Goal: Task Accomplishment & Management: Complete application form

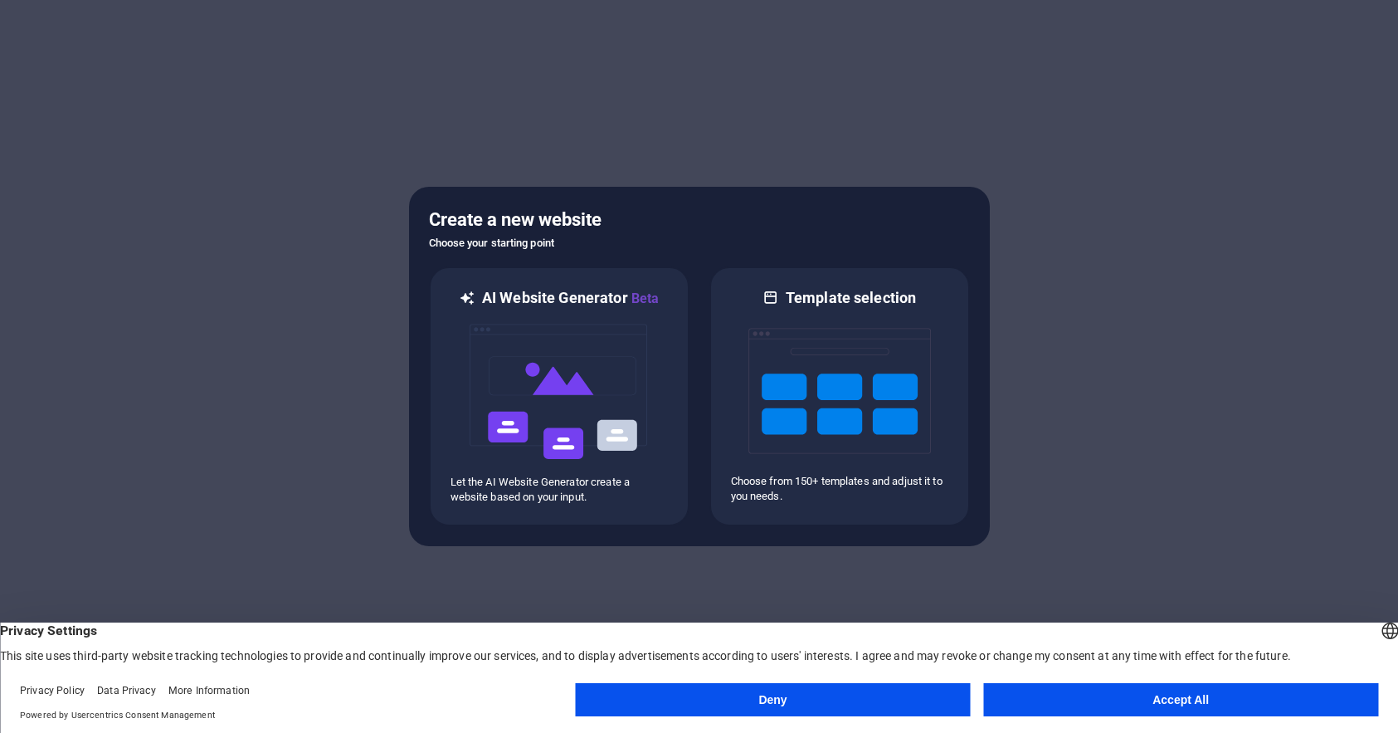
click at [1325, 703] on button "Accept All" at bounding box center [1180, 699] width 395 height 33
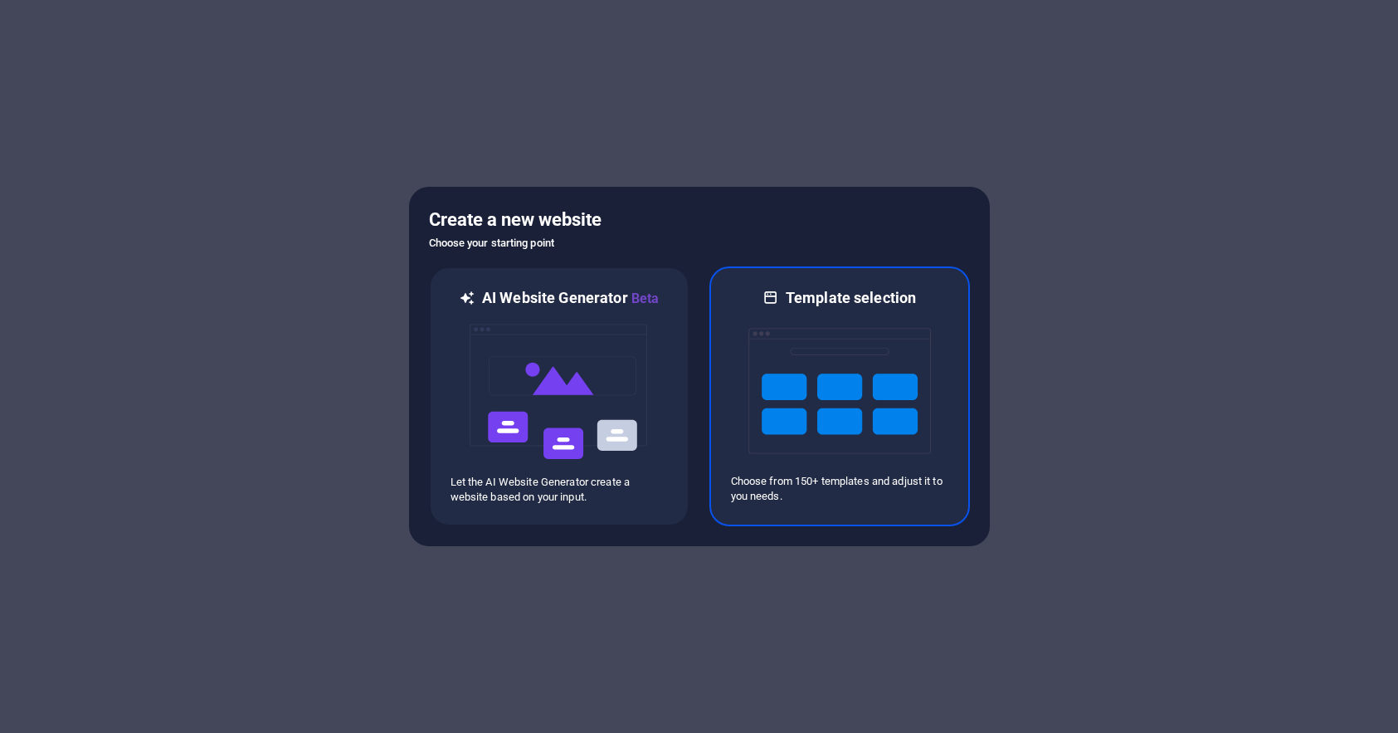
click at [817, 350] on img at bounding box center [839, 391] width 183 height 166
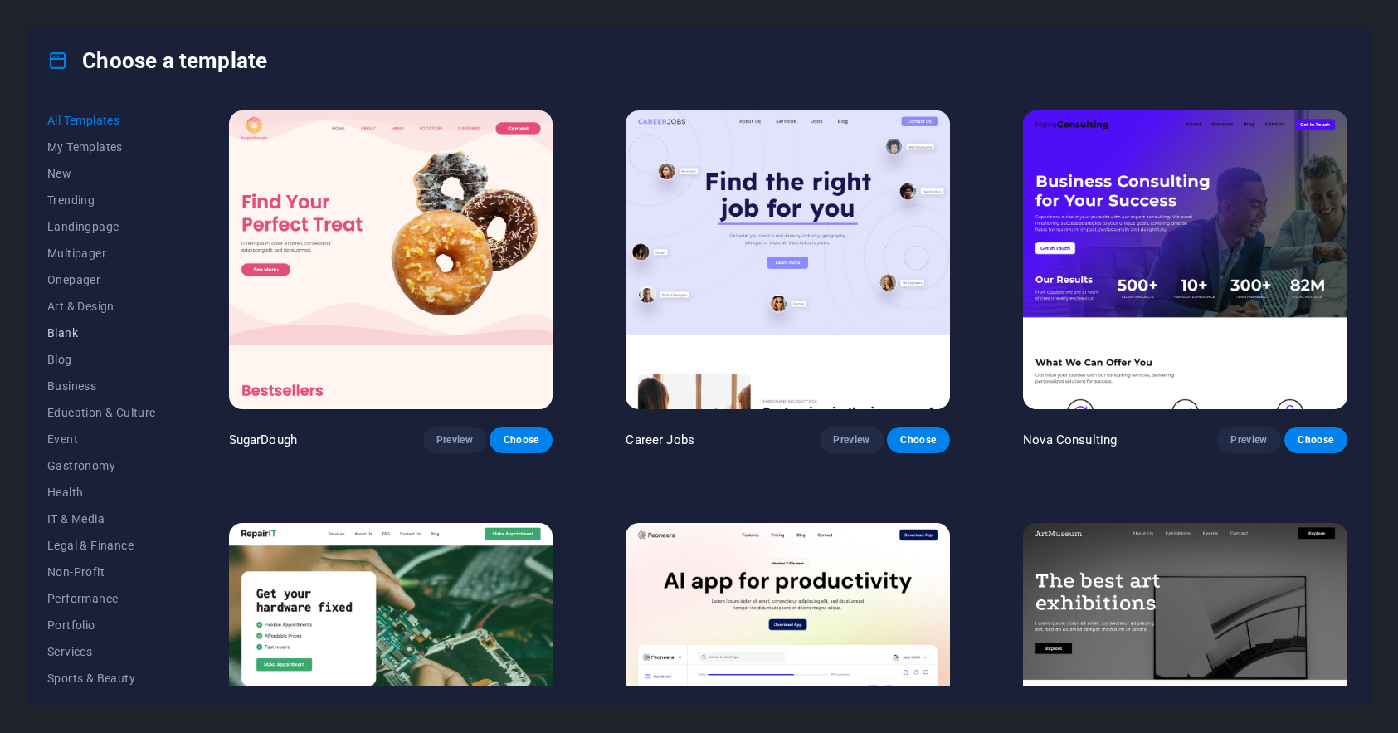
click at [66, 330] on span "Blank" at bounding box center [101, 332] width 109 height 13
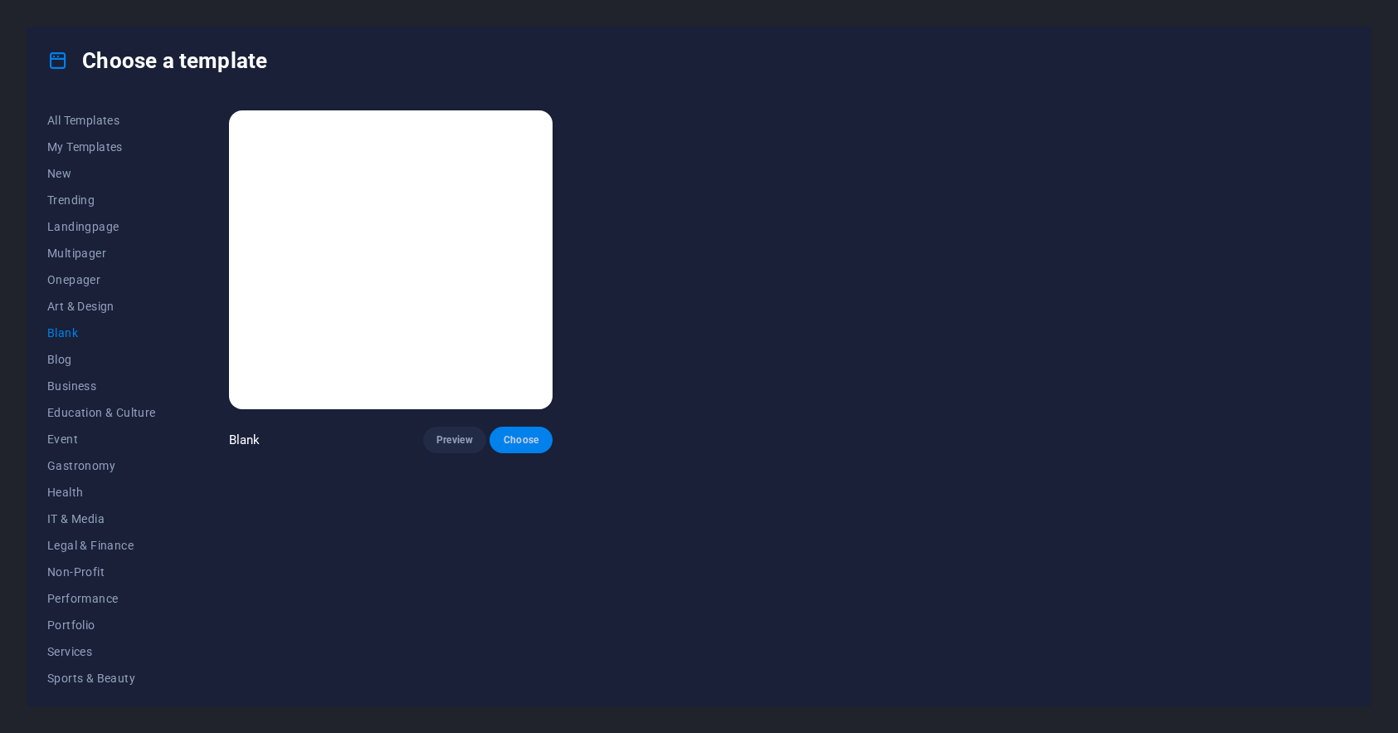
click at [523, 437] on span "Choose" at bounding box center [521, 439] width 37 height 13
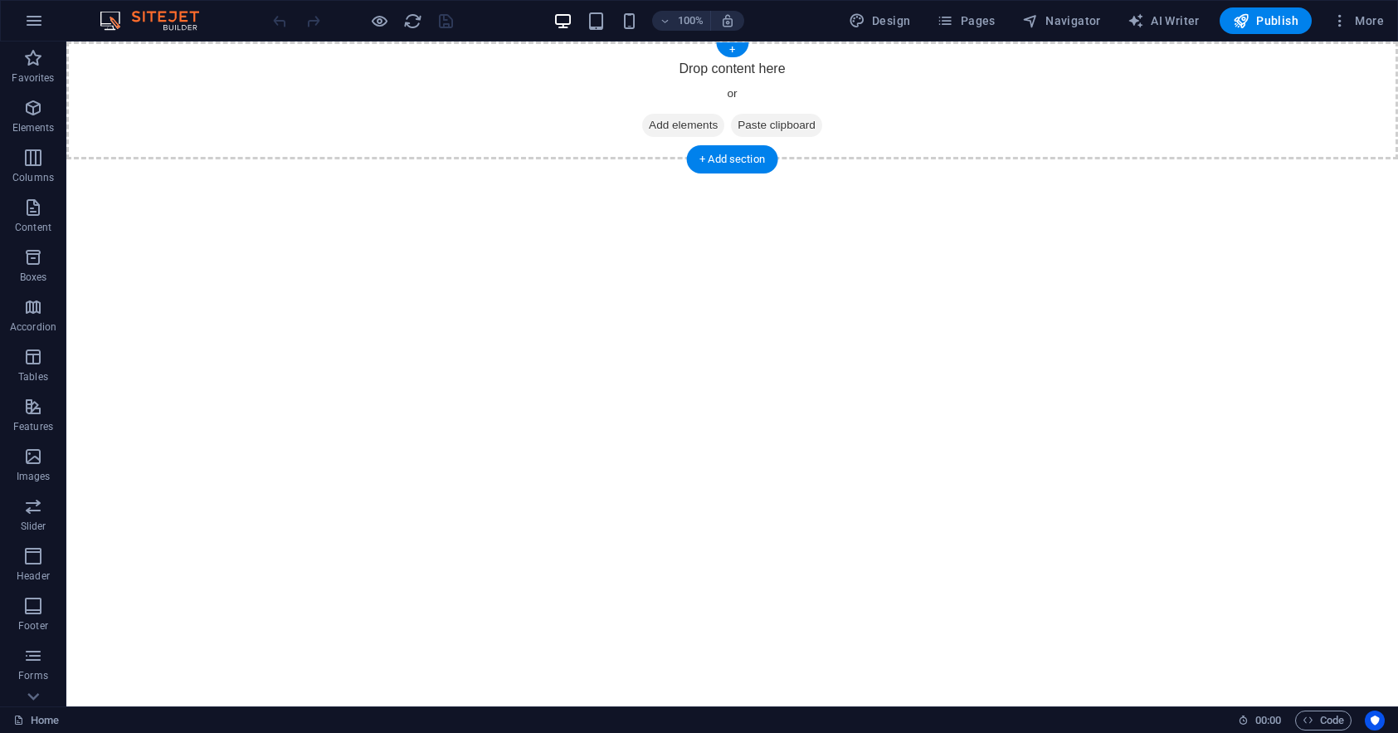
click at [680, 121] on span "Add elements" at bounding box center [683, 125] width 82 height 23
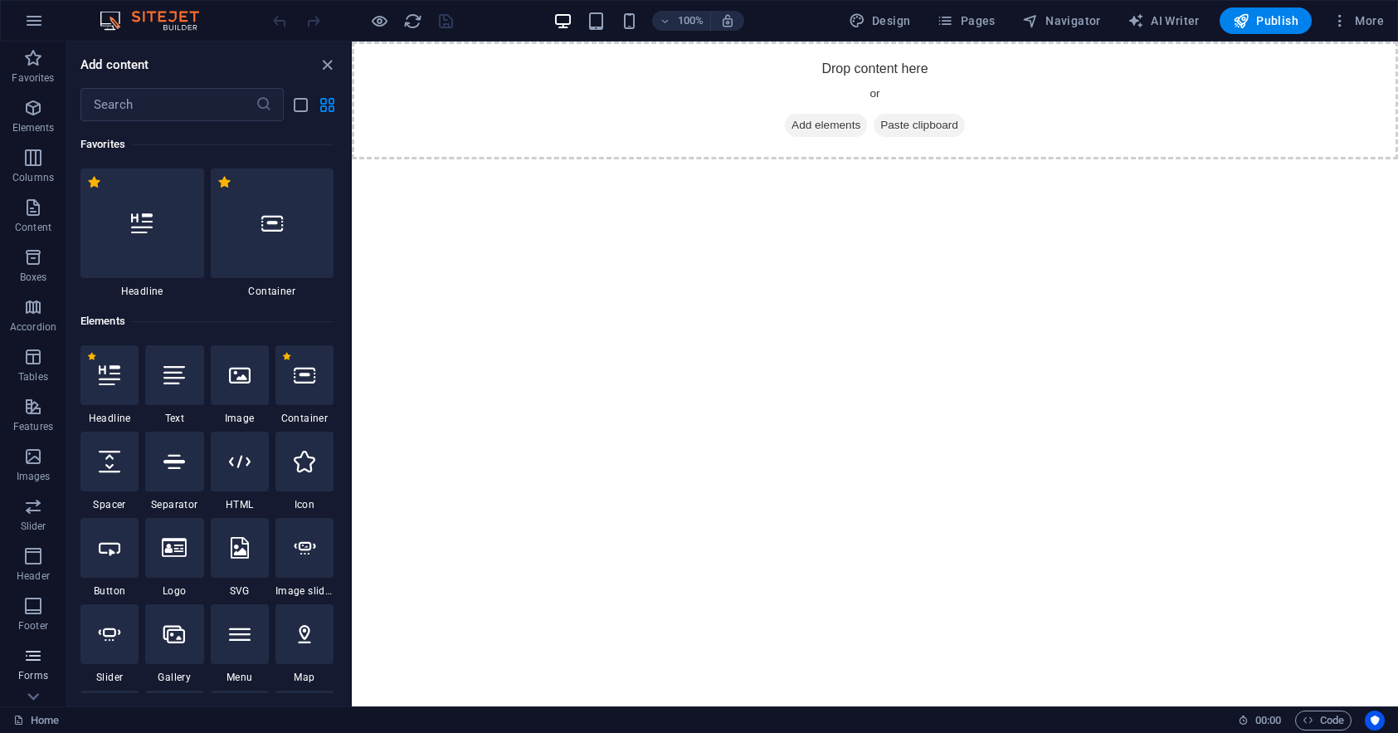
click at [26, 653] on icon "button" at bounding box center [33, 655] width 20 height 20
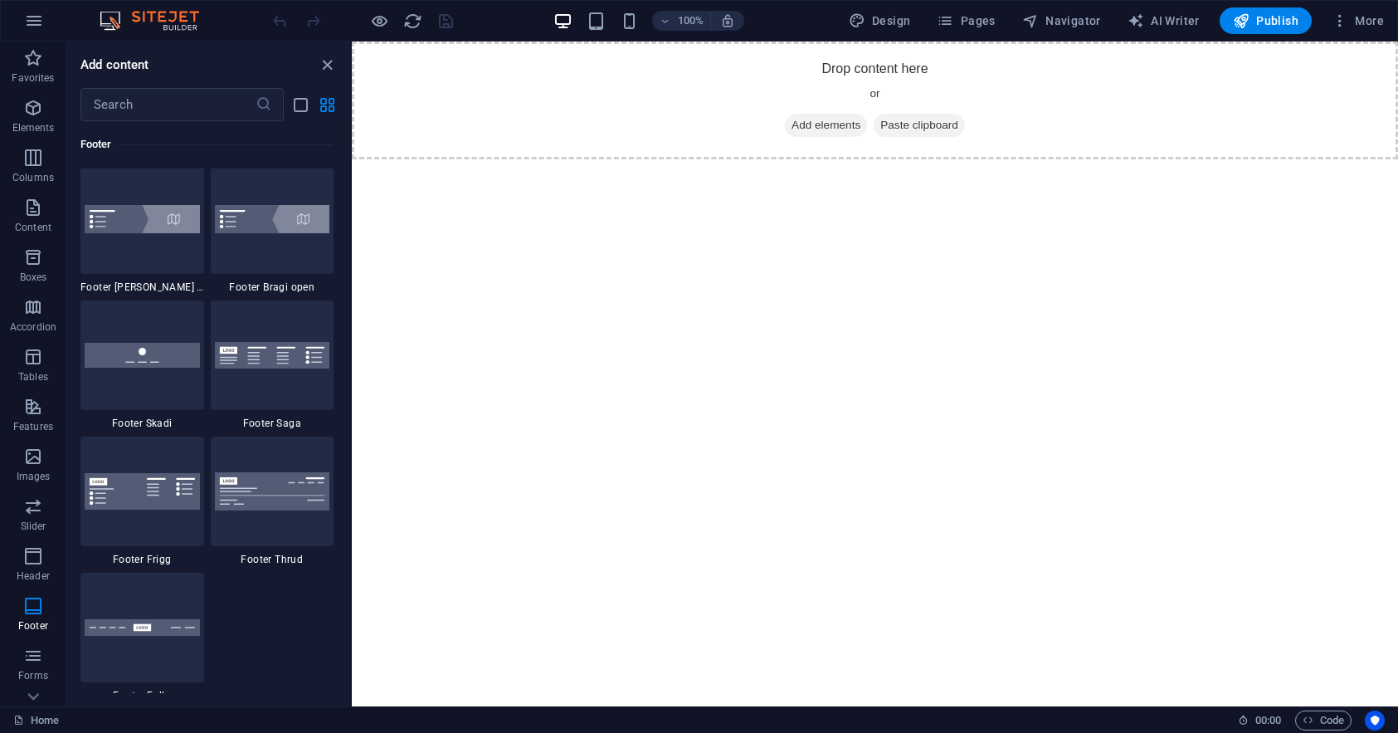
scroll to position [11201, 0]
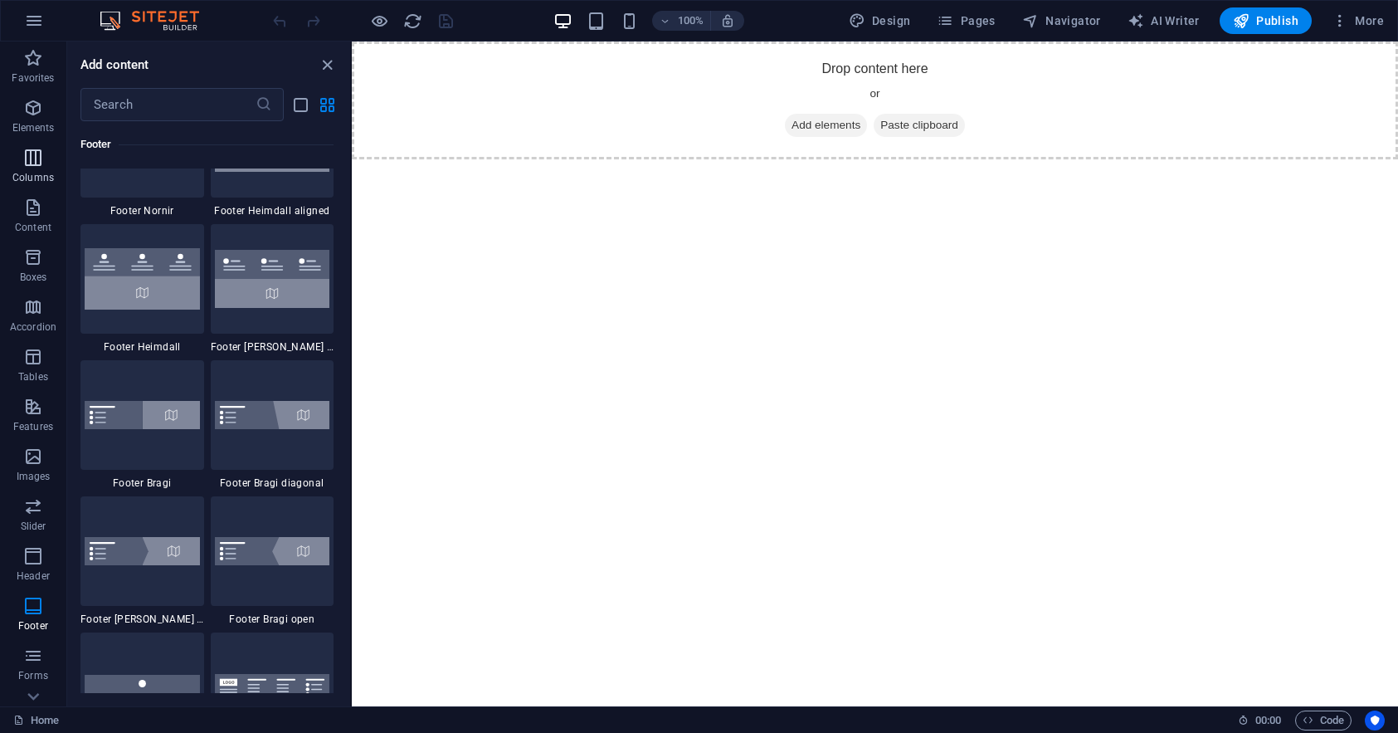
click at [35, 160] on icon "button" at bounding box center [33, 158] width 20 height 20
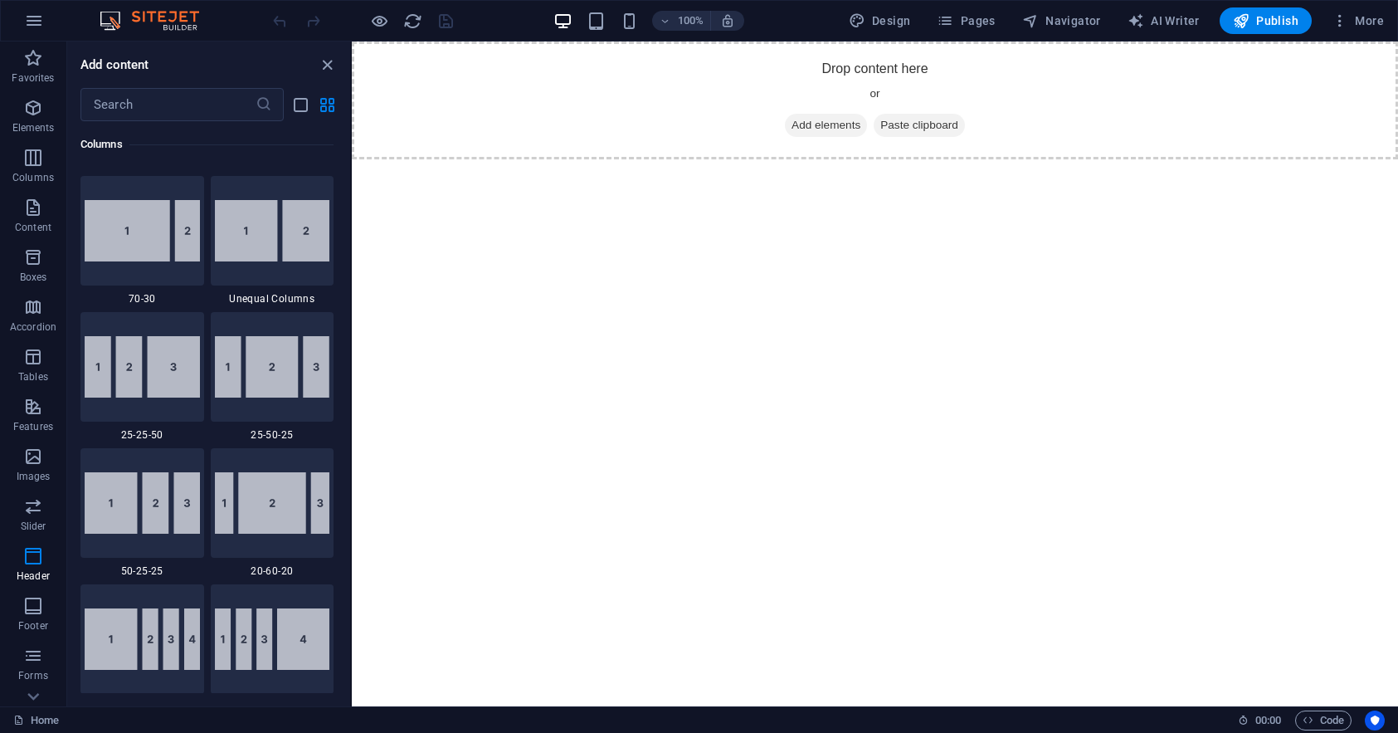
scroll to position [821, 0]
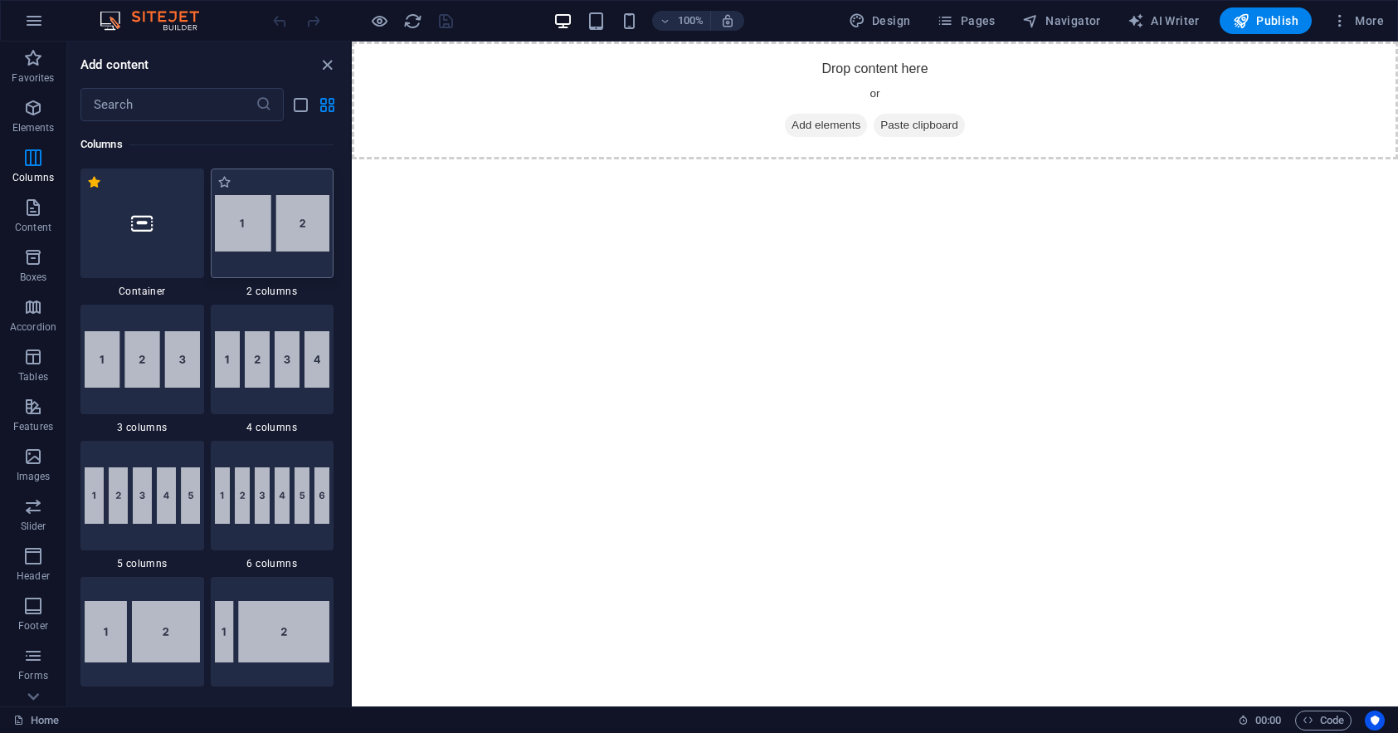
click at [300, 212] on img at bounding box center [272, 223] width 115 height 56
select select "rem"
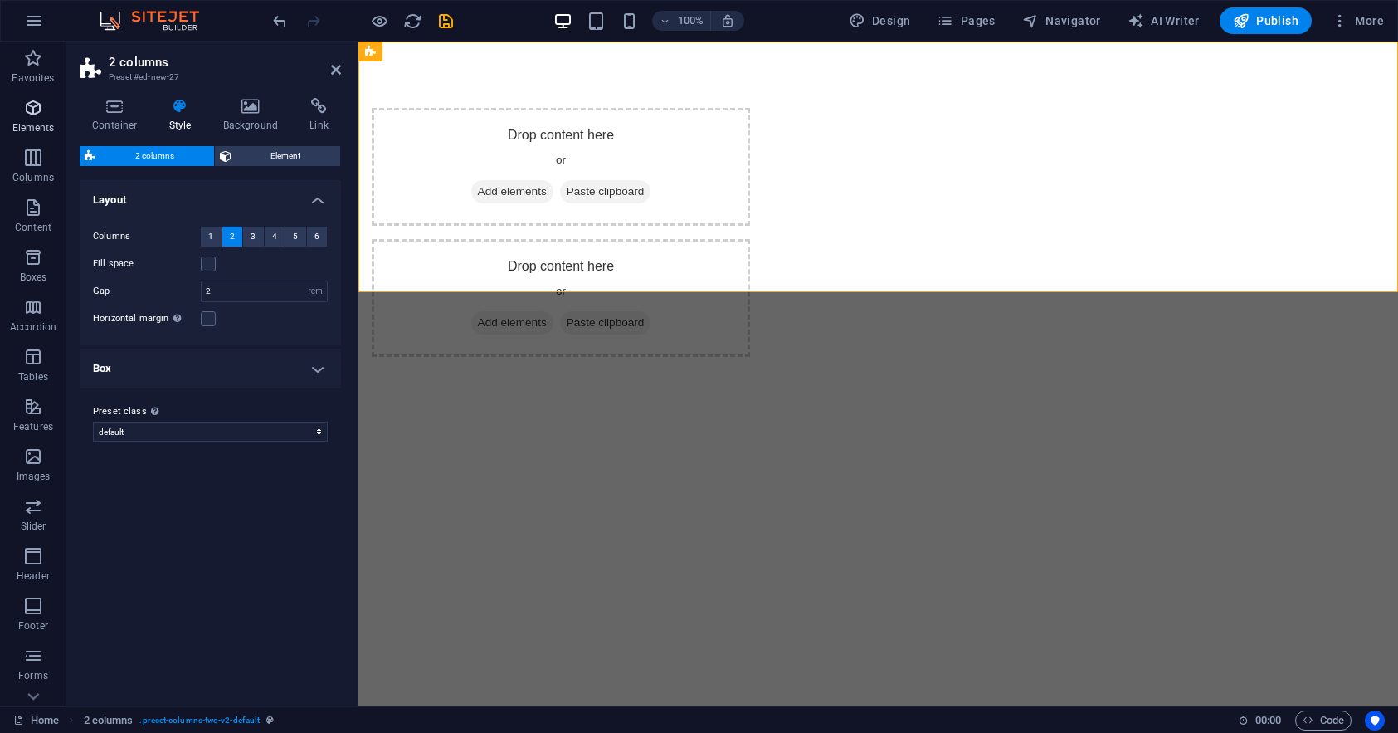
click at [39, 113] on icon "button" at bounding box center [33, 108] width 20 height 20
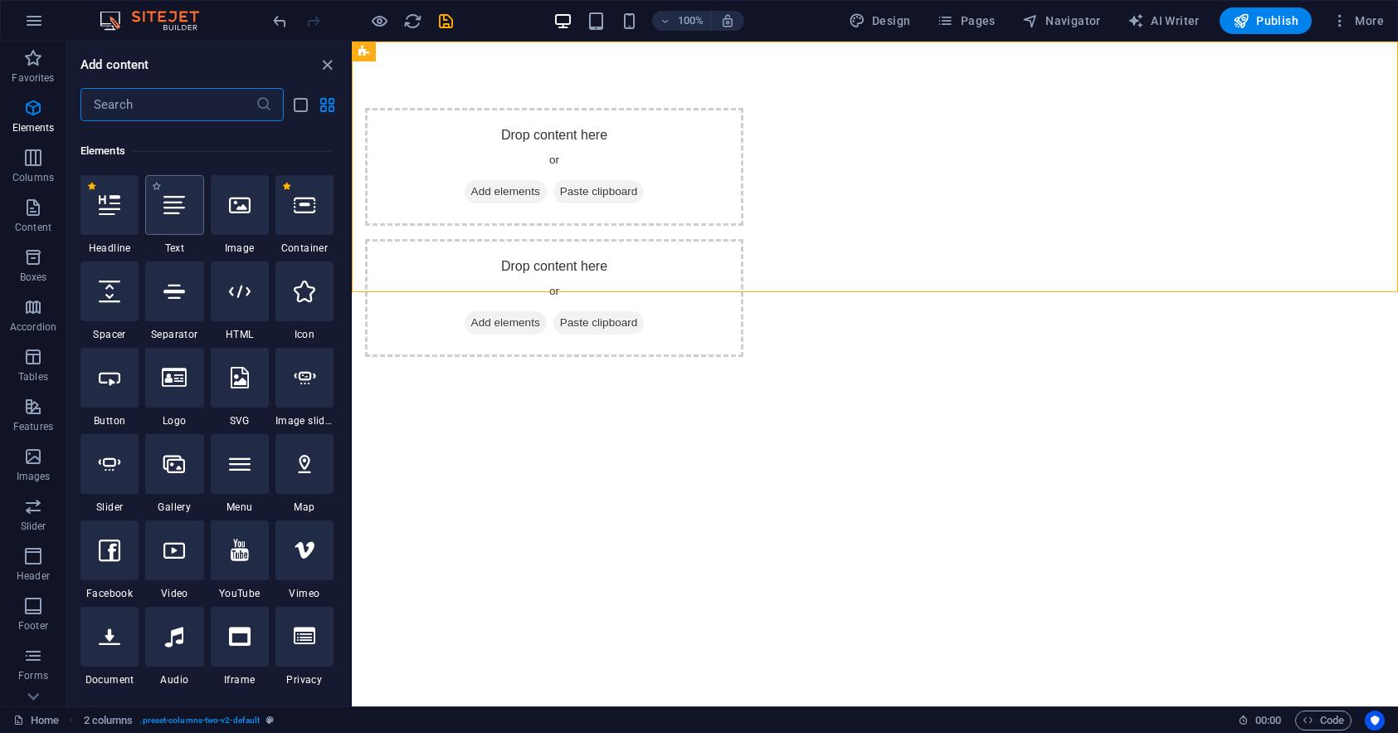
scroll to position [177, 0]
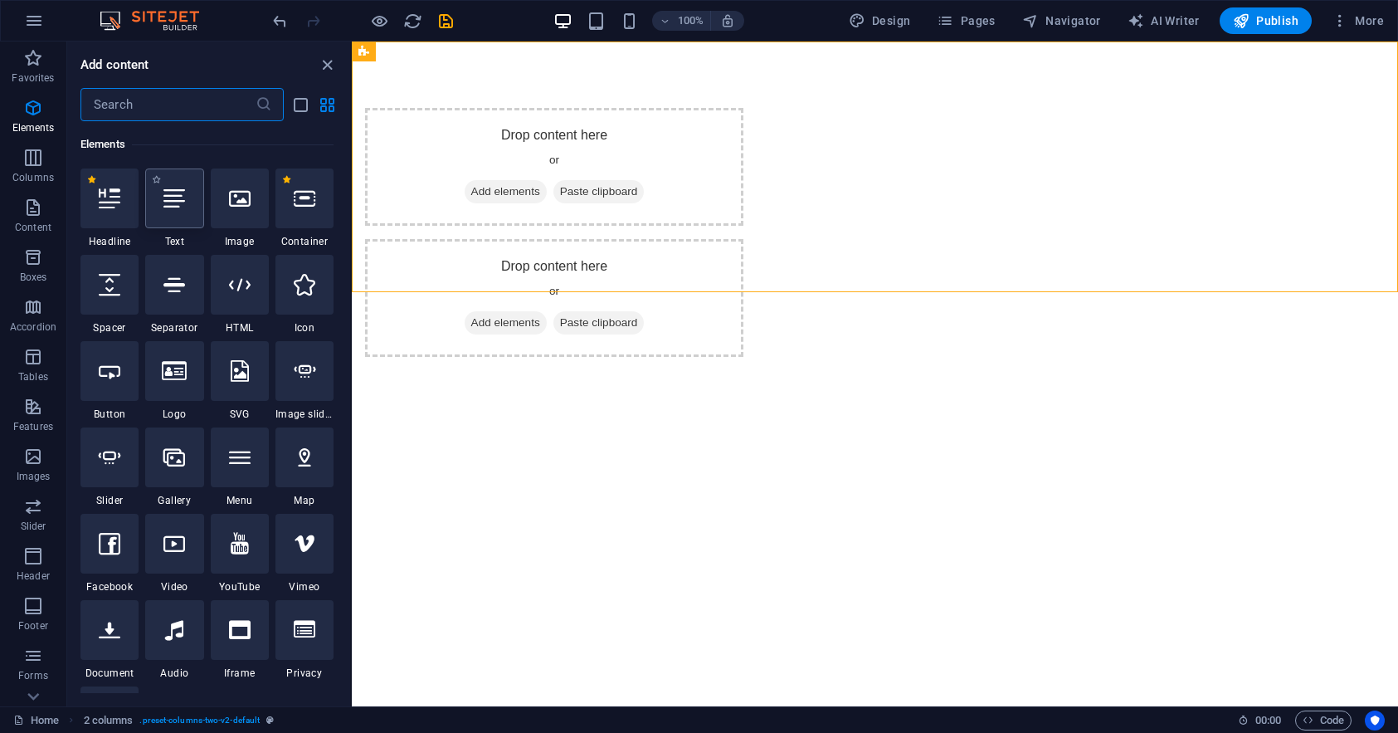
click at [173, 212] on div at bounding box center [174, 198] width 58 height 60
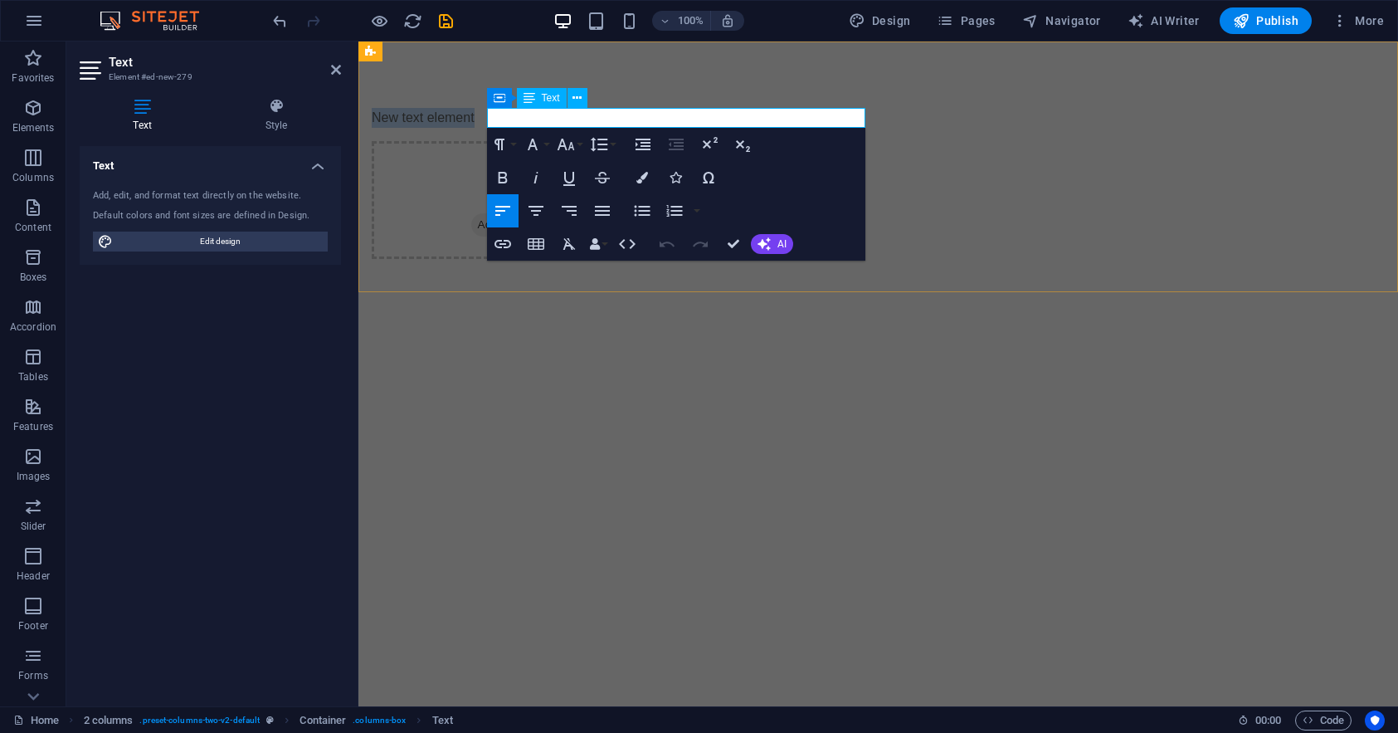
click at [648, 114] on p "New text element" at bounding box center [561, 118] width 378 height 20
click at [865, 75] on div "Data Add Drop content here or Add elements Paste clipboard" at bounding box center [878, 183] width 1040 height 284
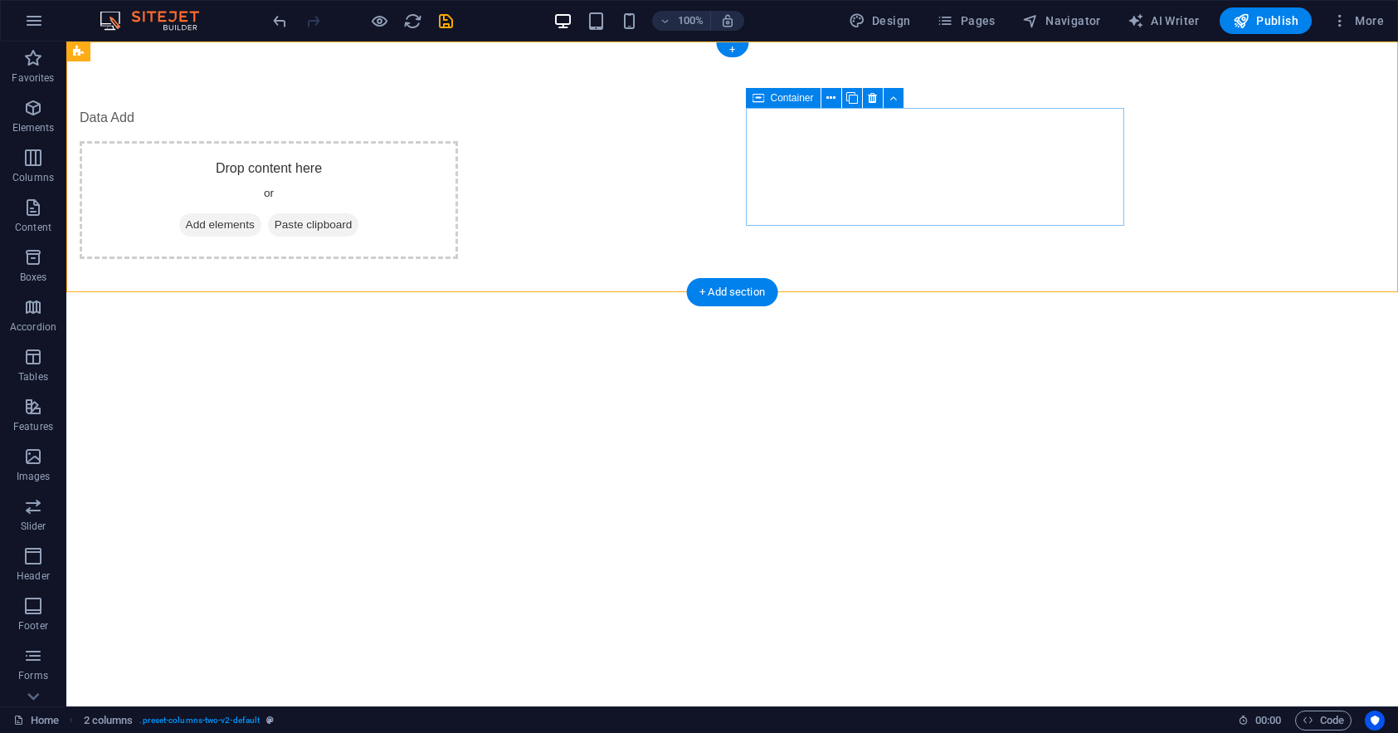
click at [261, 213] on span "Add elements" at bounding box center [220, 224] width 82 height 23
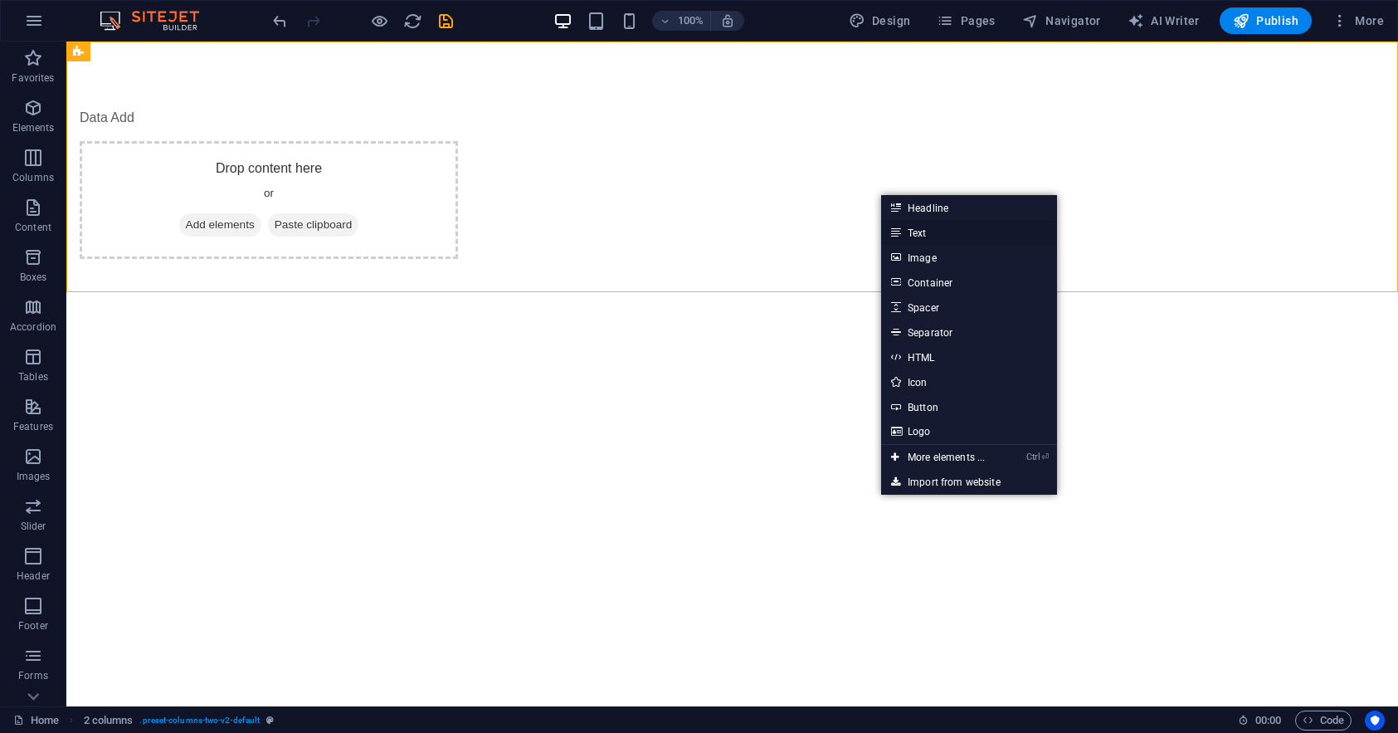
click at [938, 230] on link "Text" at bounding box center [969, 232] width 176 height 25
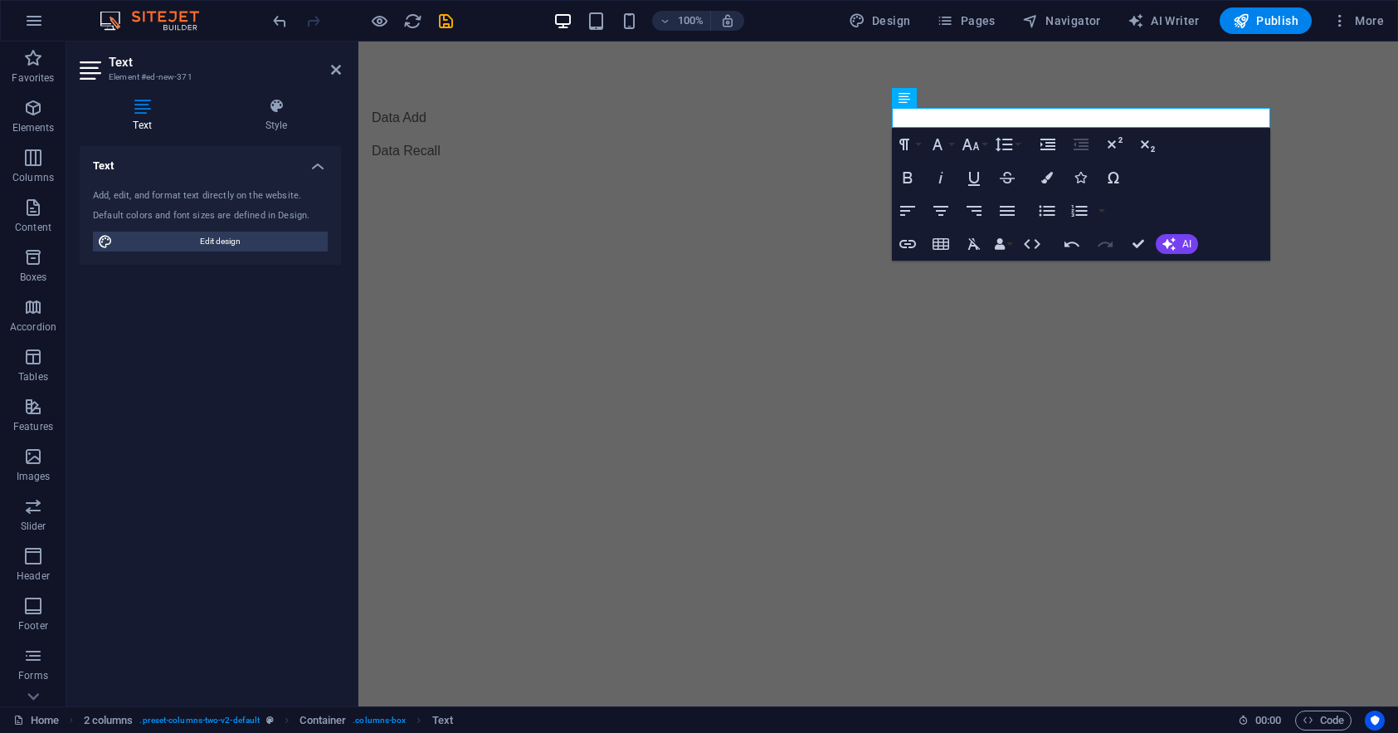
click at [1110, 227] on html "Skip to main content Data Add Data Recall" at bounding box center [878, 134] width 1040 height 186
click at [1061, 227] on html "Skip to main content Data Add Data Recall" at bounding box center [878, 134] width 1040 height 186
drag, startPoint x: 831, startPoint y: 90, endPoint x: 883, endPoint y: 105, distance: 53.6
click at [831, 91] on div "Data Add Data Recall" at bounding box center [878, 134] width 1040 height 186
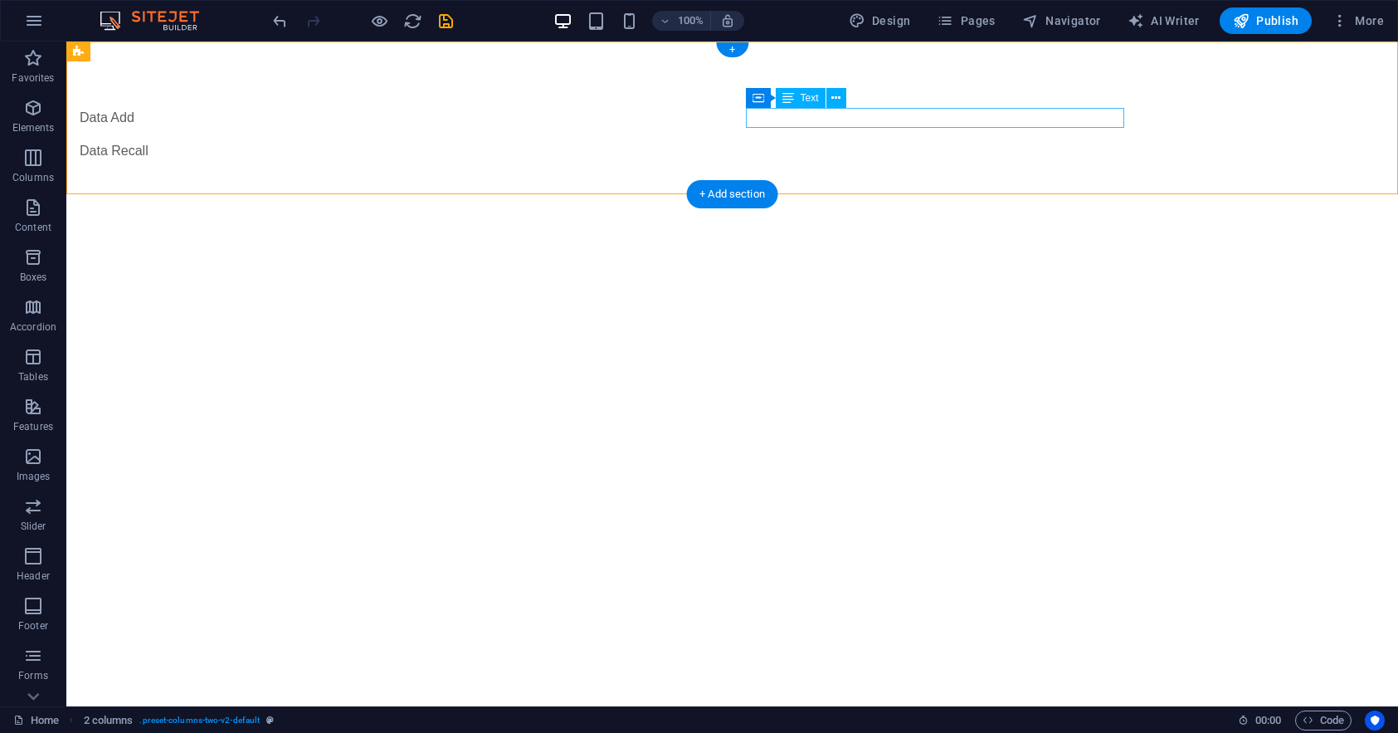
click at [458, 141] on div "Data Recall" at bounding box center [269, 151] width 378 height 20
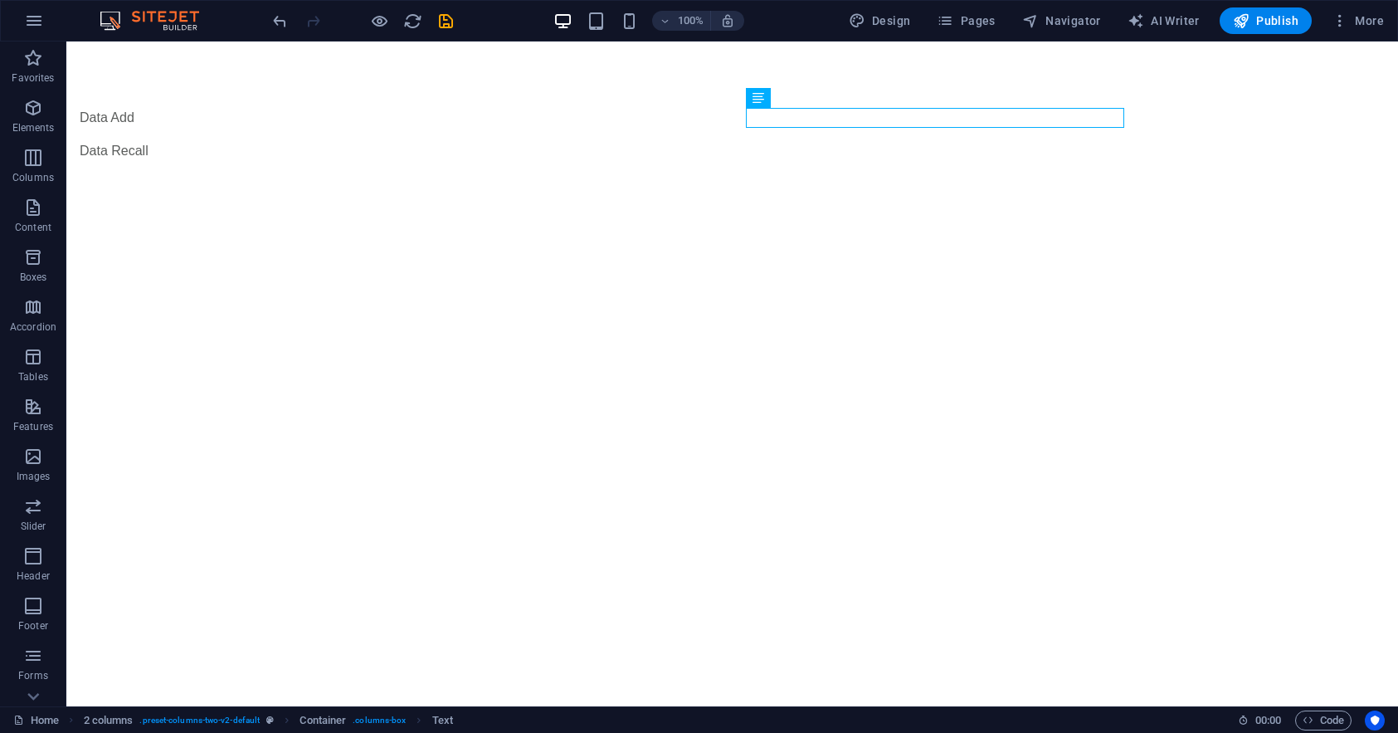
drag, startPoint x: 923, startPoint y: 295, endPoint x: 798, endPoint y: 279, distance: 126.4
click at [921, 227] on html "Skip to main content Data Add Data Recall" at bounding box center [732, 134] width 1332 height 186
click at [439, 123] on div "Data Add" at bounding box center [269, 118] width 378 height 20
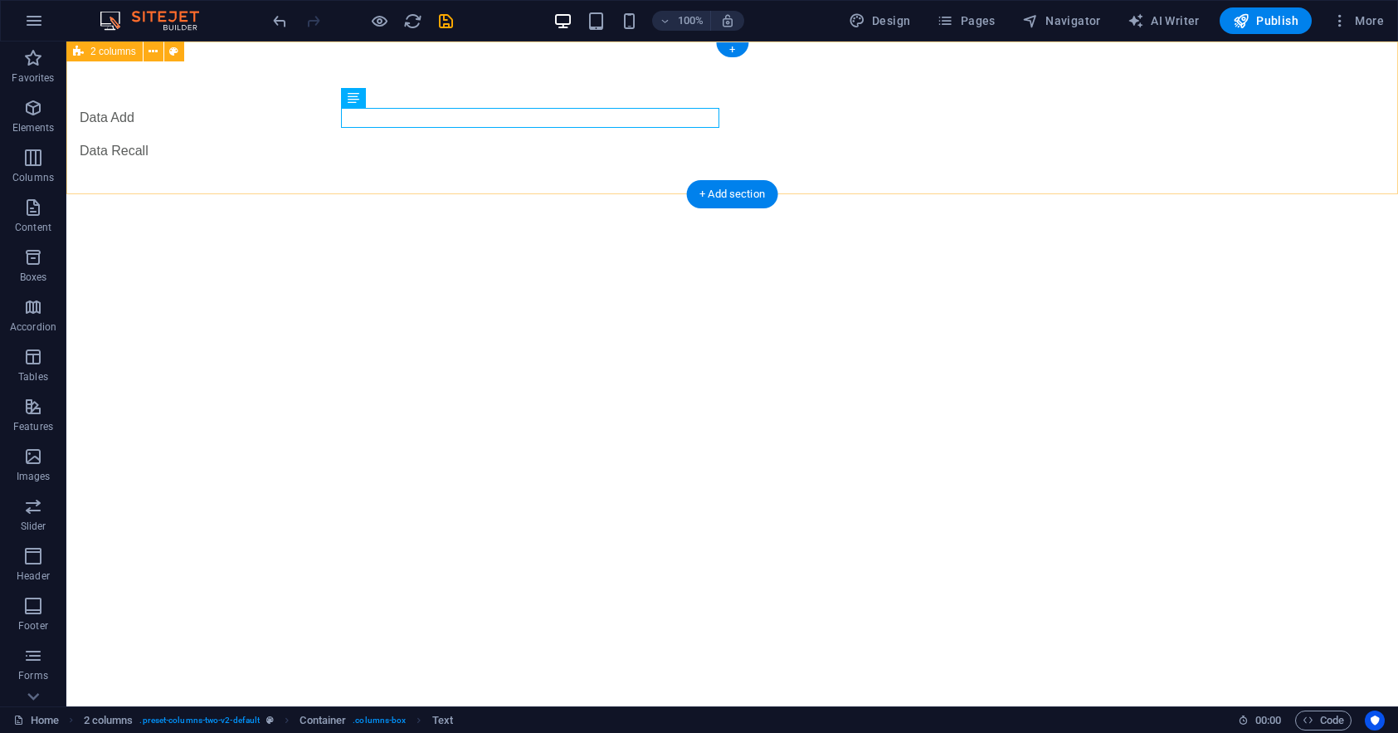
drag, startPoint x: 367, startPoint y: 144, endPoint x: 334, endPoint y: 160, distance: 36.7
click at [365, 146] on div "Data Add Data Recall" at bounding box center [732, 134] width 1332 height 186
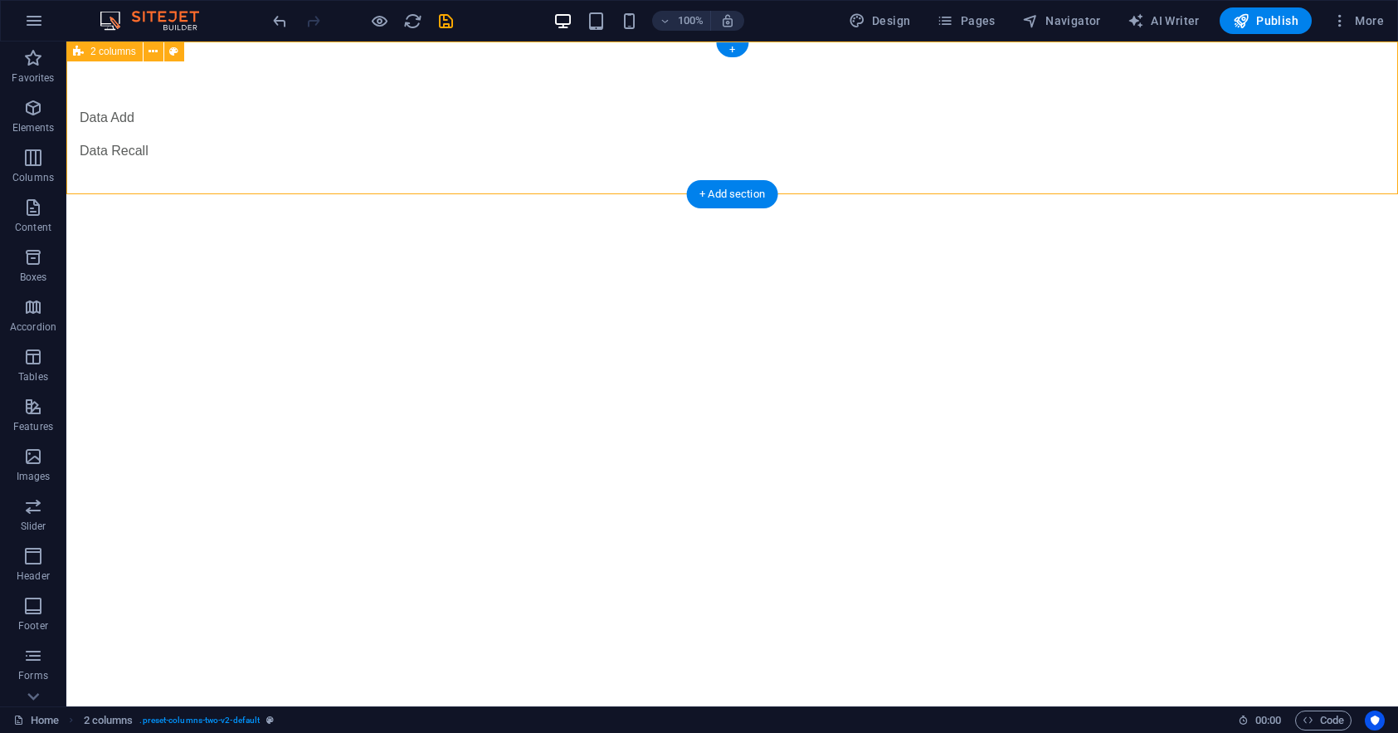
drag, startPoint x: 298, startPoint y: 136, endPoint x: 206, endPoint y: 89, distance: 103.5
click at [267, 108] on div "Data Add Data Recall" at bounding box center [732, 134] width 1332 height 186
click at [105, 82] on div "Data Add Data Recall" at bounding box center [732, 134] width 1332 height 186
drag, startPoint x: 184, startPoint y: 136, endPoint x: 205, endPoint y: 139, distance: 20.9
click at [190, 136] on div "Data Add Data Recall" at bounding box center [732, 134] width 1332 height 186
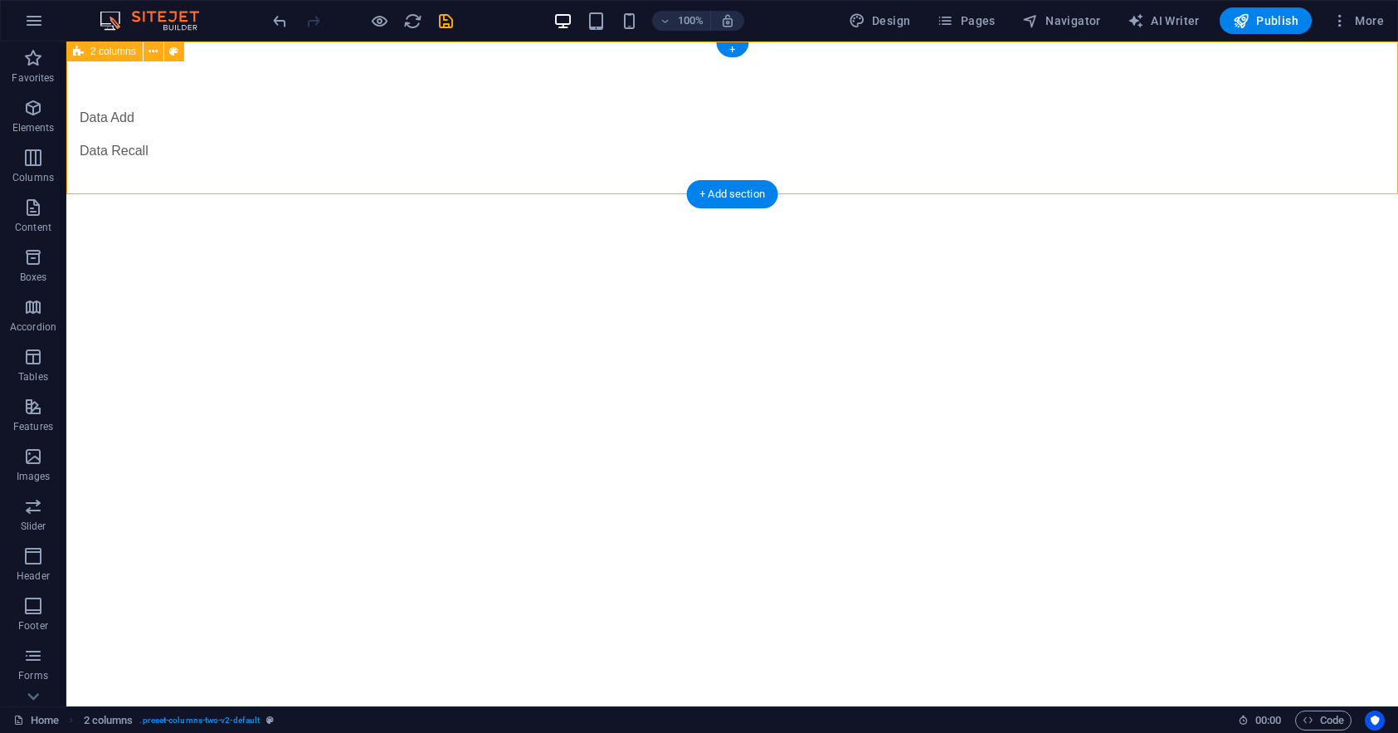
click at [296, 144] on div "Data Add Data Recall" at bounding box center [732, 134] width 1332 height 186
drag, startPoint x: 342, startPoint y: 183, endPoint x: 414, endPoint y: 185, distance: 72.2
click at [373, 185] on div "Data Add Data Recall" at bounding box center [732, 134] width 1332 height 186
click at [589, 95] on div "Data Add Data Recall" at bounding box center [732, 134] width 1332 height 186
click at [357, 121] on div "Data Add" at bounding box center [269, 118] width 378 height 20
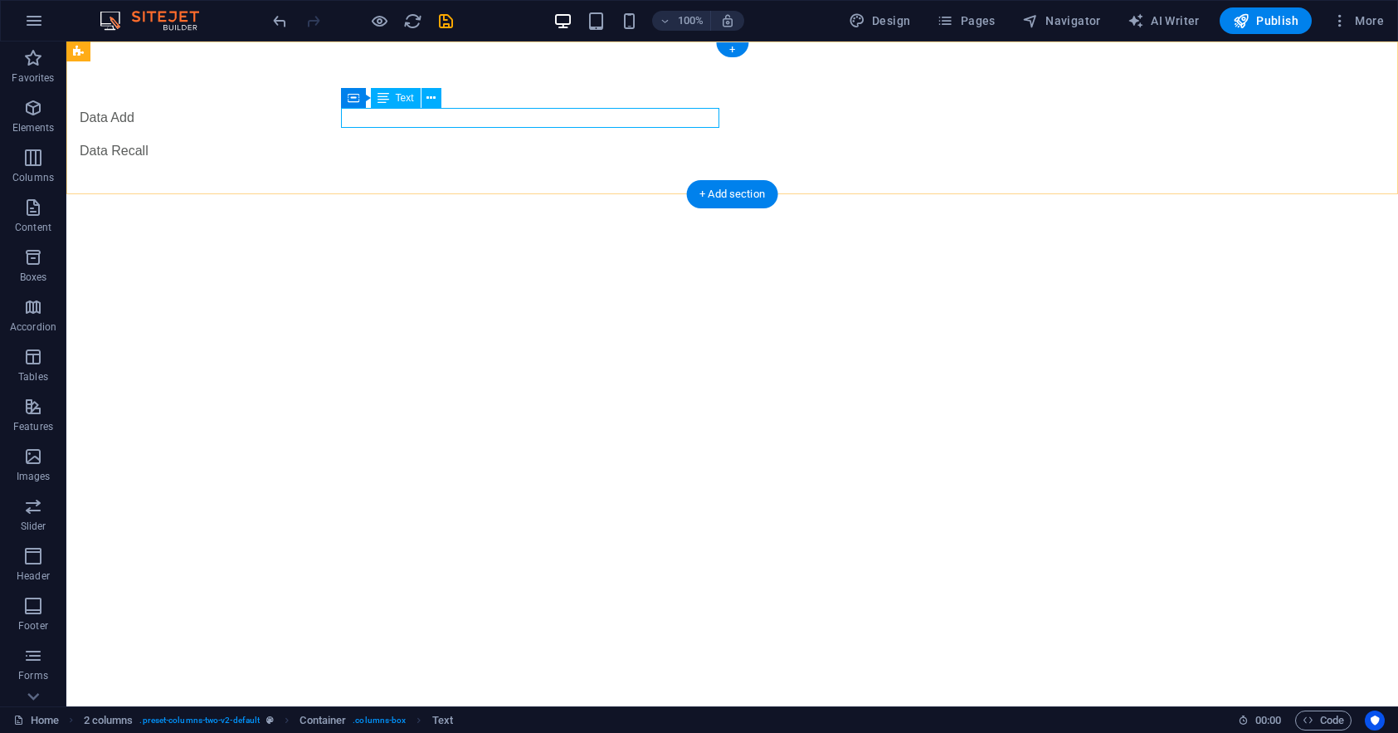
click at [431, 114] on div "Data Add" at bounding box center [269, 118] width 378 height 20
click at [429, 105] on icon at bounding box center [430, 98] width 9 height 17
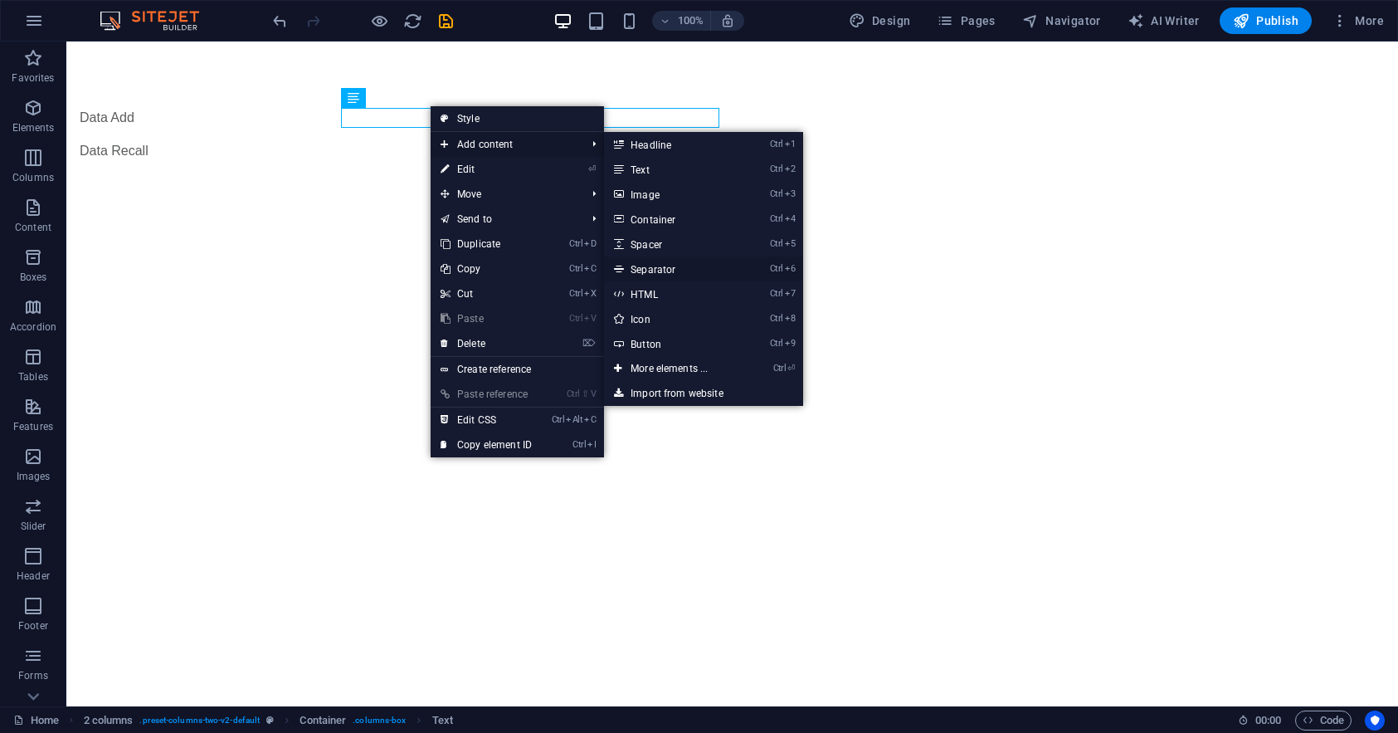
click at [668, 272] on link "Ctrl 6 Separator" at bounding box center [672, 268] width 137 height 25
select select "%"
select select "px"
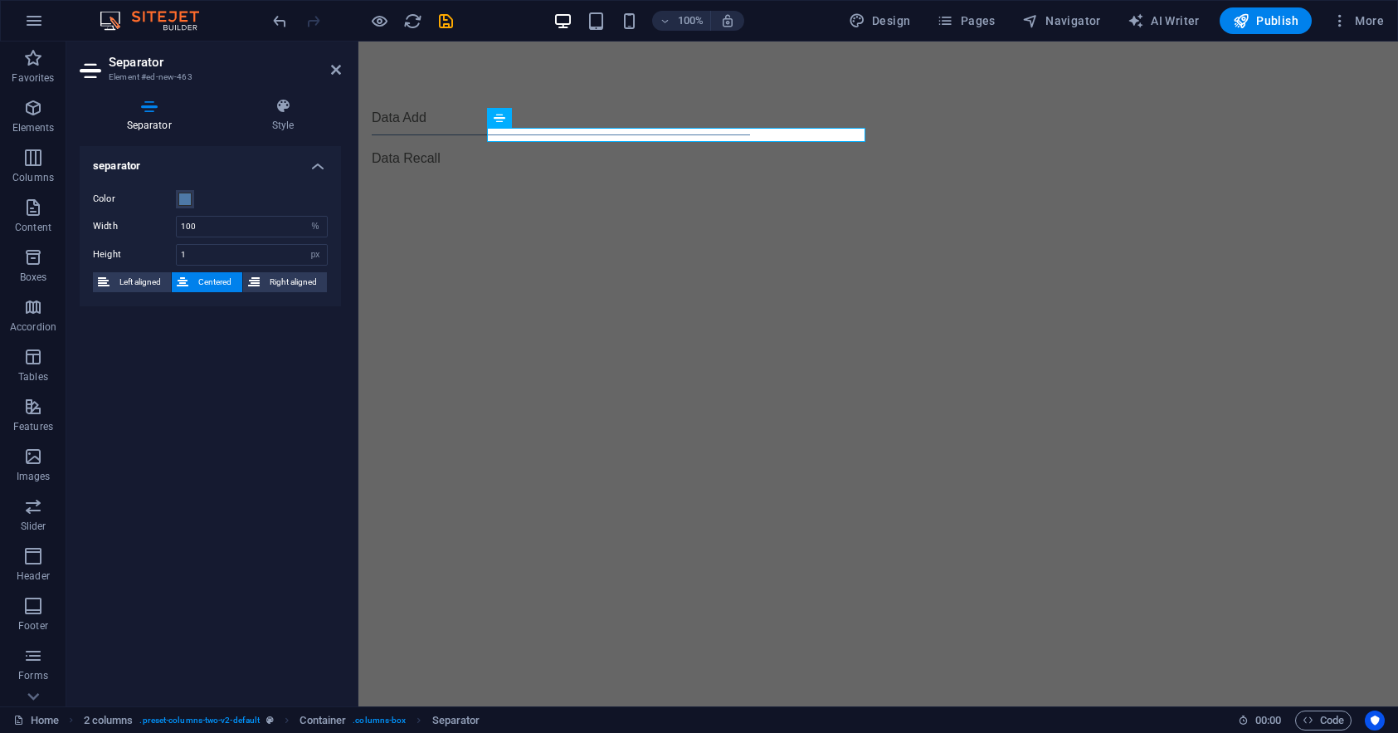
click at [622, 223] on html "Skip to main content Data Add Data Recall" at bounding box center [878, 137] width 1040 height 193
click at [33, 657] on icon "button" at bounding box center [33, 655] width 20 height 20
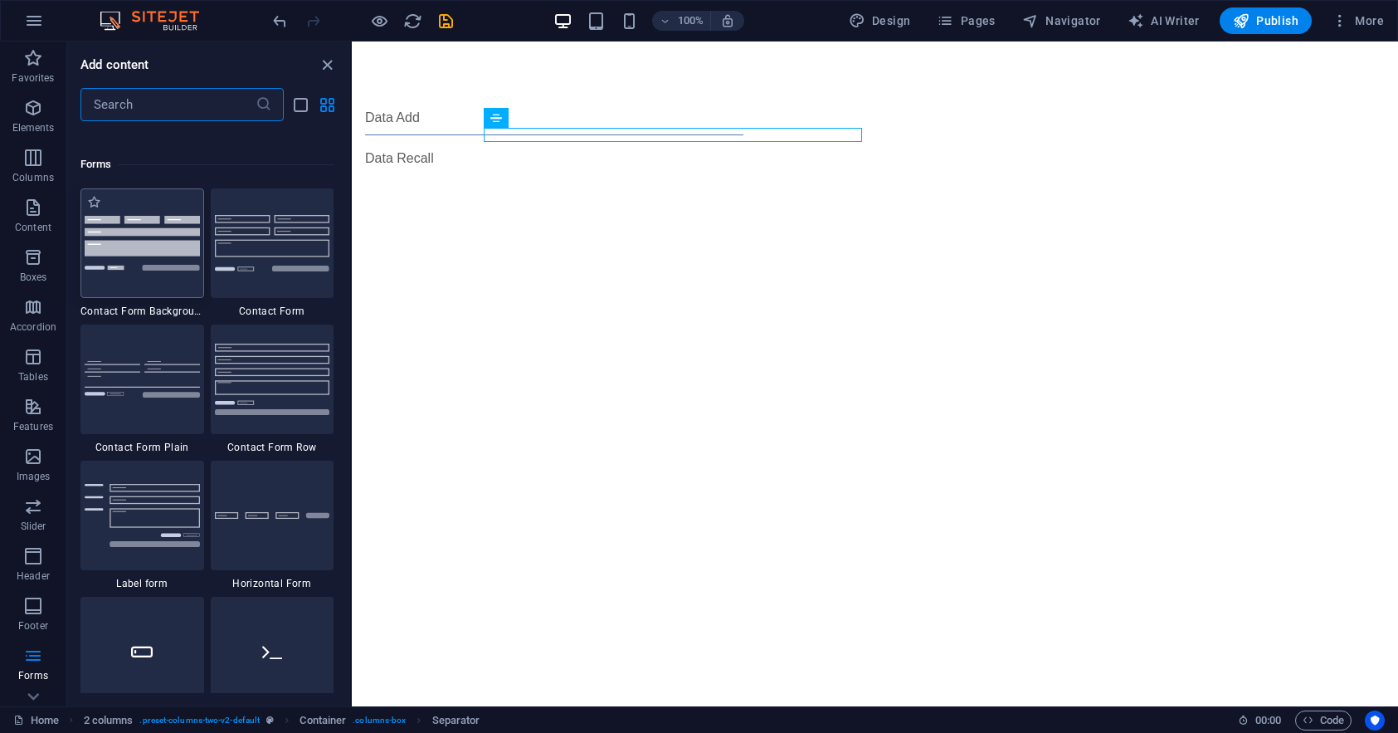
scroll to position [12113, 0]
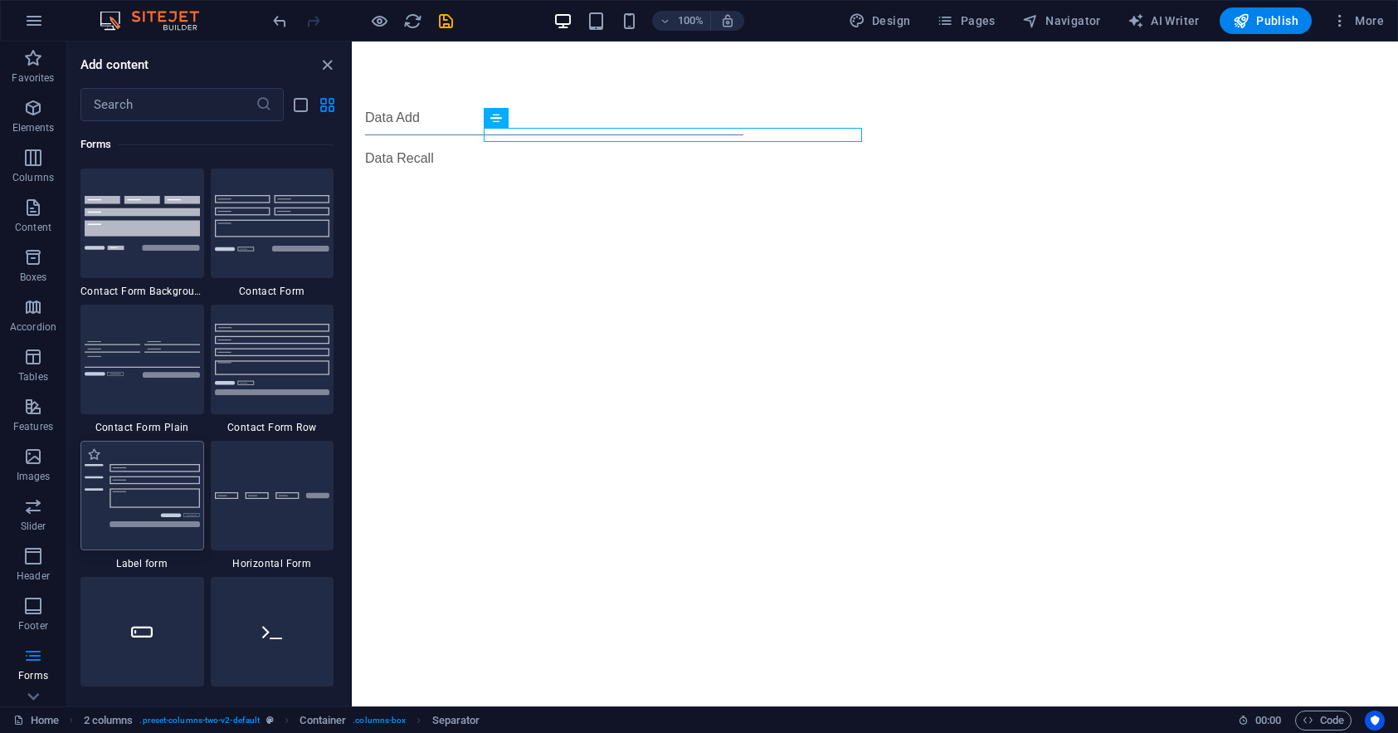
click at [143, 496] on img at bounding box center [142, 495] width 115 height 63
select select "rem"
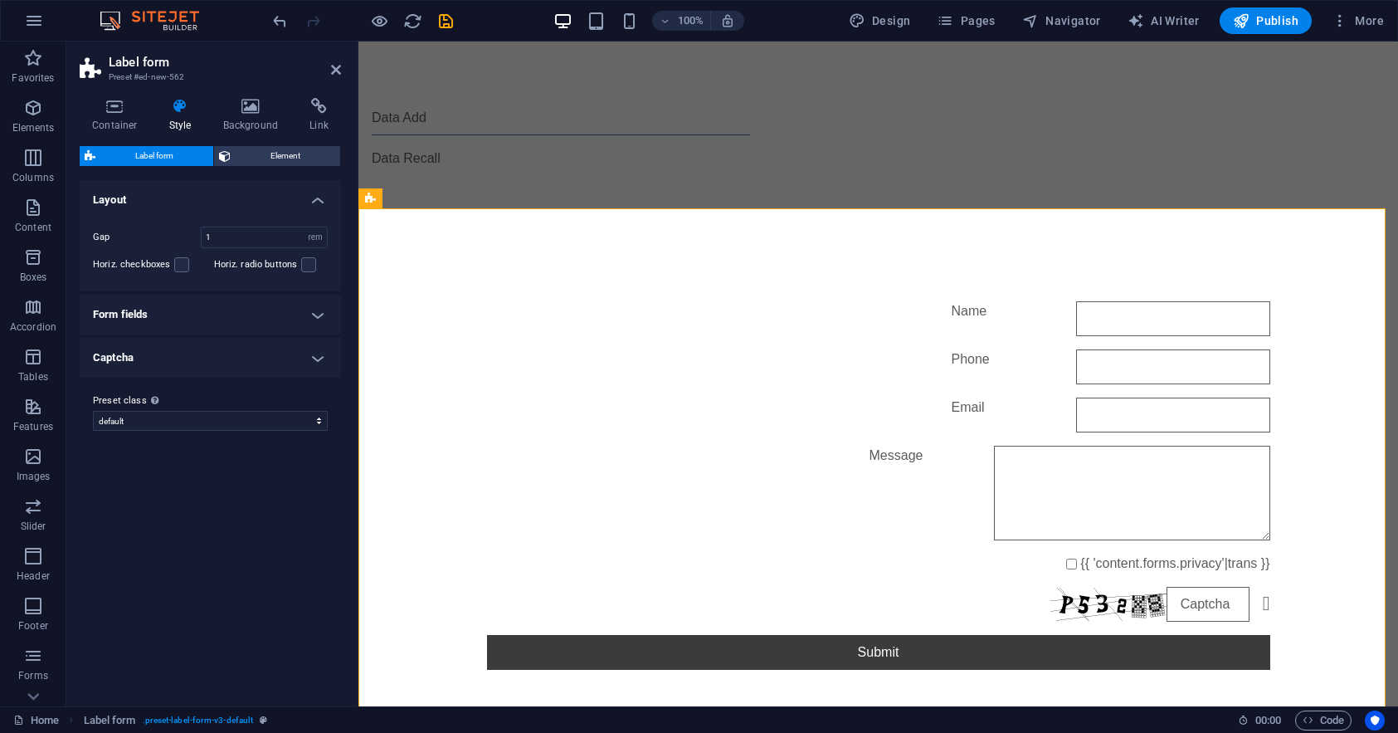
click at [319, 312] on h4 "Form fields" at bounding box center [210, 315] width 261 height 40
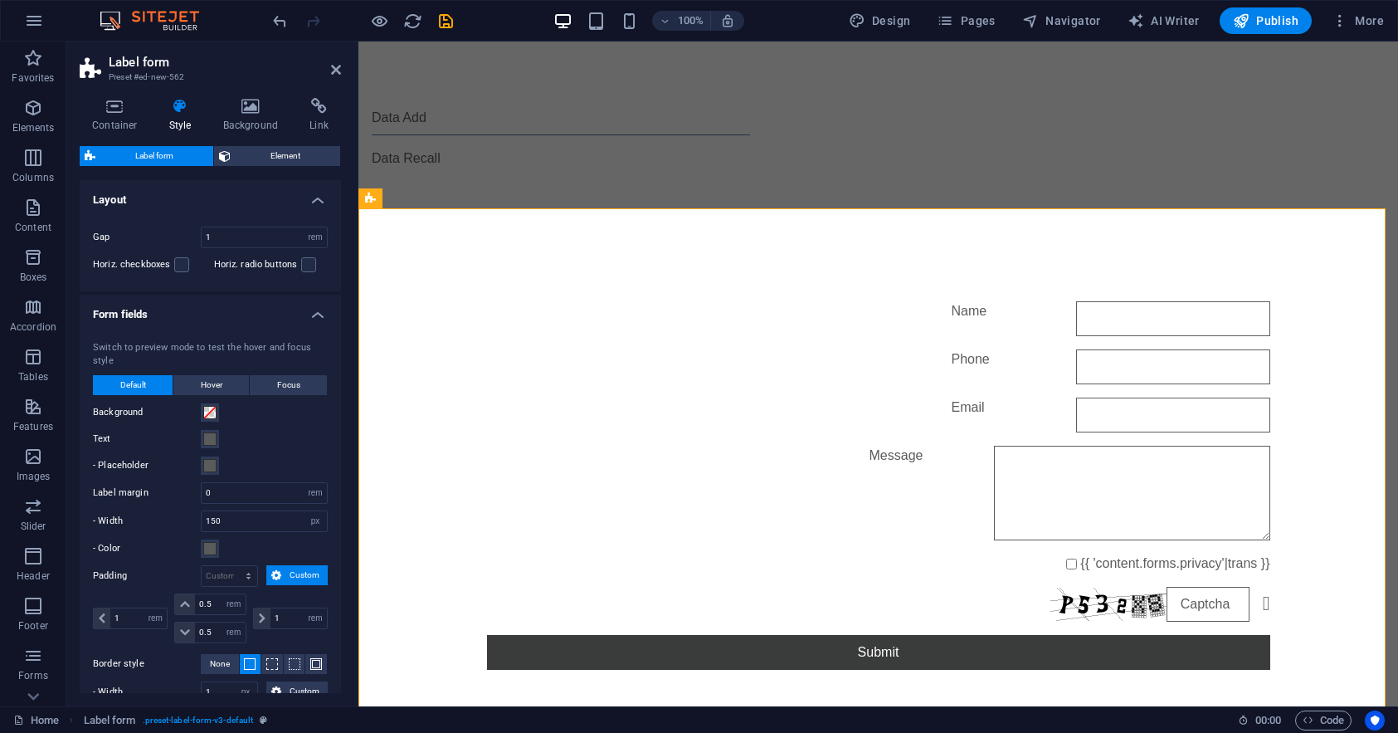
click at [318, 313] on h4 "Form fields" at bounding box center [210, 310] width 261 height 30
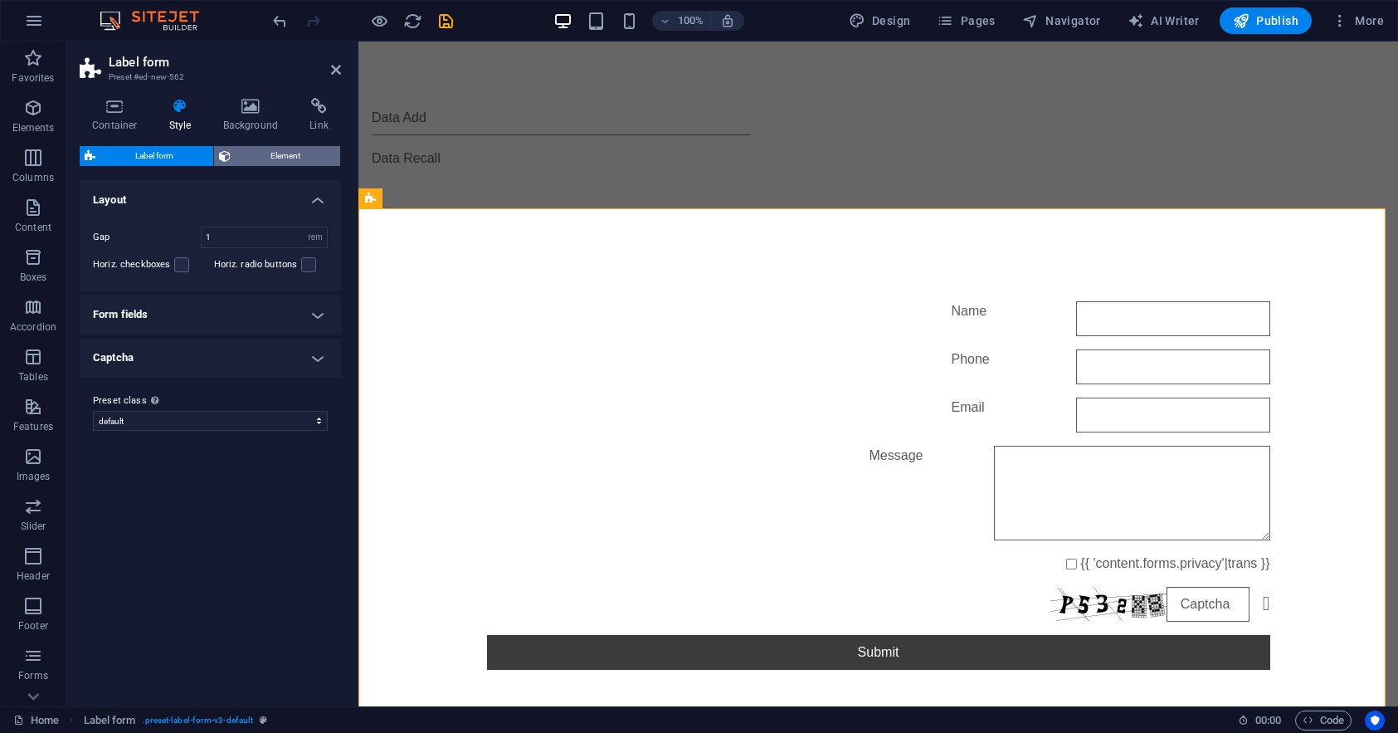
click at [268, 154] on span "Element" at bounding box center [286, 156] width 100 height 20
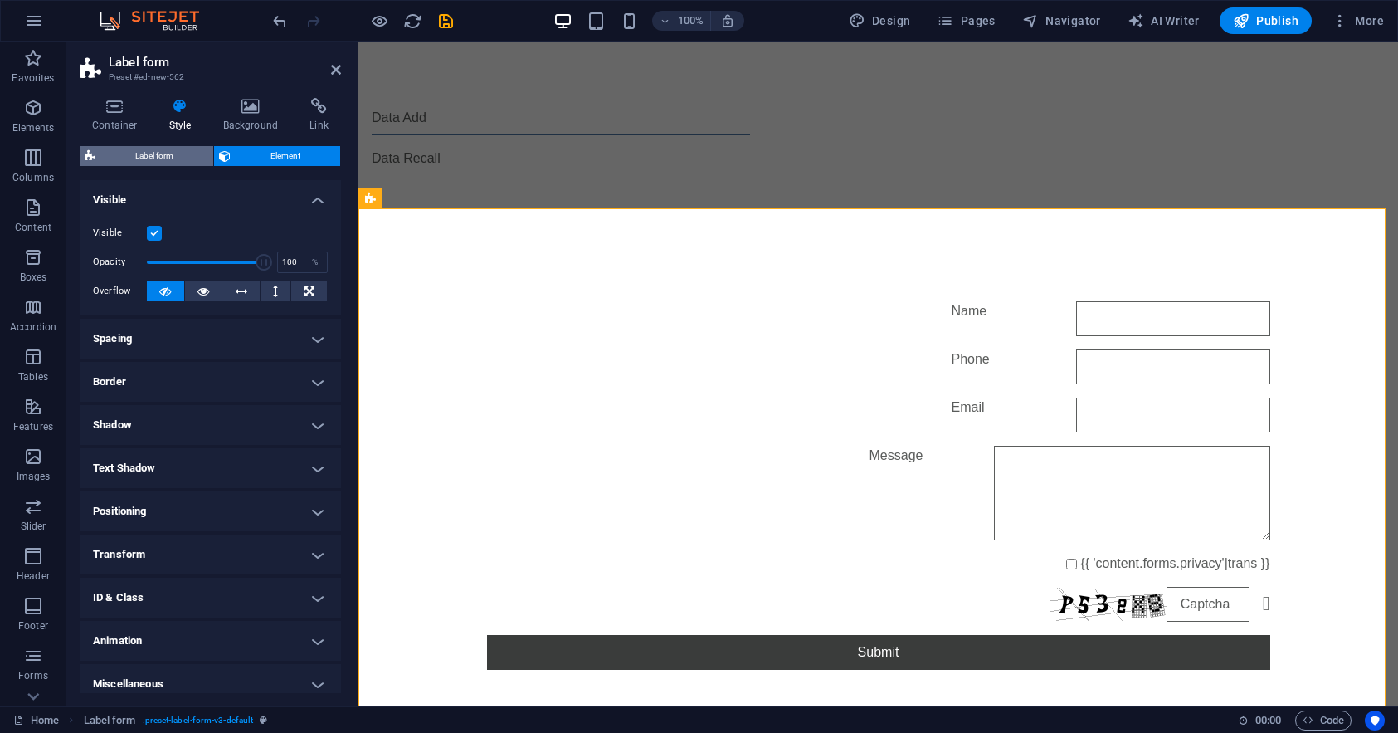
click at [149, 154] on span "Label form" at bounding box center [154, 156] width 108 height 20
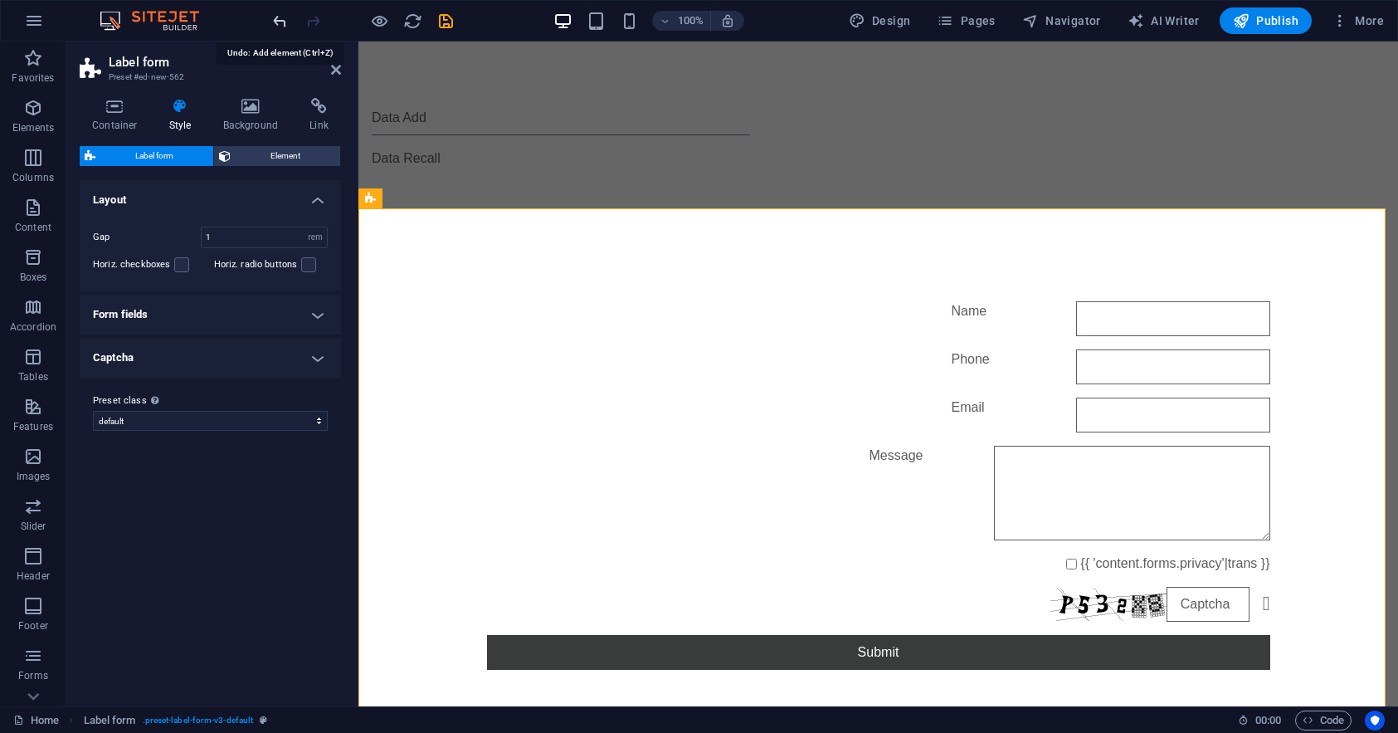
click at [279, 14] on icon "undo" at bounding box center [279, 21] width 19 height 19
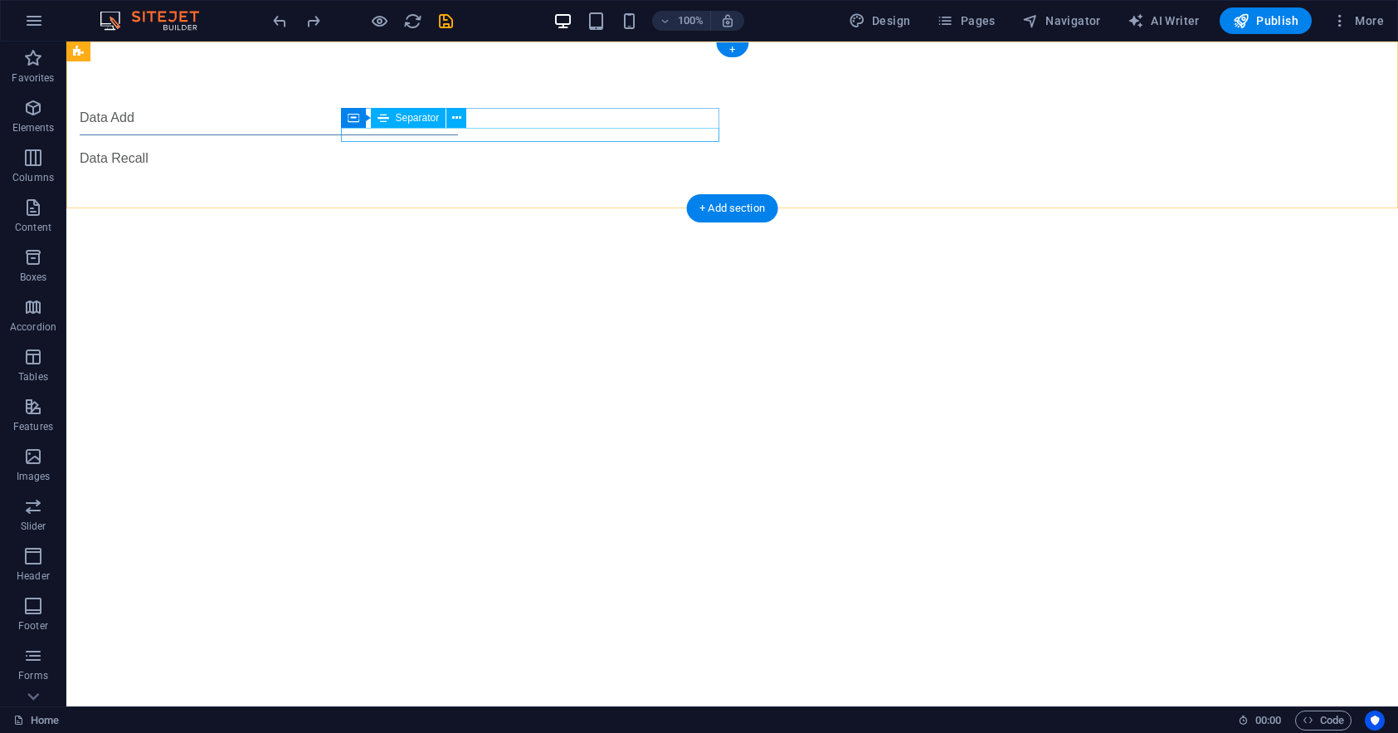
click at [399, 134] on div at bounding box center [269, 134] width 378 height 1
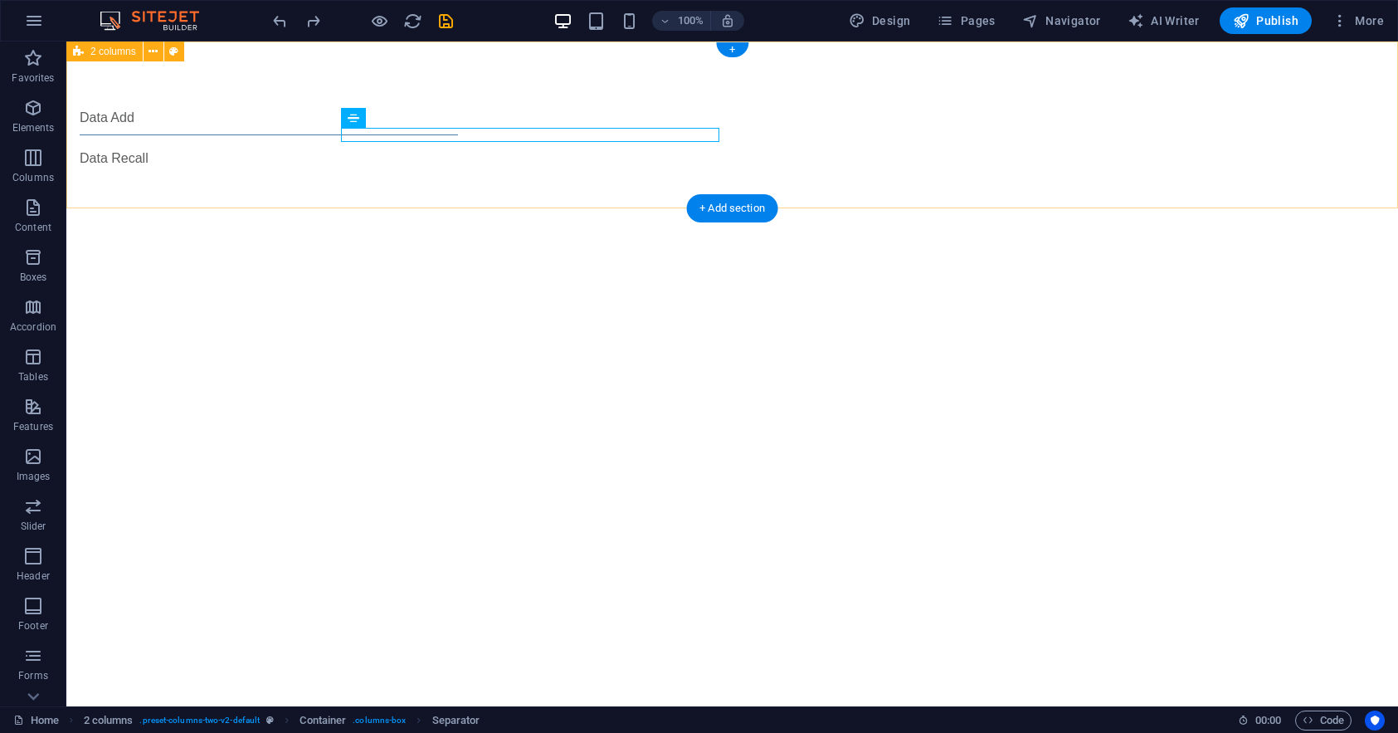
click at [472, 159] on div "Data Add Data Recall" at bounding box center [732, 137] width 1332 height 193
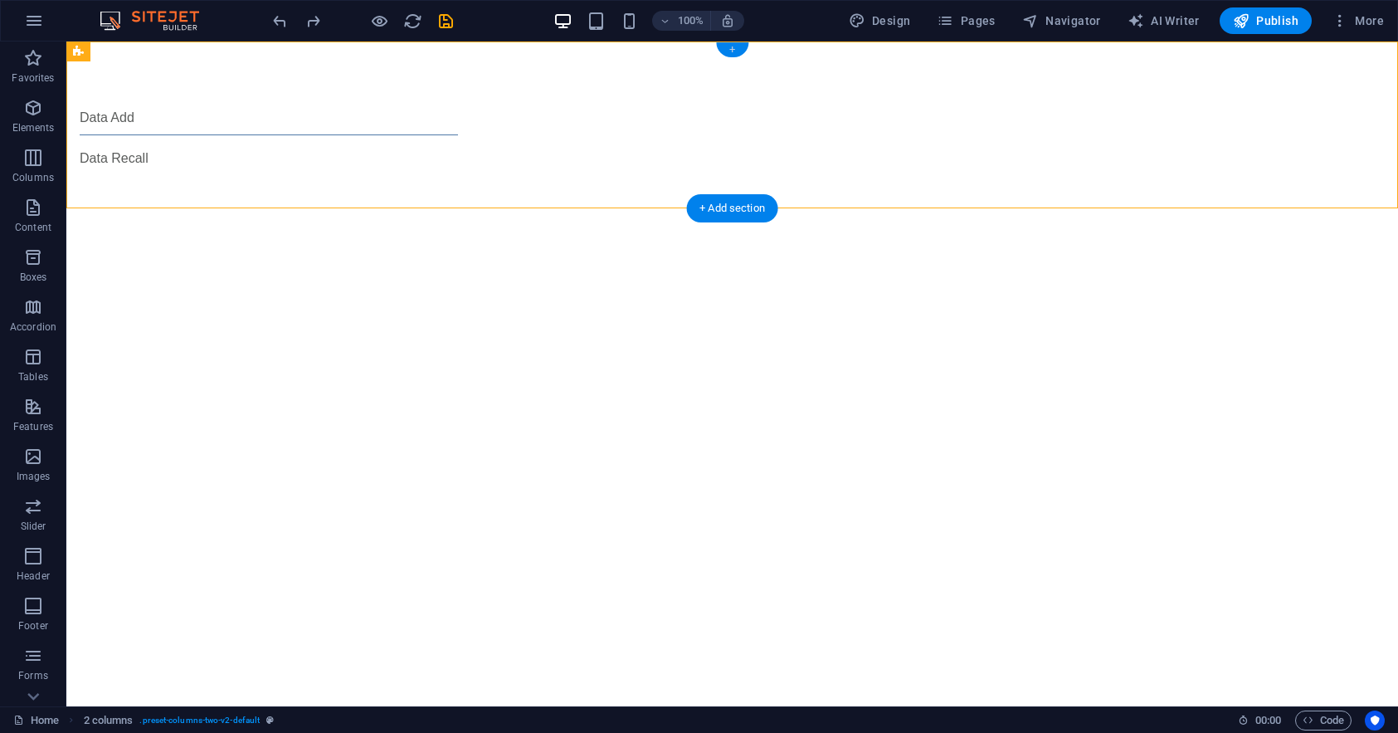
click at [724, 49] on div "+" at bounding box center [732, 49] width 32 height 15
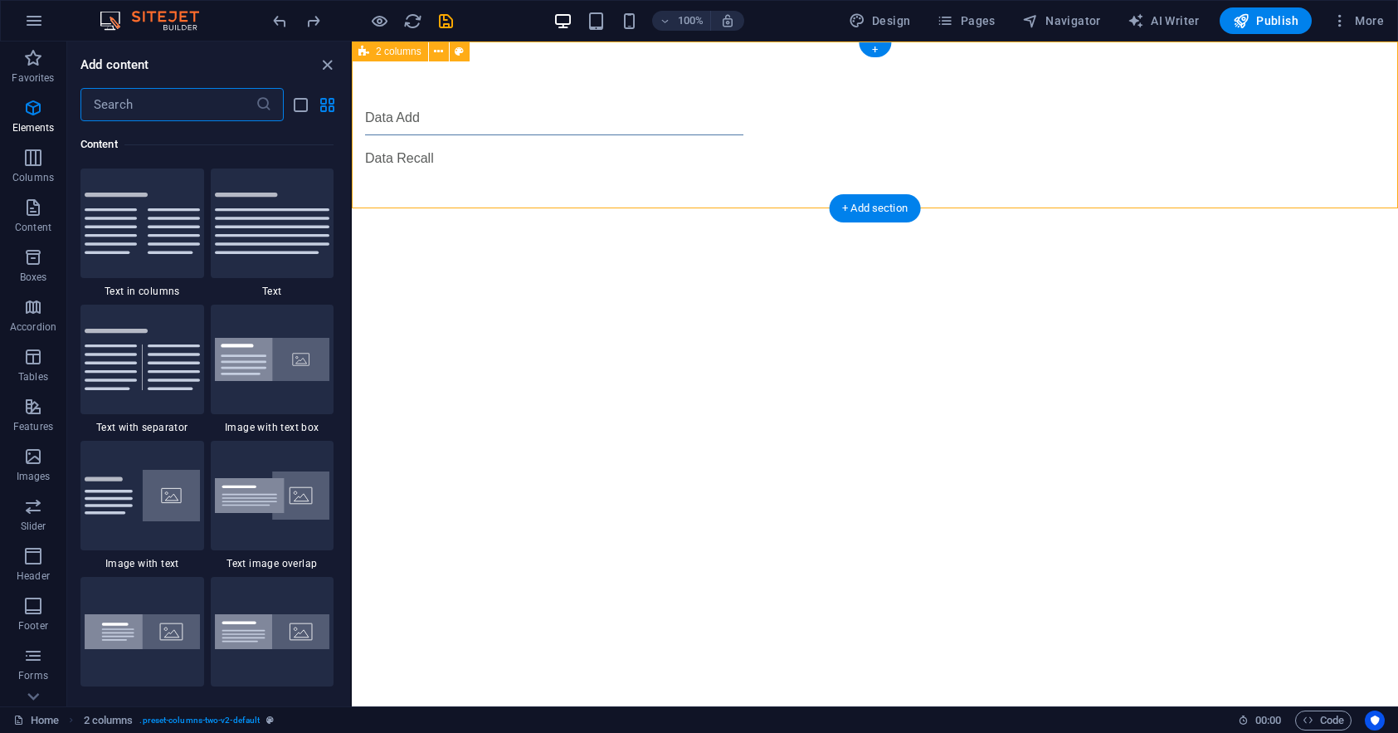
scroll to position [2903, 0]
click at [36, 646] on icon "button" at bounding box center [33, 655] width 20 height 20
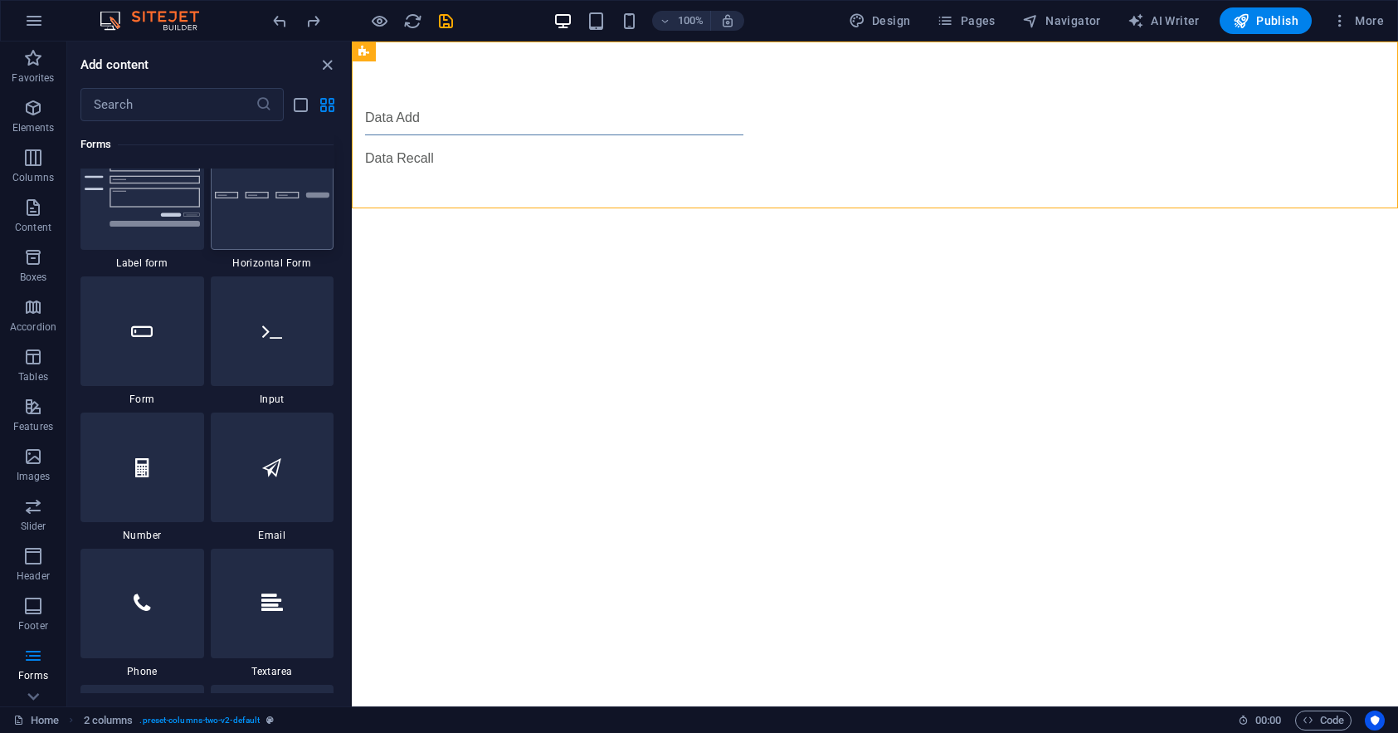
scroll to position [12445, 0]
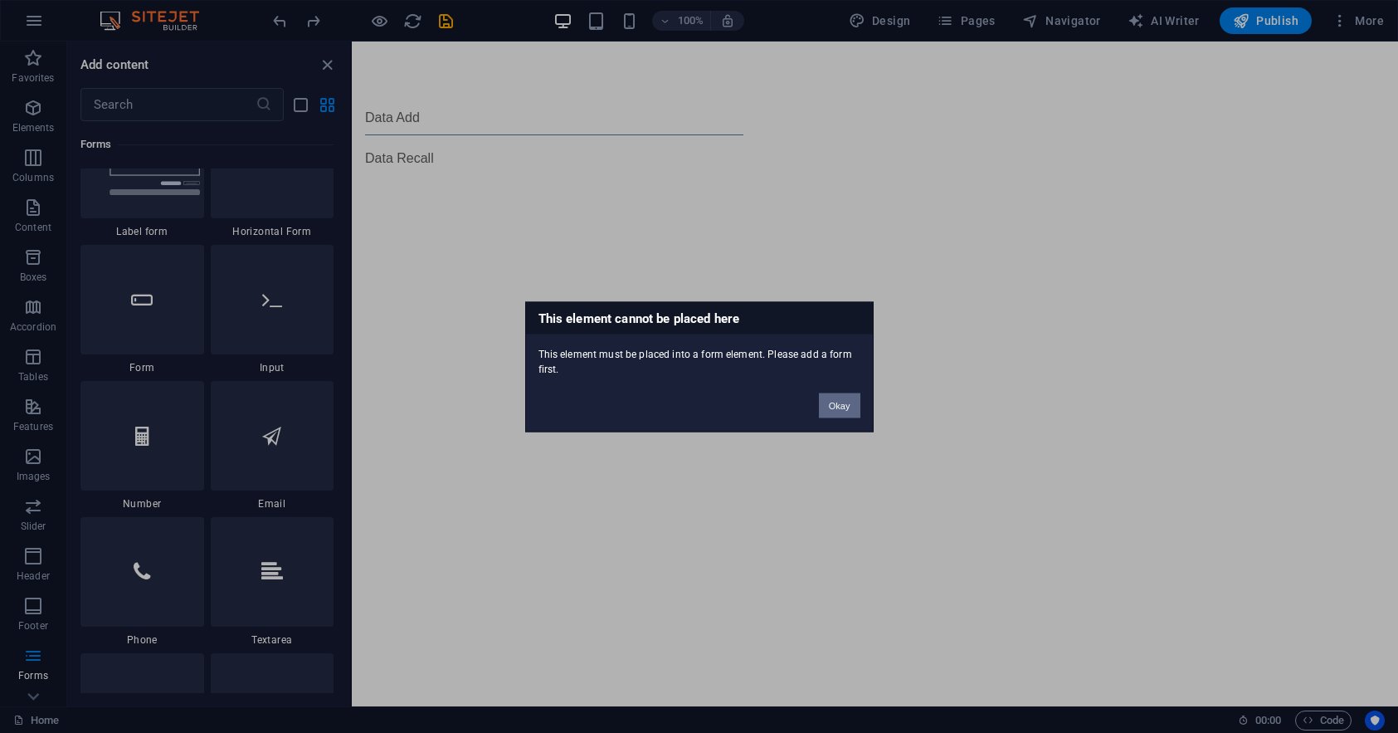
click at [850, 402] on button "Okay" at bounding box center [839, 404] width 41 height 25
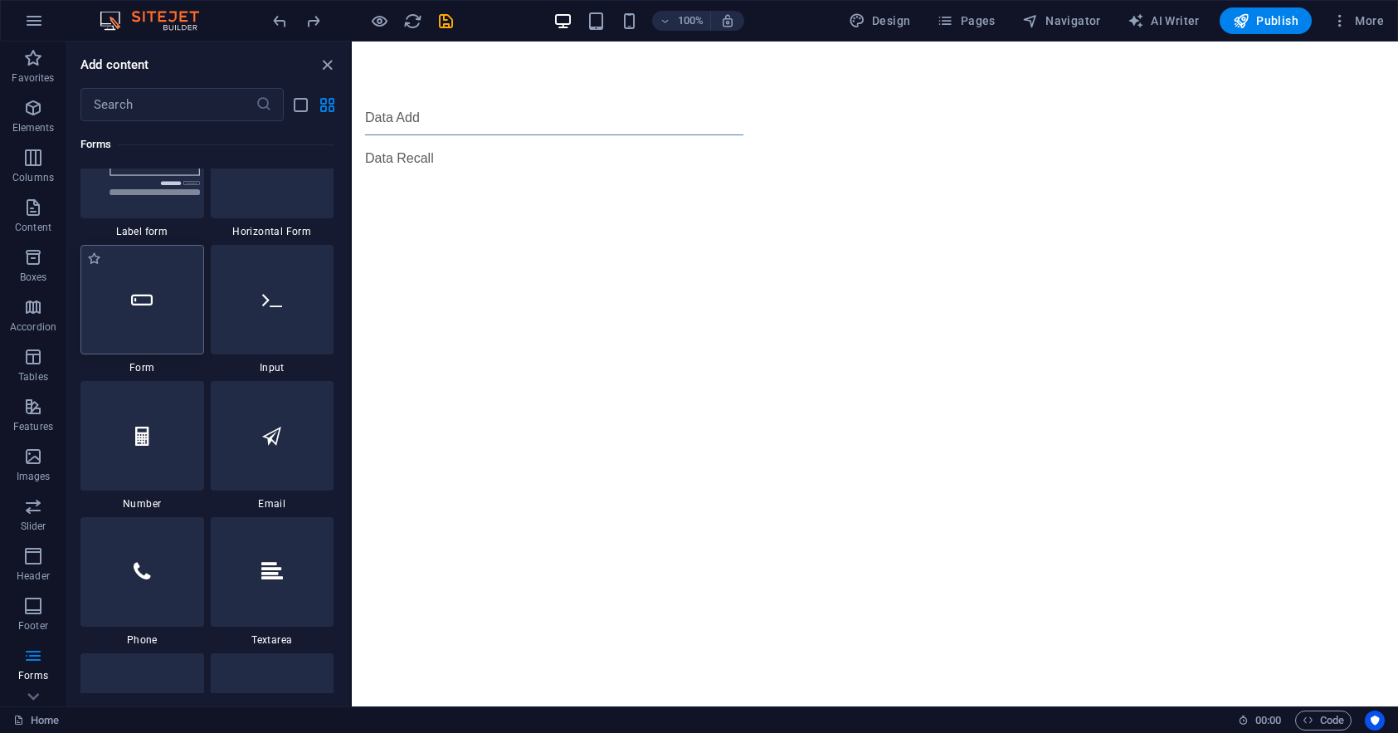
click at [183, 329] on div at bounding box center [142, 300] width 124 height 110
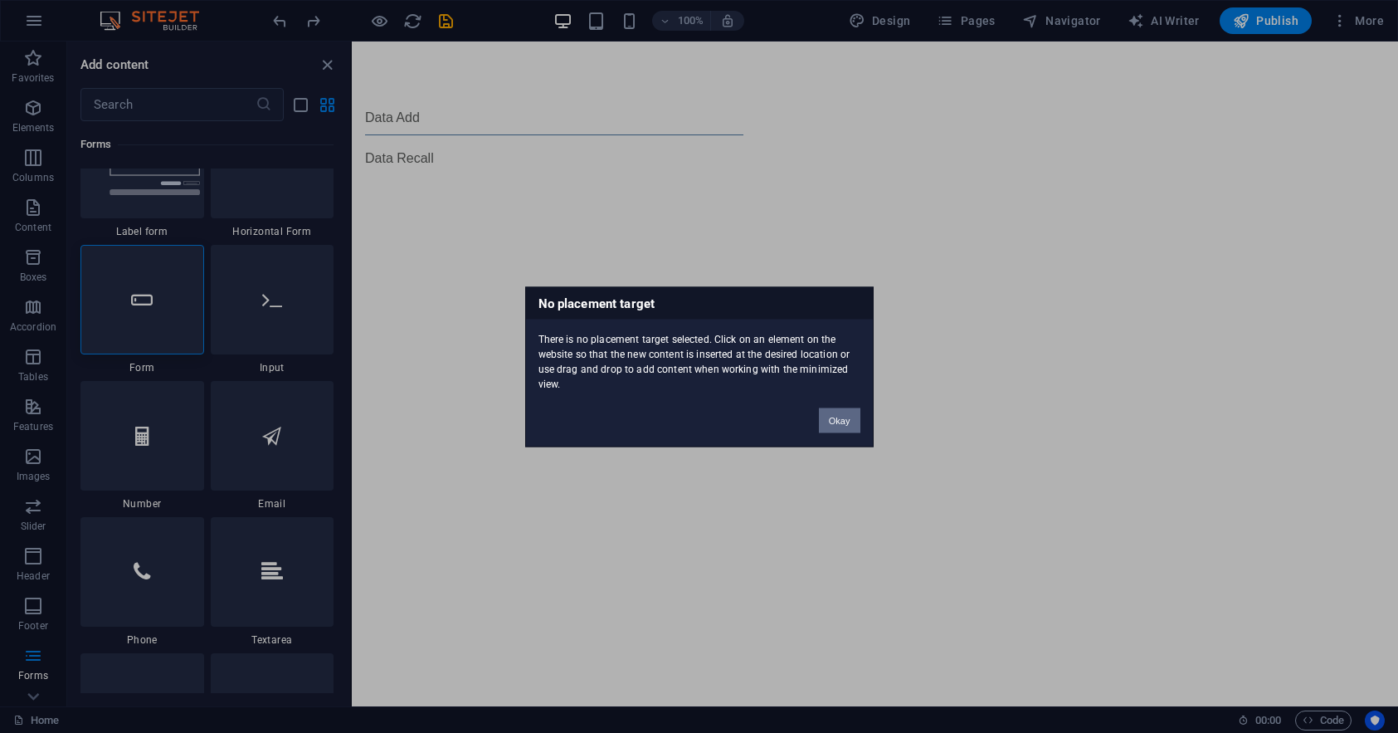
click at [845, 421] on button "Okay" at bounding box center [839, 419] width 41 height 25
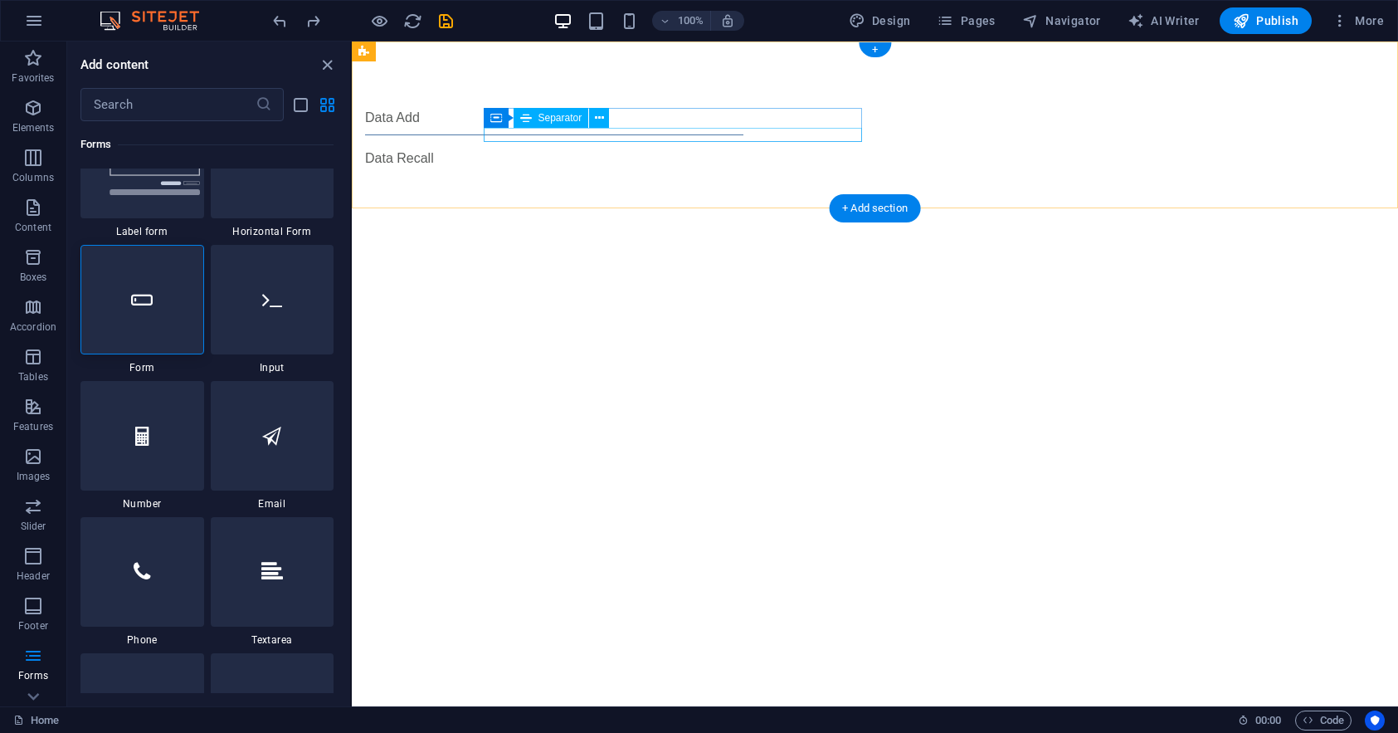
click at [611, 135] on div at bounding box center [554, 134] width 378 height 1
click at [638, 135] on div at bounding box center [554, 134] width 378 height 1
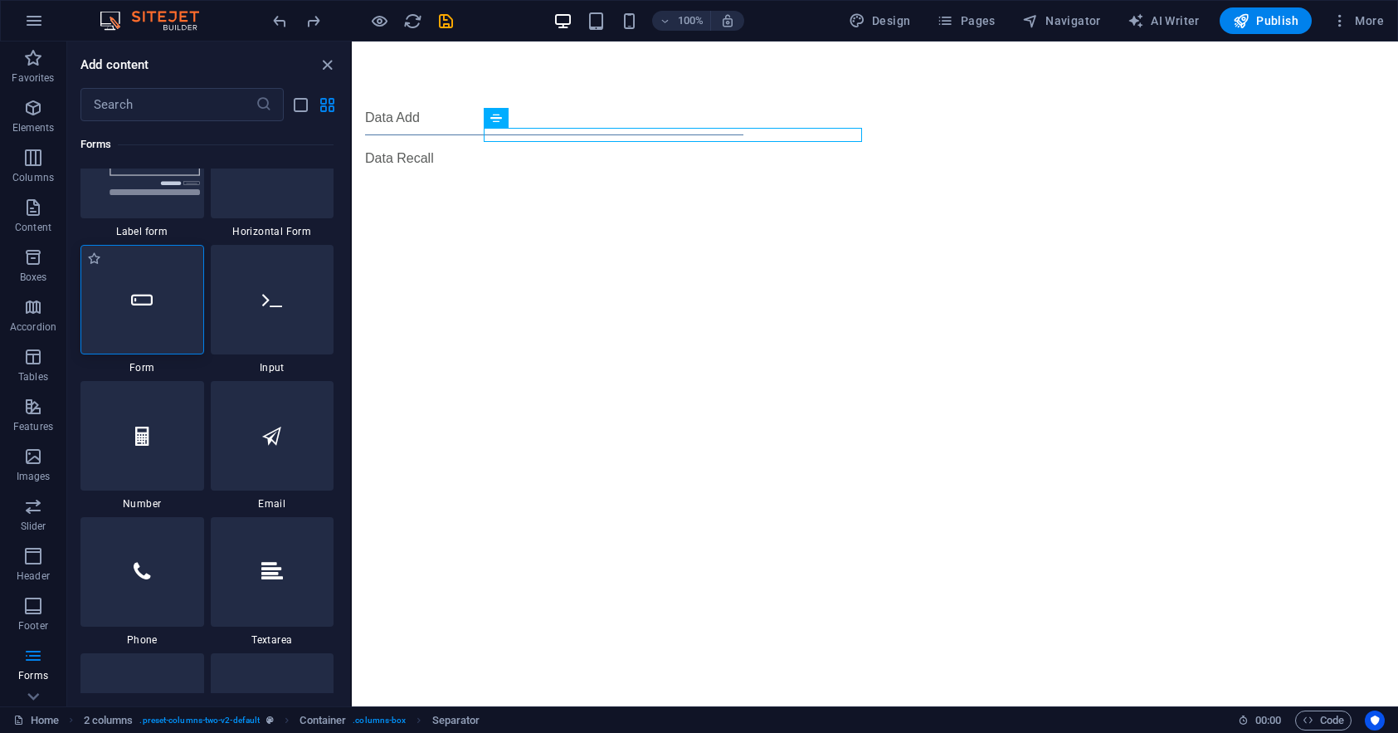
click at [159, 292] on div at bounding box center [142, 300] width 124 height 110
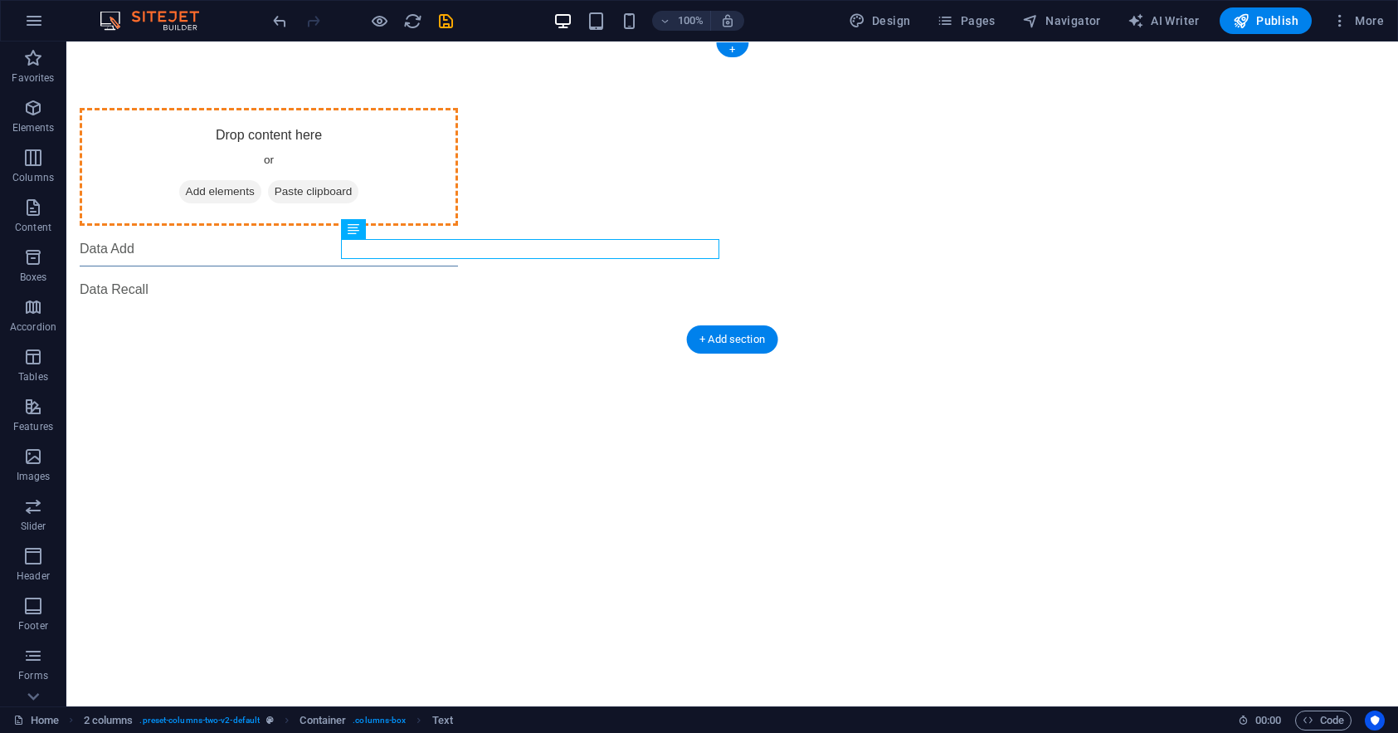
drag, startPoint x: 369, startPoint y: 254, endPoint x: 640, endPoint y: 113, distance: 305.0
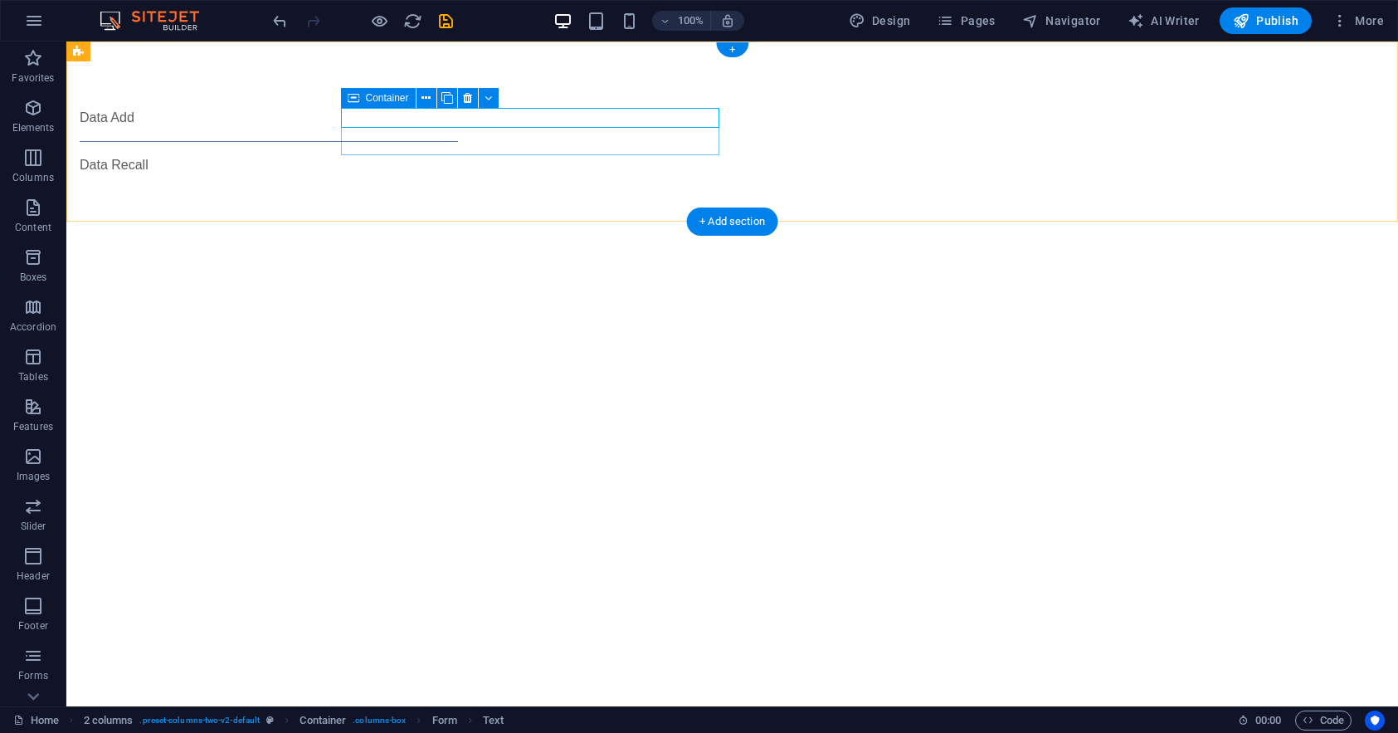
click at [458, 139] on div "Data Add" at bounding box center [269, 125] width 378 height 34
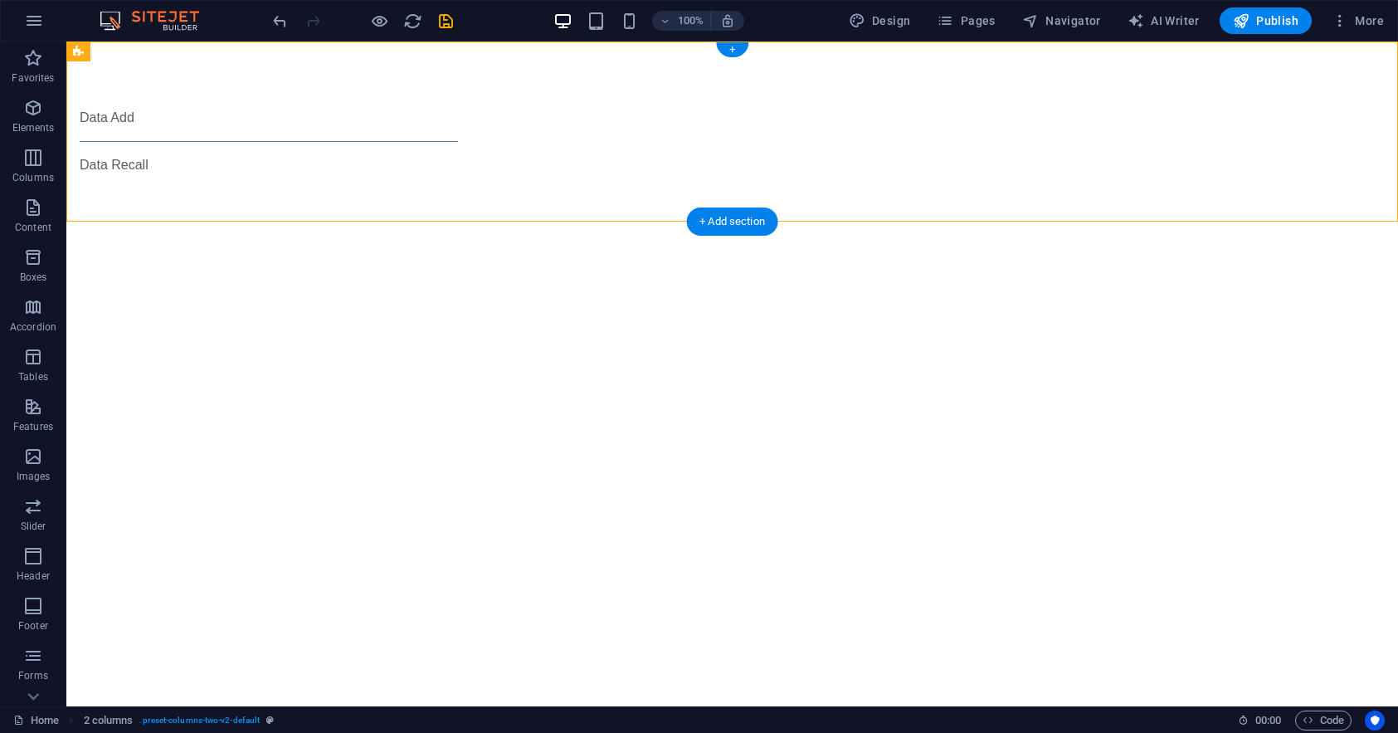
drag, startPoint x: 529, startPoint y: 155, endPoint x: 542, endPoint y: 133, distance: 25.6
click at [542, 133] on div "Data Add Data Recall" at bounding box center [732, 141] width 1332 height 200
click at [458, 139] on div "Data Add" at bounding box center [269, 125] width 378 height 34
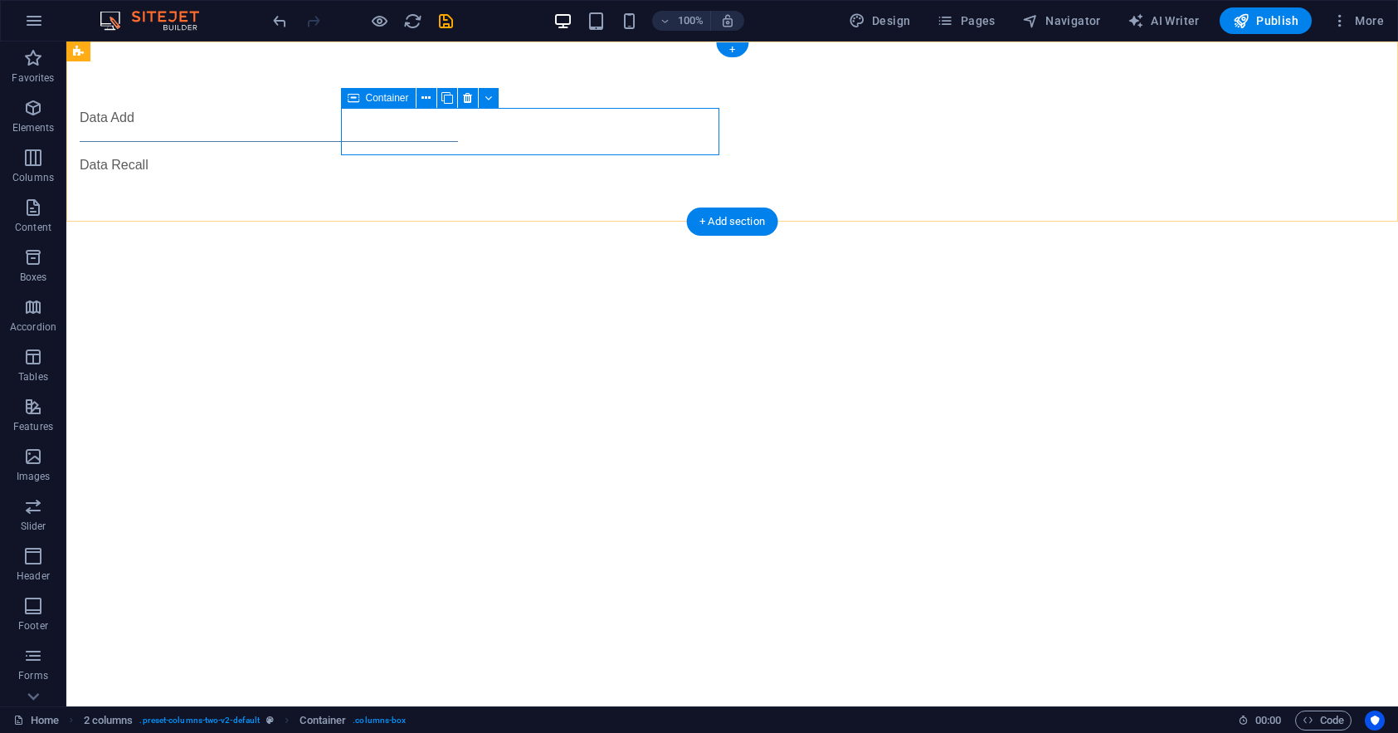
click at [458, 134] on div "Data Add" at bounding box center [269, 125] width 378 height 34
click at [458, 113] on div "Data Add" at bounding box center [269, 118] width 378 height 20
click at [458, 133] on div "Data Add" at bounding box center [269, 125] width 378 height 34
click at [458, 132] on div "Data Add" at bounding box center [269, 125] width 378 height 34
click at [458, 120] on div "Data Add" at bounding box center [269, 118] width 378 height 20
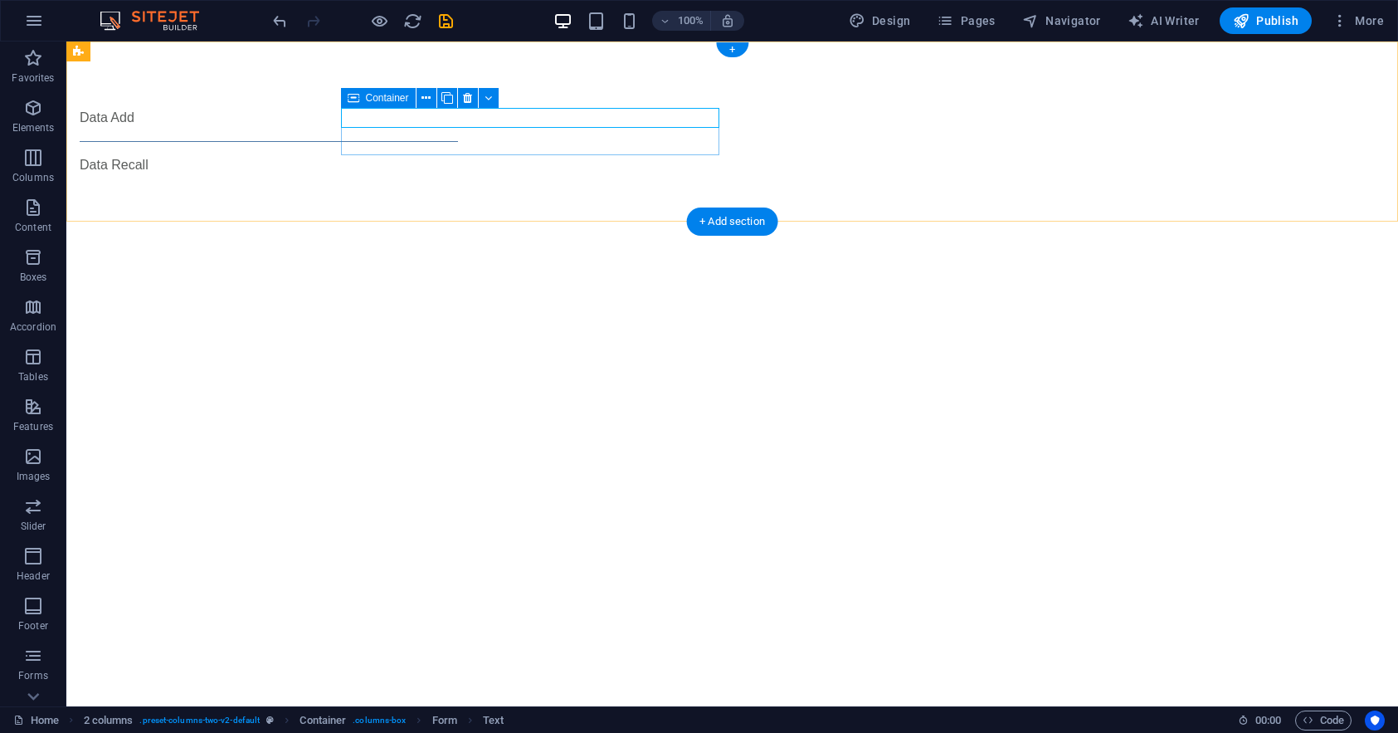
click at [458, 138] on div "Data Add" at bounding box center [269, 125] width 378 height 34
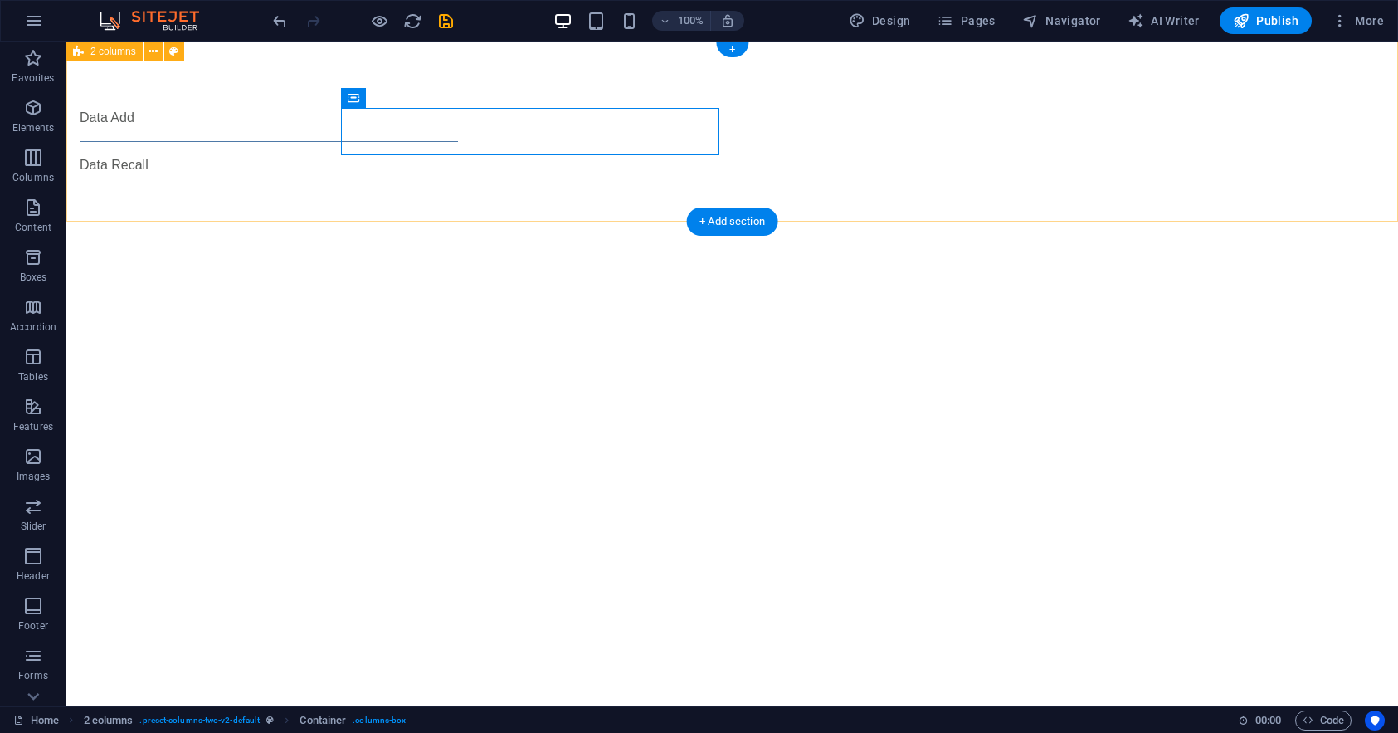
click at [490, 164] on div "Data Add Data Recall" at bounding box center [732, 141] width 1332 height 200
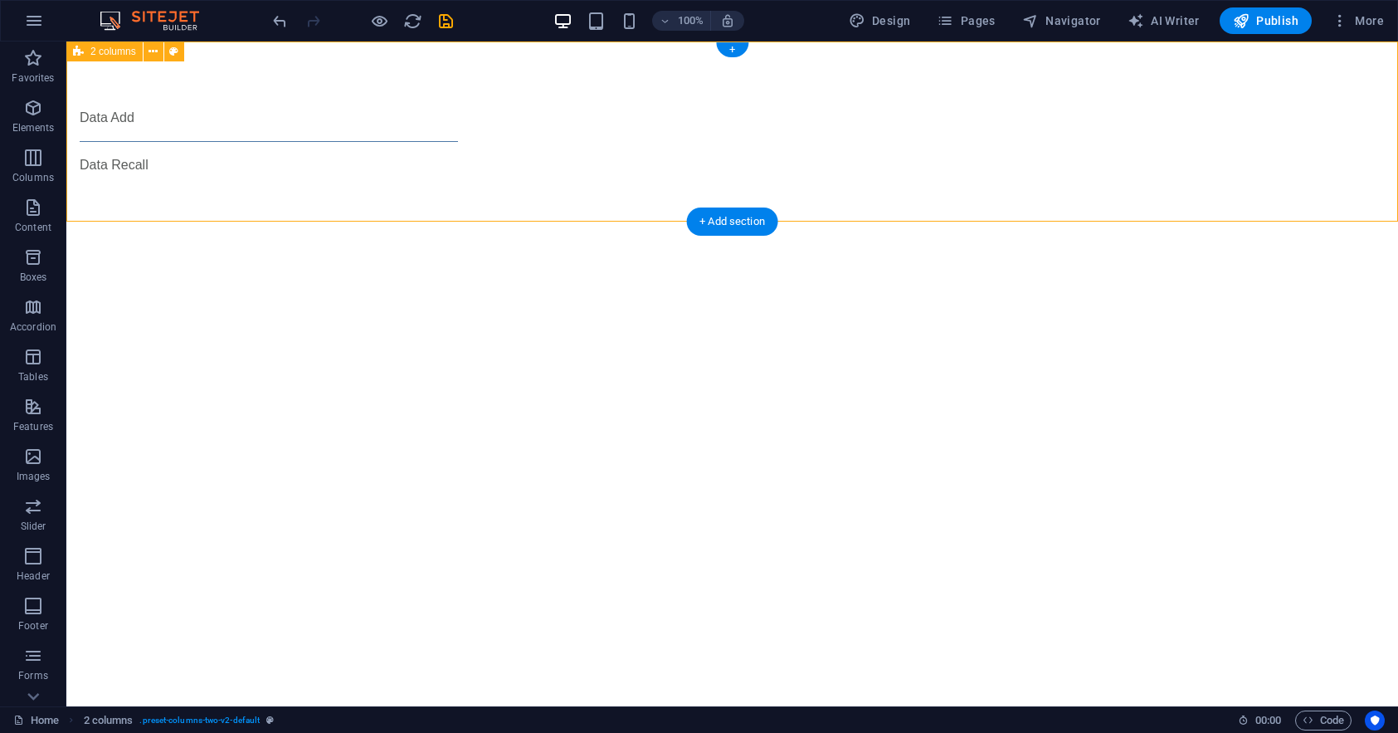
click at [529, 157] on div "Data Add Data Recall" at bounding box center [732, 141] width 1332 height 200
click at [458, 131] on div "Data Add" at bounding box center [269, 125] width 378 height 34
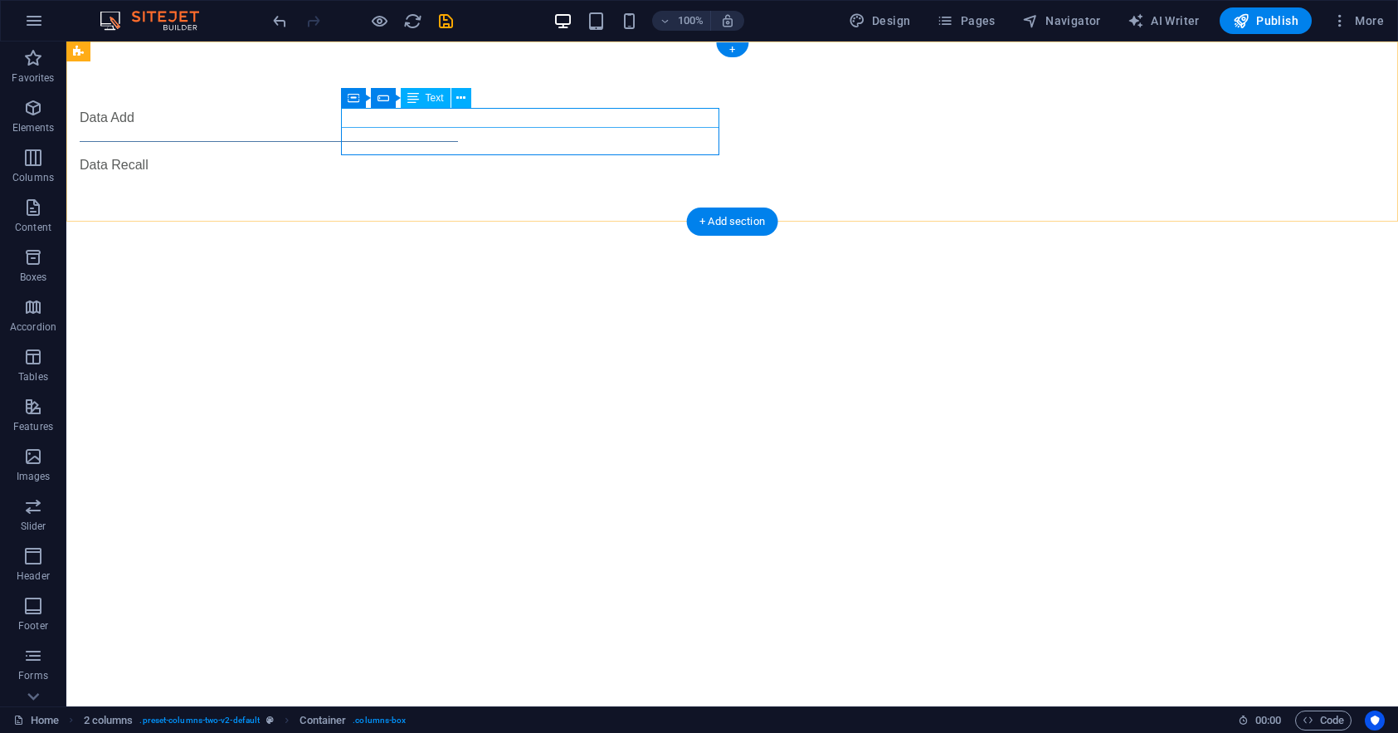
click at [435, 120] on div "Data Add" at bounding box center [269, 118] width 378 height 20
click at [395, 133] on div "Data Add" at bounding box center [269, 125] width 378 height 34
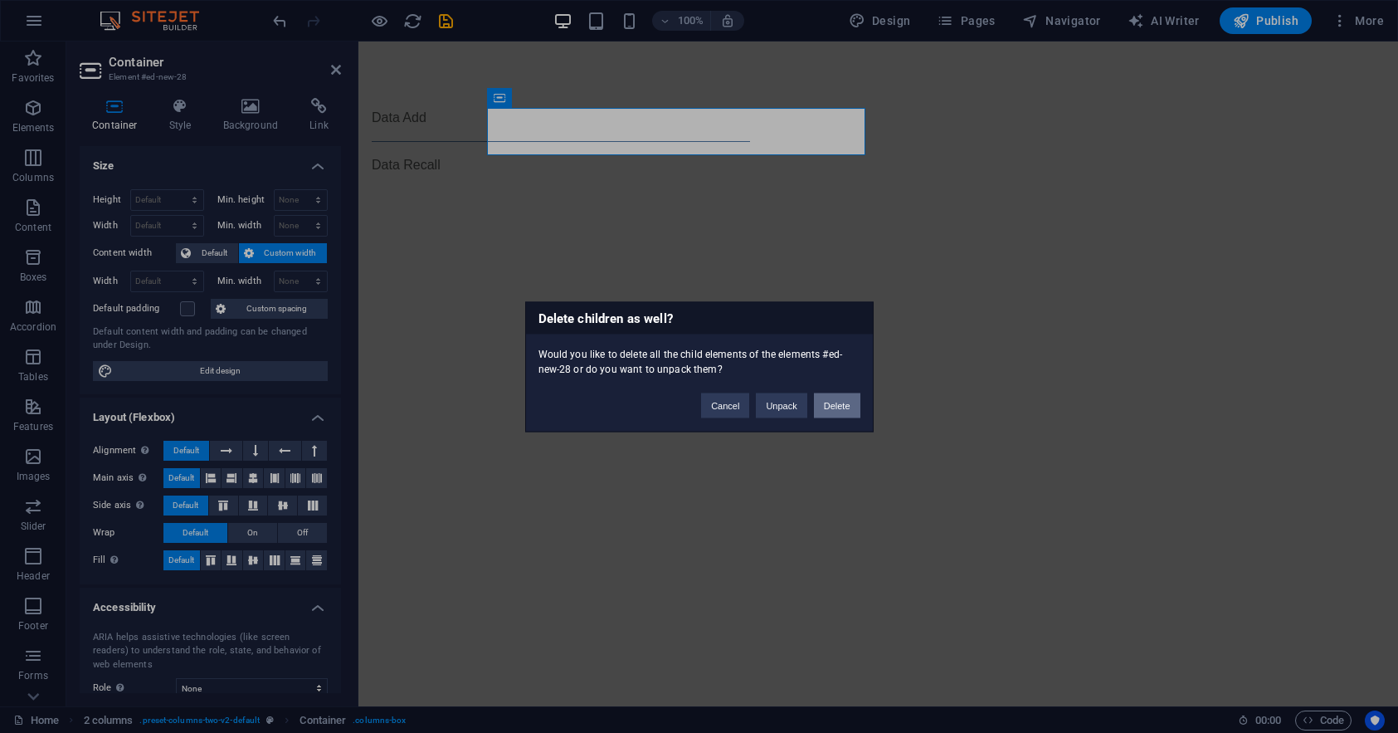
click at [836, 407] on button "Delete" at bounding box center [837, 404] width 46 height 25
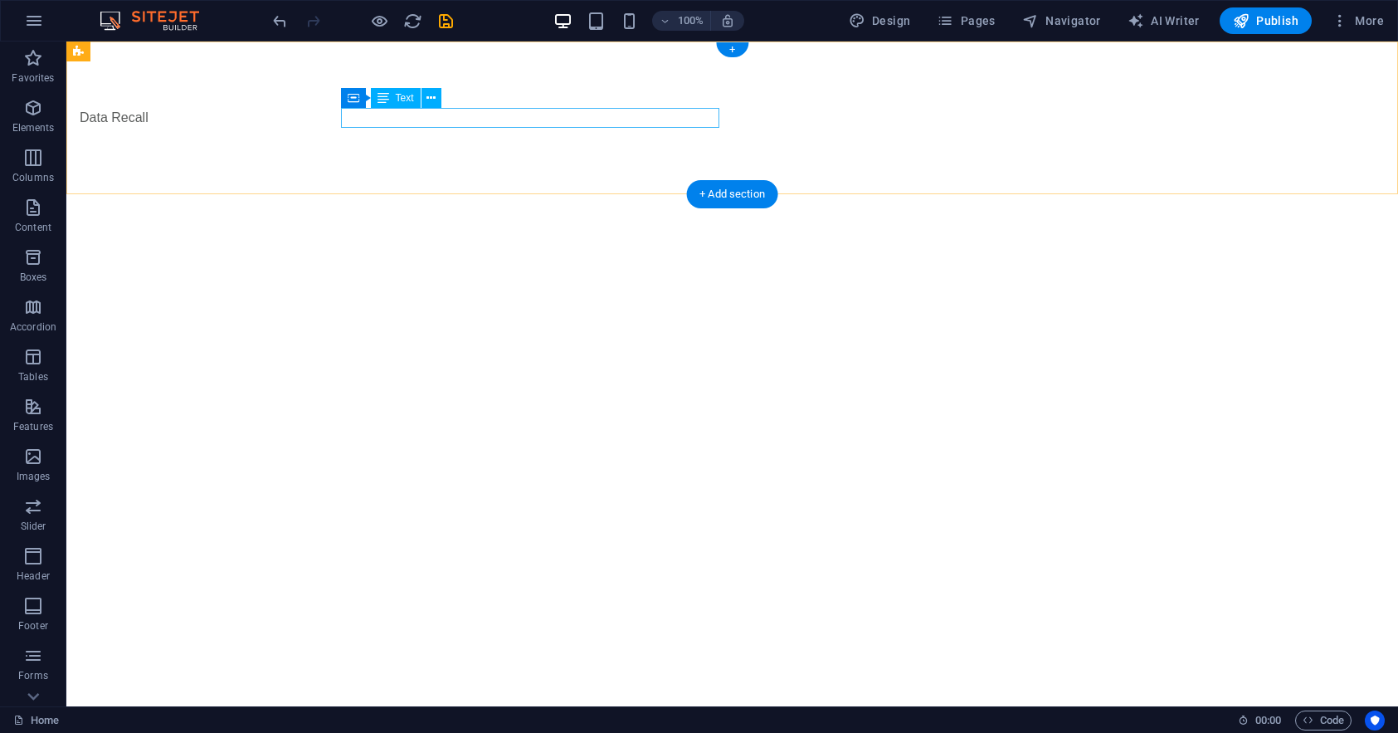
click at [441, 118] on div "Data Recall" at bounding box center [269, 118] width 378 height 20
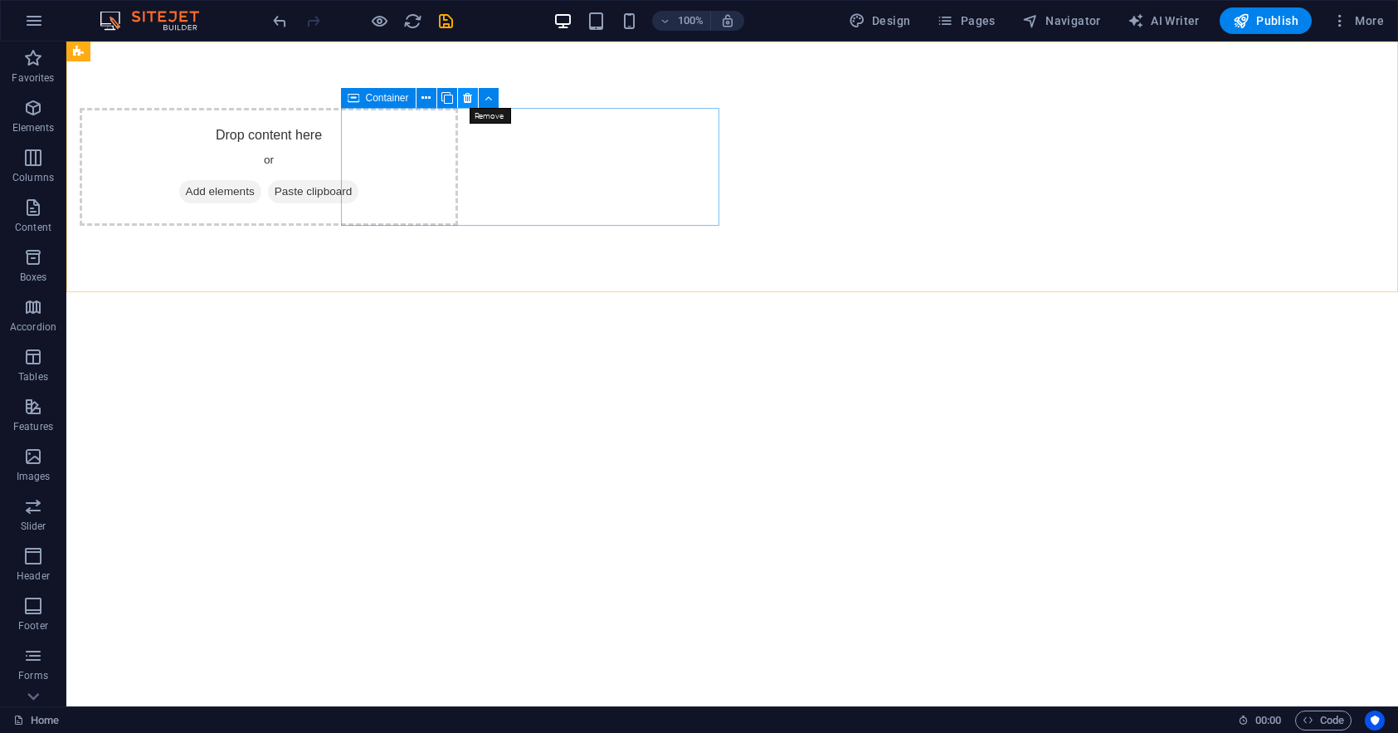
click at [466, 95] on icon at bounding box center [467, 98] width 9 height 17
click at [468, 97] on icon at bounding box center [467, 98] width 9 height 17
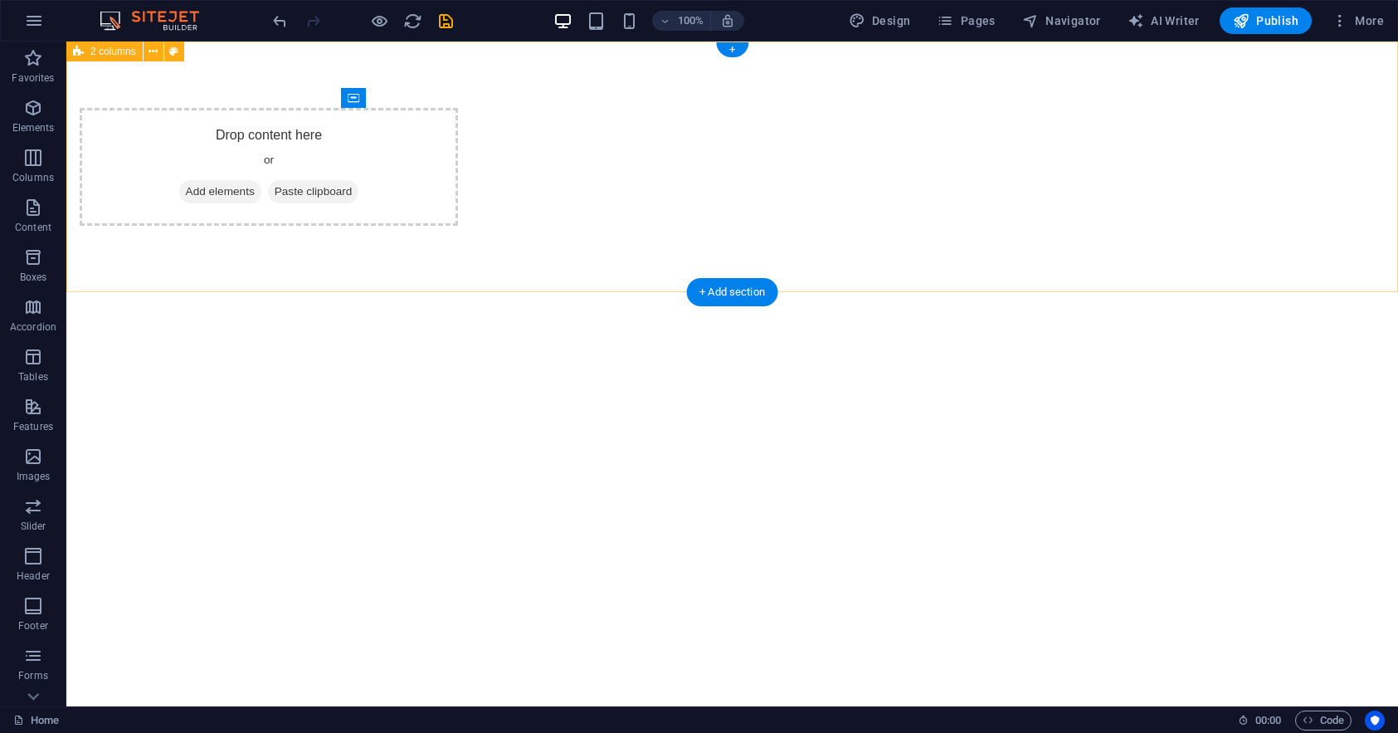
click at [533, 292] on html "Skip to main content Drop content here or Add elements Paste clipboard" at bounding box center [732, 166] width 1332 height 251
click at [281, 222] on div "Drop content here or Add elements Paste clipboard" at bounding box center [732, 166] width 1332 height 251
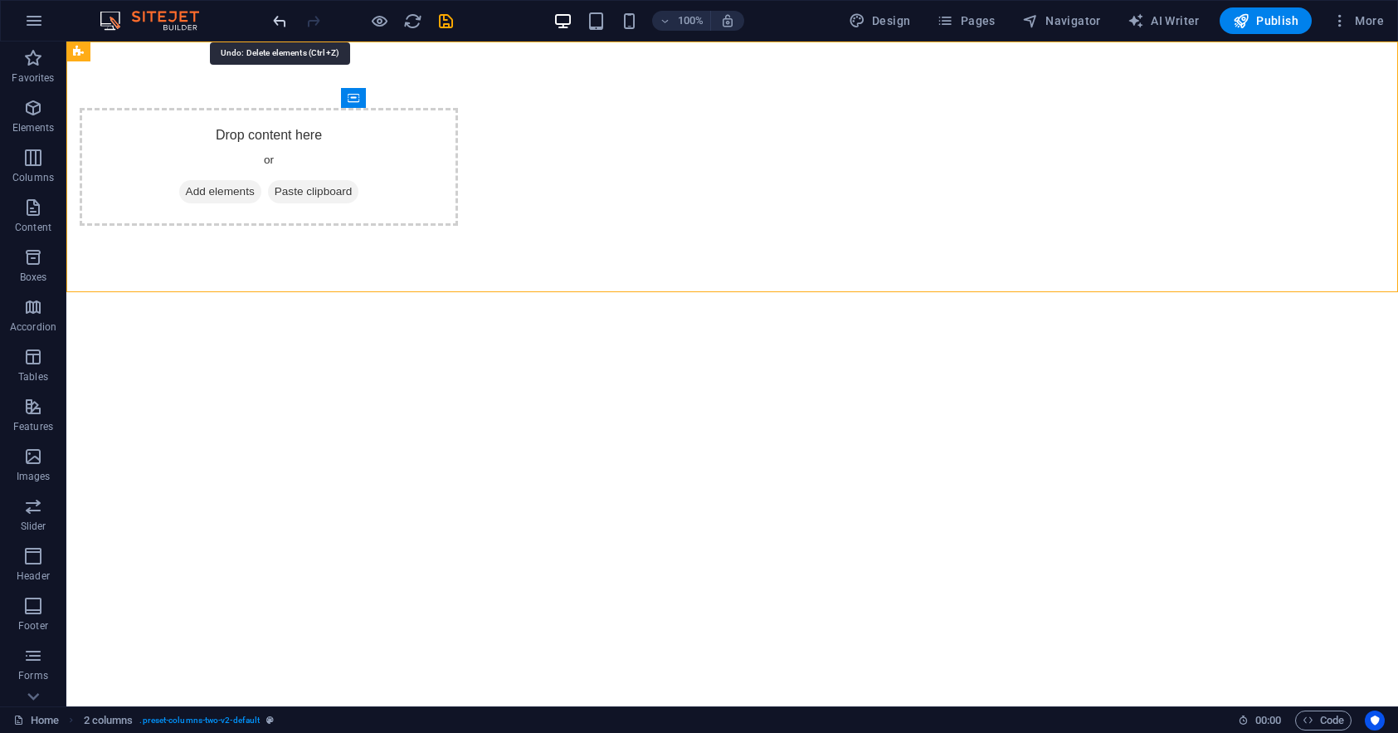
click at [281, 19] on icon "undo" at bounding box center [279, 21] width 19 height 19
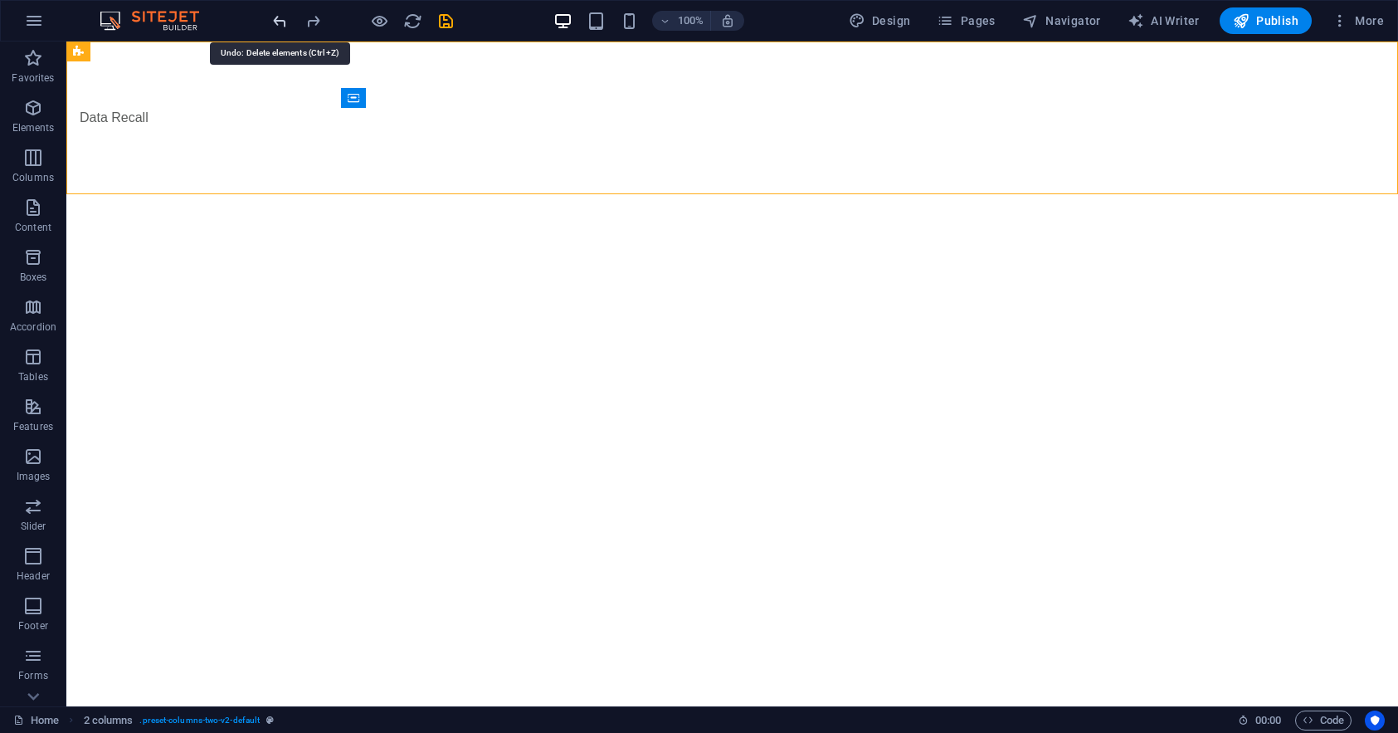
click at [281, 19] on icon "undo" at bounding box center [279, 21] width 19 height 19
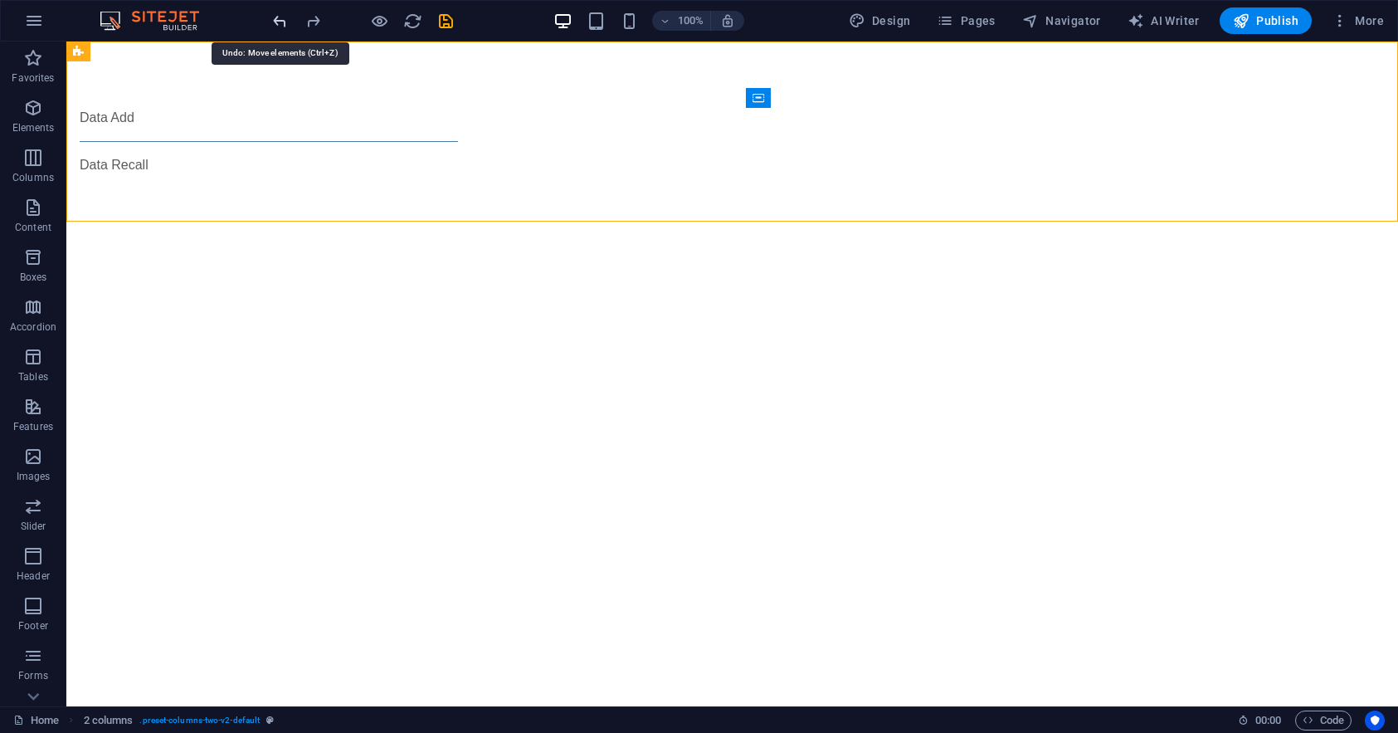
click at [281, 19] on icon "undo" at bounding box center [279, 21] width 19 height 19
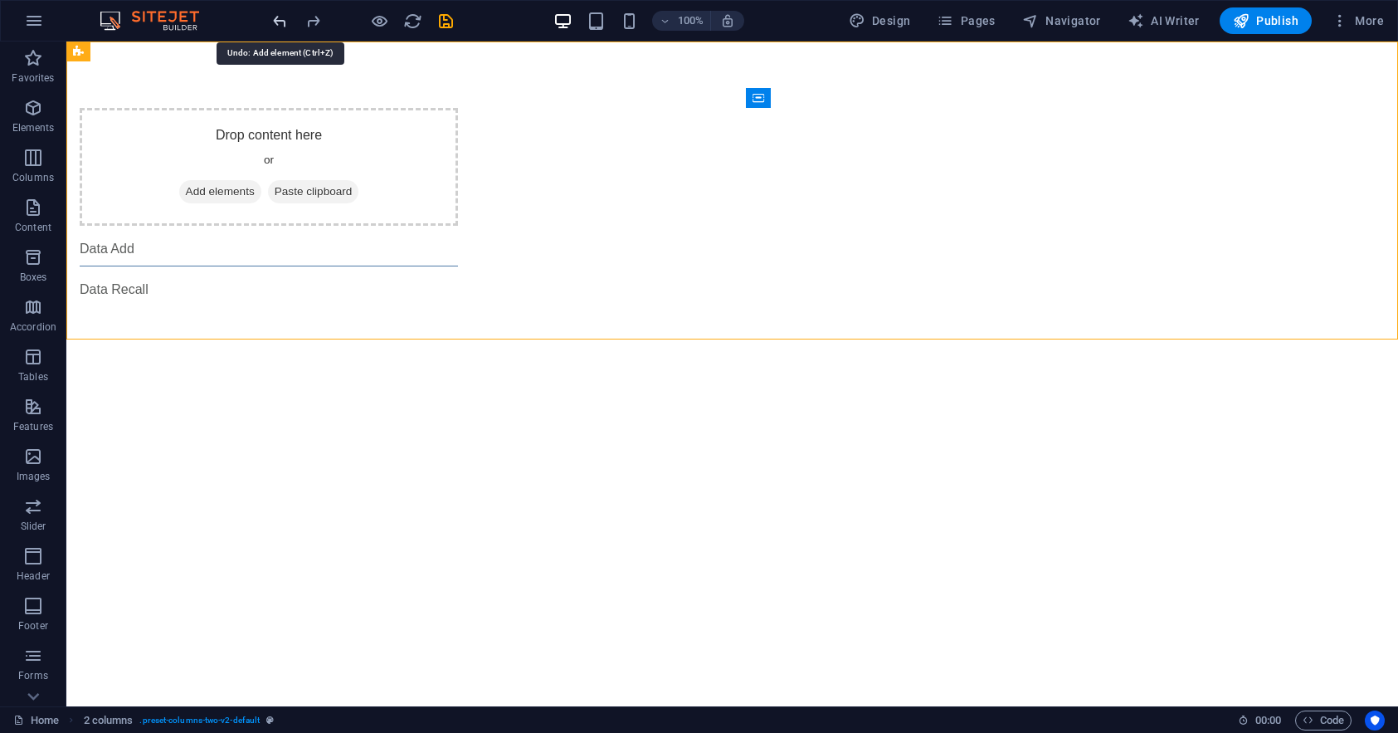
click at [281, 19] on icon "undo" at bounding box center [279, 21] width 19 height 19
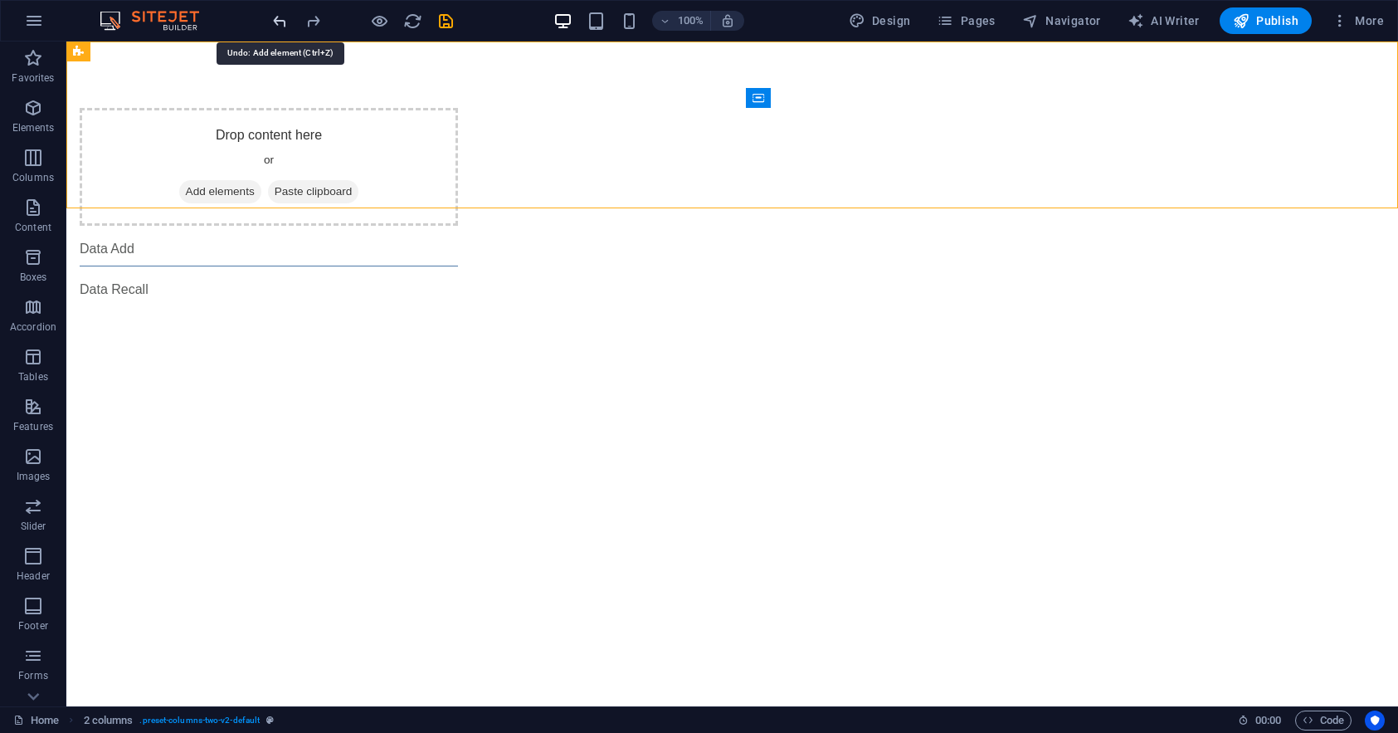
click at [281, 19] on icon "undo" at bounding box center [279, 21] width 19 height 19
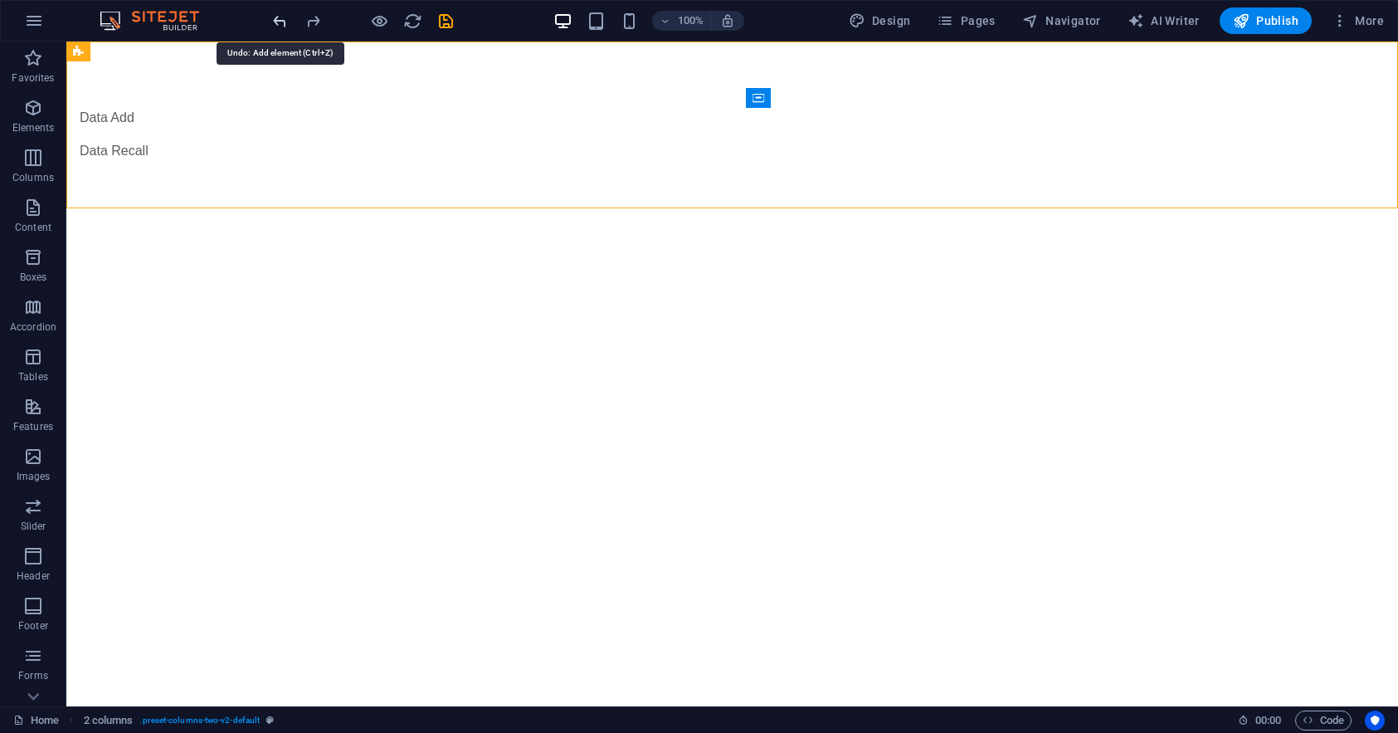
click at [281, 19] on icon "undo" at bounding box center [279, 21] width 19 height 19
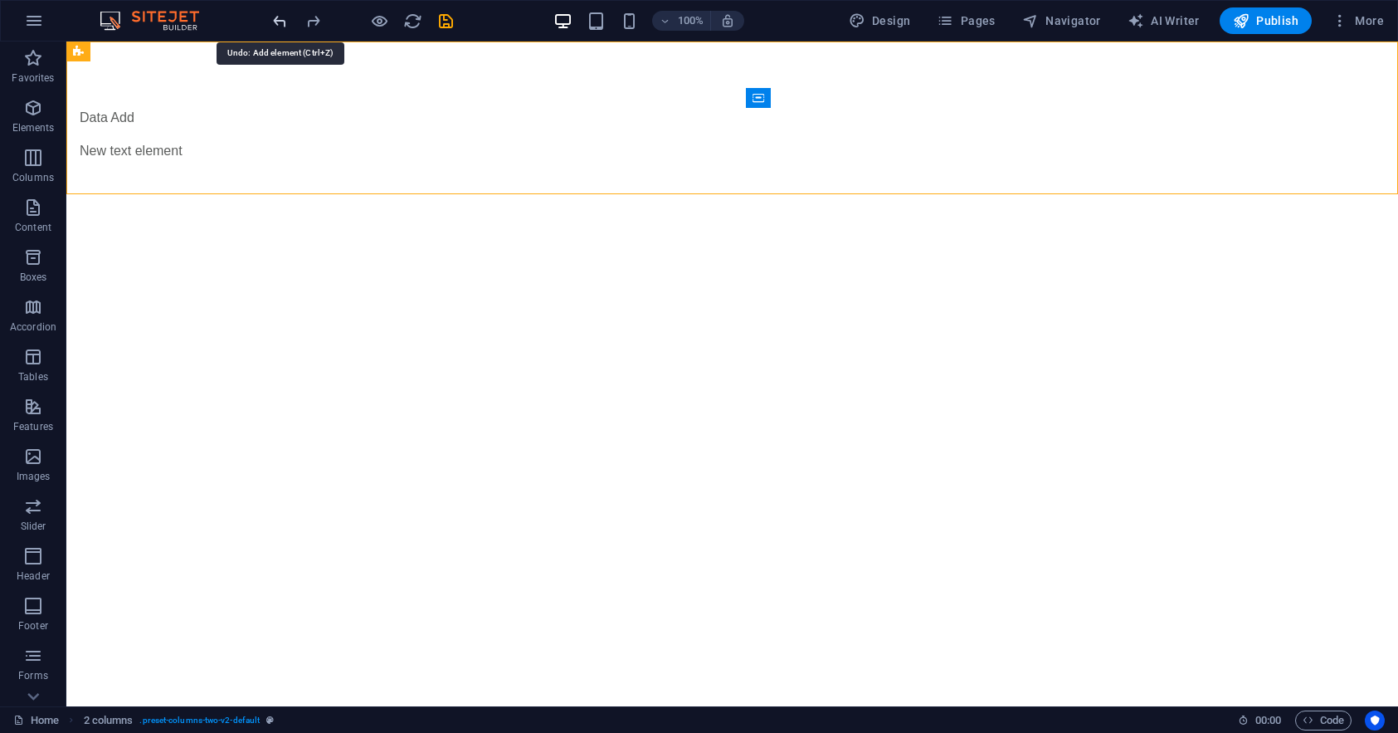
click at [281, 19] on icon "undo" at bounding box center [279, 21] width 19 height 19
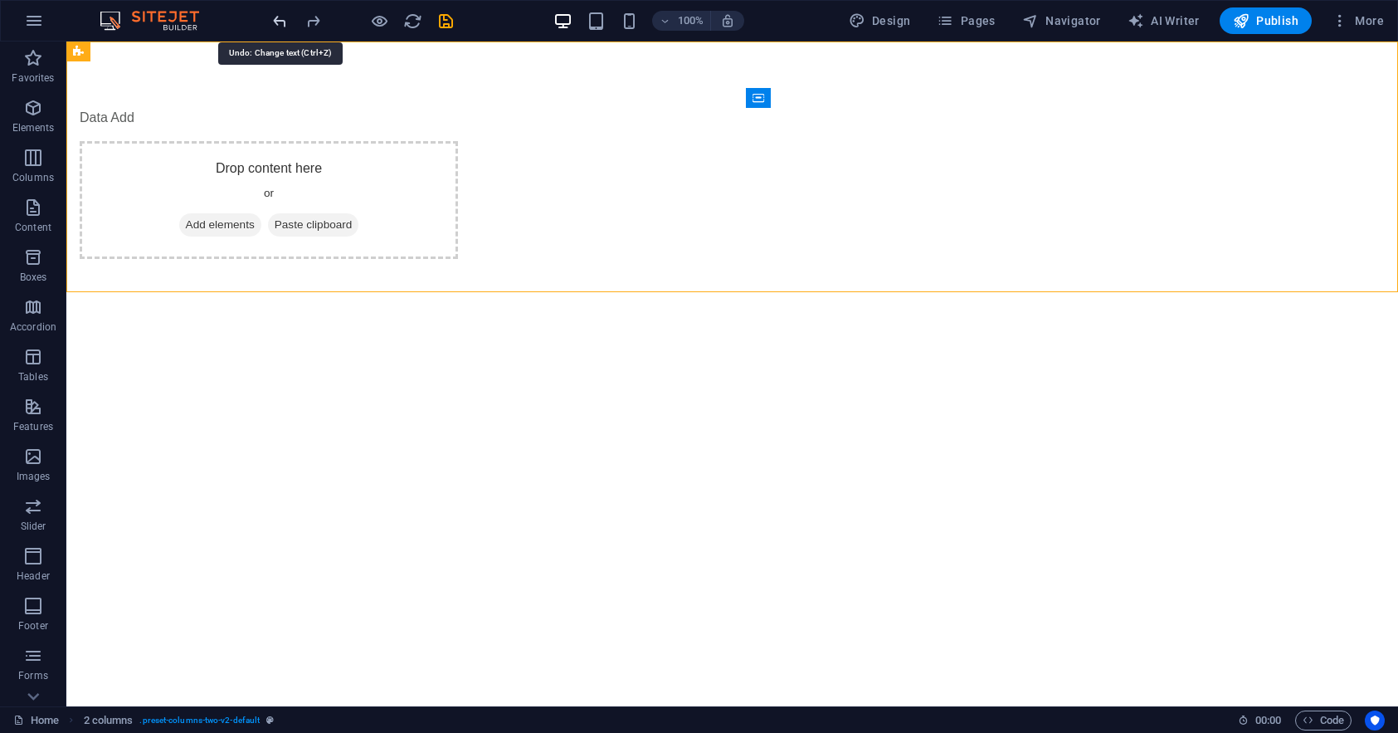
click at [281, 19] on icon "undo" at bounding box center [279, 21] width 19 height 19
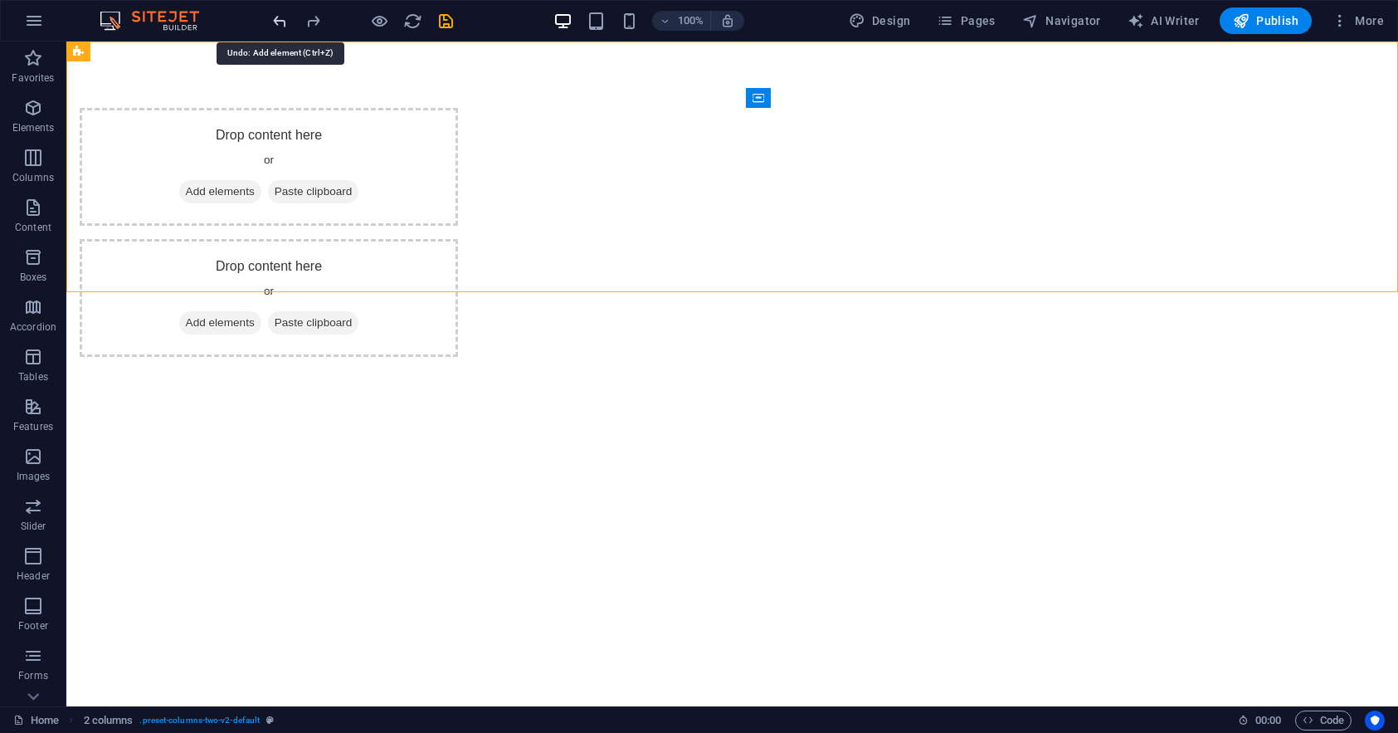
click at [281, 19] on icon "undo" at bounding box center [279, 21] width 19 height 19
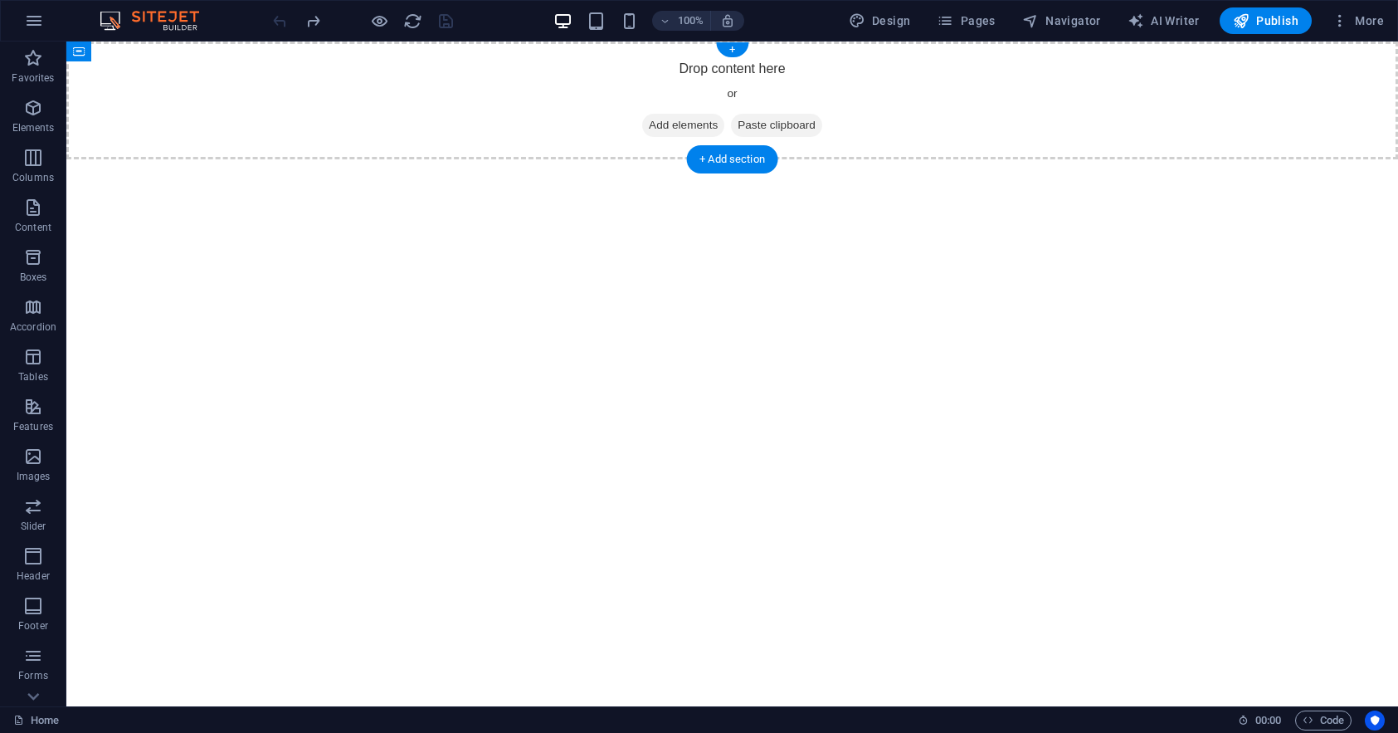
click at [665, 119] on span "Add elements" at bounding box center [683, 125] width 82 height 23
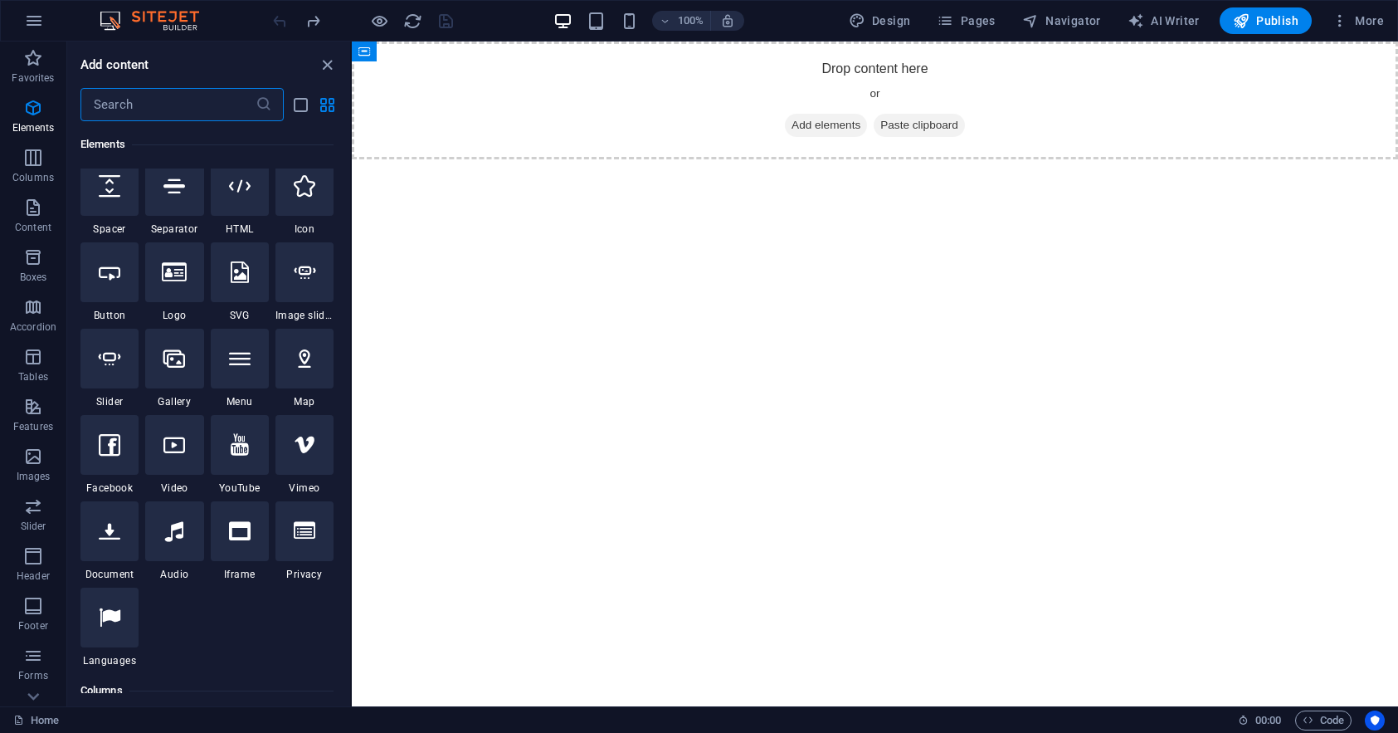
scroll to position [166, 0]
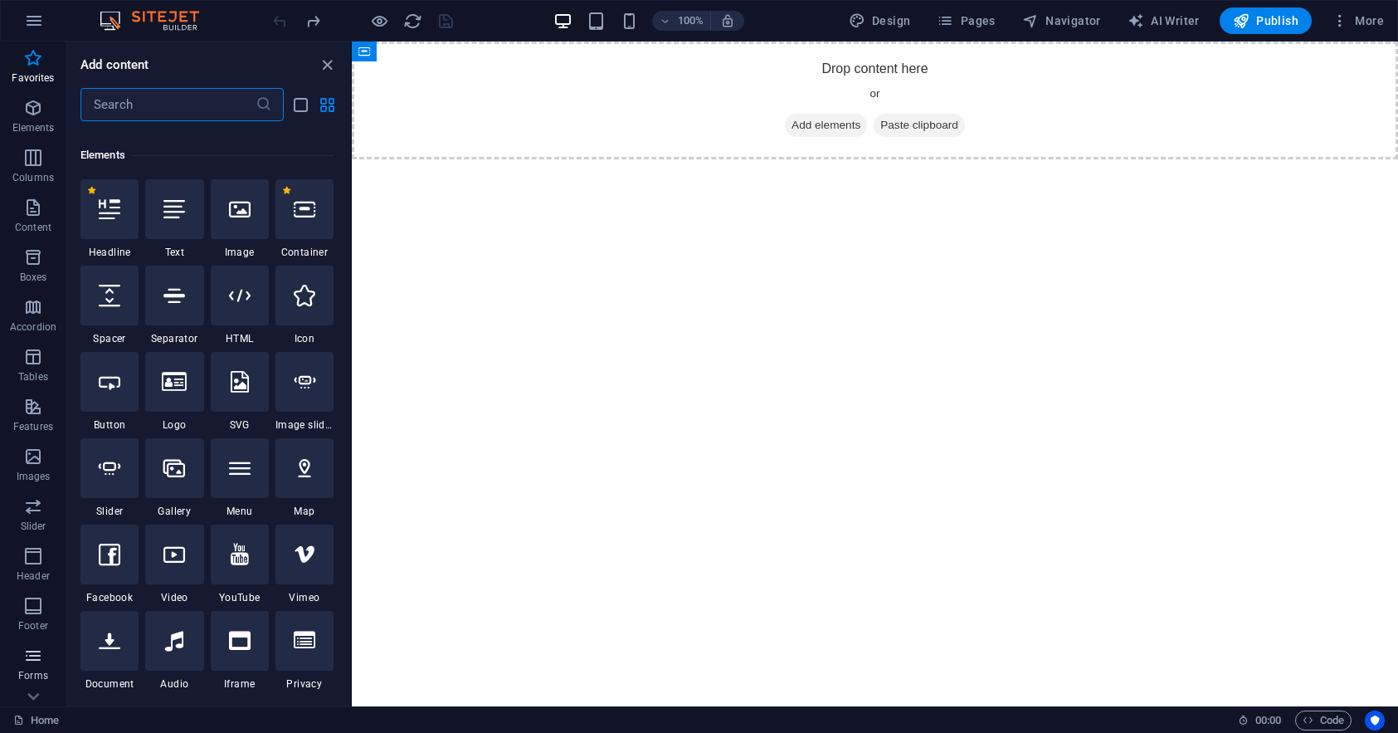
click at [32, 656] on icon "button" at bounding box center [33, 655] width 20 height 20
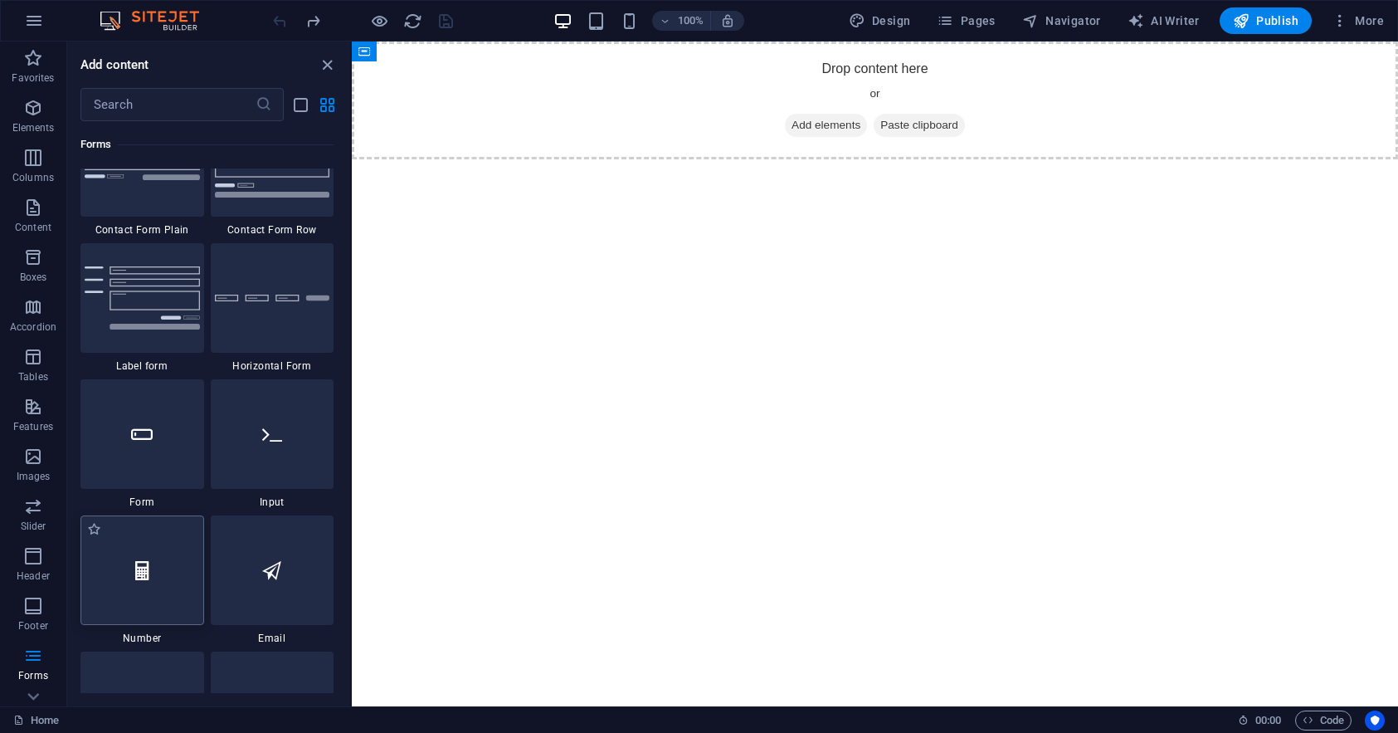
scroll to position [12362, 0]
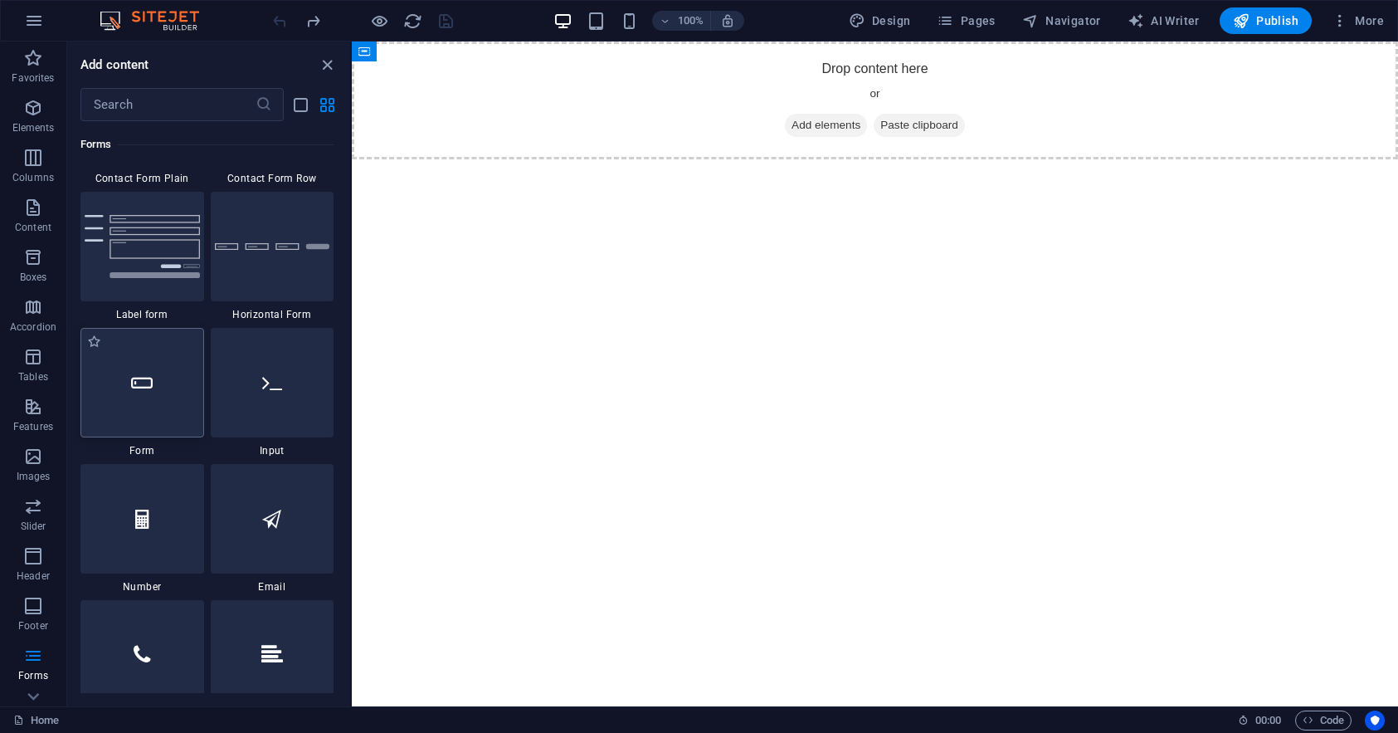
click at [160, 404] on div at bounding box center [142, 383] width 124 height 110
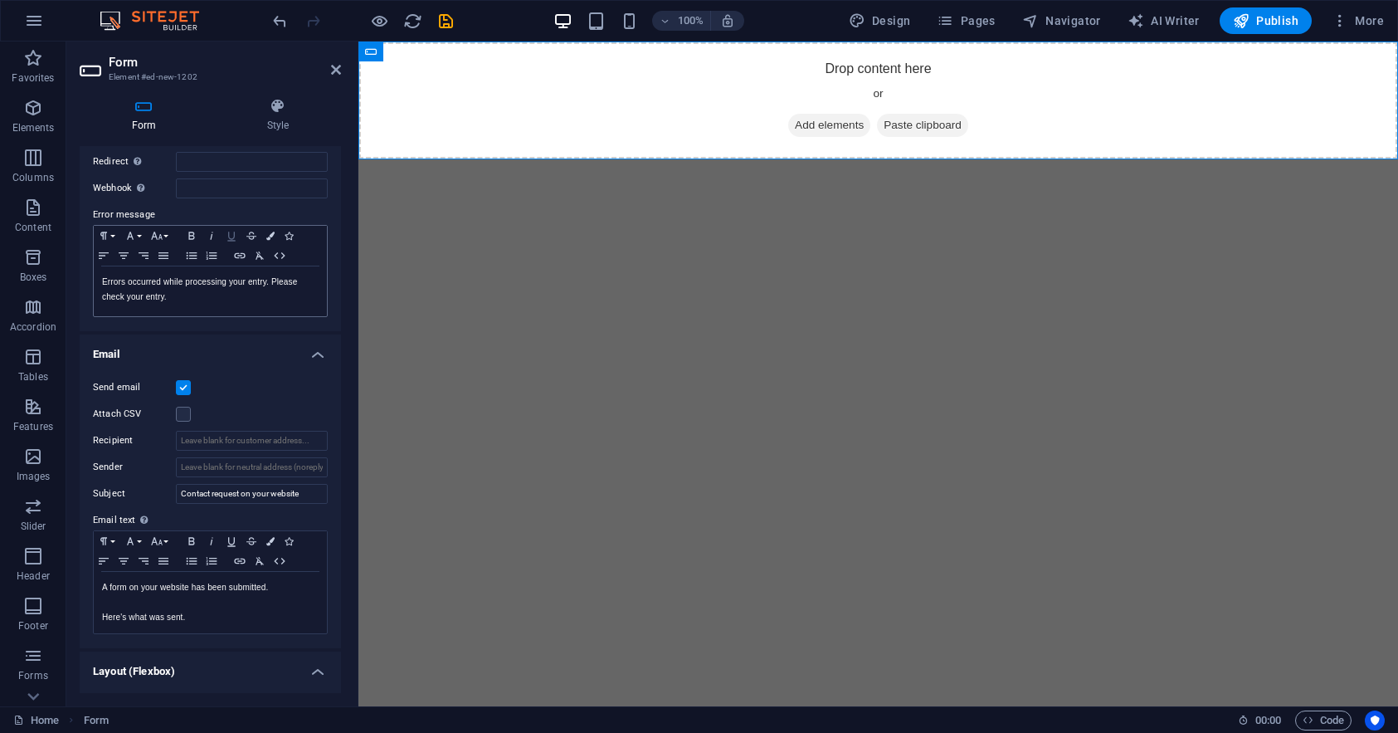
scroll to position [0, 0]
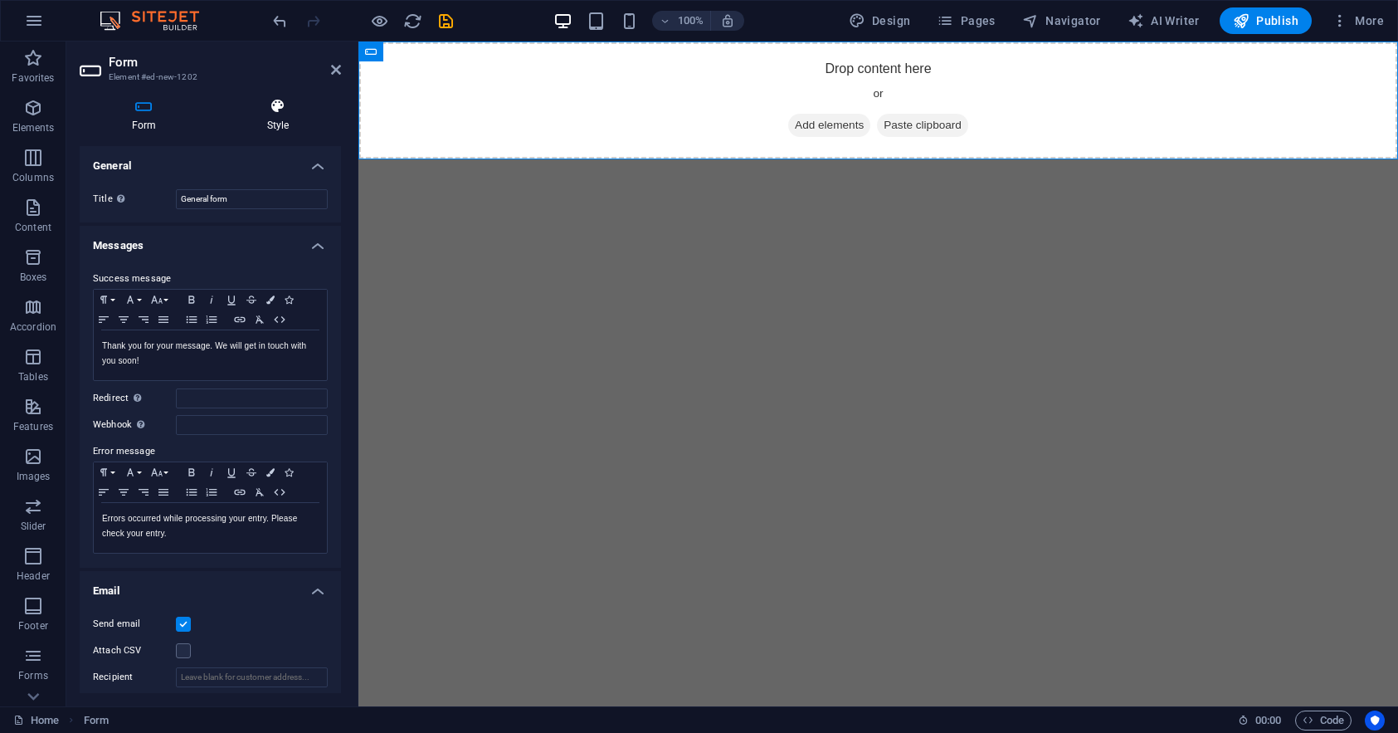
click at [293, 102] on icon at bounding box center [278, 106] width 126 height 17
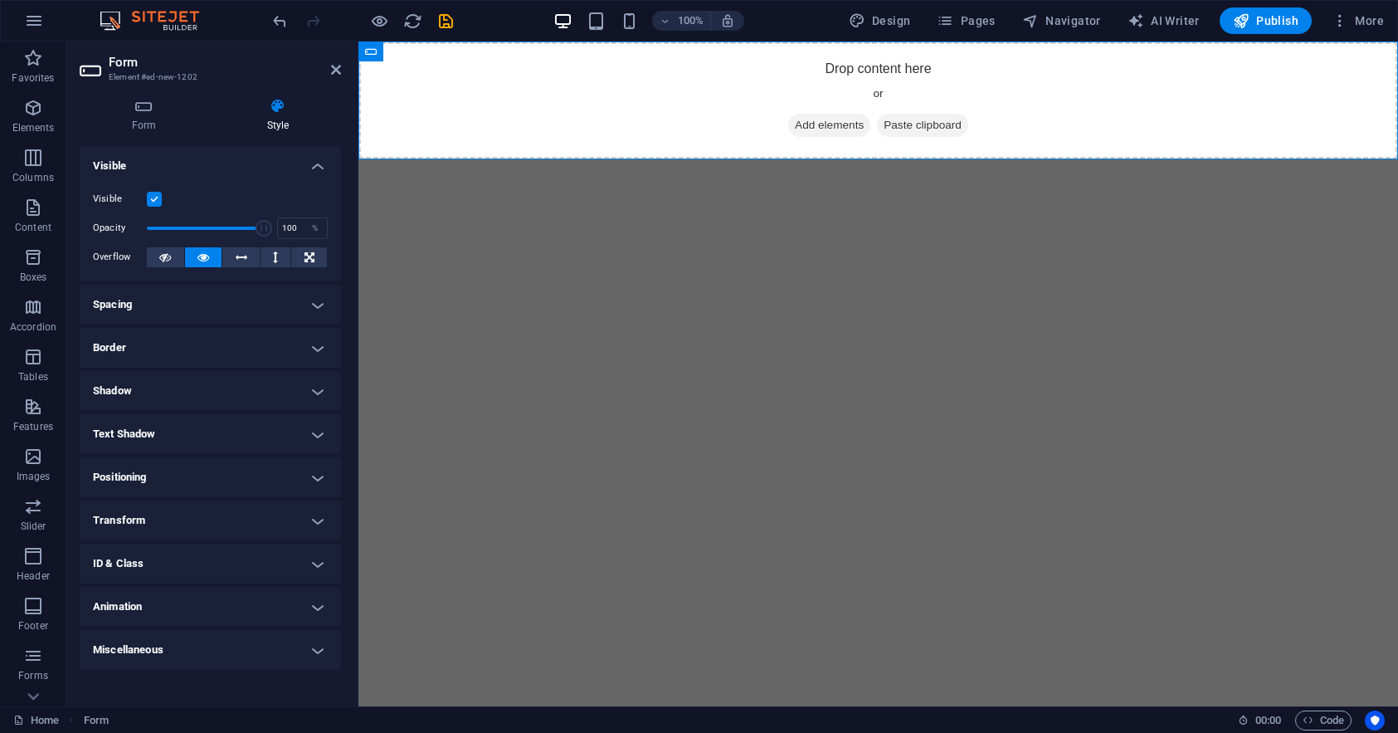
click at [320, 647] on h4 "Miscellaneous" at bounding box center [210, 650] width 261 height 40
click at [155, 108] on icon at bounding box center [144, 106] width 129 height 17
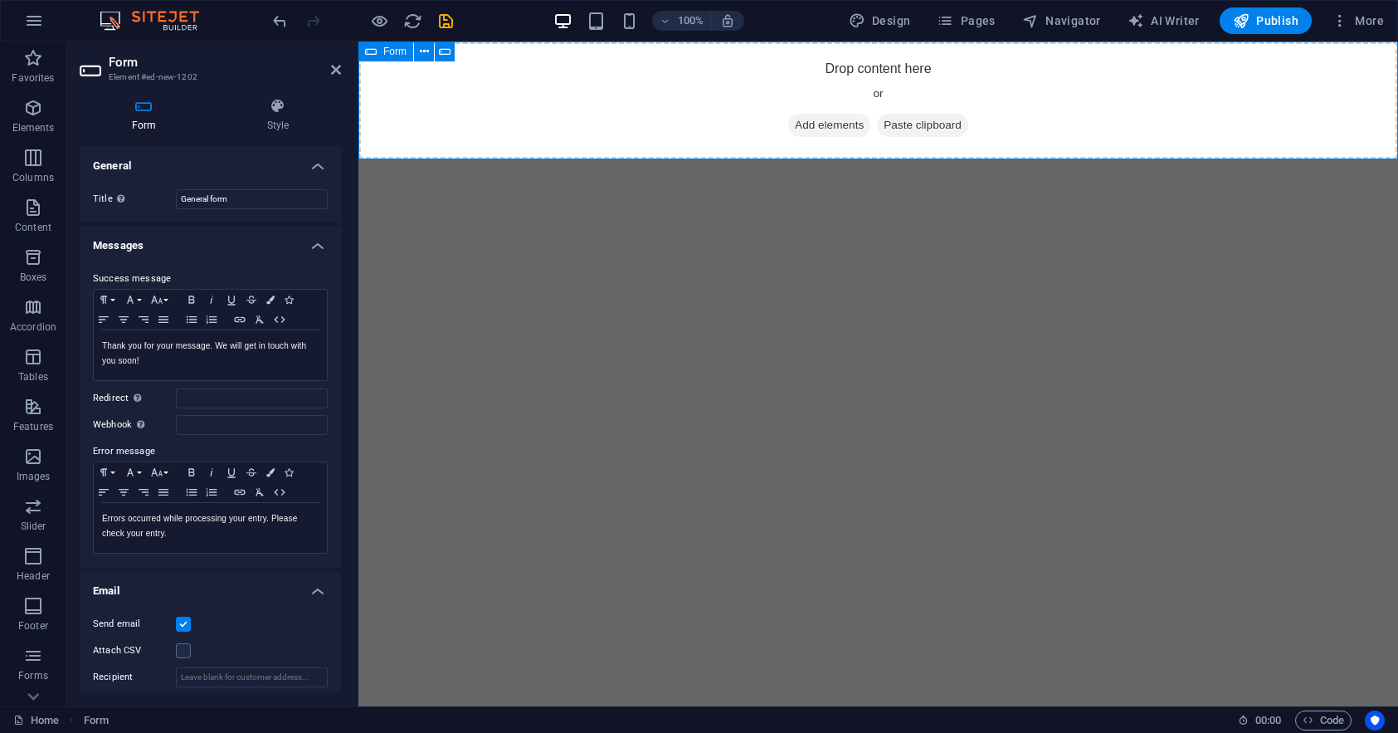
drag, startPoint x: 504, startPoint y: 144, endPoint x: 632, endPoint y: 91, distance: 138.4
click at [32, 655] on icon "button" at bounding box center [33, 655] width 20 height 20
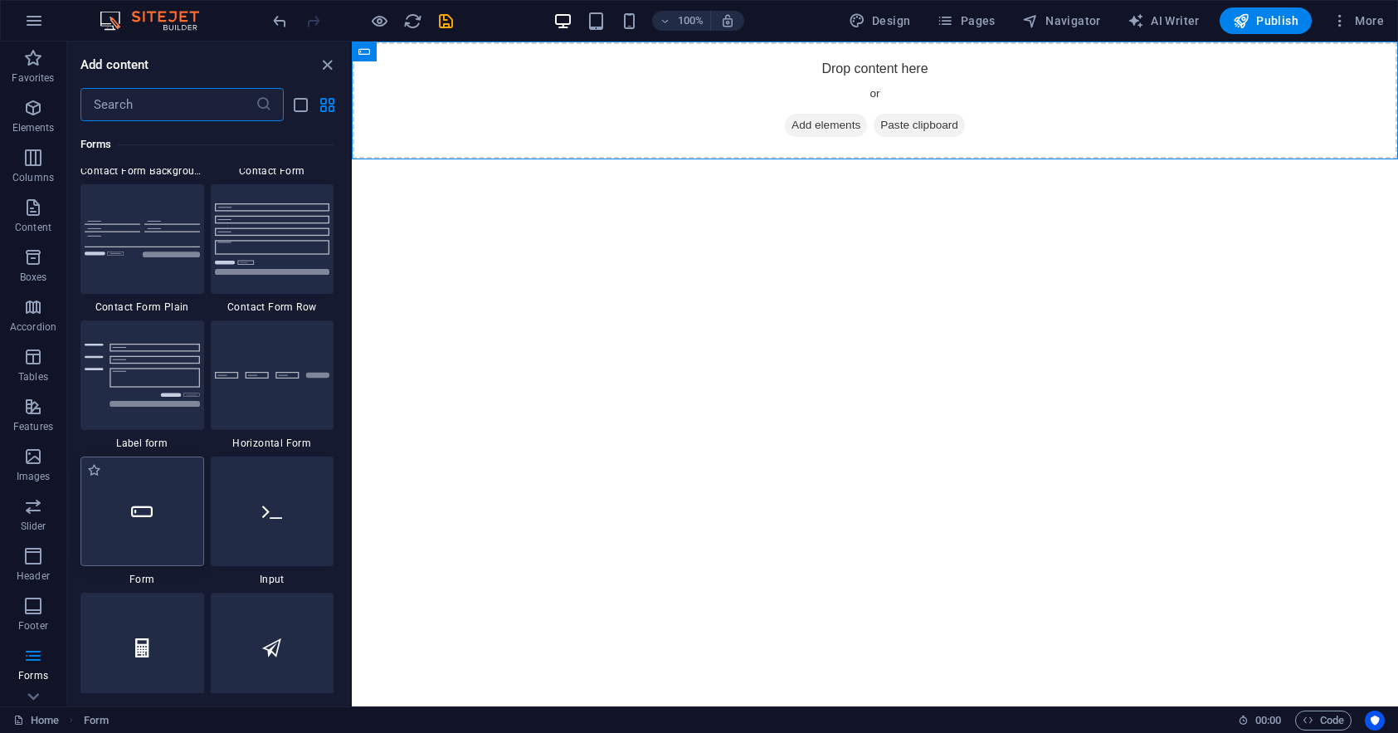
scroll to position [12279, 0]
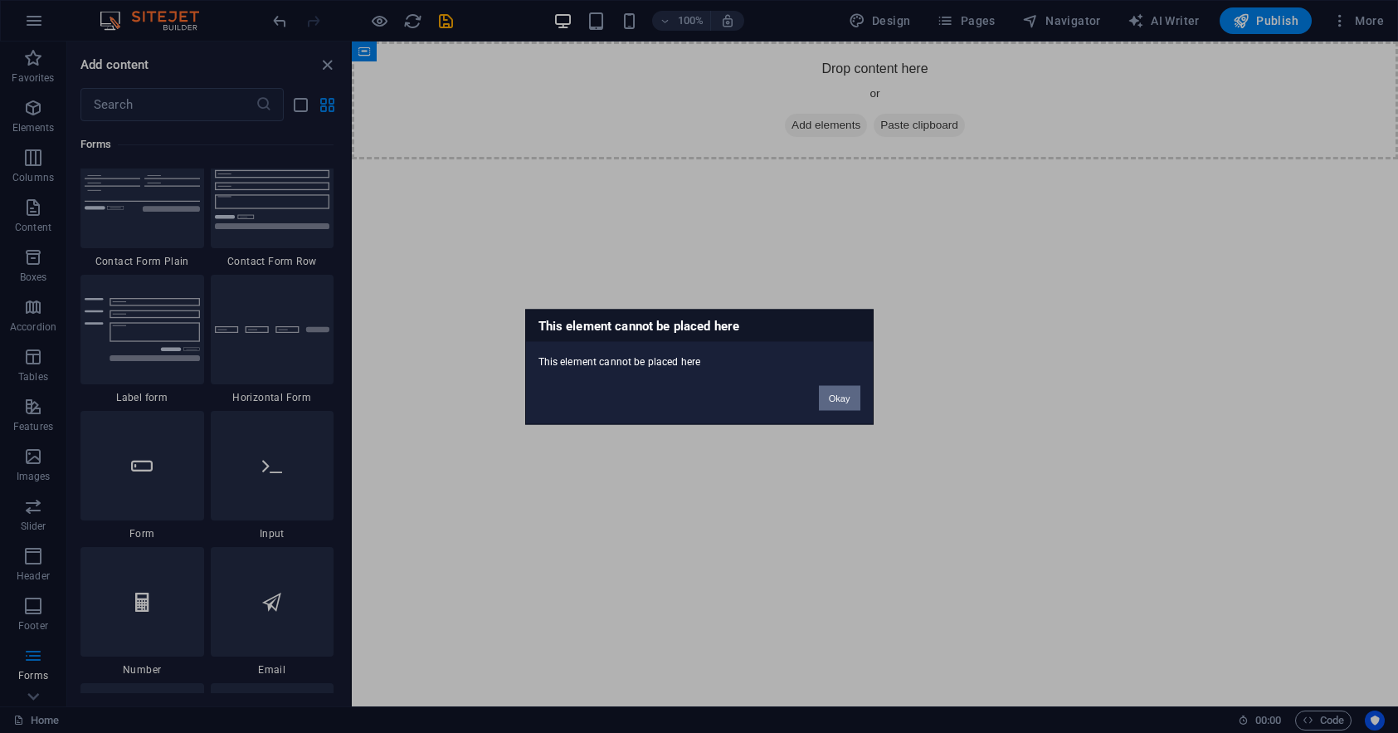
click at [848, 396] on button "Okay" at bounding box center [839, 397] width 41 height 25
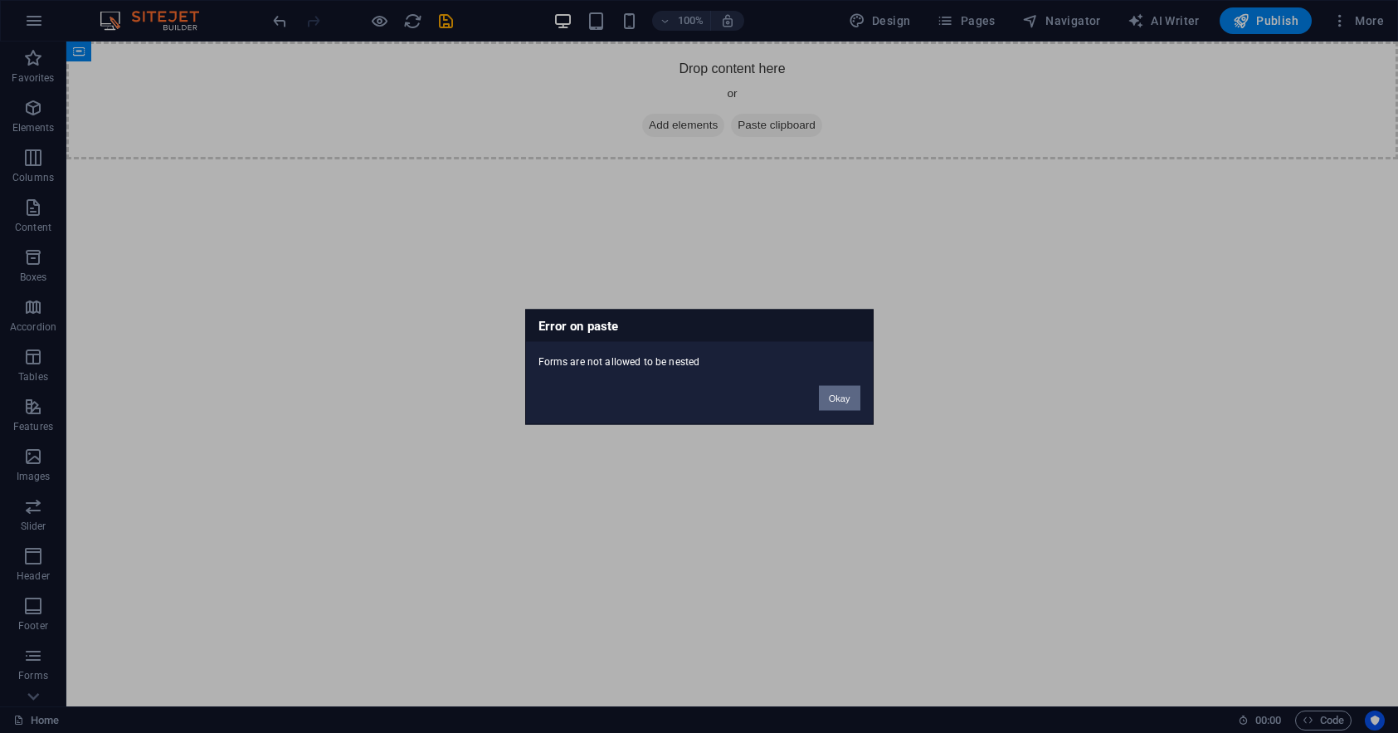
click at [848, 390] on button "Okay" at bounding box center [839, 397] width 41 height 25
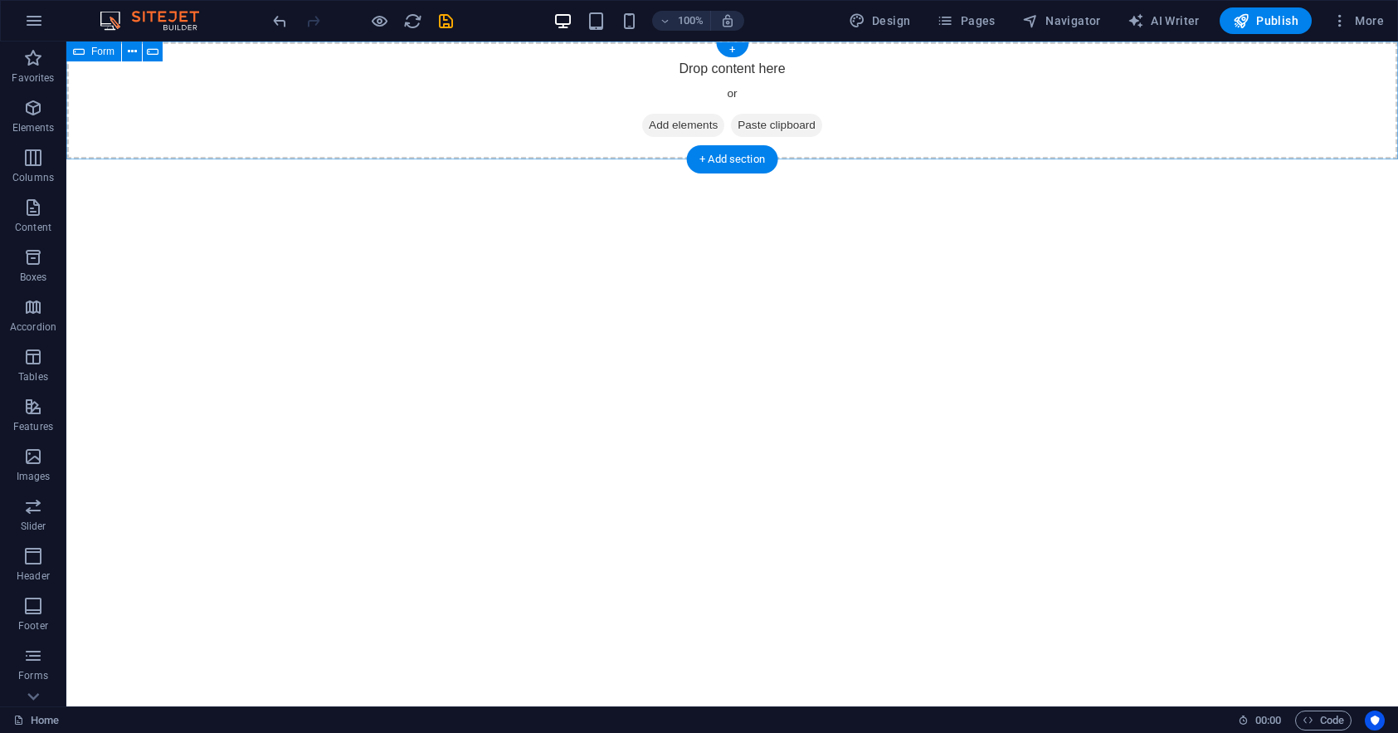
click at [512, 95] on div "Drop content here or Add elements Paste clipboard" at bounding box center [732, 100] width 1332 height 118
click at [487, 108] on div "Drop content here or Add elements Paste clipboard" at bounding box center [732, 100] width 1332 height 118
click at [479, 109] on div "Drop content here or Add elements Paste clipboard" at bounding box center [732, 100] width 1332 height 118
click at [708, 41] on header "100% Design Pages Navigator AI Writer Publish More" at bounding box center [699, 20] width 1398 height 41
click at [193, 48] on icon at bounding box center [193, 51] width 9 height 17
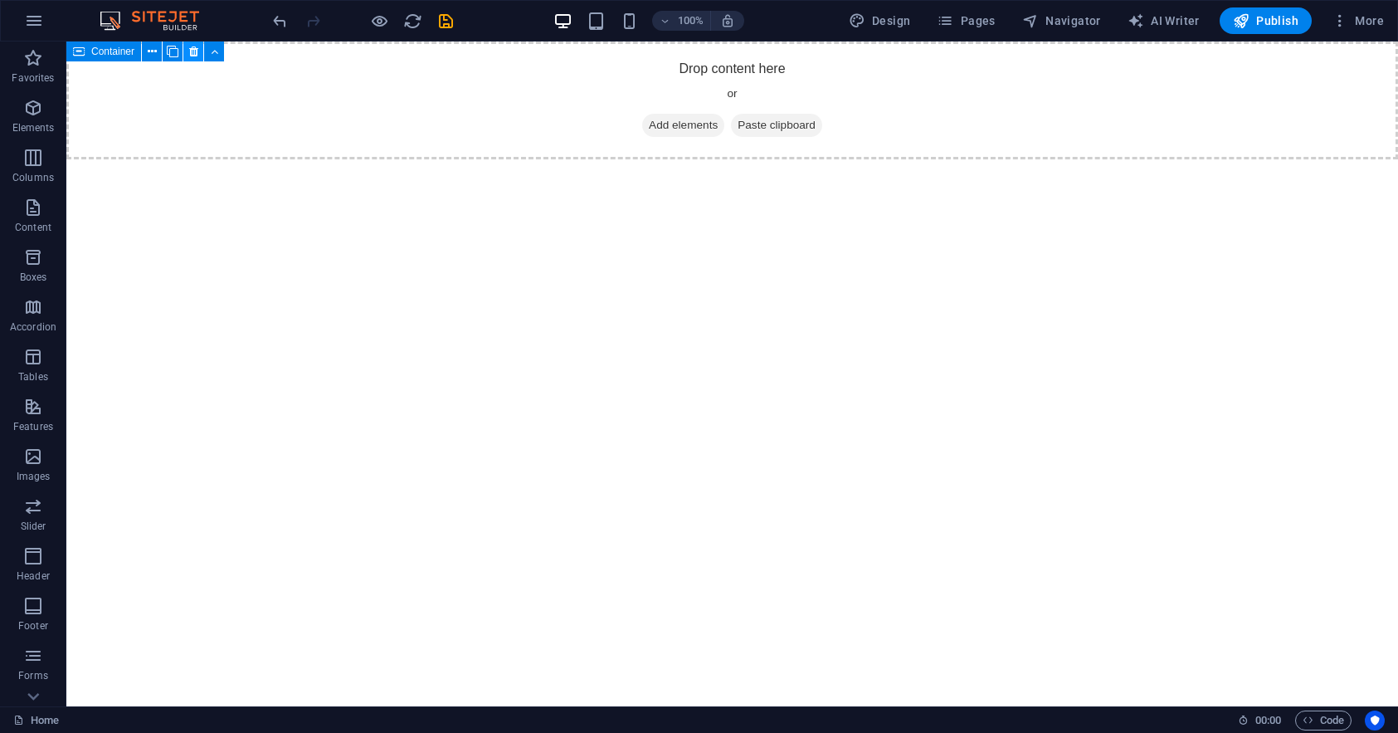
click at [193, 51] on icon at bounding box center [193, 51] width 9 height 17
click at [35, 644] on button "Forms" at bounding box center [33, 664] width 66 height 50
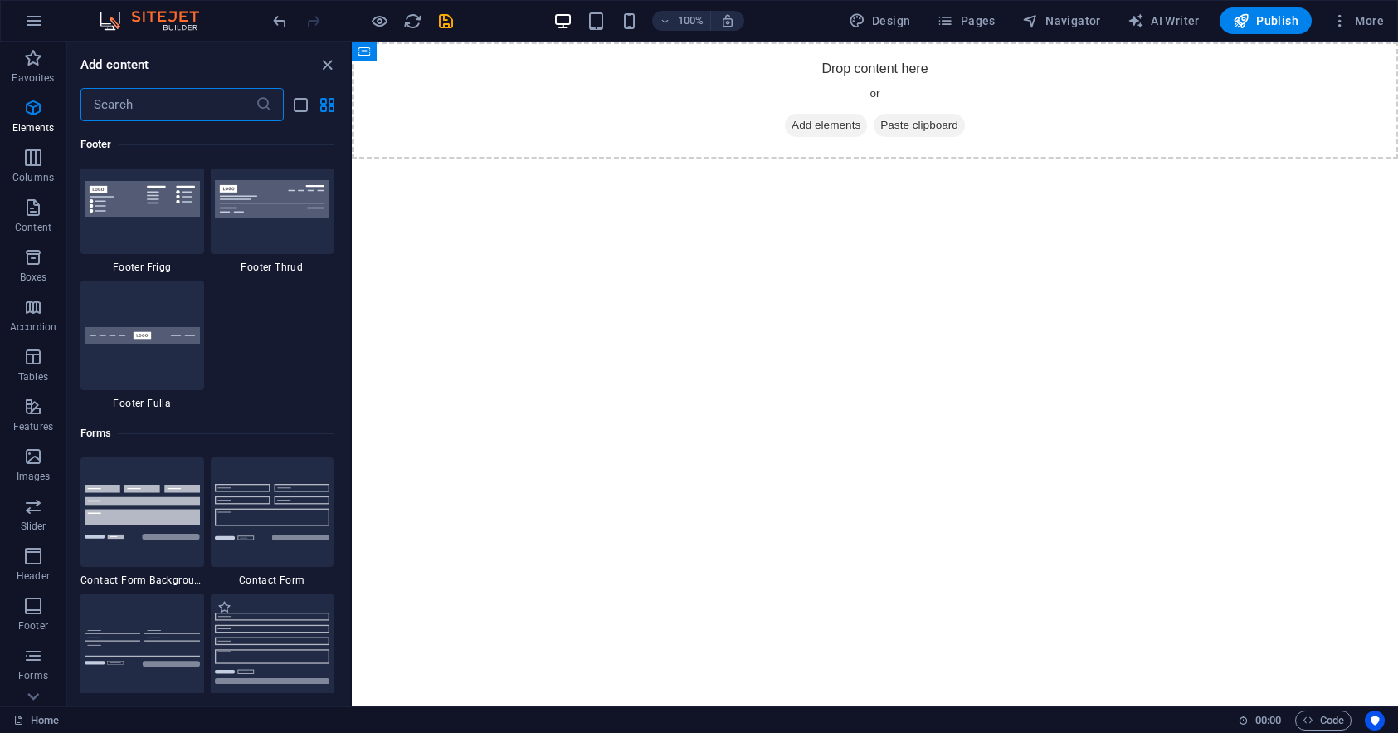
scroll to position [12113, 0]
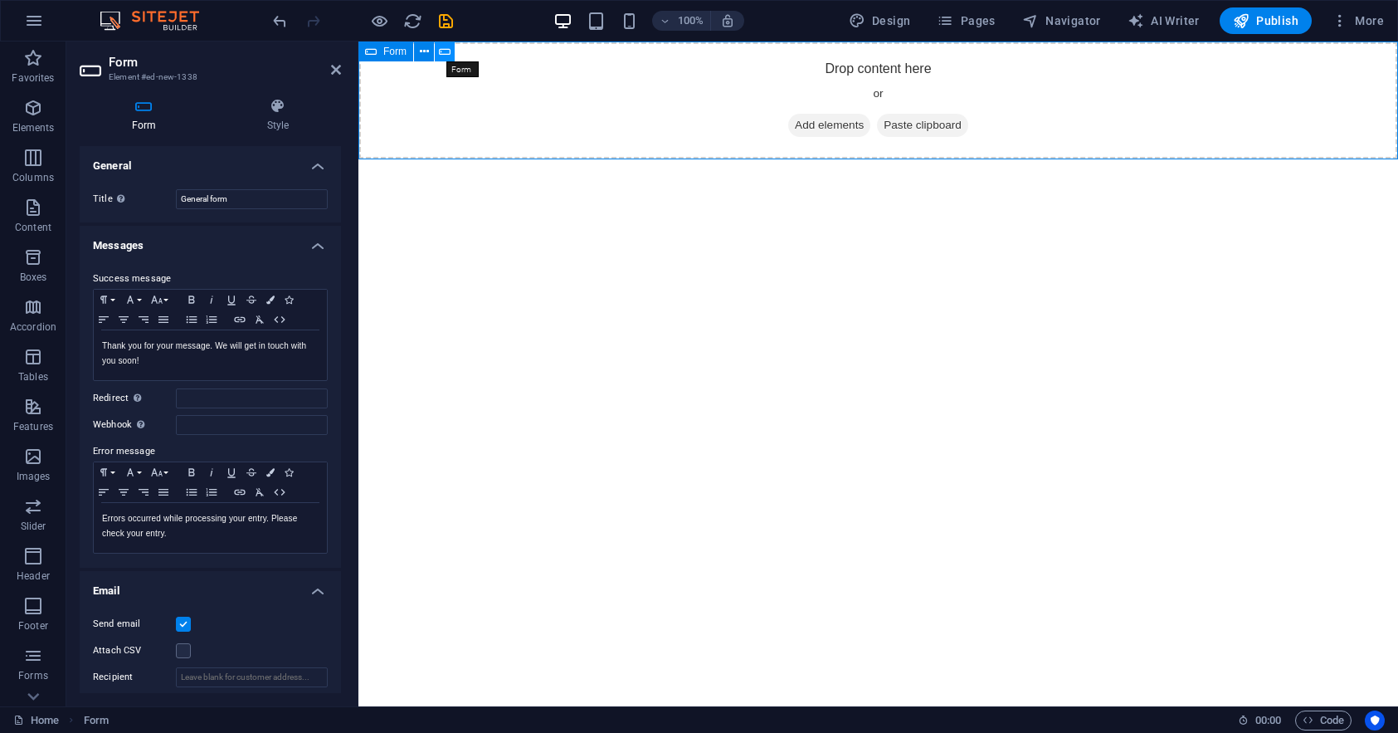
click at [447, 48] on icon at bounding box center [445, 51] width 12 height 17
click at [424, 51] on icon at bounding box center [424, 51] width 9 height 17
click at [266, 195] on input "General form" at bounding box center [252, 199] width 152 height 20
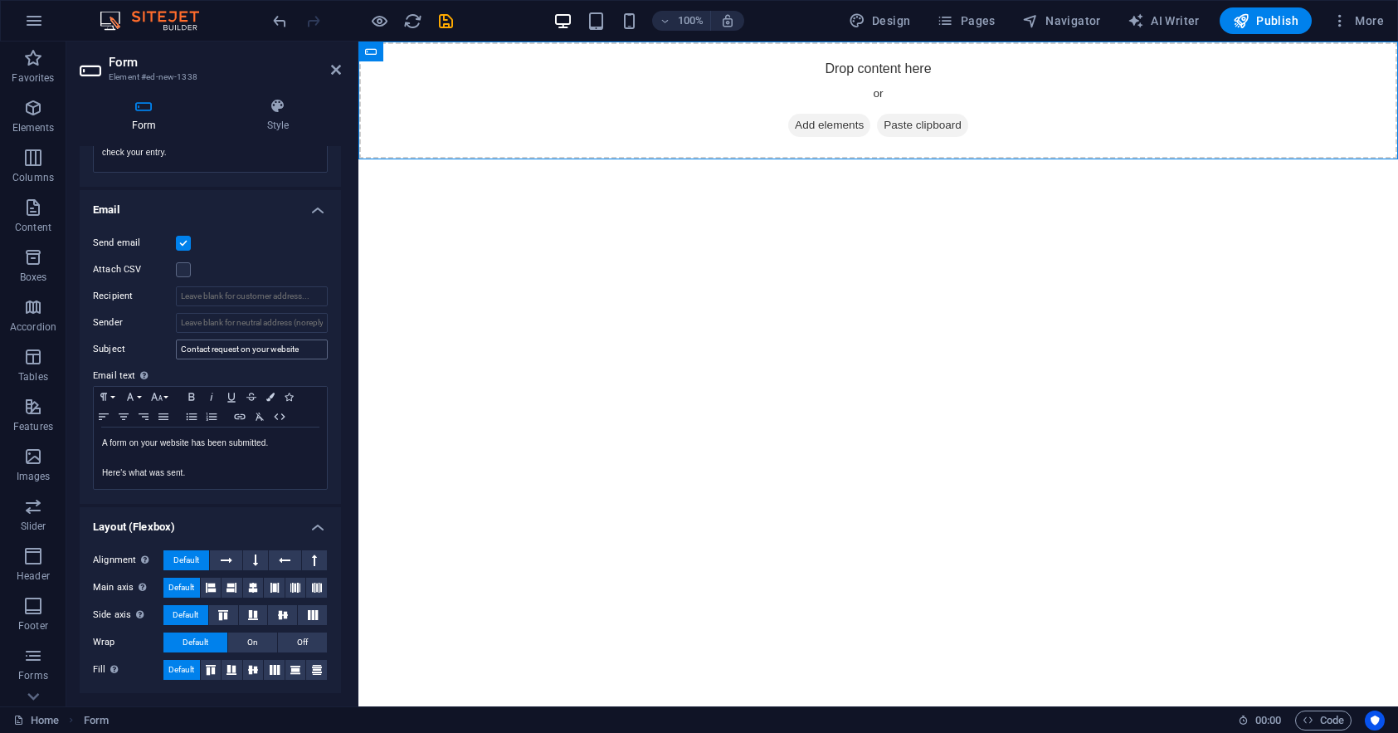
scroll to position [0, 0]
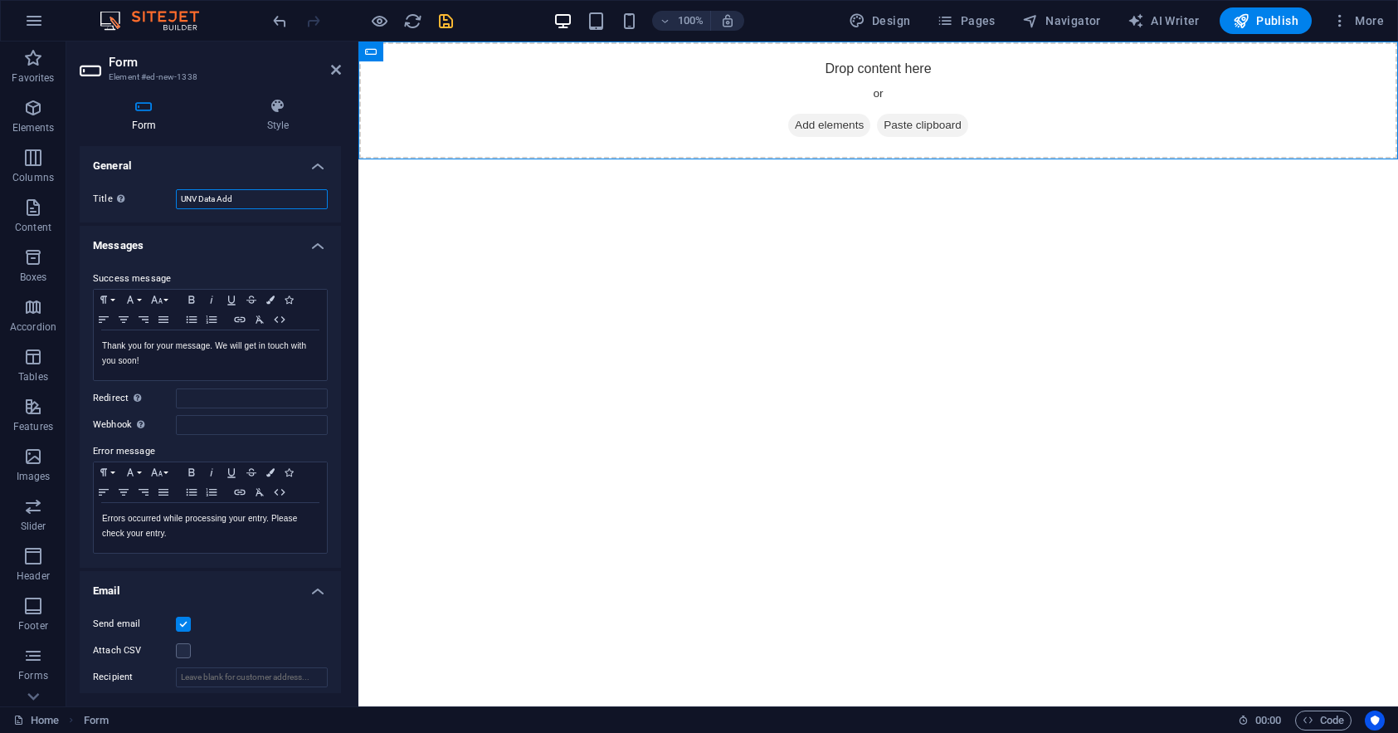
type input "UNV Data Add"
click at [441, 15] on icon "save" at bounding box center [445, 21] width 19 height 19
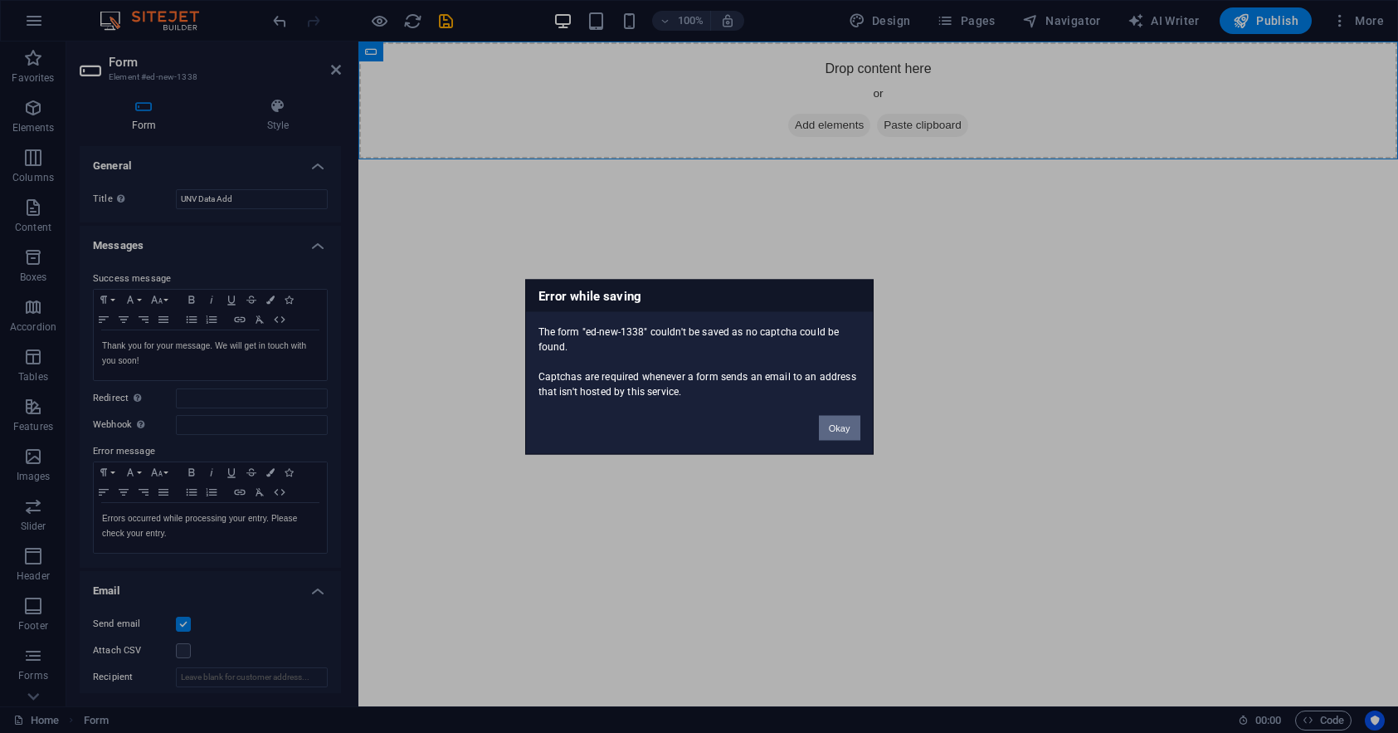
click at [853, 431] on button "Okay" at bounding box center [839, 427] width 41 height 25
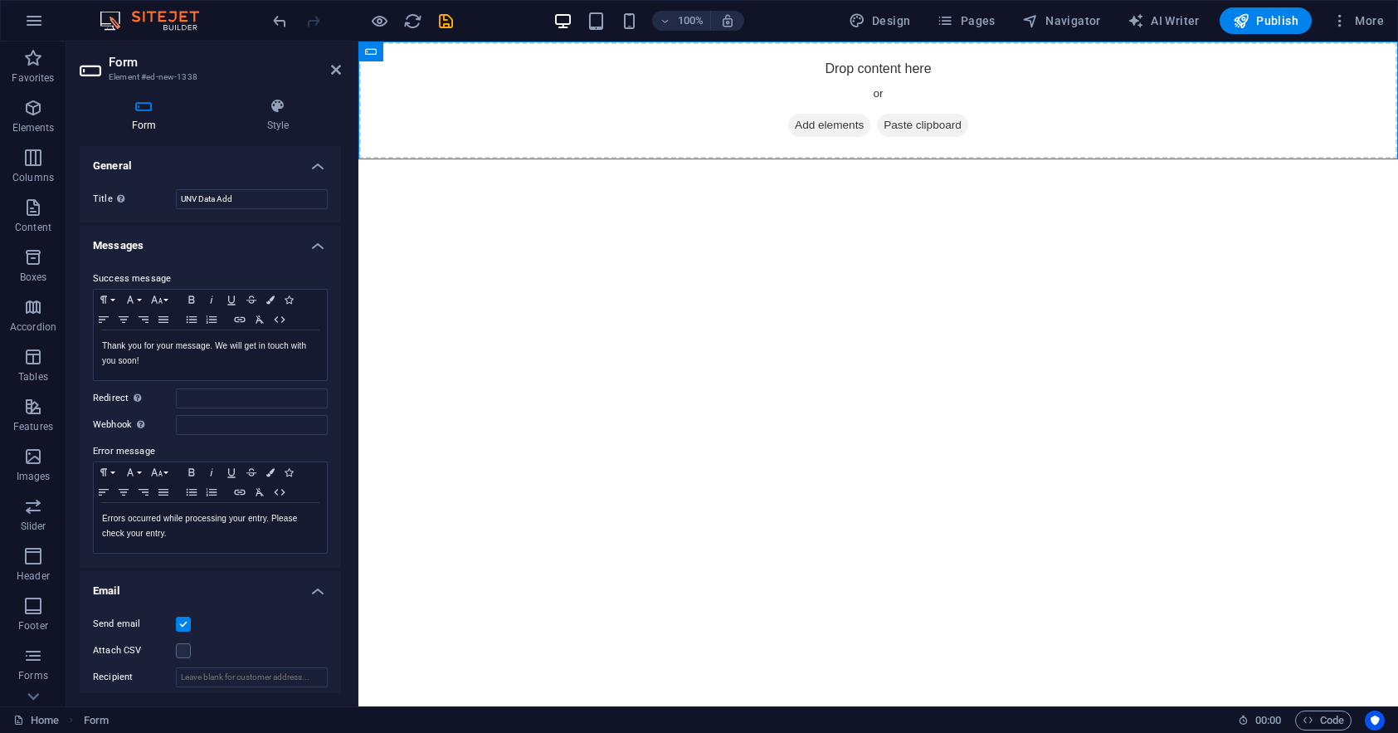
click at [183, 630] on label at bounding box center [183, 623] width 15 height 15
click at [0, 0] on input "Send email" at bounding box center [0, 0] width 0 height 0
click at [185, 653] on label at bounding box center [183, 650] width 15 height 15
click at [0, 0] on input "Attach CSV" at bounding box center [0, 0] width 0 height 0
click at [185, 653] on label at bounding box center [183, 650] width 15 height 15
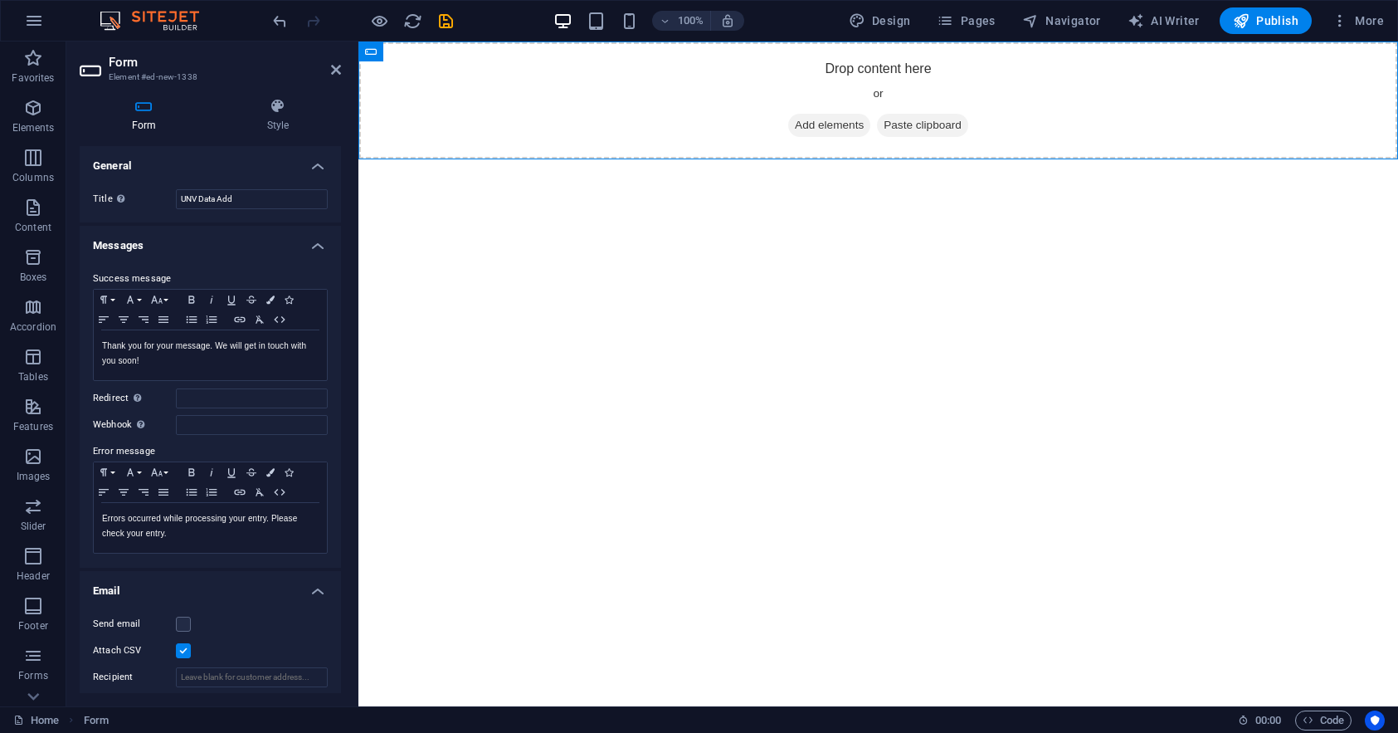
click at [0, 0] on input "Attach CSV" at bounding box center [0, 0] width 0 height 0
click at [446, 22] on icon "save" at bounding box center [445, 21] width 19 height 19
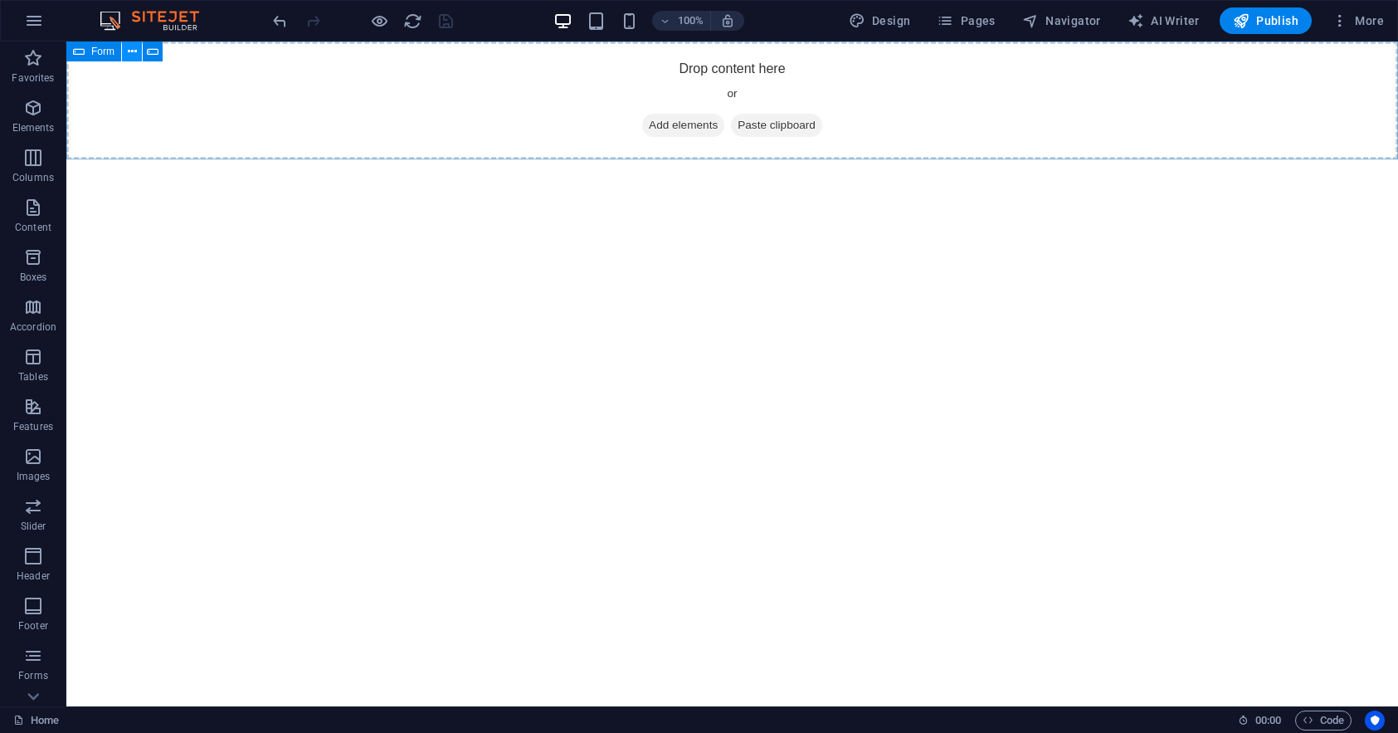
click at [132, 48] on icon at bounding box center [132, 51] width 9 height 17
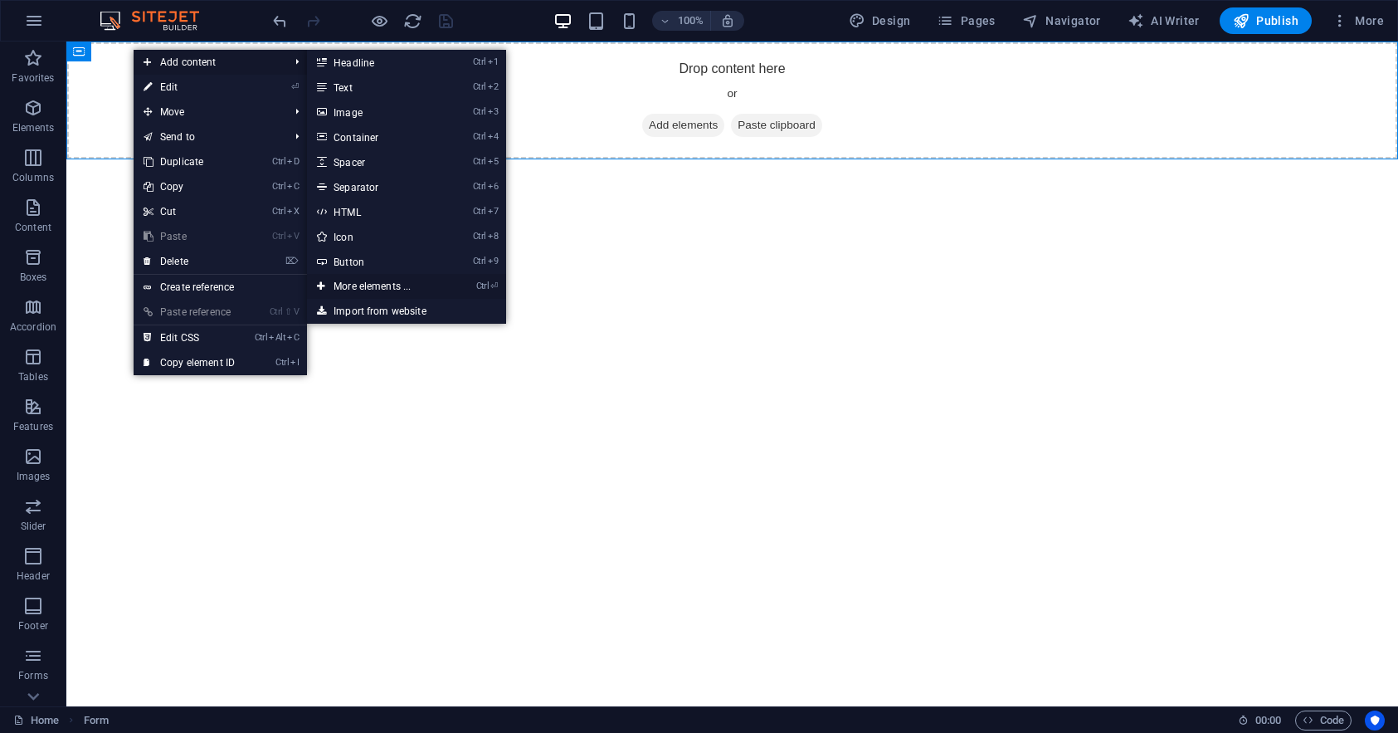
click at [385, 283] on link "Ctrl ⏎ More elements ..." at bounding box center [375, 286] width 137 height 25
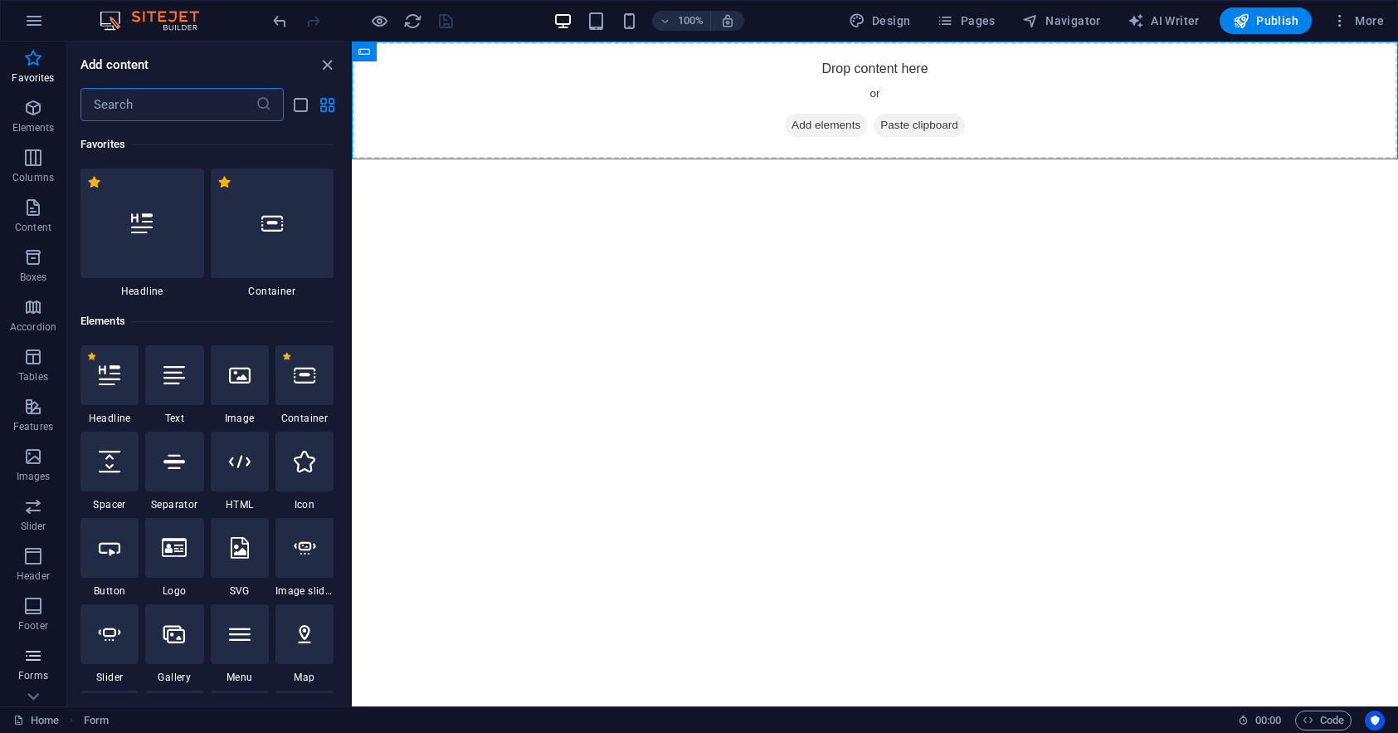
click at [37, 665] on icon "button" at bounding box center [33, 655] width 20 height 20
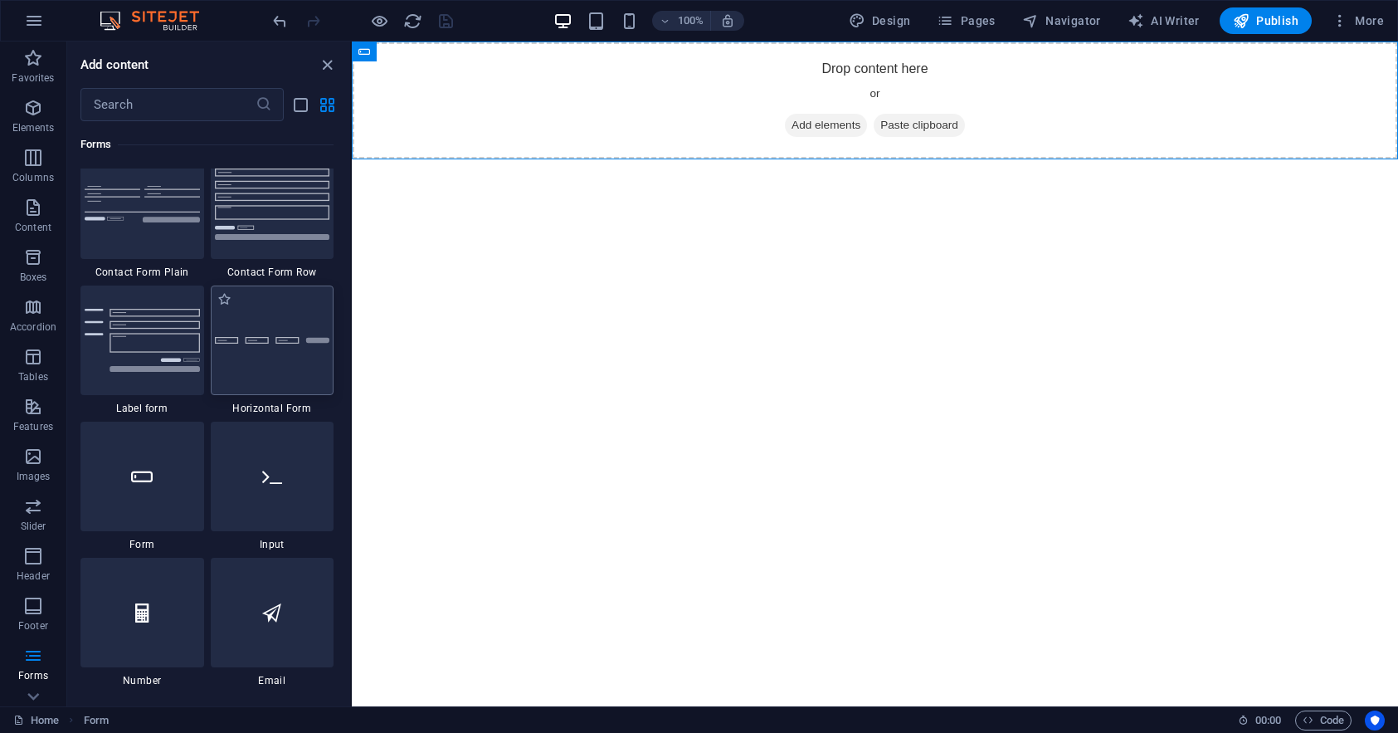
scroll to position [12279, 0]
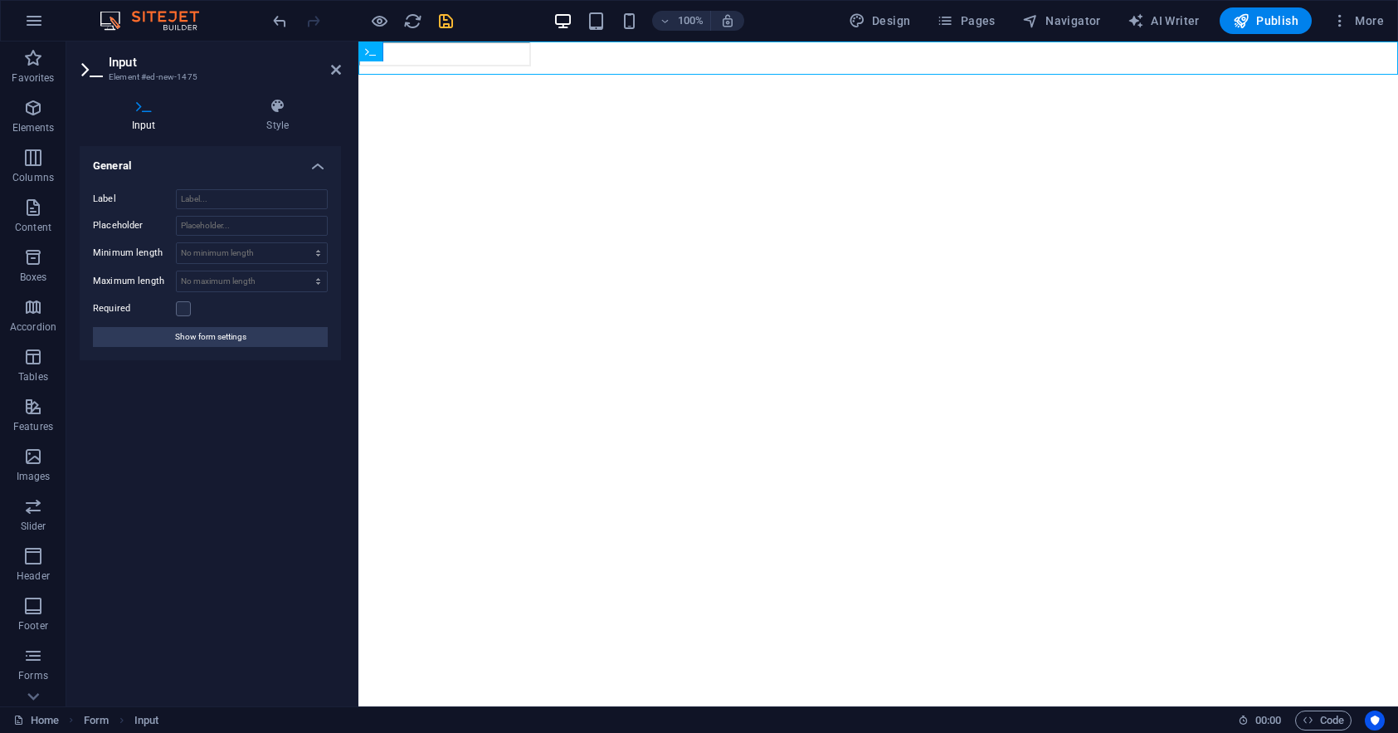
click at [520, 80] on html "Skip to main content" at bounding box center [878, 60] width 1040 height 38
click at [489, 65] on input "text" at bounding box center [444, 53] width 173 height 25
drag, startPoint x: 807, startPoint y: 88, endPoint x: 424, endPoint y: 198, distance: 398.9
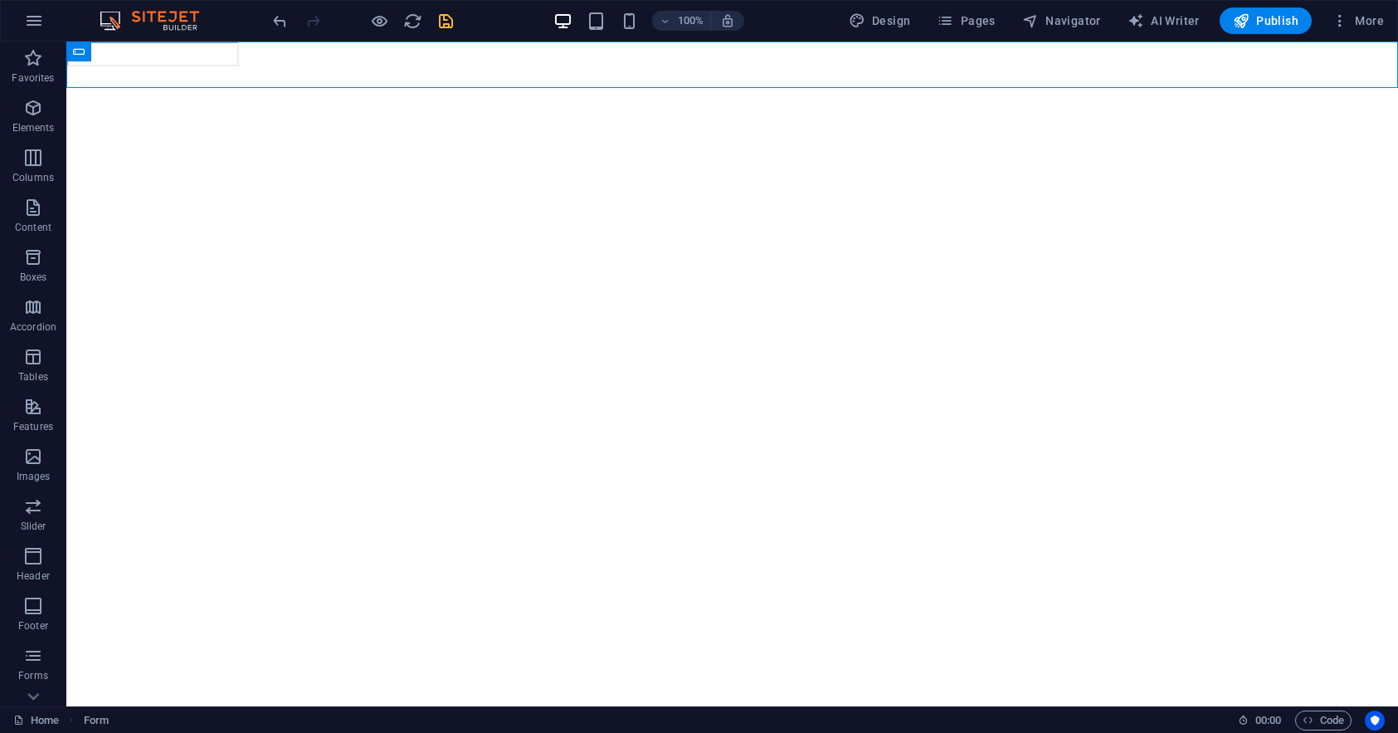
drag, startPoint x: 448, startPoint y: 88, endPoint x: 415, endPoint y: 298, distance: 212.5
drag, startPoint x: 151, startPoint y: 93, endPoint x: 344, endPoint y: 304, distance: 286.0
click at [484, 80] on html "Skip to main content" at bounding box center [732, 60] width 1332 height 38
click at [208, 66] on div at bounding box center [732, 53] width 1332 height 25
click at [281, 21] on icon "undo" at bounding box center [279, 21] width 19 height 19
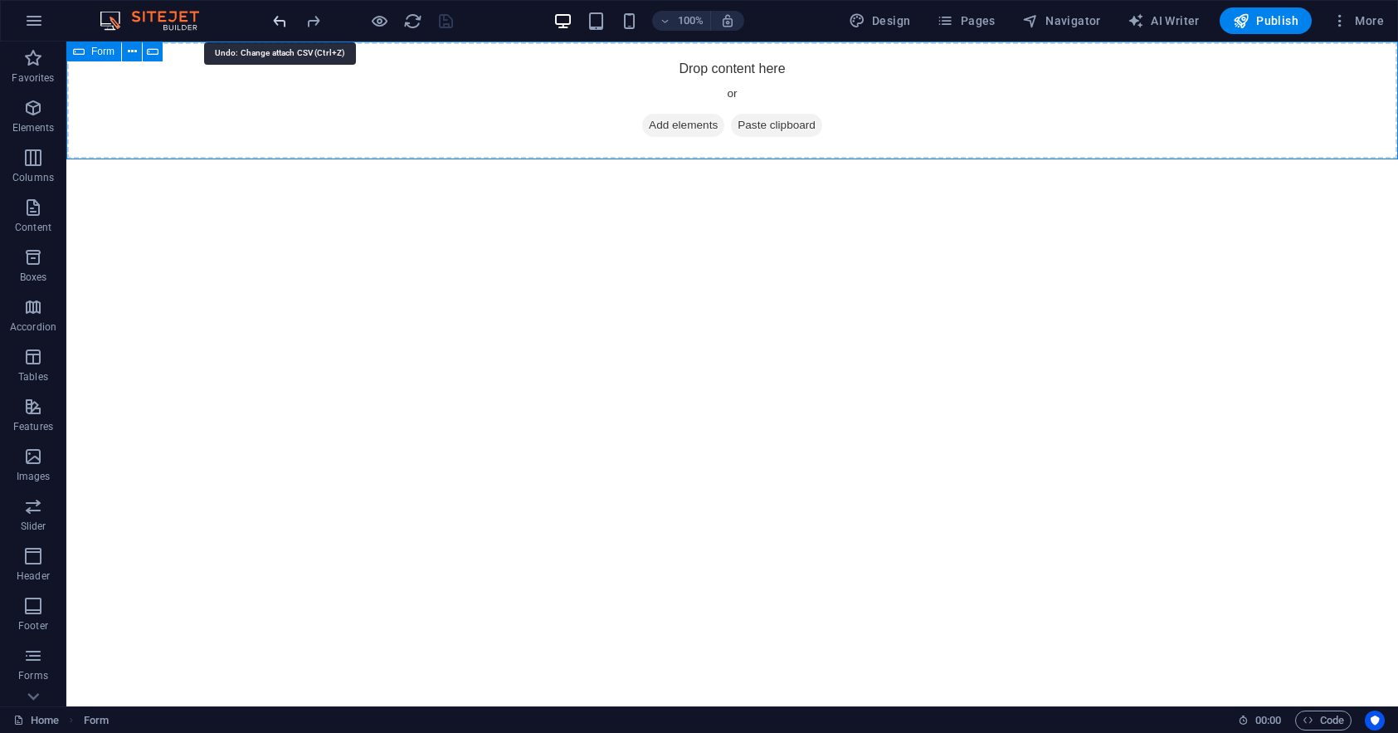
click at [281, 21] on icon "undo" at bounding box center [279, 21] width 19 height 19
click at [38, 649] on icon "button" at bounding box center [33, 655] width 20 height 20
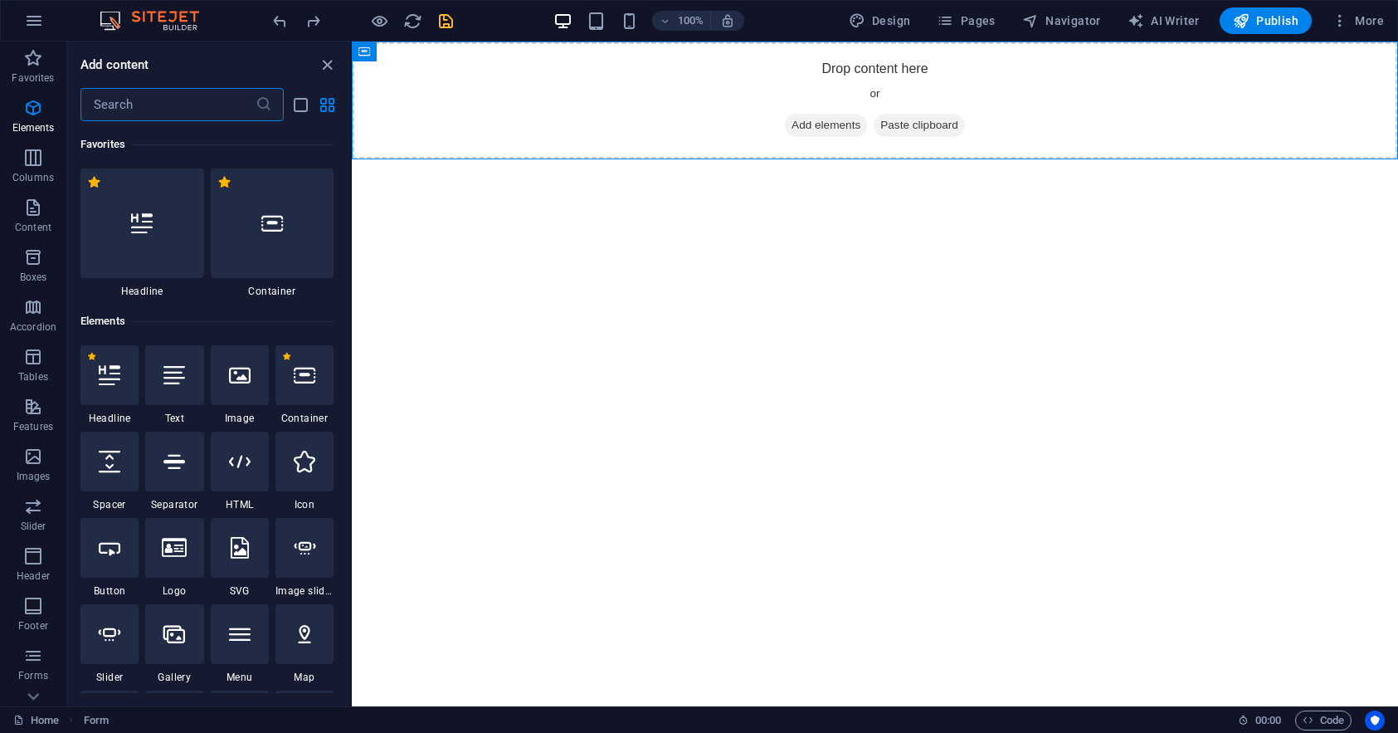
scroll to position [12113, 0]
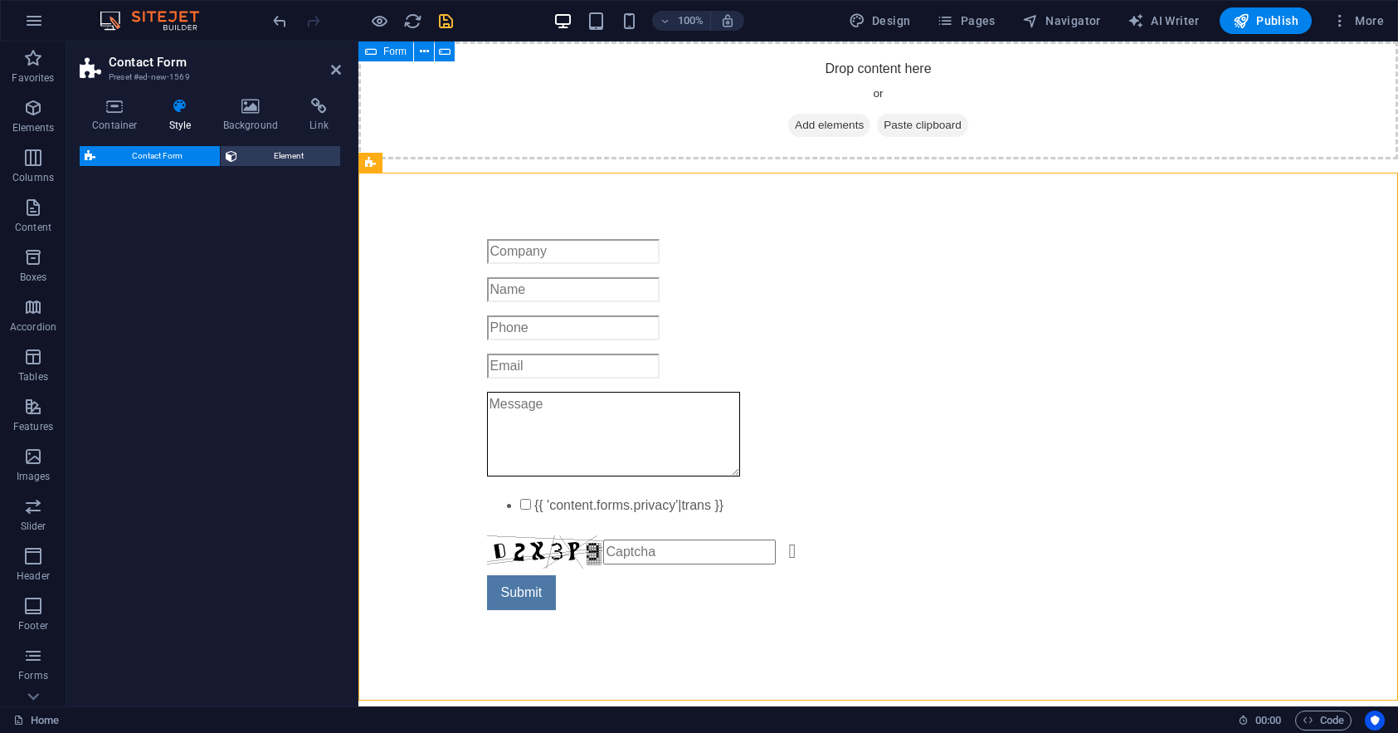
select select "rem"
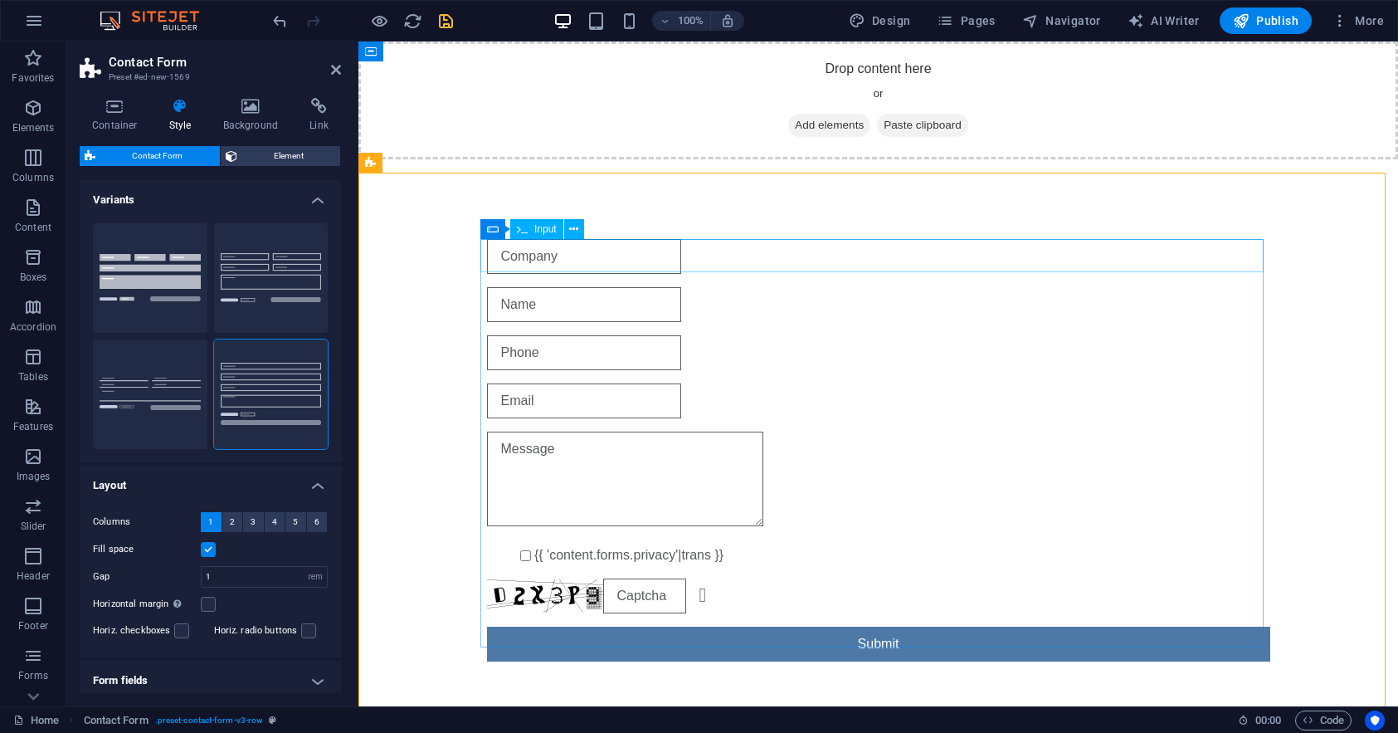
click at [681, 253] on input "text" at bounding box center [584, 256] width 194 height 35
type input "D"
type input "Crew Add"
type input "C"
type input "Dispatcher Add"
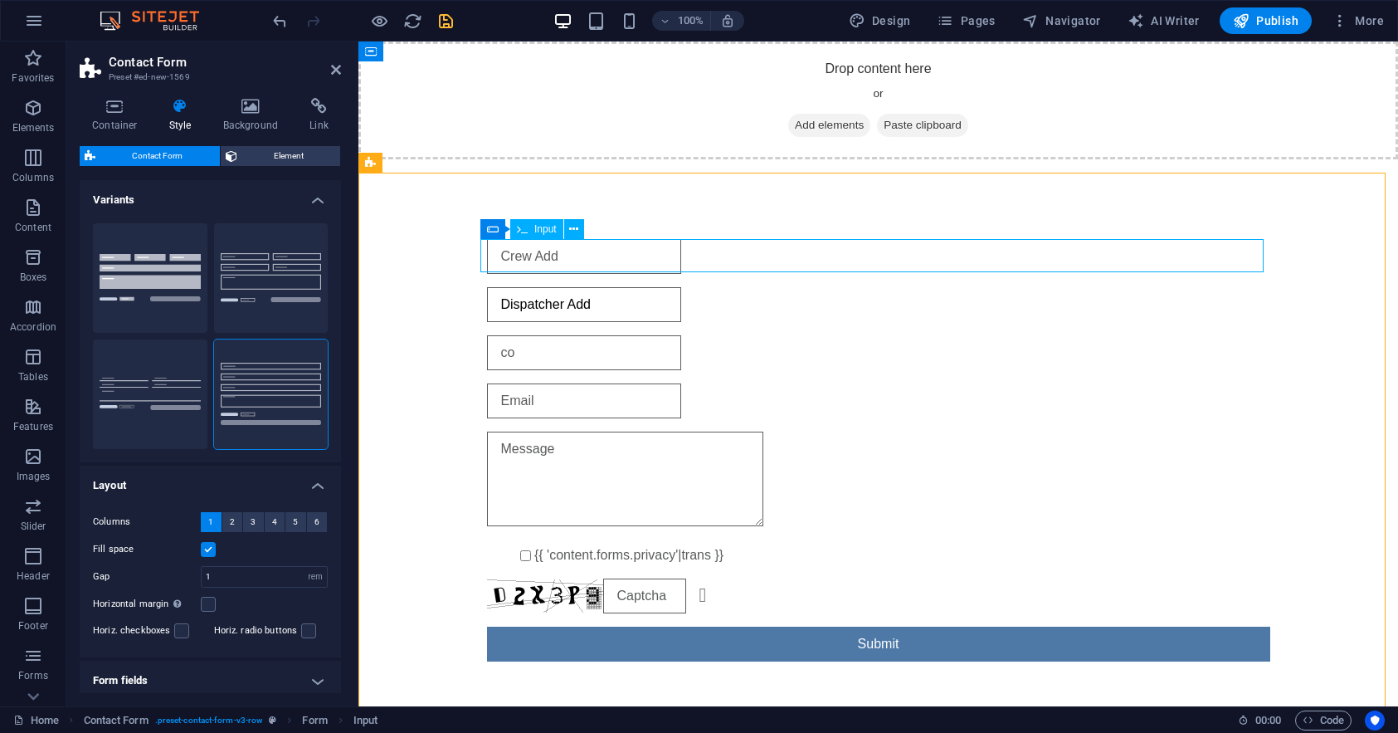
type input "c"
type input "Co-Pilot Add"
type input "SkyOps Add"
click at [670, 439] on textarea at bounding box center [625, 478] width 276 height 95
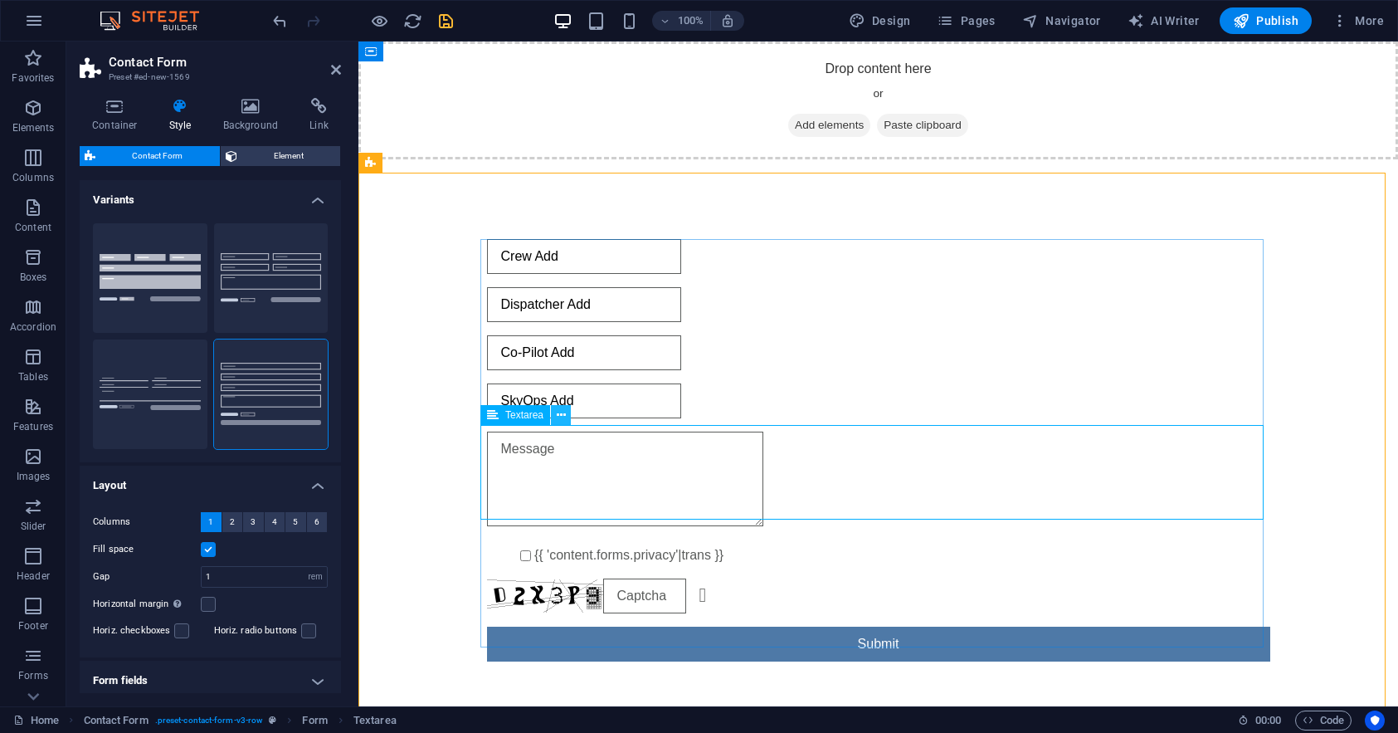
click at [563, 417] on icon at bounding box center [561, 415] width 9 height 17
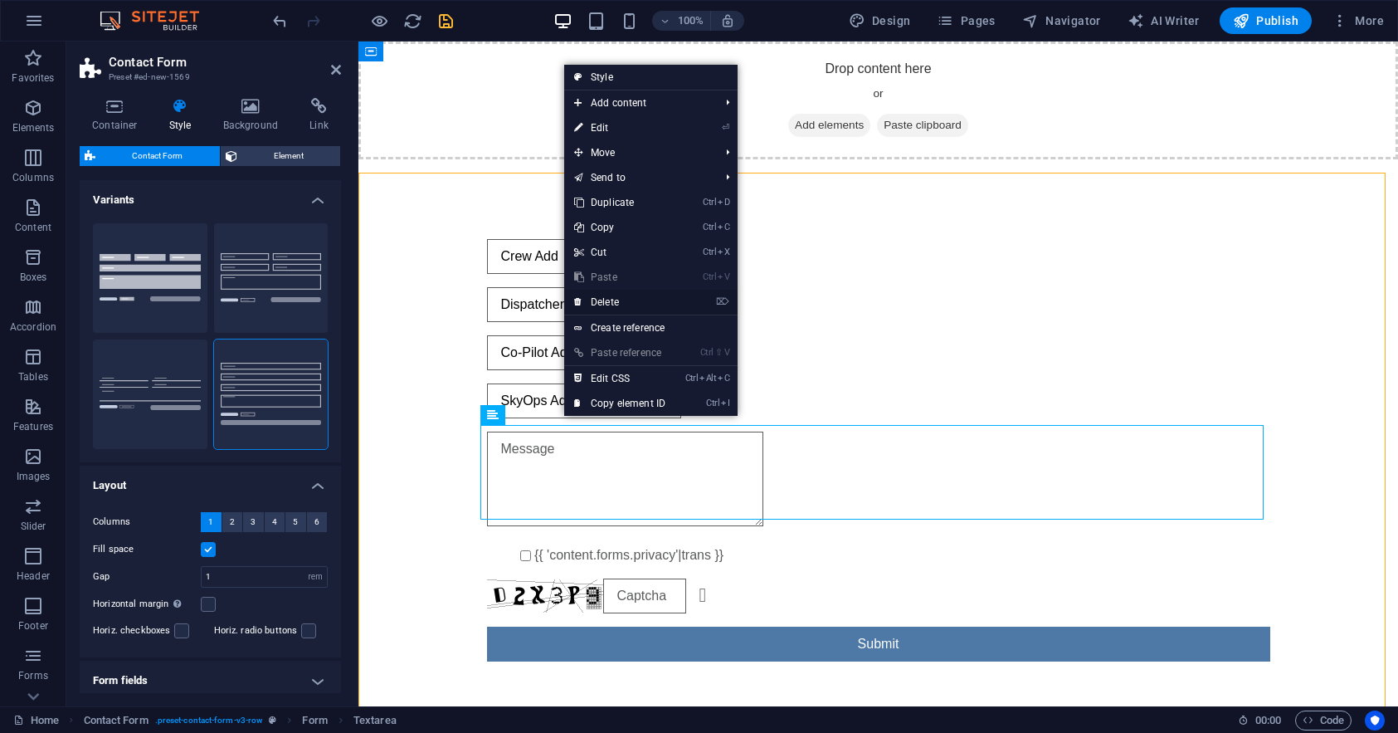
click at [613, 300] on link "⌦ Delete" at bounding box center [619, 302] width 111 height 25
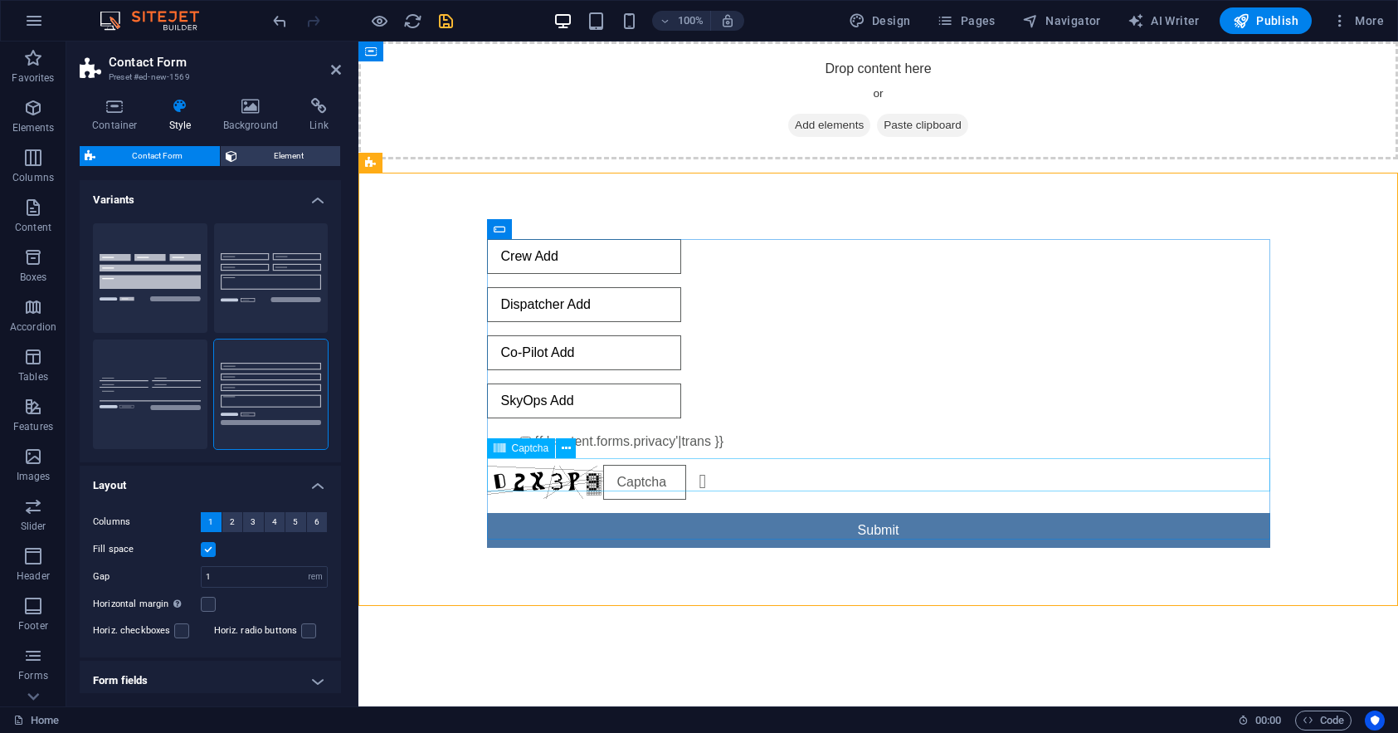
click at [795, 472] on div "Unreadable? Regenerate" at bounding box center [878, 482] width 783 height 35
click at [569, 442] on icon at bounding box center [566, 448] width 9 height 17
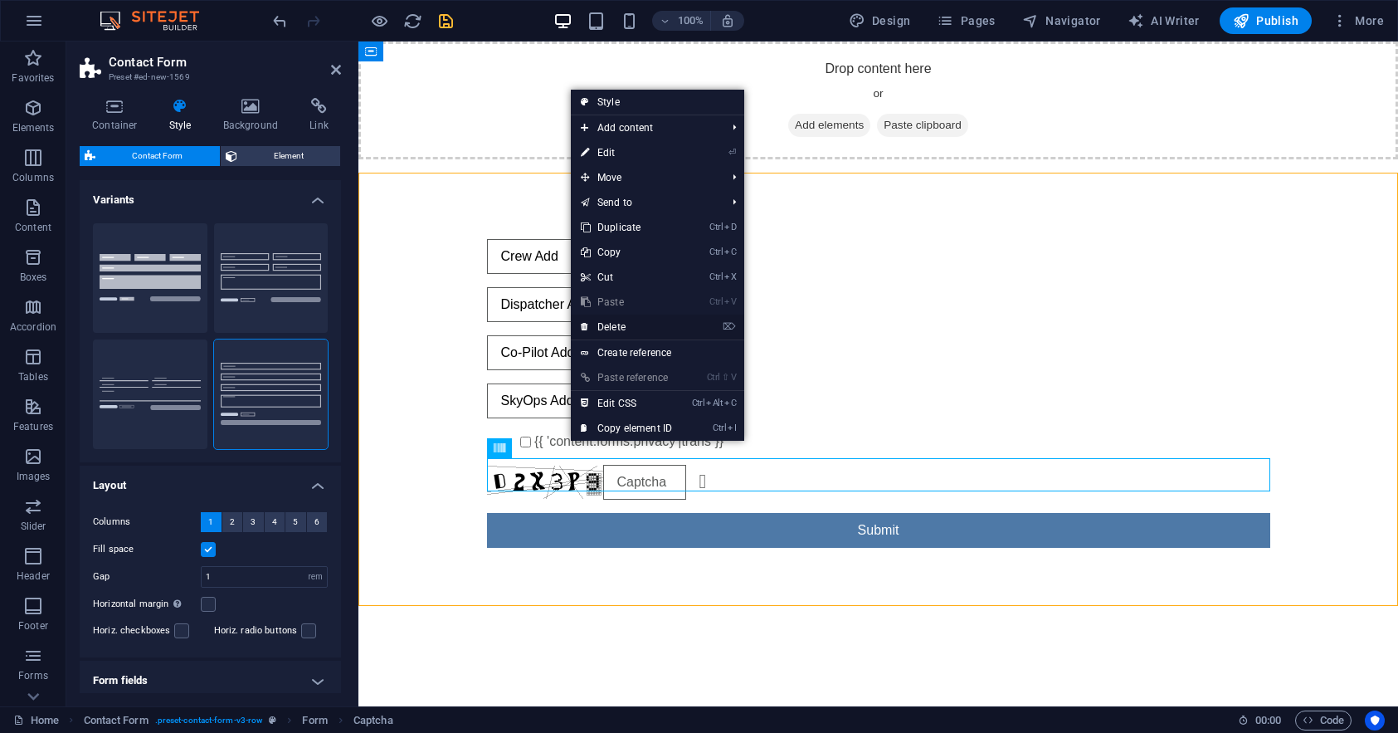
click at [619, 327] on link "⌦ Delete" at bounding box center [626, 326] width 111 height 25
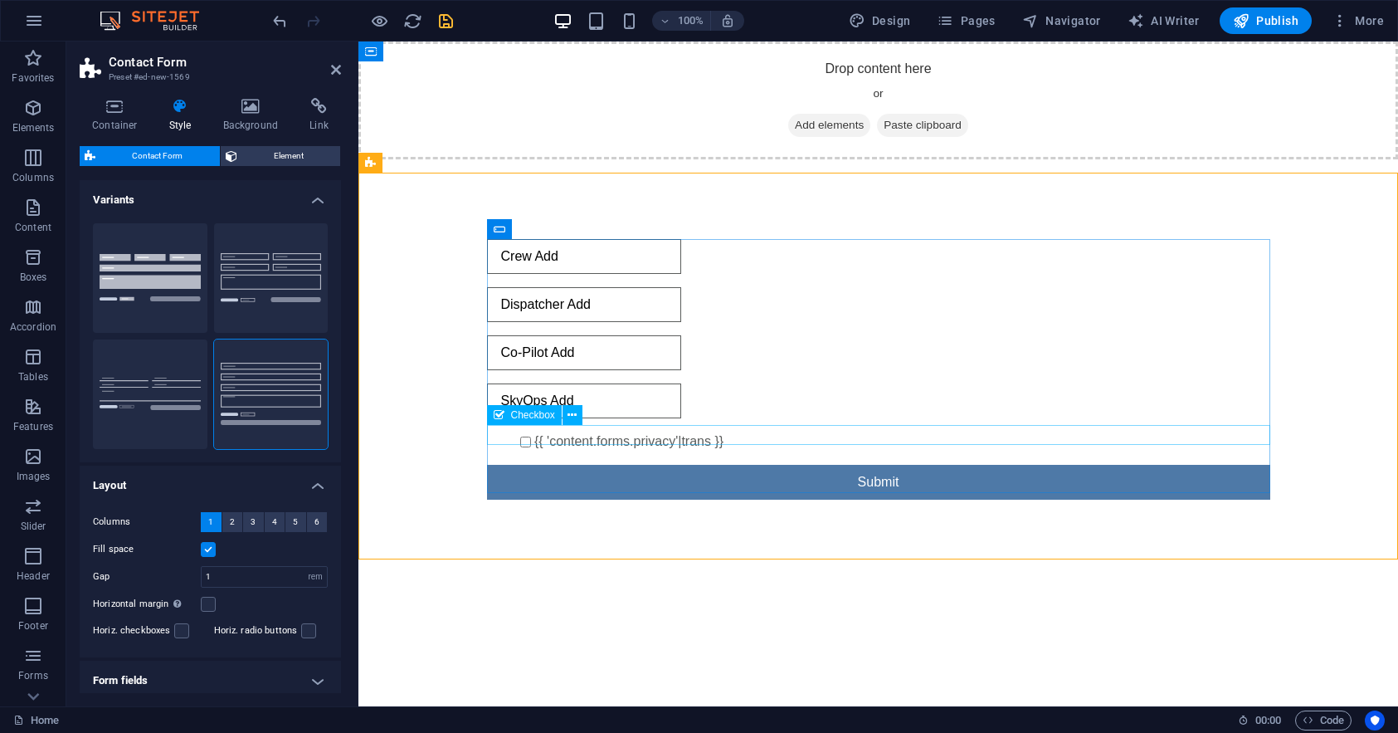
click at [714, 431] on div "{{ 'content.forms.privacy'|trans }}" at bounding box center [878, 441] width 783 height 20
click at [572, 412] on icon at bounding box center [571, 415] width 9 height 17
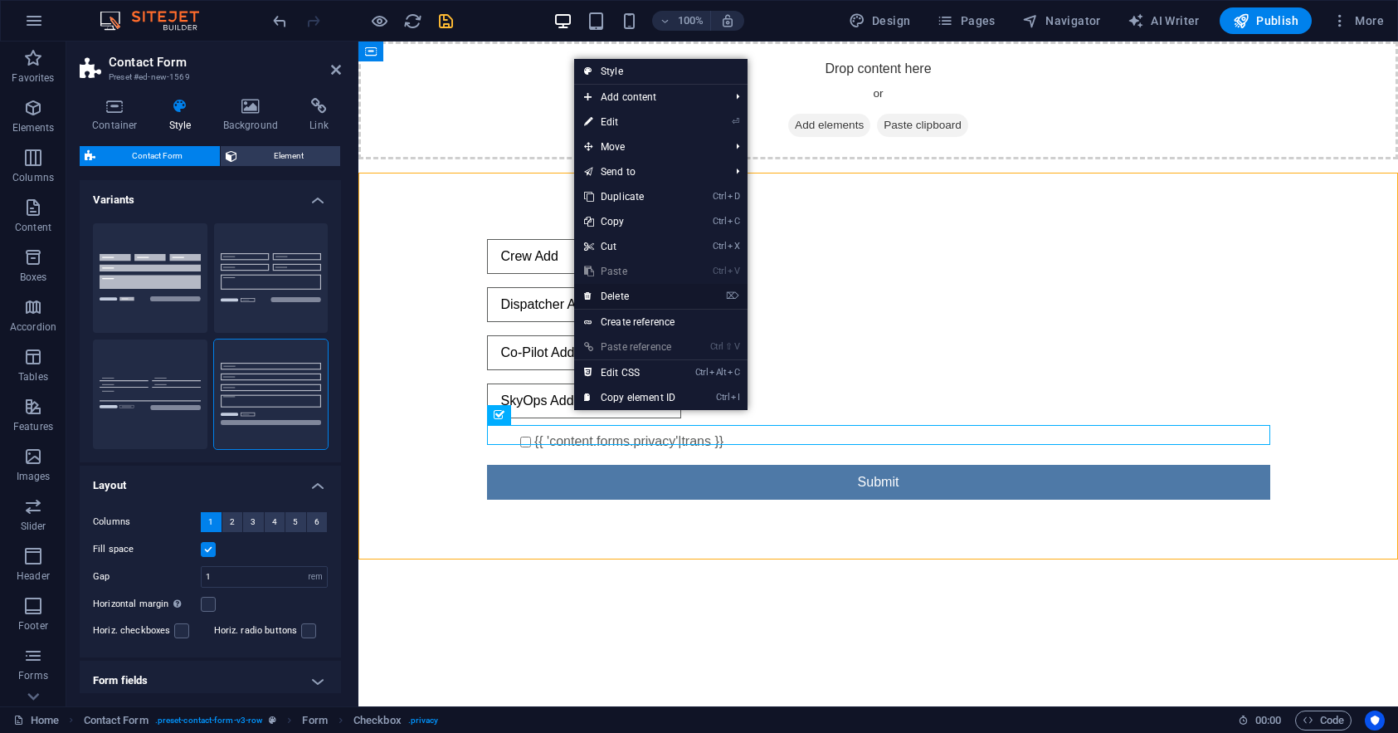
click at [631, 299] on link "⌦ Delete" at bounding box center [629, 296] width 111 height 25
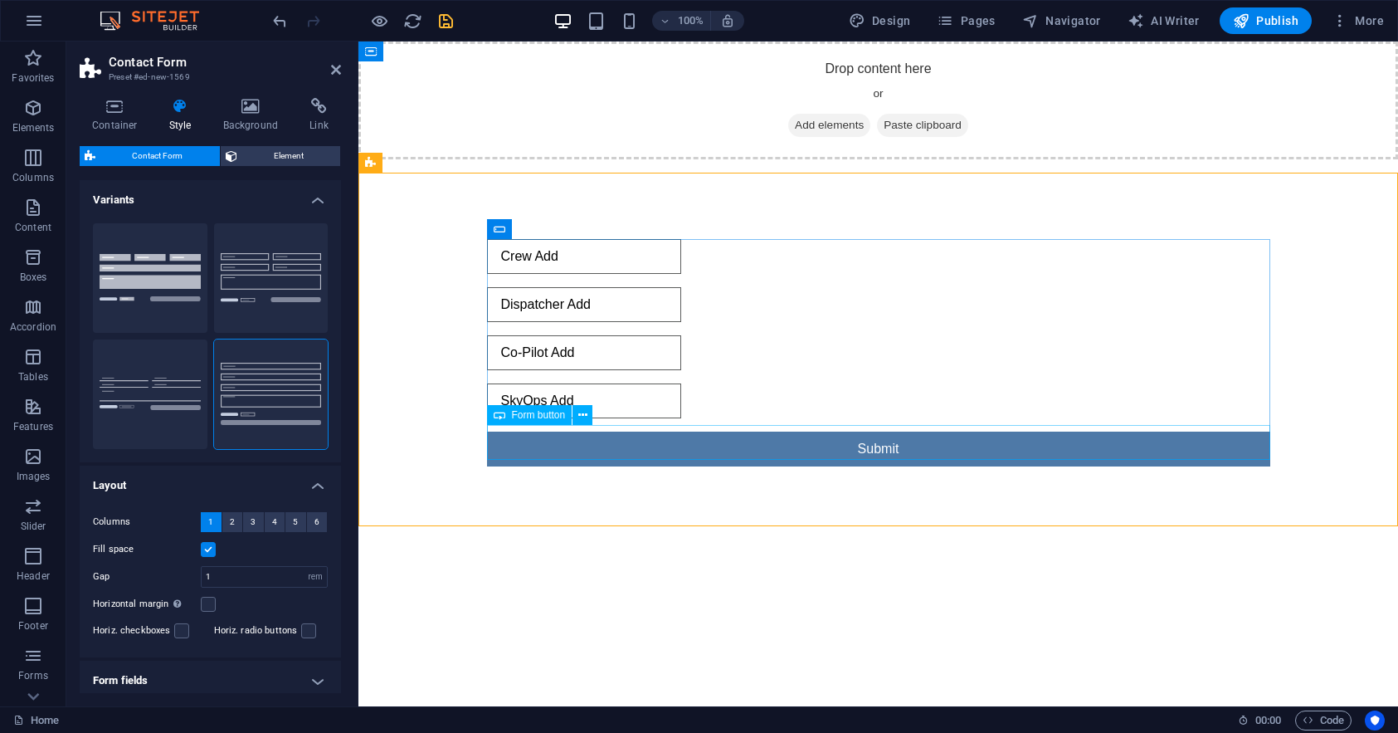
click at [617, 436] on div "Submit" at bounding box center [878, 448] width 783 height 35
drag, startPoint x: 870, startPoint y: 436, endPoint x: 845, endPoint y: 444, distance: 25.5
click at [870, 435] on div "Submit" at bounding box center [878, 448] width 783 height 35
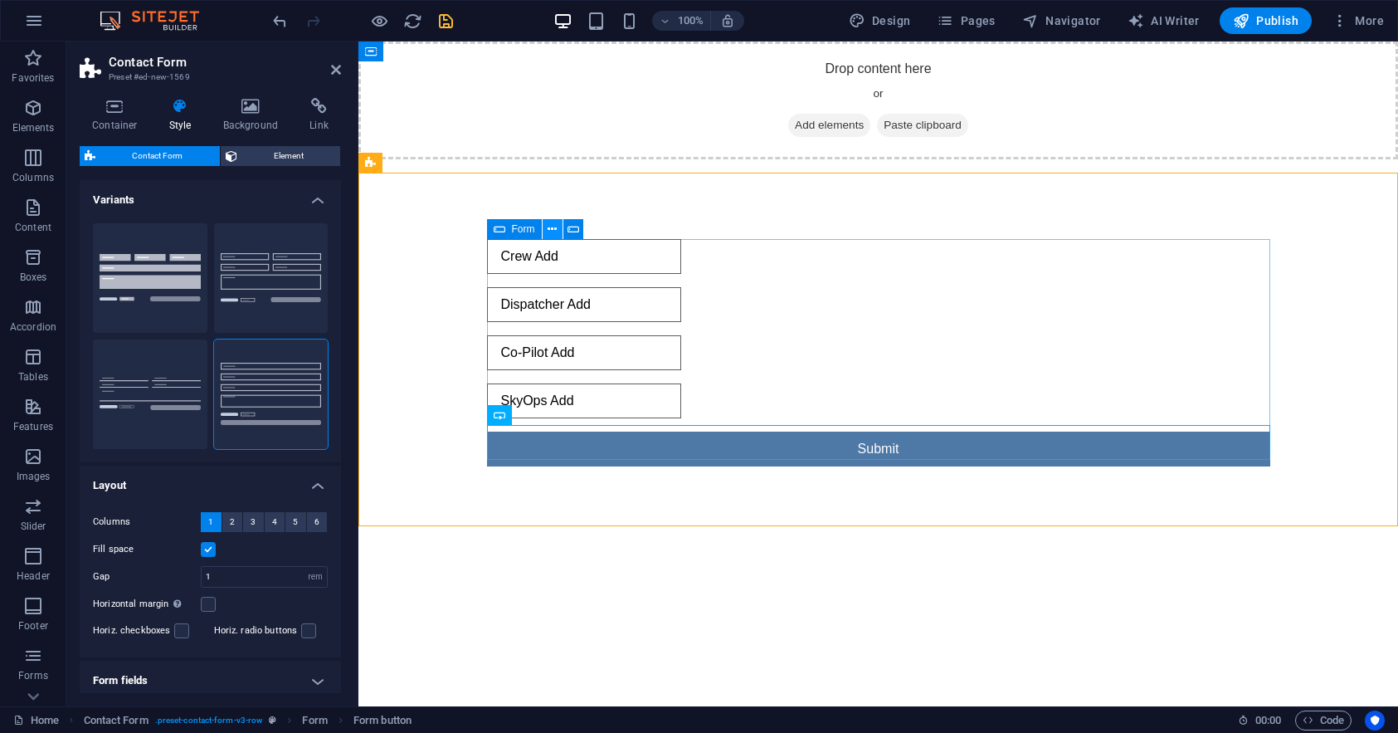
click at [553, 228] on icon at bounding box center [552, 229] width 9 height 17
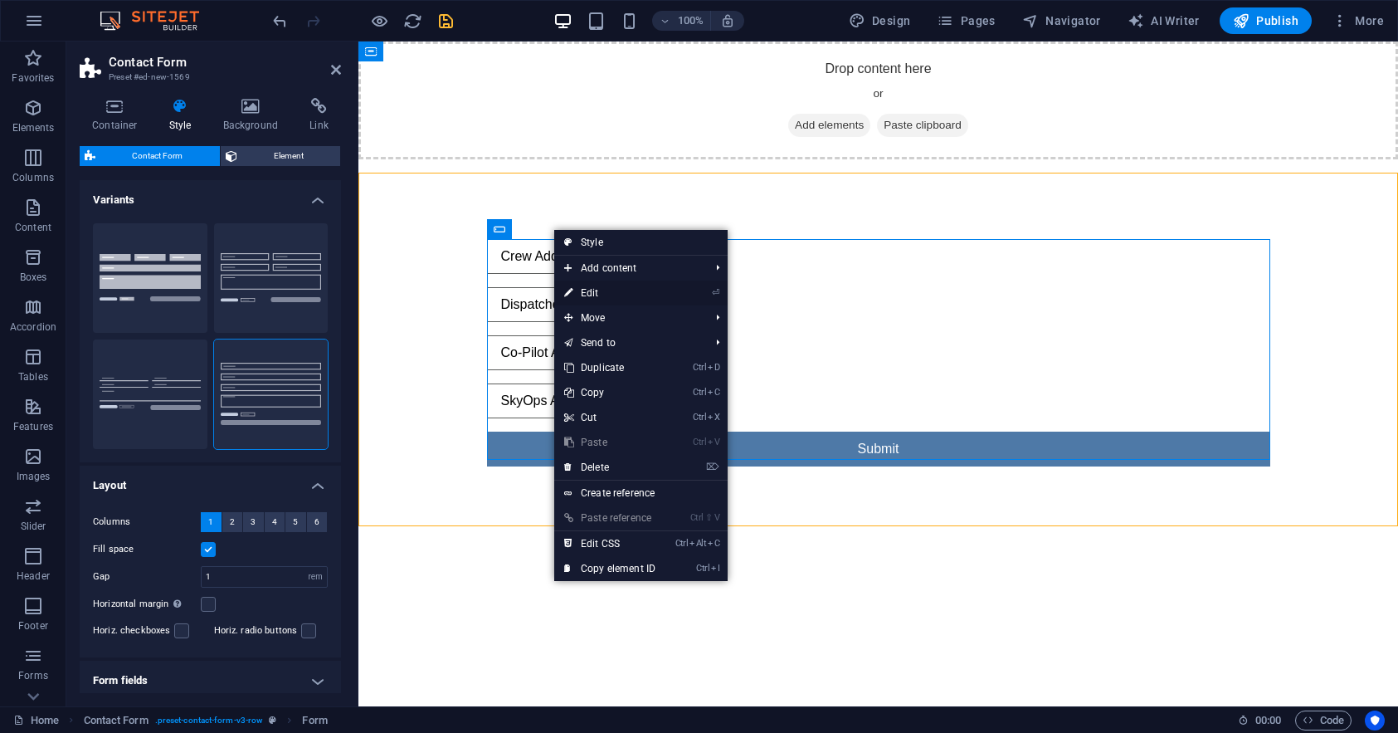
click at [587, 290] on link "⏎ Edit" at bounding box center [609, 292] width 111 height 25
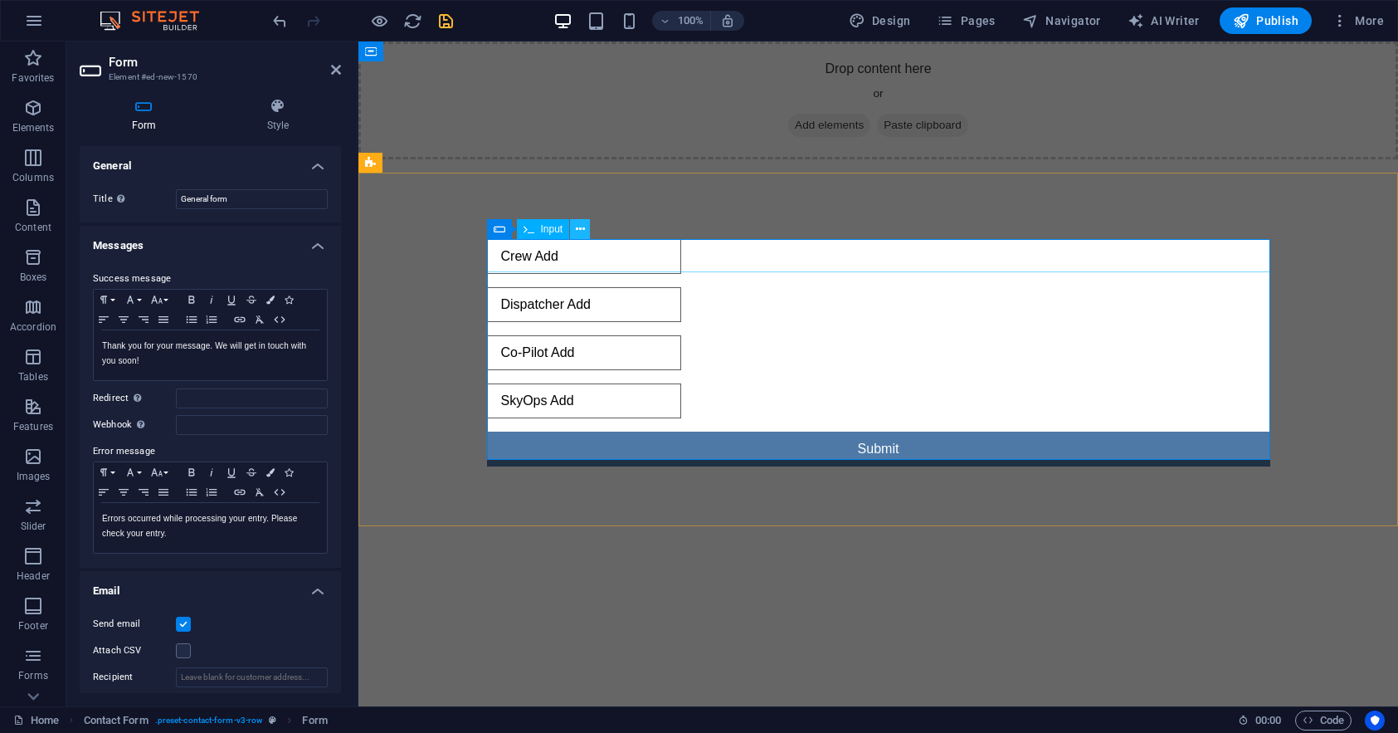
click at [580, 230] on icon at bounding box center [580, 229] width 9 height 17
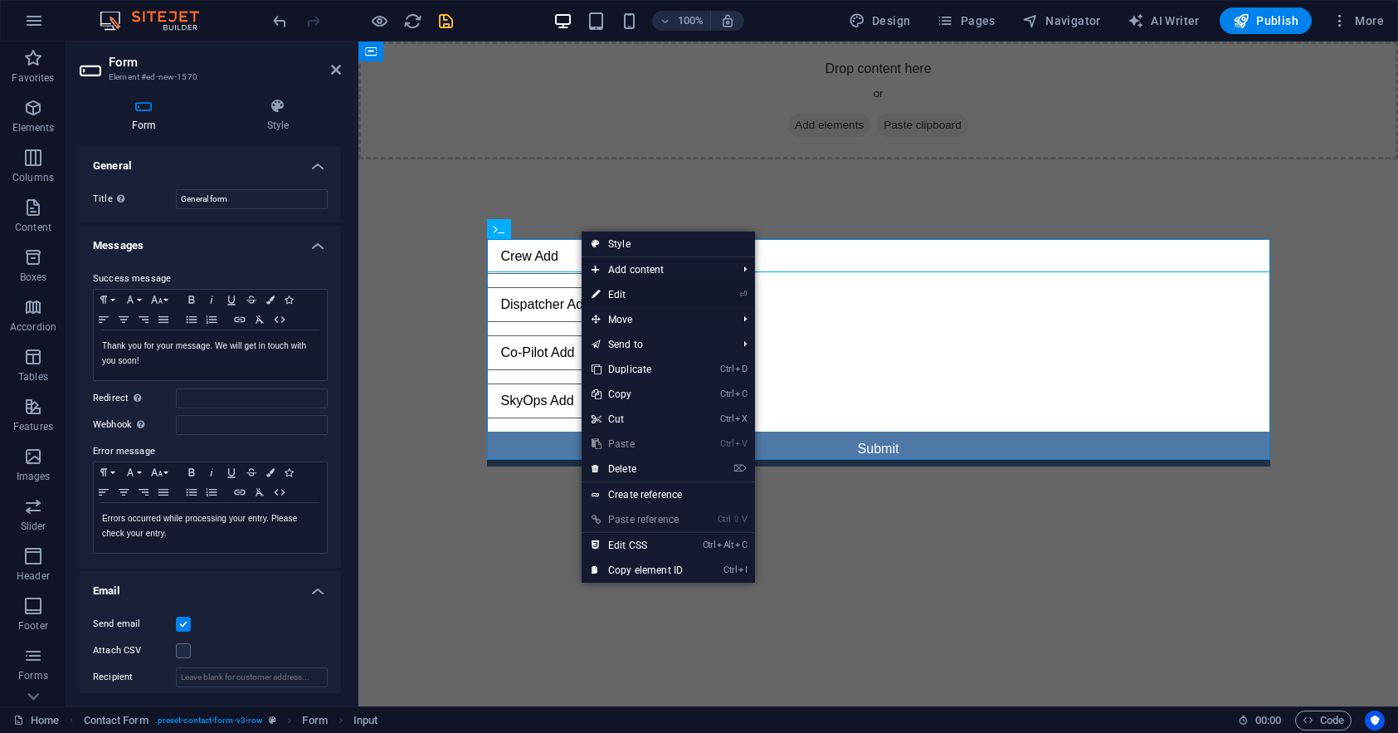
click at [626, 290] on link "⏎ Edit" at bounding box center [637, 294] width 111 height 25
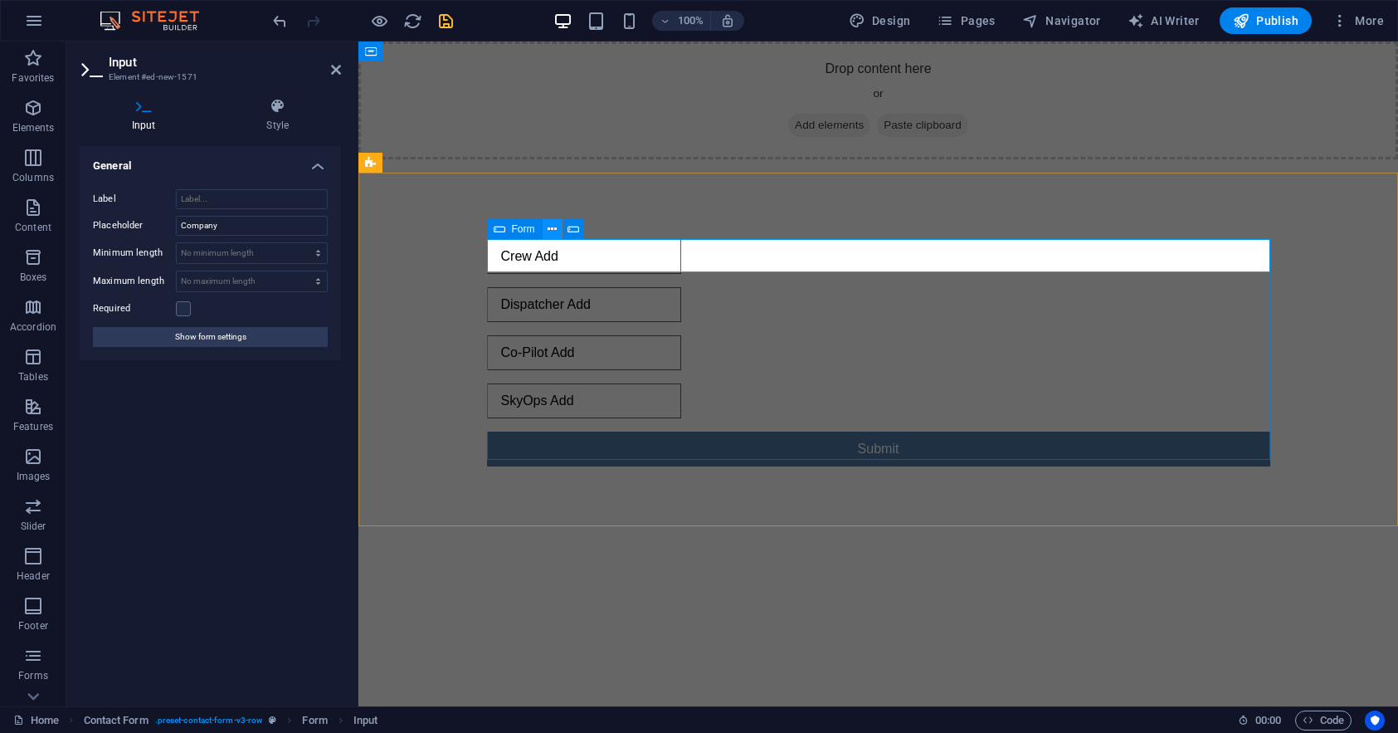
click at [553, 229] on icon at bounding box center [552, 229] width 9 height 17
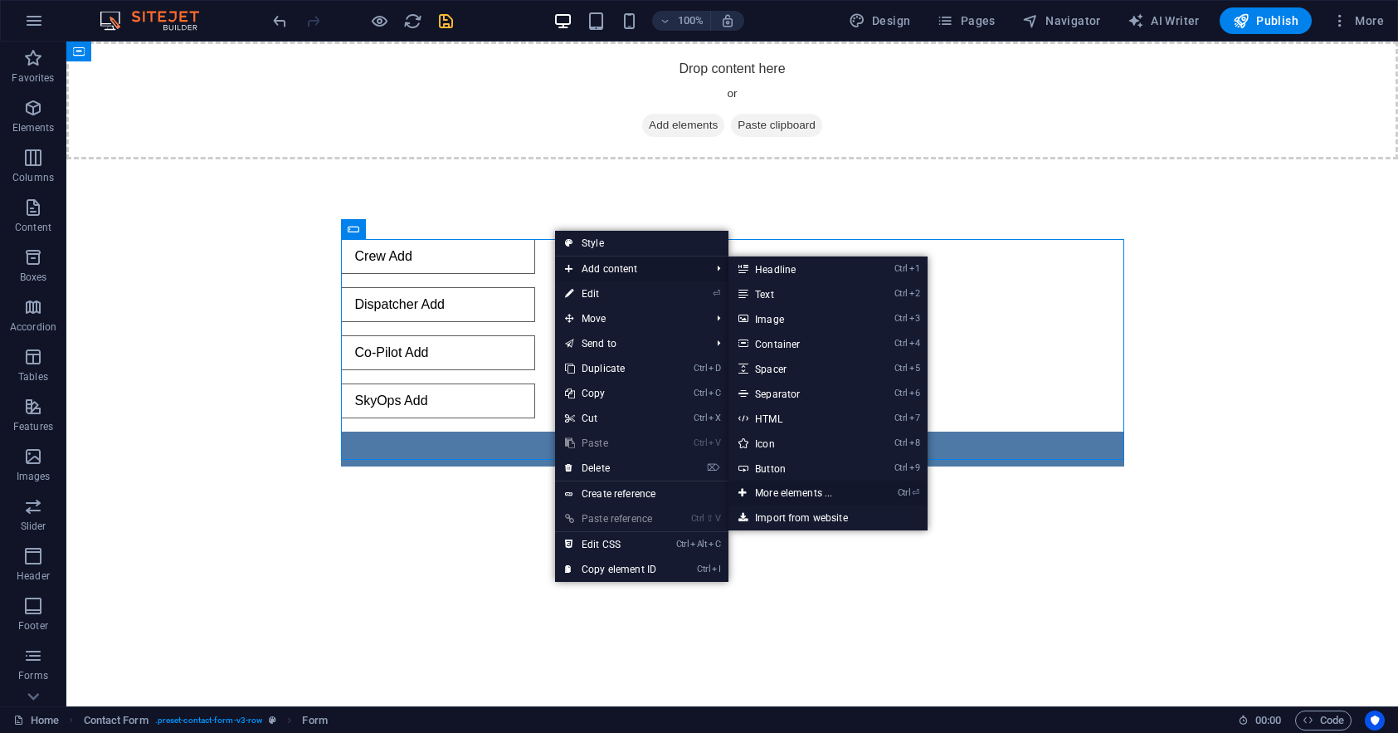
click at [796, 495] on link "Ctrl ⏎ More elements ..." at bounding box center [796, 492] width 137 height 25
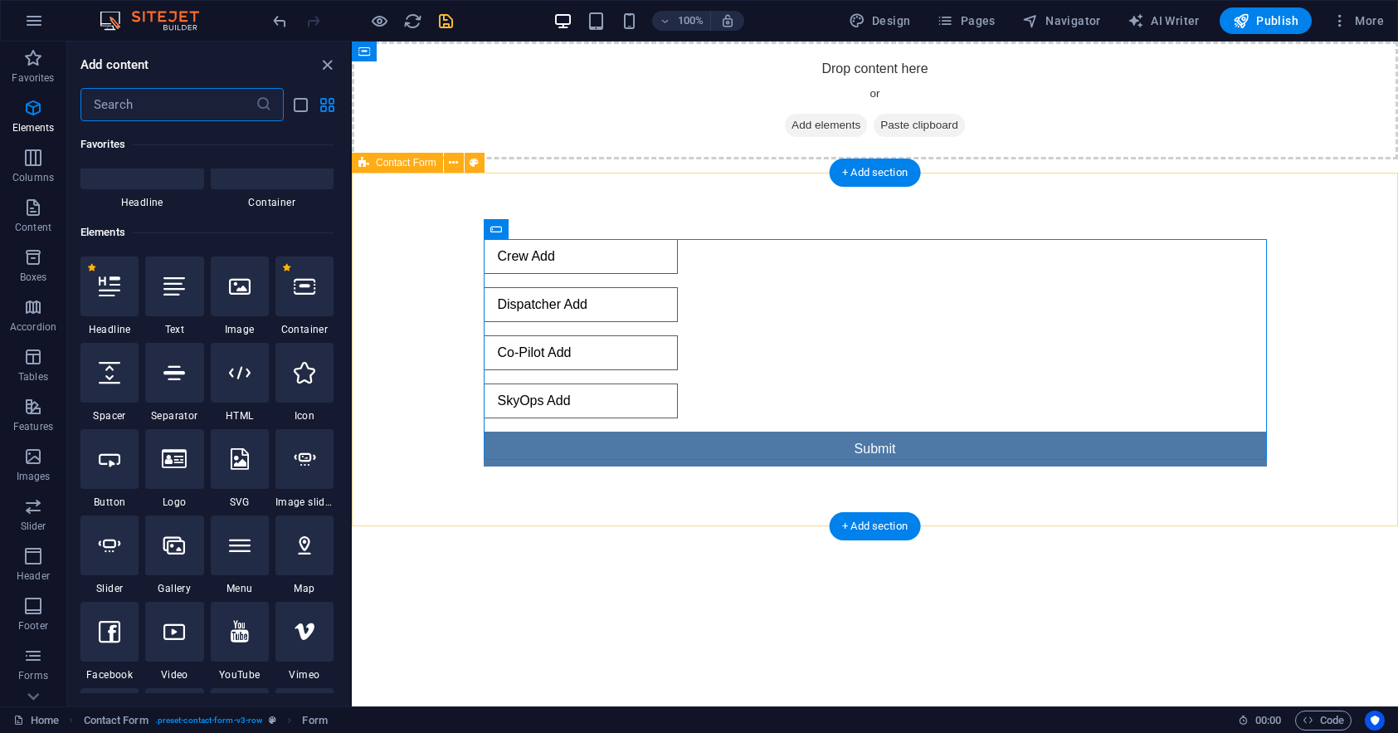
scroll to position [177, 0]
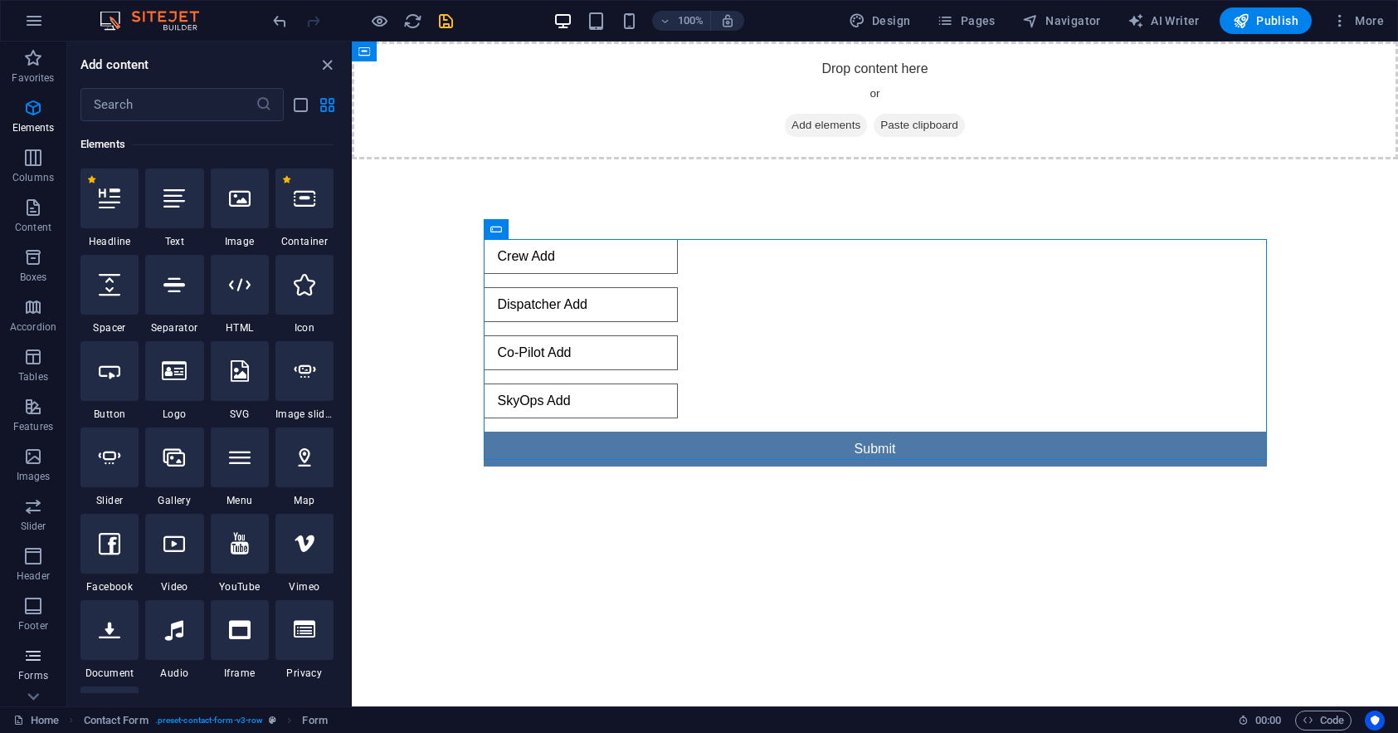
click at [41, 667] on span "Forms" at bounding box center [33, 665] width 66 height 40
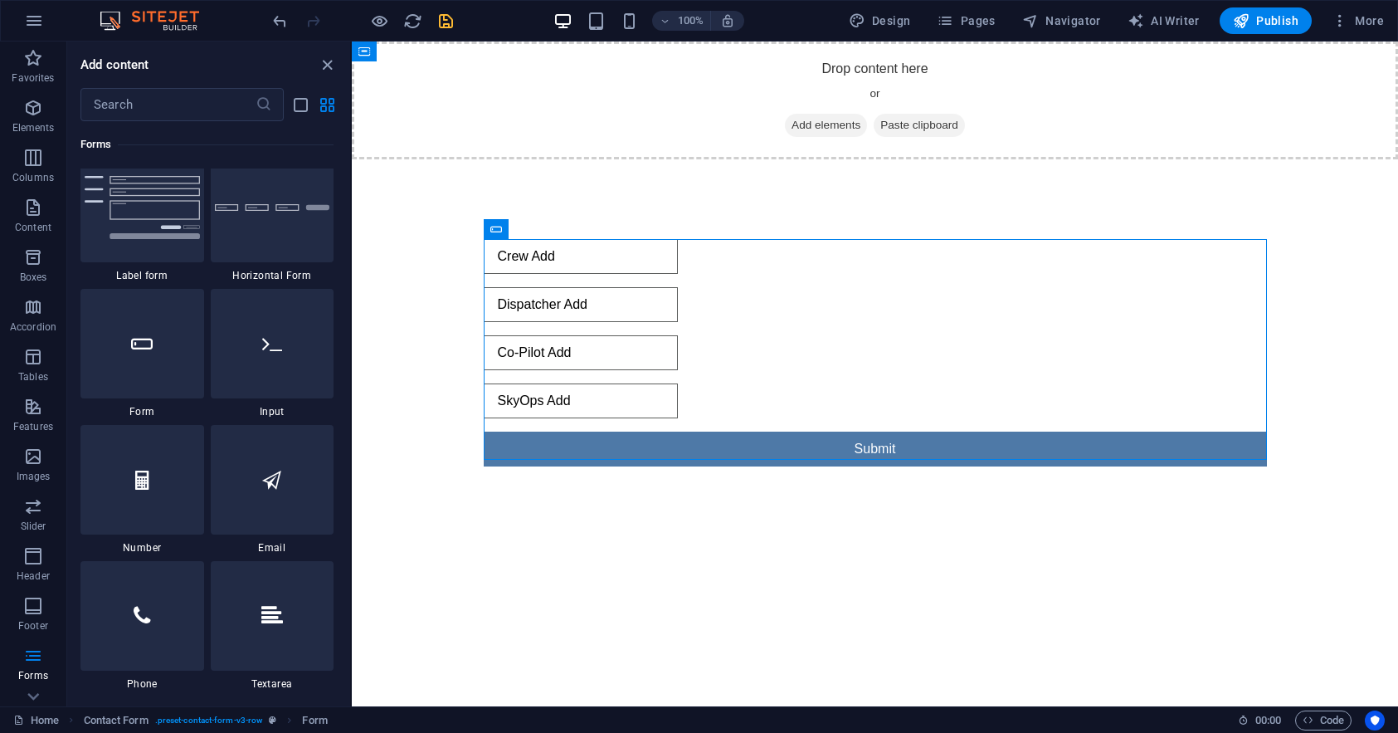
scroll to position [12362, 0]
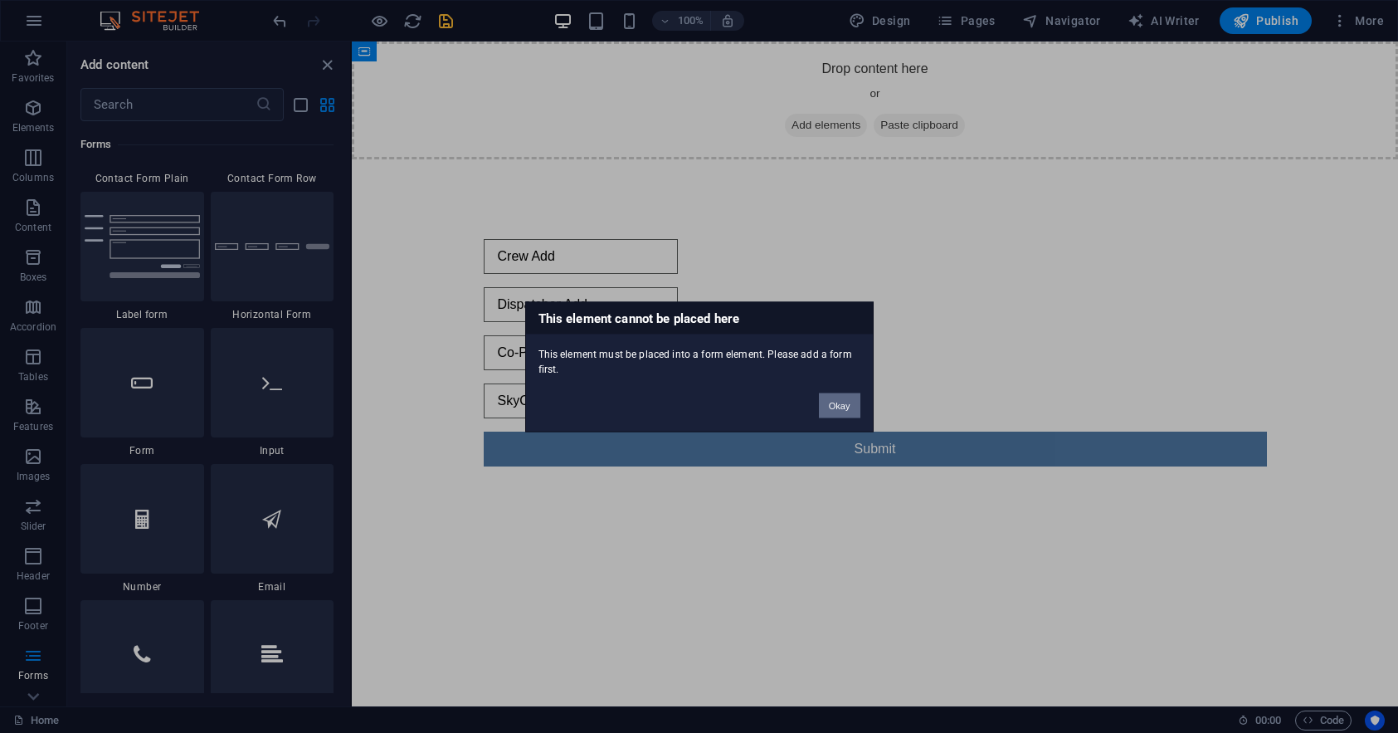
click at [850, 410] on button "Okay" at bounding box center [839, 404] width 41 height 25
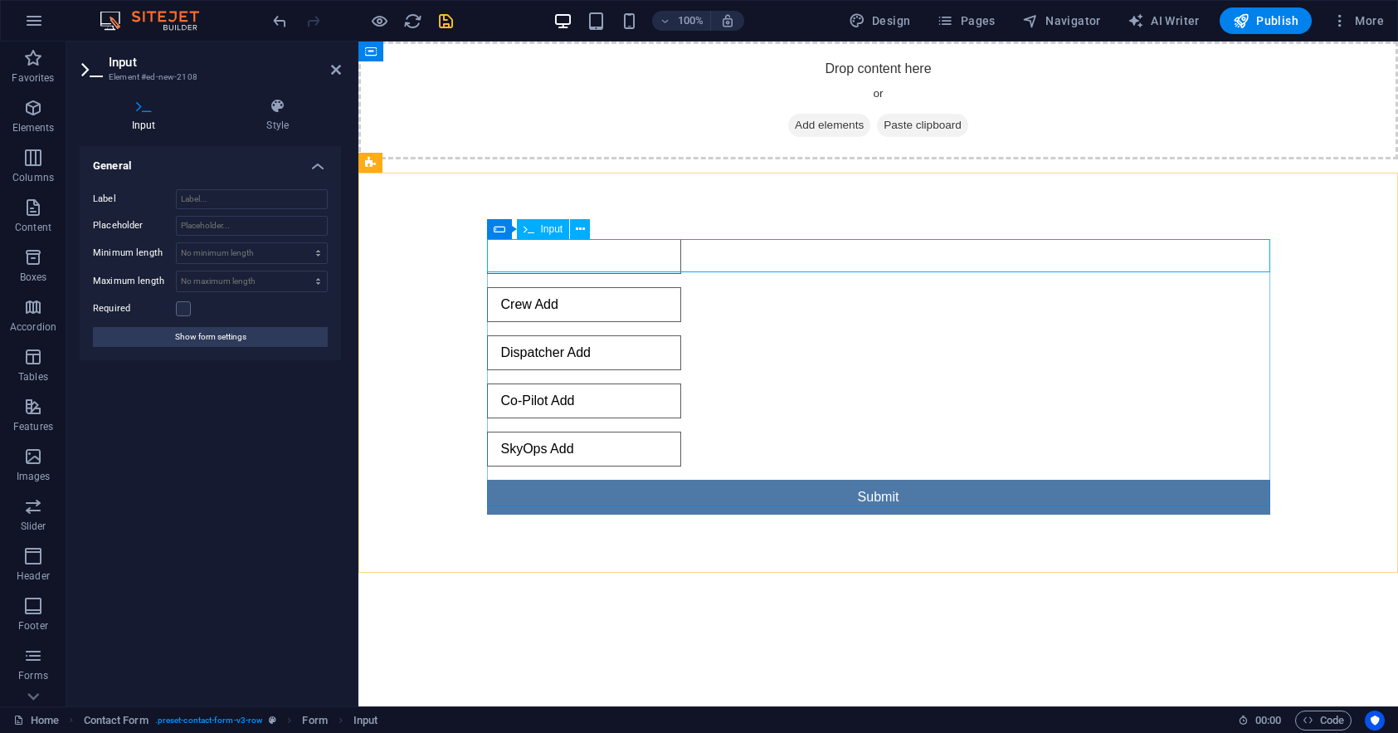
click at [616, 250] on input "text" at bounding box center [584, 256] width 194 height 35
click at [579, 231] on icon at bounding box center [580, 229] width 9 height 17
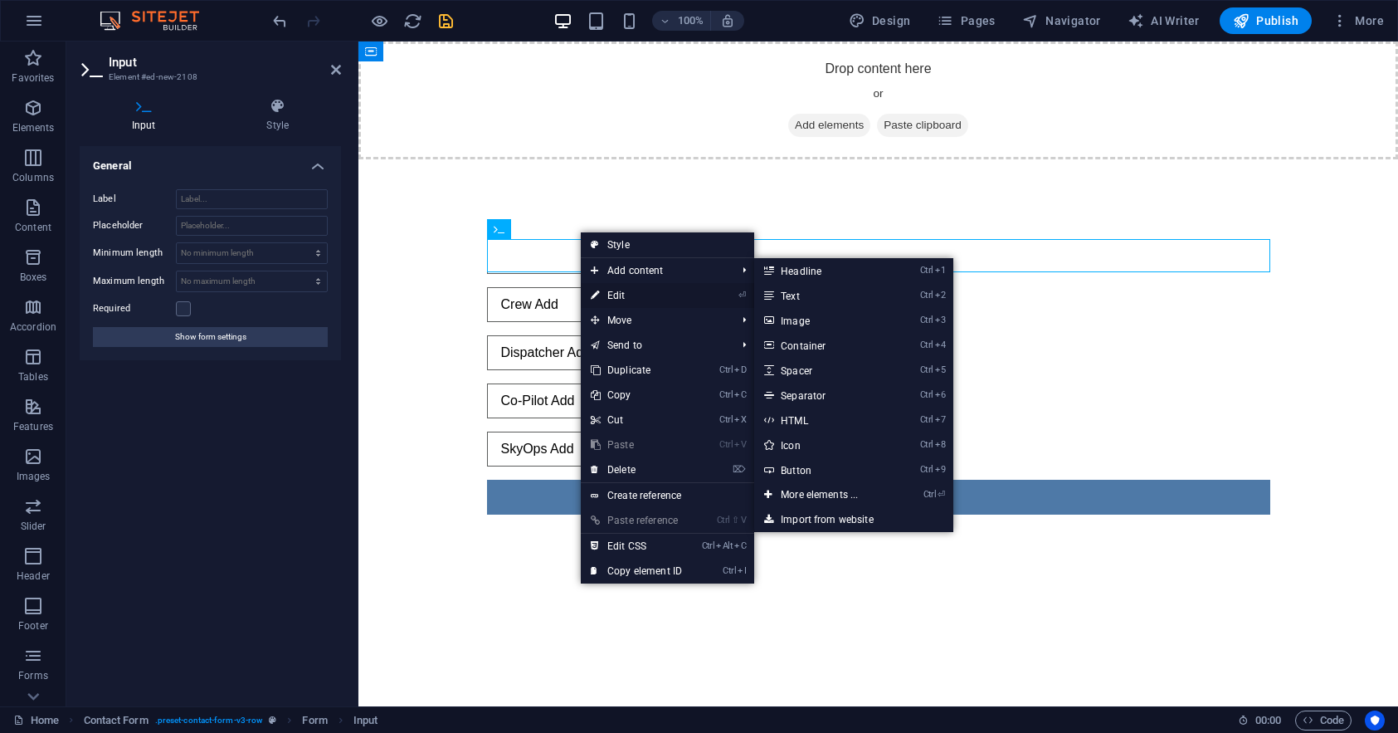
click at [630, 296] on link "⏎ Edit" at bounding box center [636, 295] width 111 height 25
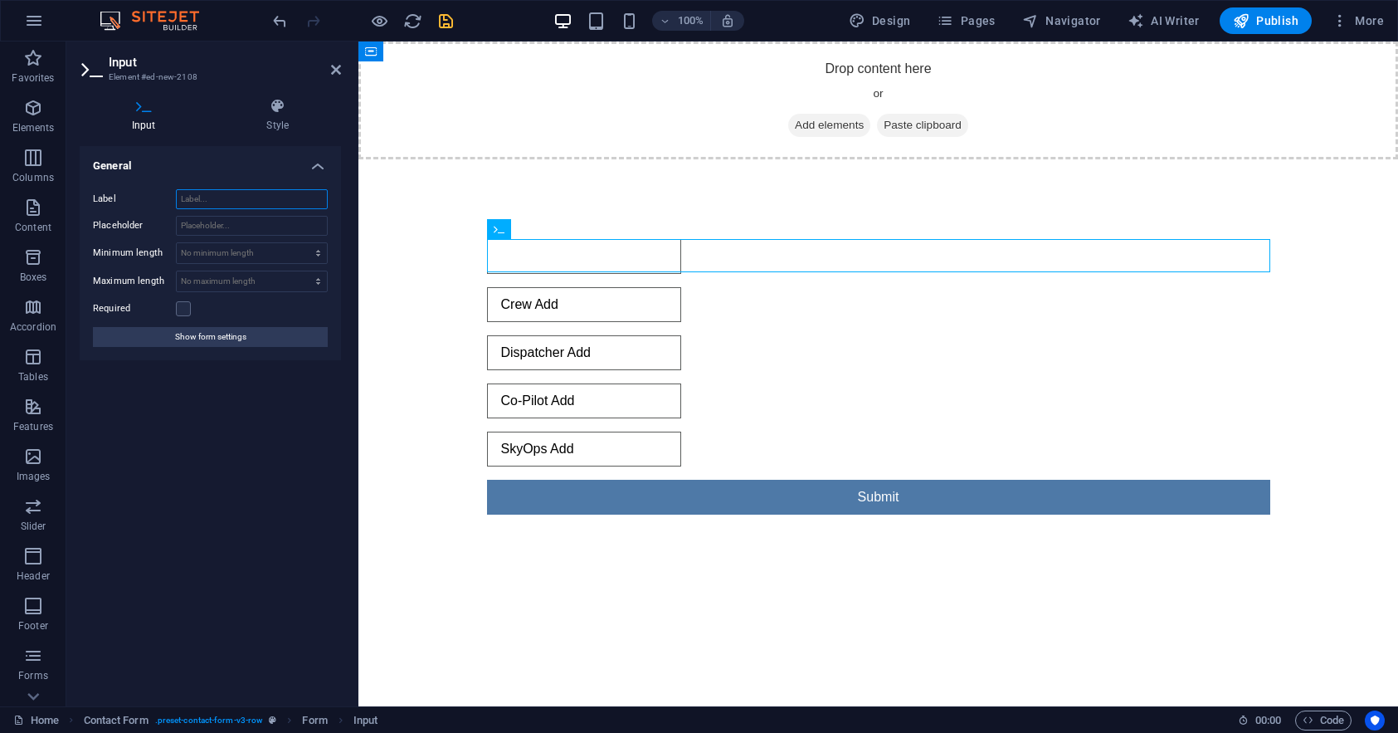
click at [241, 199] on input "Label" at bounding box center [252, 199] width 152 height 20
click at [176, 334] on span "Show form settings" at bounding box center [210, 337] width 71 height 20
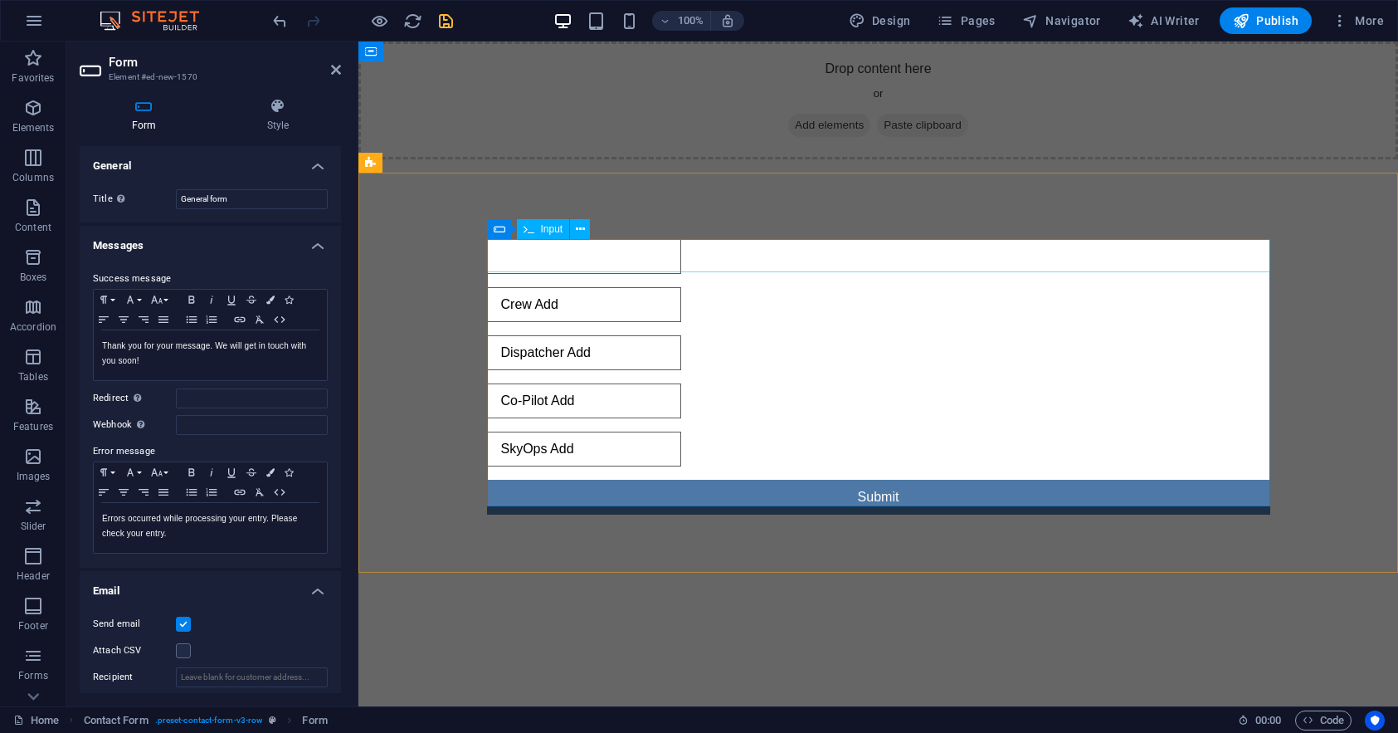
click at [551, 249] on input "text" at bounding box center [584, 256] width 194 height 35
click at [529, 254] on input "text" at bounding box center [584, 256] width 194 height 35
click at [533, 227] on icon at bounding box center [529, 229] width 11 height 20
click at [577, 229] on icon at bounding box center [580, 229] width 9 height 17
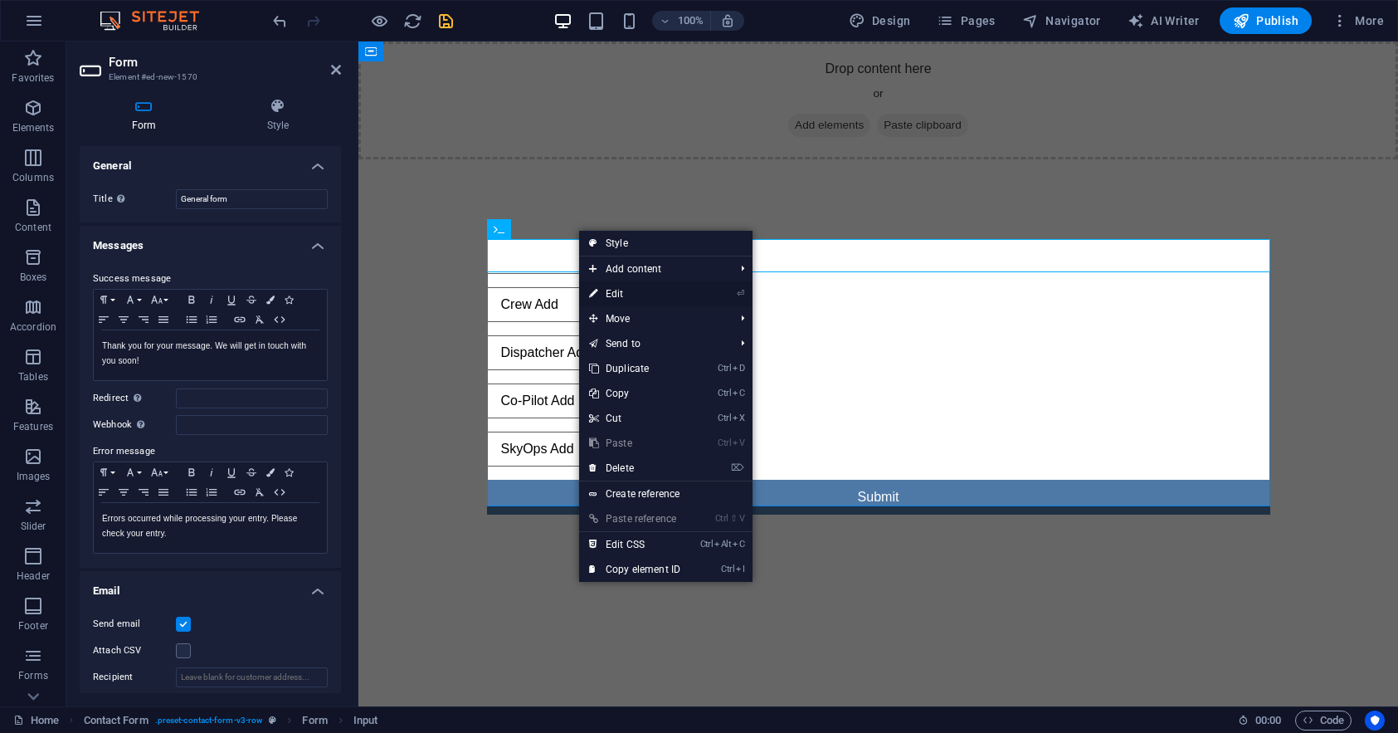
click at [621, 295] on link "⏎ Edit" at bounding box center [634, 293] width 111 height 25
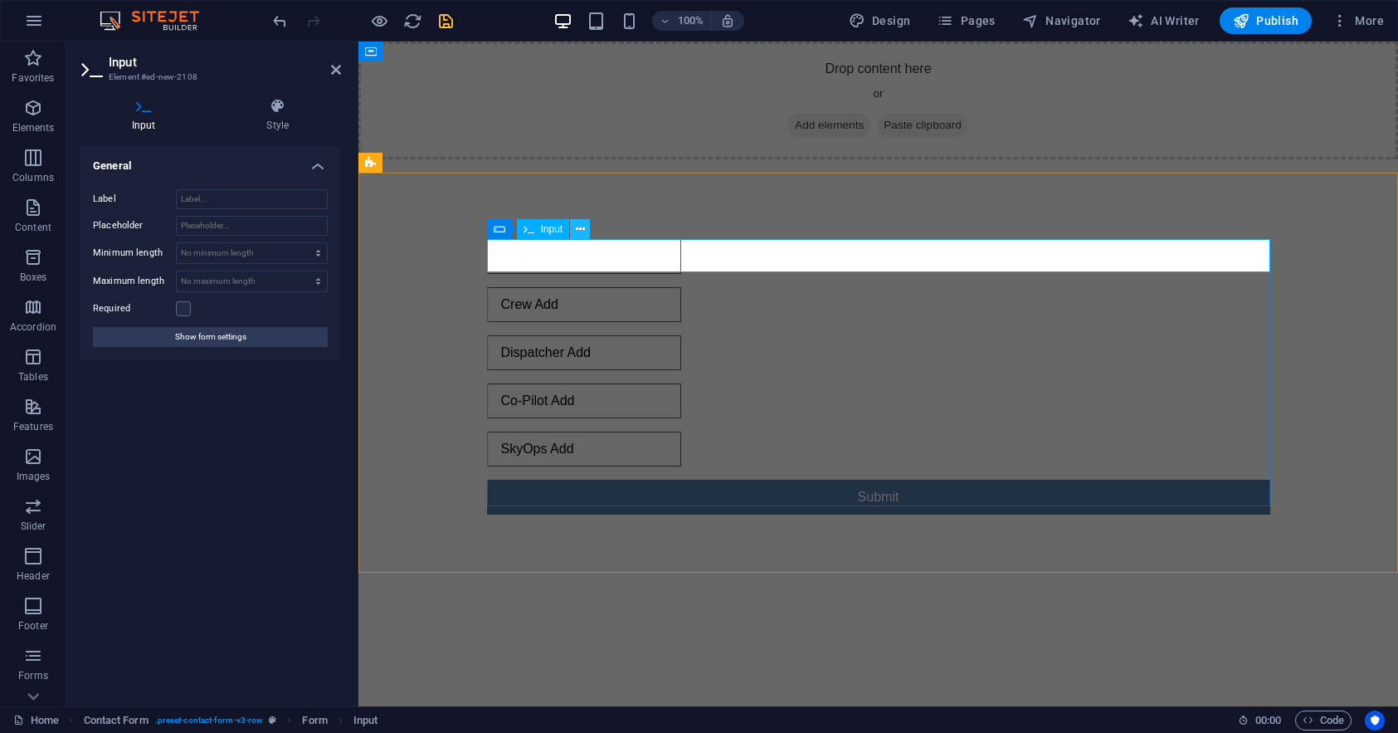
click at [583, 229] on icon at bounding box center [580, 229] width 9 height 17
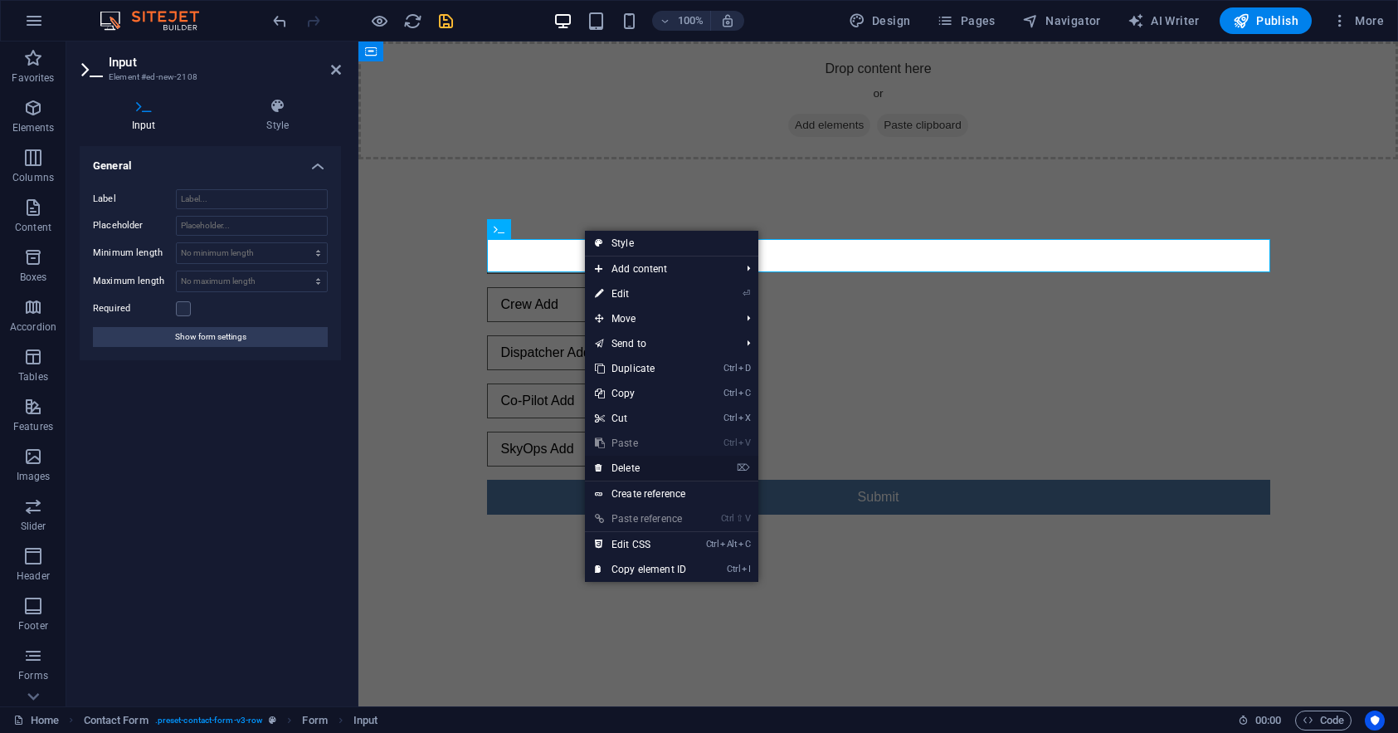
click at [640, 470] on link "⌦ Delete" at bounding box center [640, 467] width 111 height 25
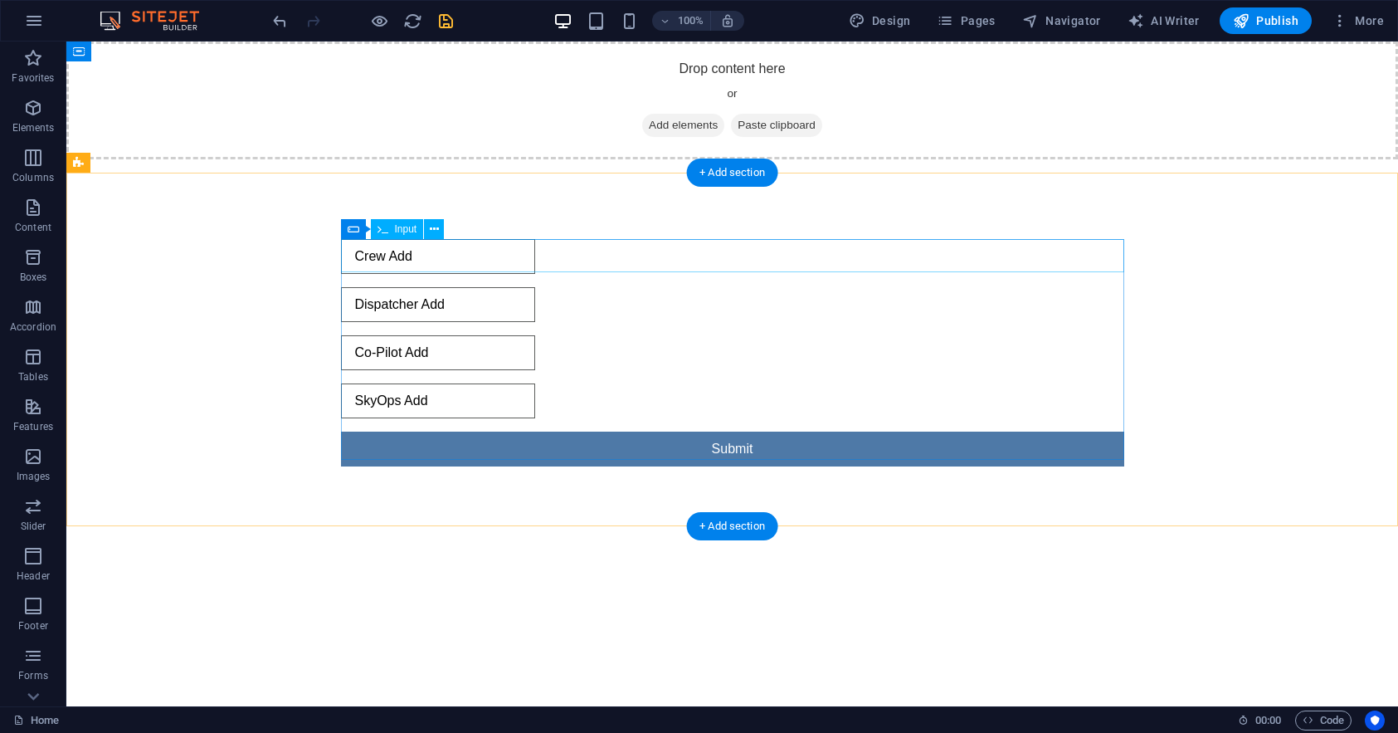
click at [453, 258] on div "Crew Add" at bounding box center [732, 256] width 783 height 35
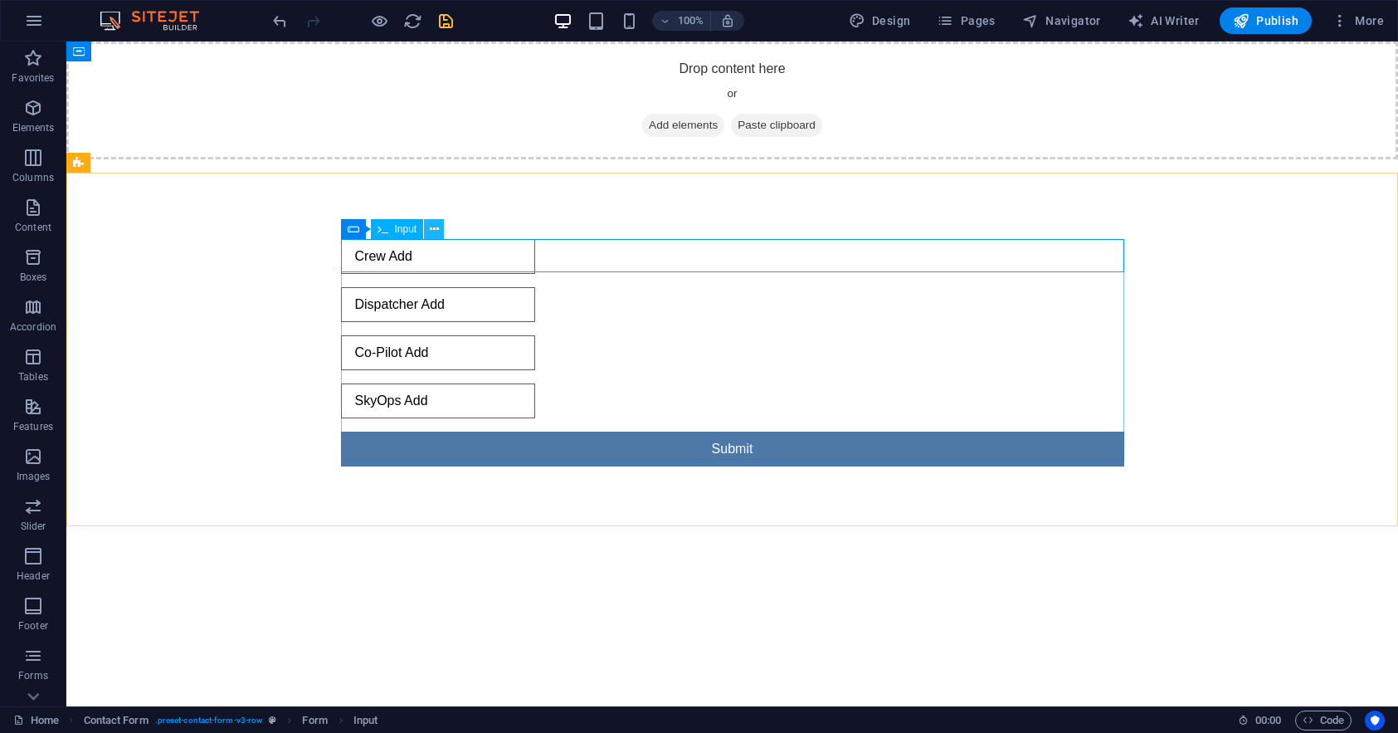
click at [437, 227] on icon at bounding box center [434, 229] width 9 height 17
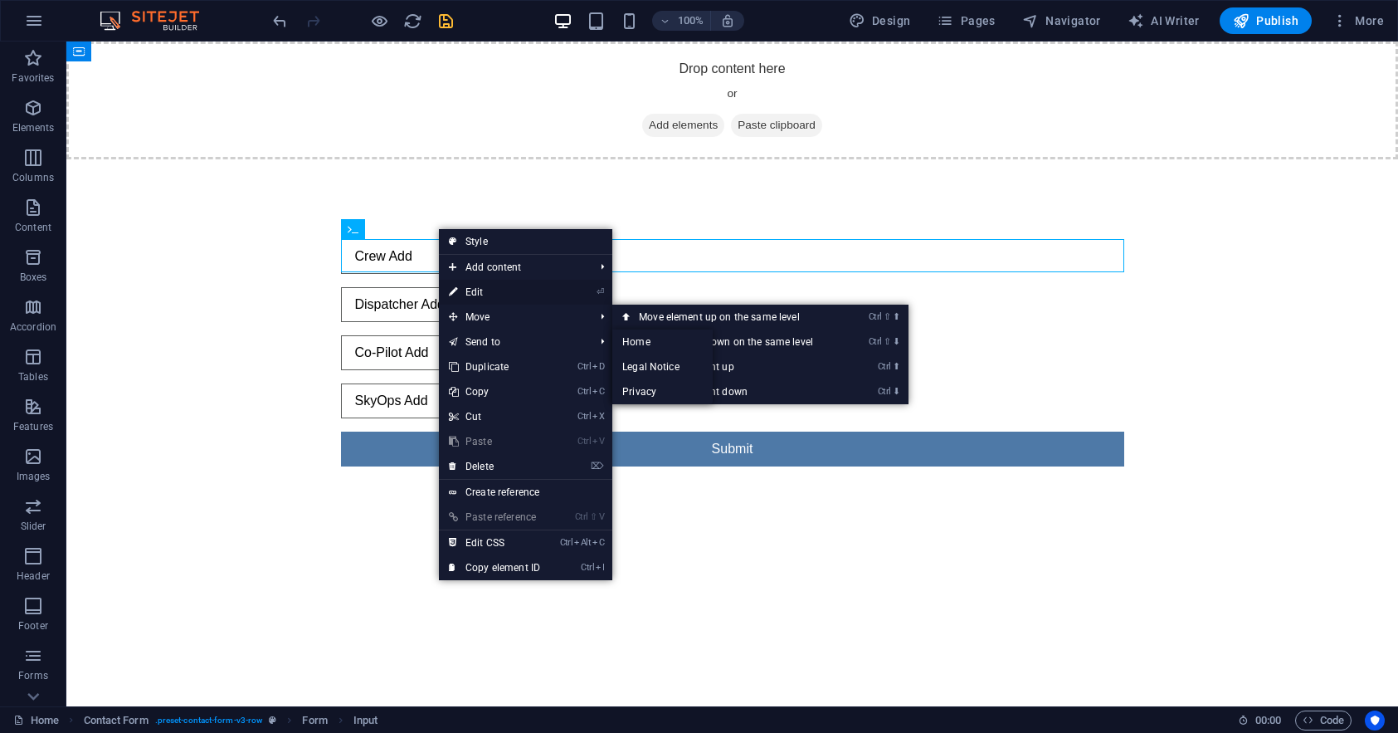
click at [481, 291] on link "⏎ Edit" at bounding box center [494, 292] width 111 height 25
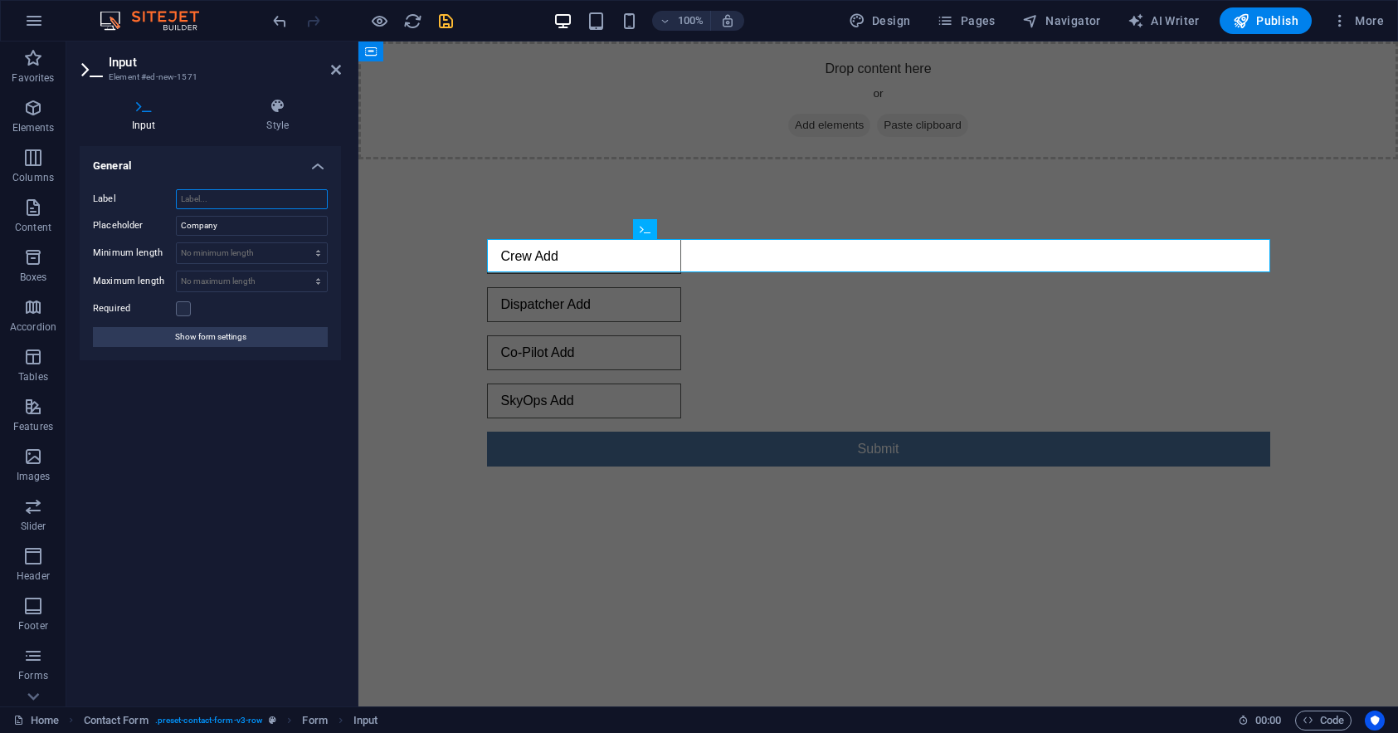
click at [261, 200] on input "Label" at bounding box center [252, 199] width 152 height 20
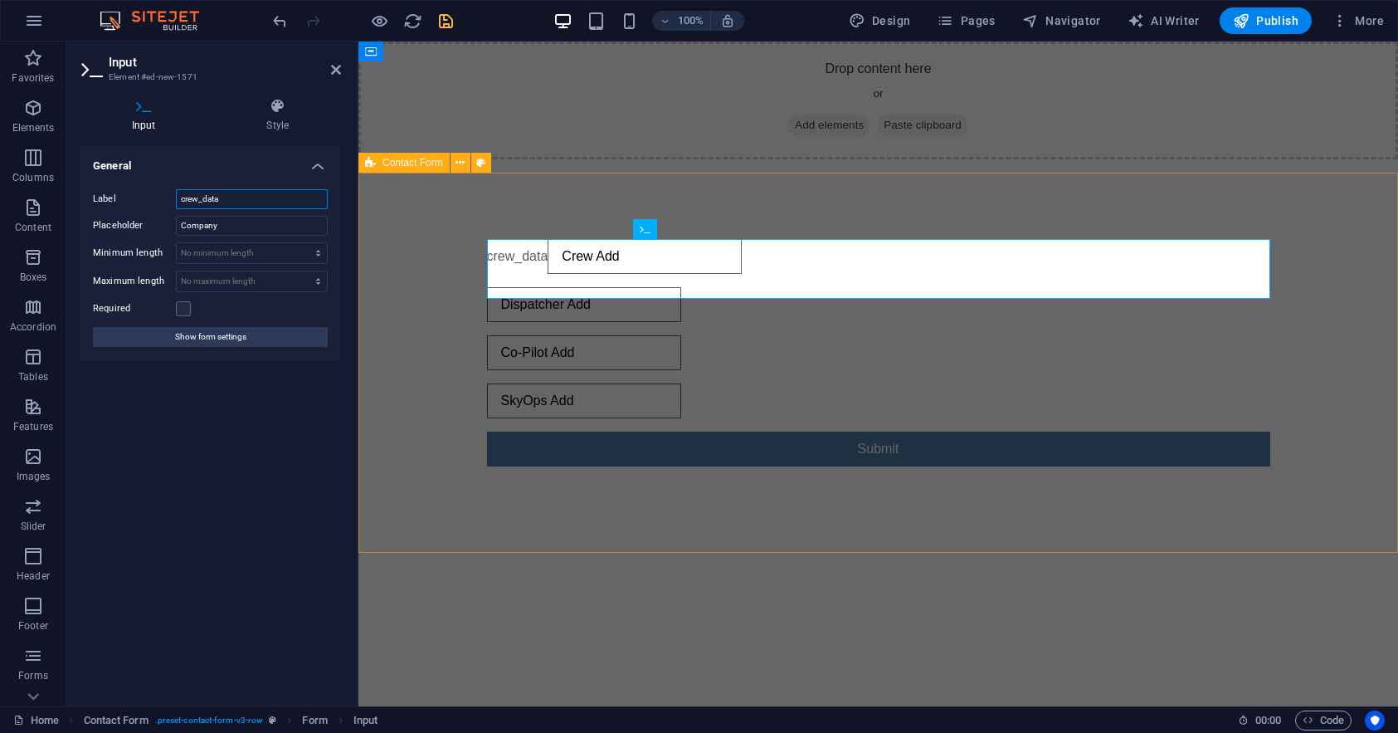
type input "crew_data"
click at [437, 208] on div "crew_data Crew Add Dispatcher Add Co-Pilot Add SkyOps Add Submit" at bounding box center [878, 353] width 1040 height 360
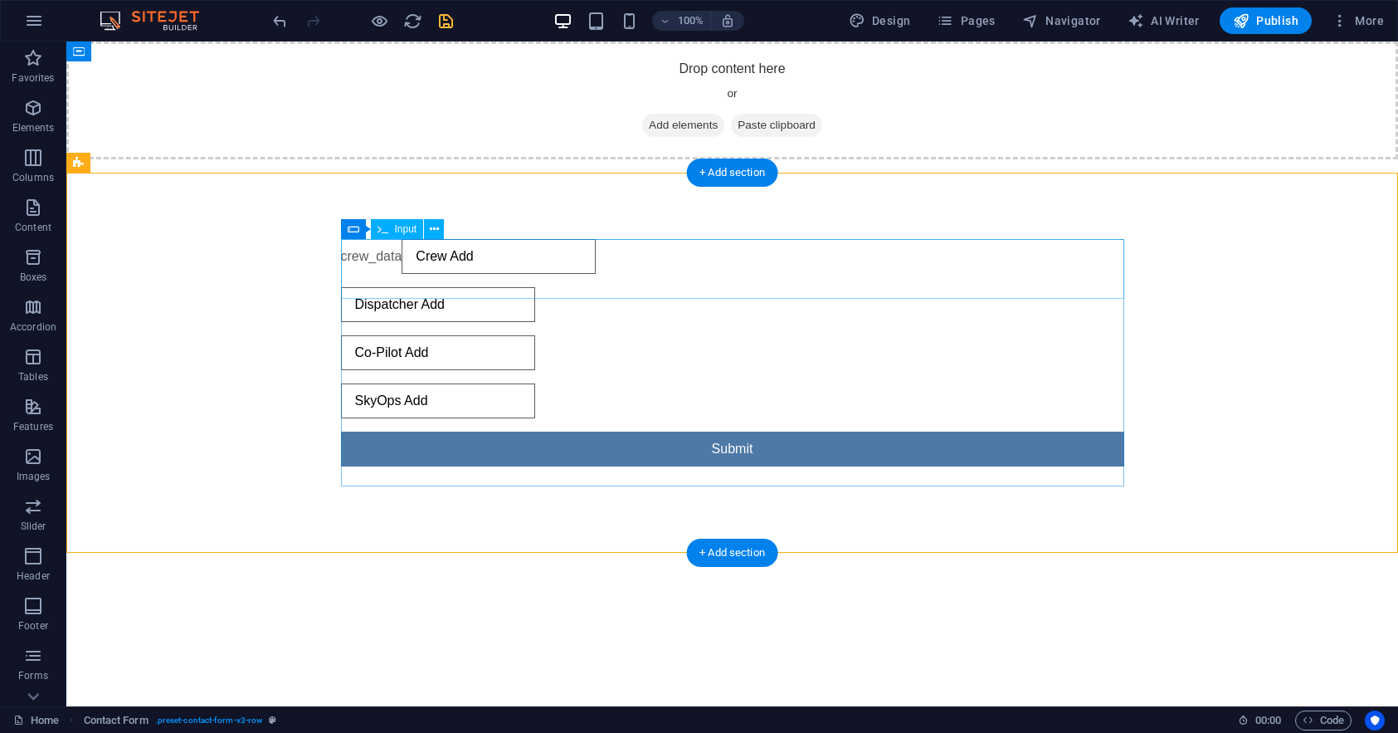
click at [513, 274] on div "crew_data Crew Add" at bounding box center [732, 256] width 783 height 35
click at [436, 222] on icon at bounding box center [434, 229] width 9 height 17
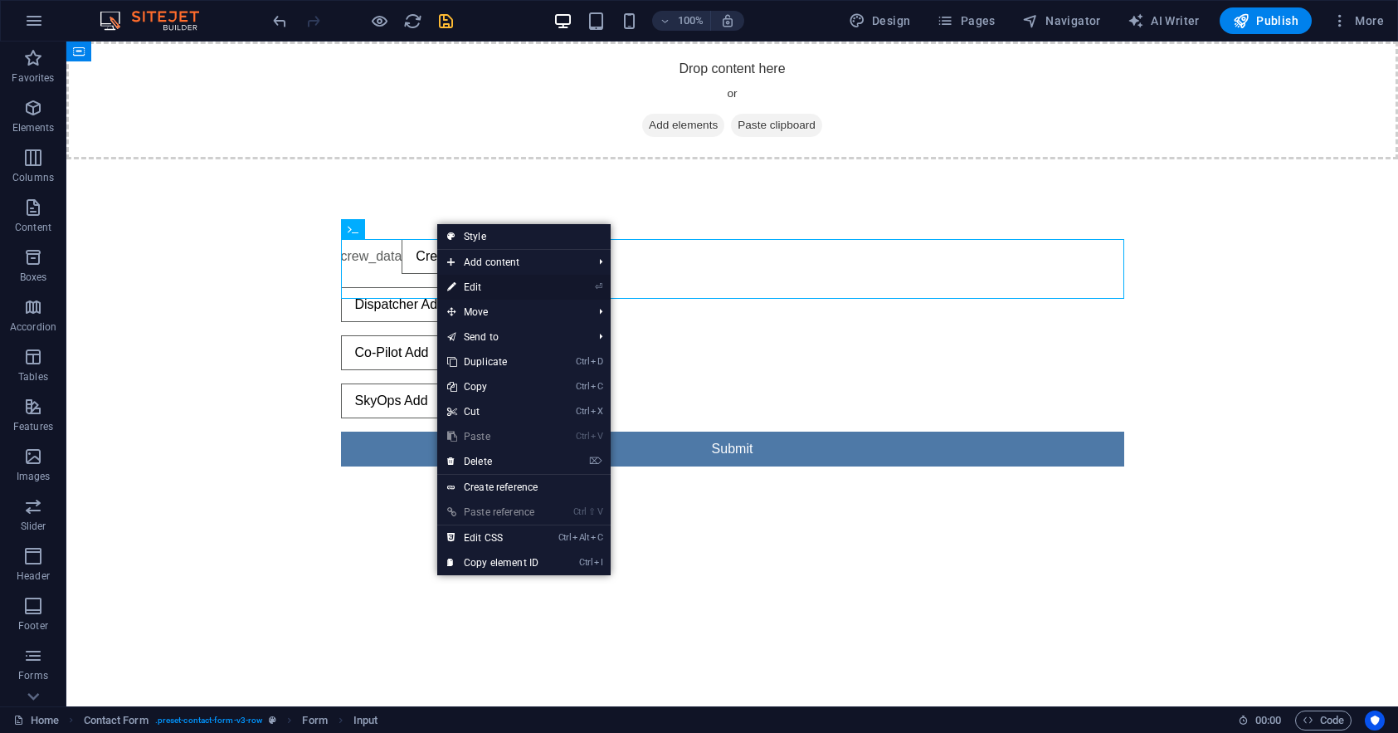
click at [475, 288] on link "⏎ Edit" at bounding box center [492, 287] width 111 height 25
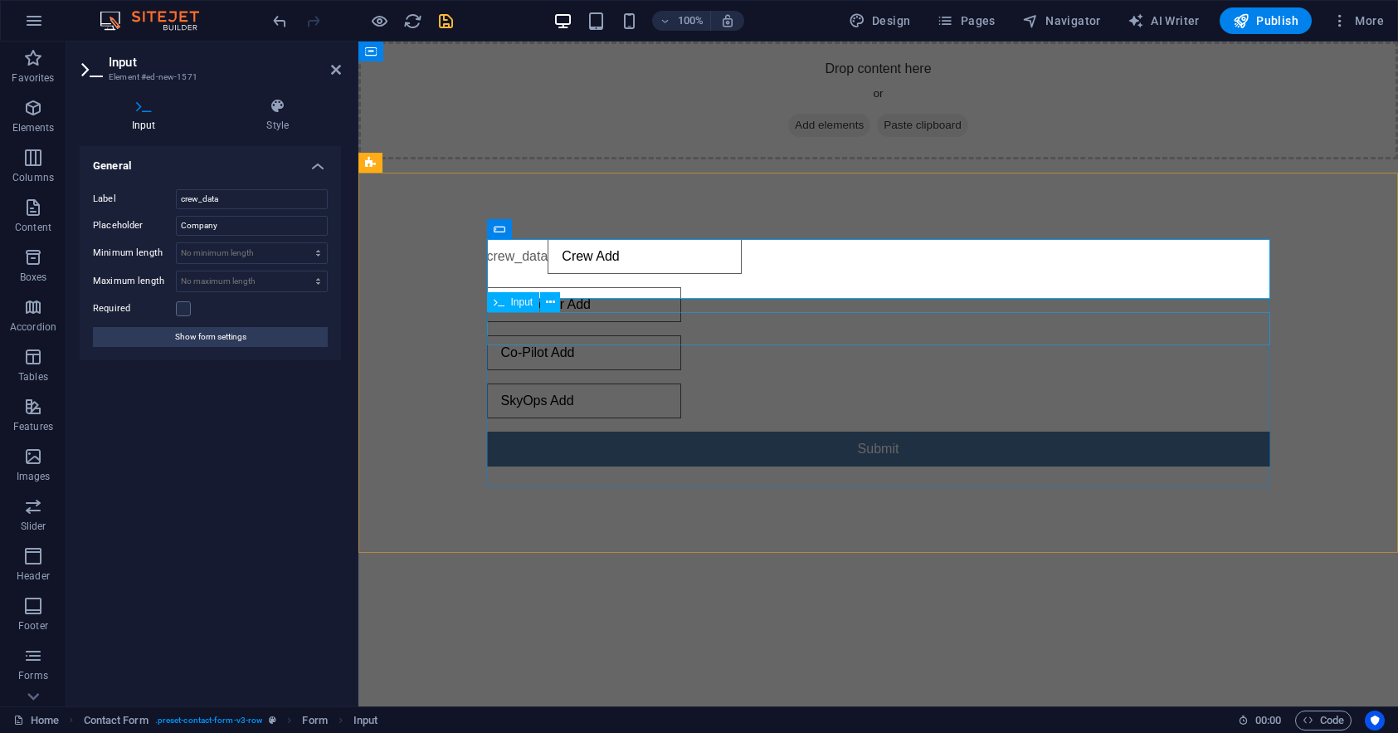
click at [538, 322] on div "Dispatcher Add" at bounding box center [878, 304] width 783 height 35
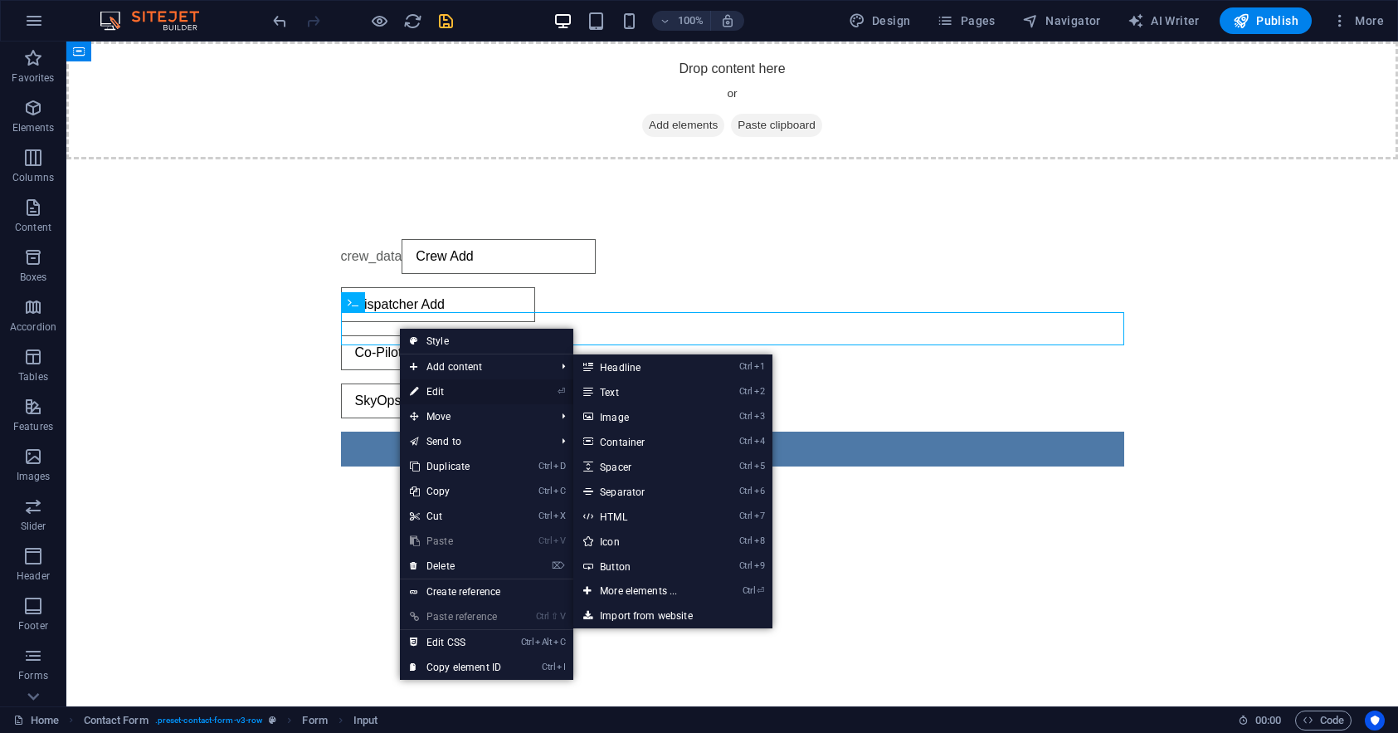
click at [450, 392] on link "⏎ Edit" at bounding box center [455, 391] width 111 height 25
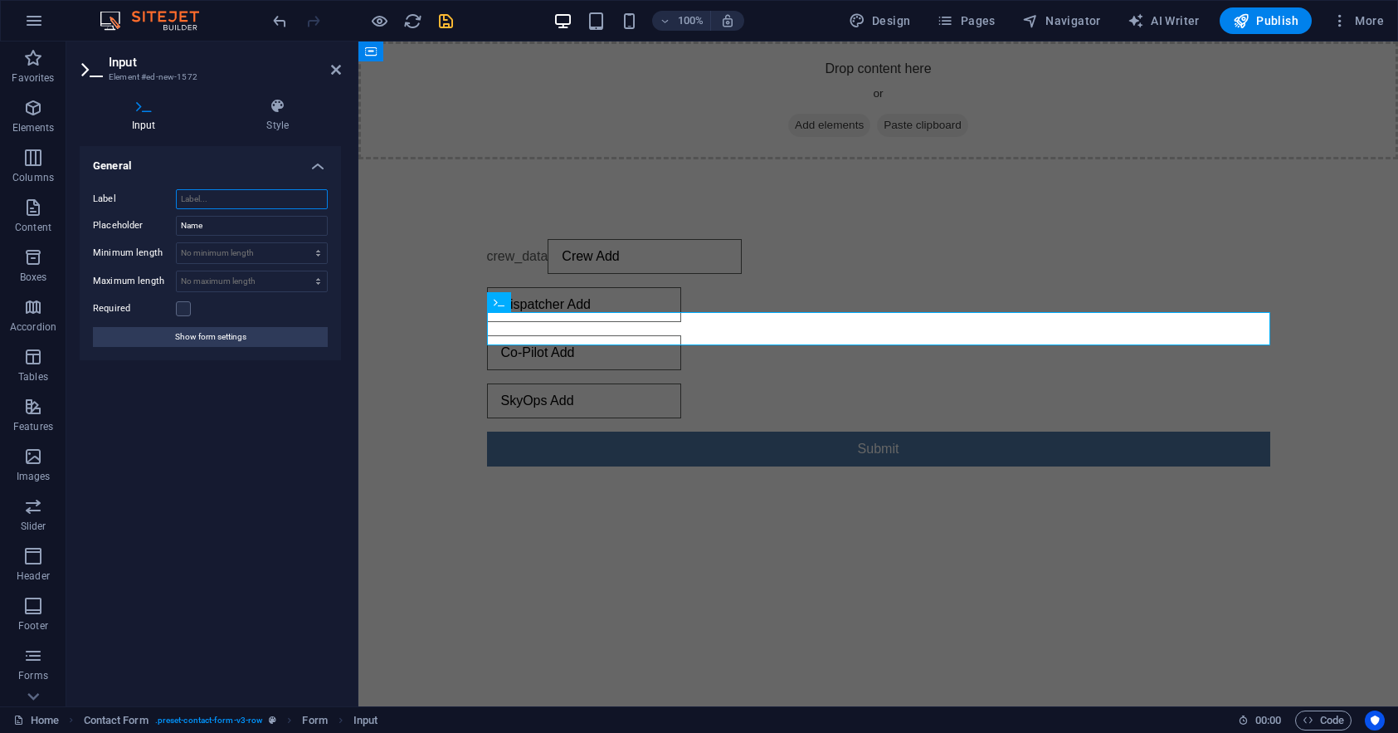
click at [242, 201] on input "Label" at bounding box center [252, 199] width 152 height 20
click at [237, 222] on input "Name" at bounding box center [252, 226] width 152 height 20
click at [232, 189] on input "Label" at bounding box center [252, 199] width 152 height 20
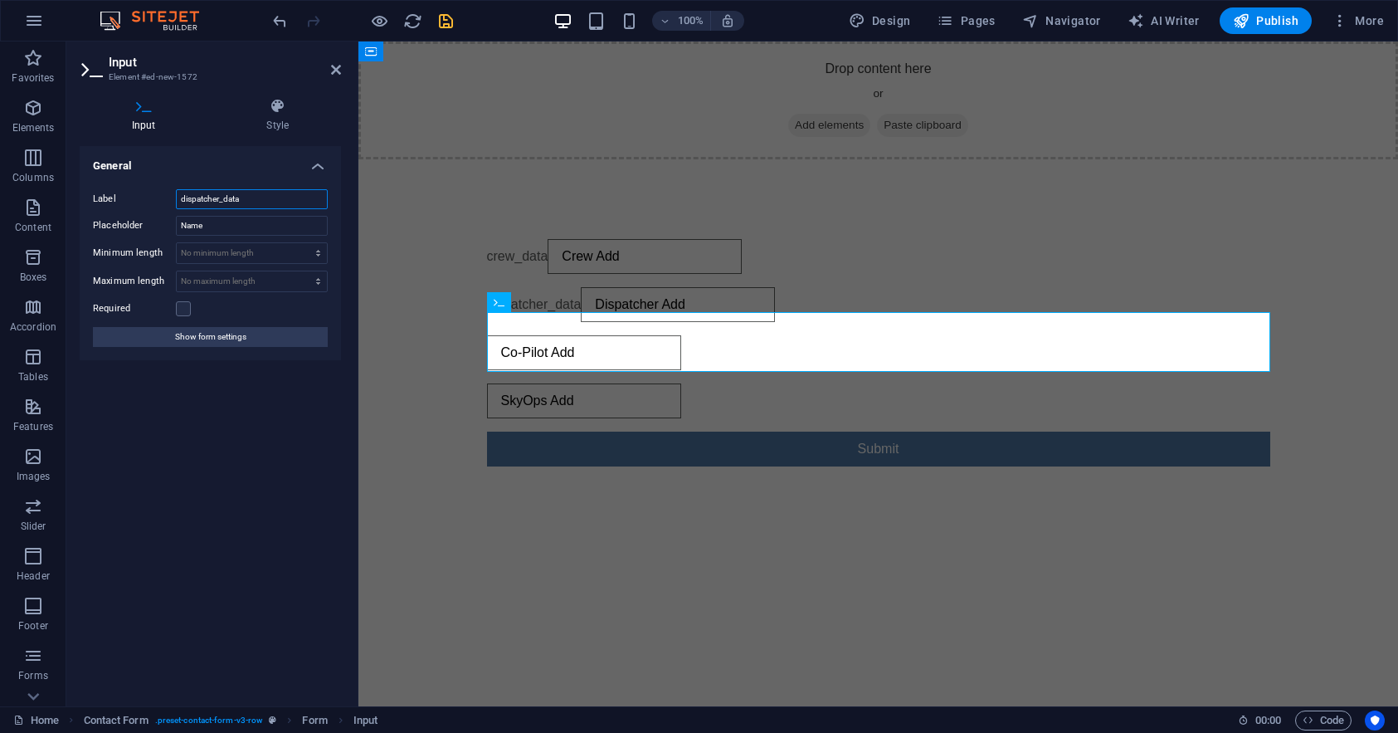
type input "dispatcher_data"
click at [251, 378] on div "General Label dispatcher_data Placeholder Name Minimum length No minimum length…" at bounding box center [210, 419] width 261 height 547
click at [258, 227] on input "Name" at bounding box center [252, 226] width 152 height 20
type input "Dispatcher Add"
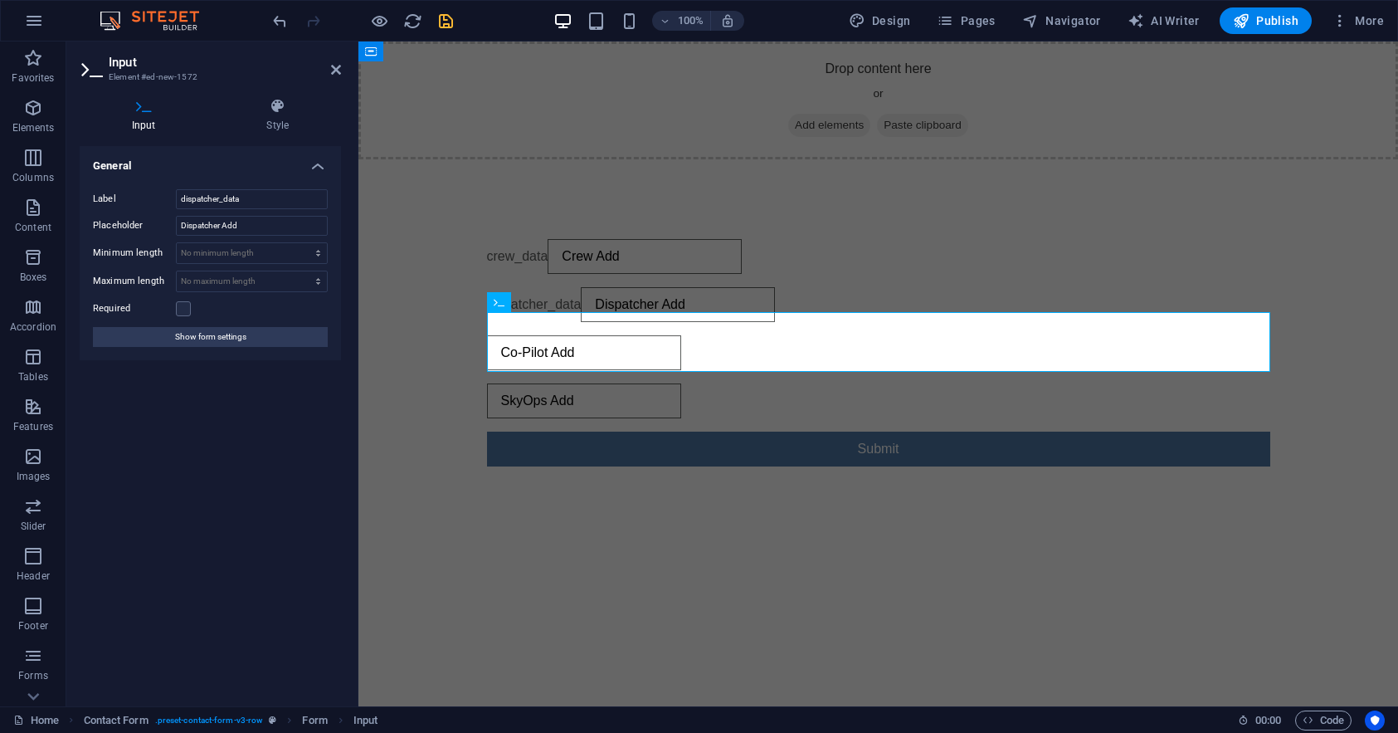
click at [317, 434] on div "General Label dispatcher_data Placeholder Dispatcher Add Minimum length No mini…" at bounding box center [210, 419] width 261 height 547
click at [618, 370] on div "Co-Pilot Add" at bounding box center [878, 352] width 783 height 35
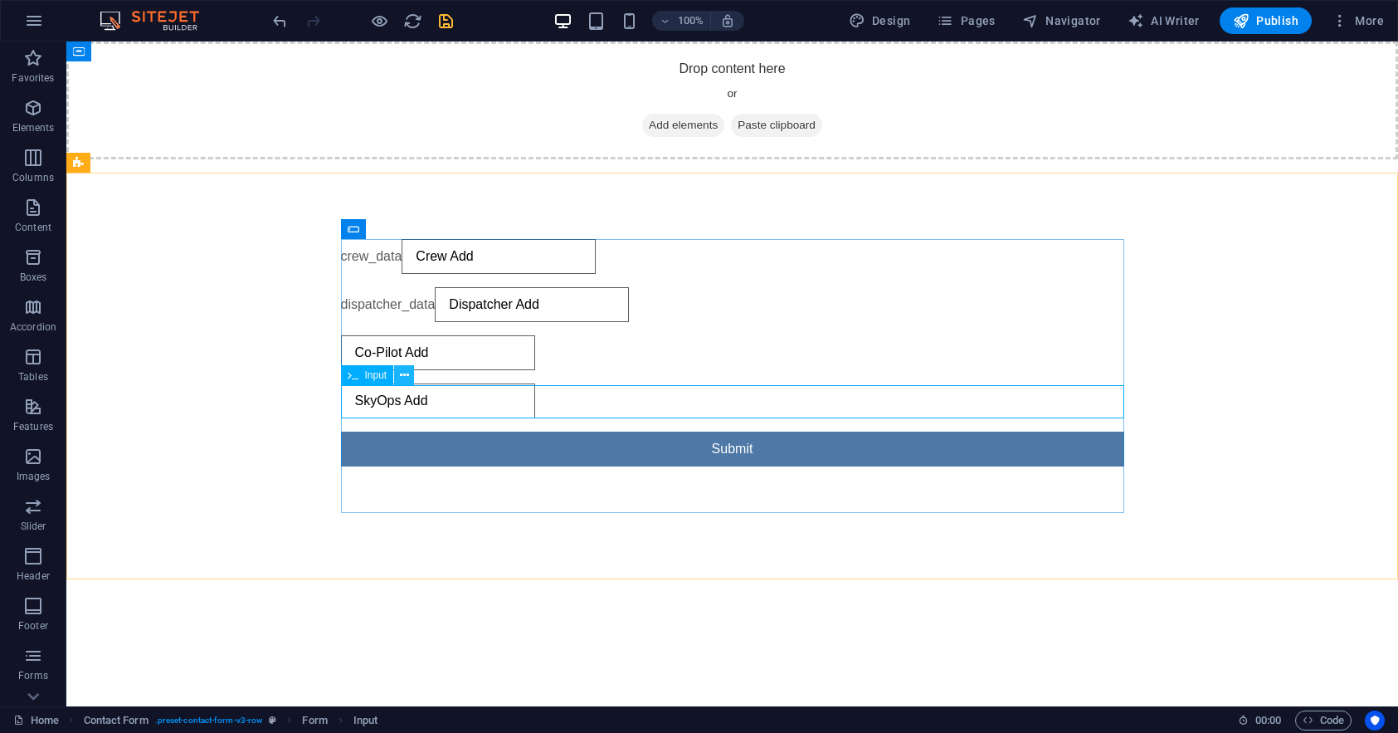
click at [404, 373] on icon at bounding box center [404, 375] width 9 height 17
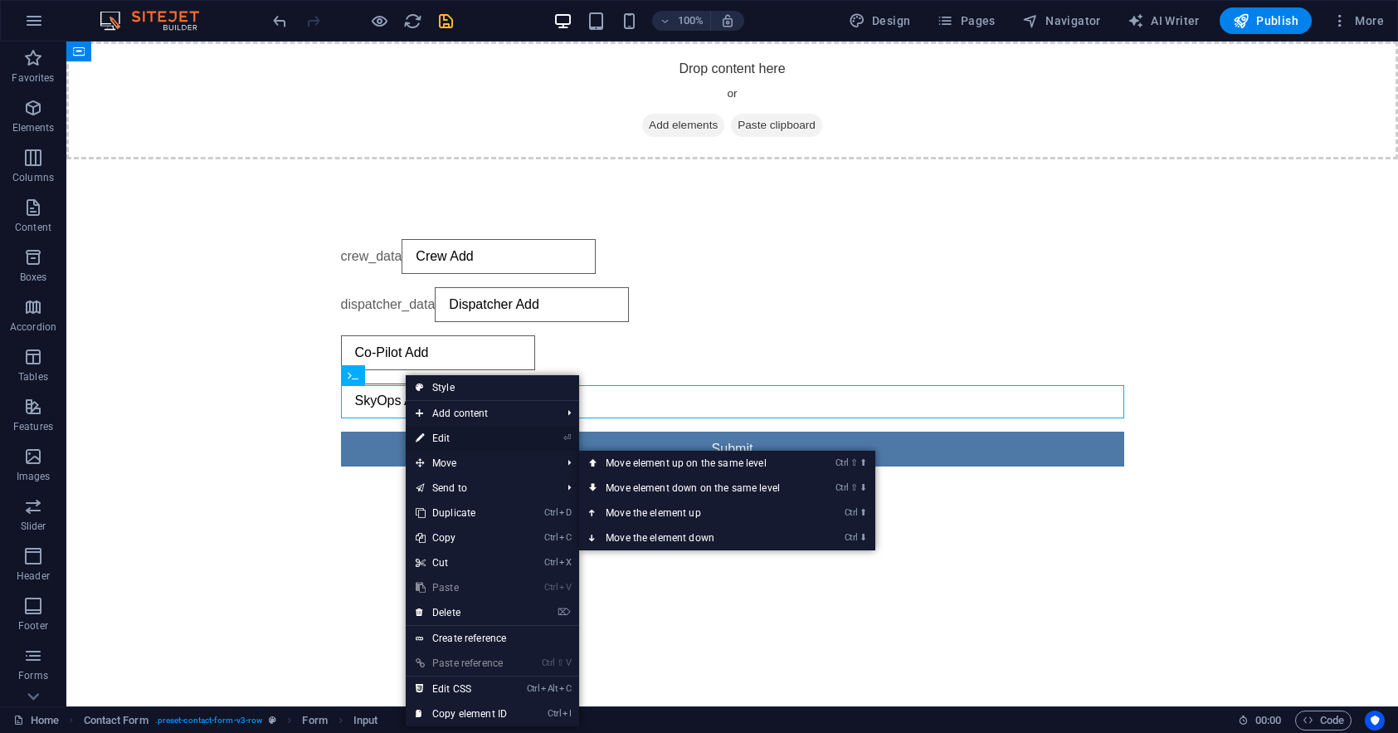
click at [456, 441] on link "⏎ Edit" at bounding box center [461, 438] width 111 height 25
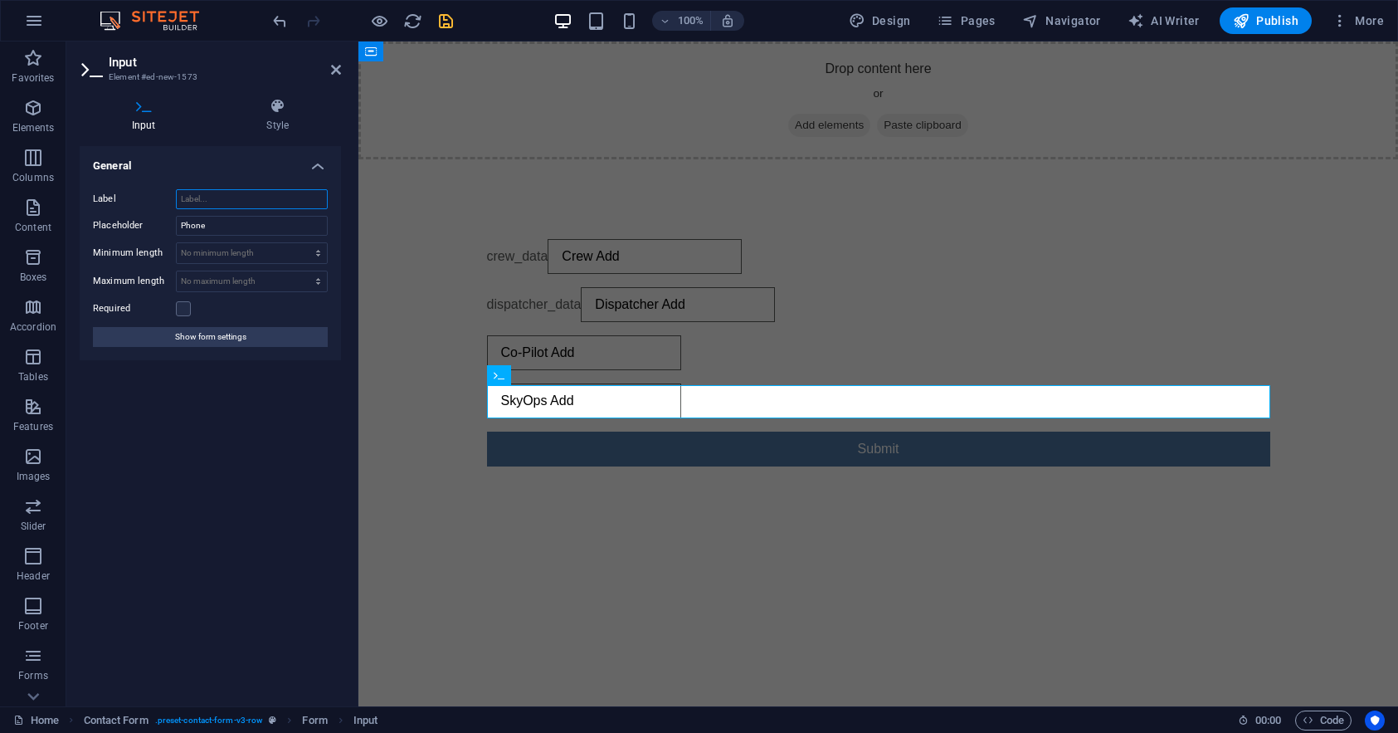
click at [249, 200] on input "Label" at bounding box center [252, 199] width 152 height 20
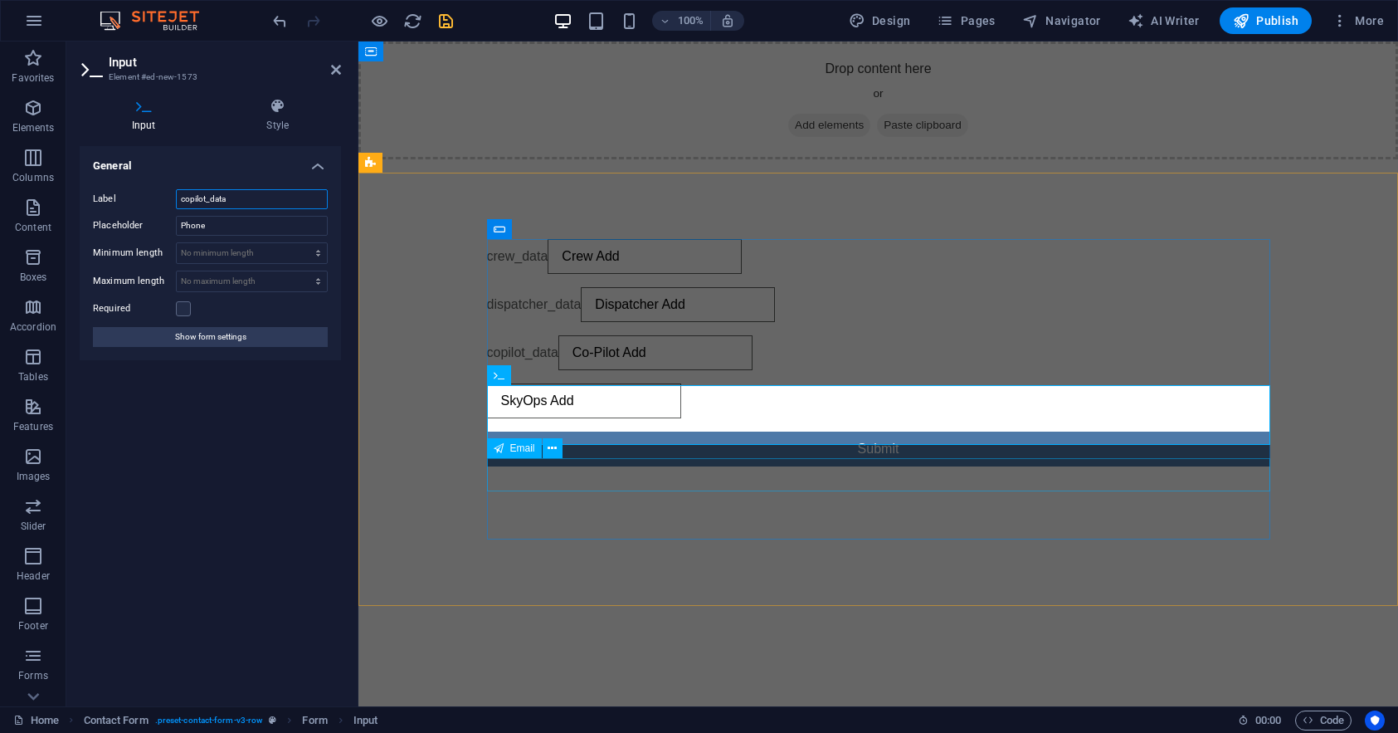
type input "copilot_data"
click at [553, 418] on div "SkyOps Add" at bounding box center [878, 400] width 783 height 35
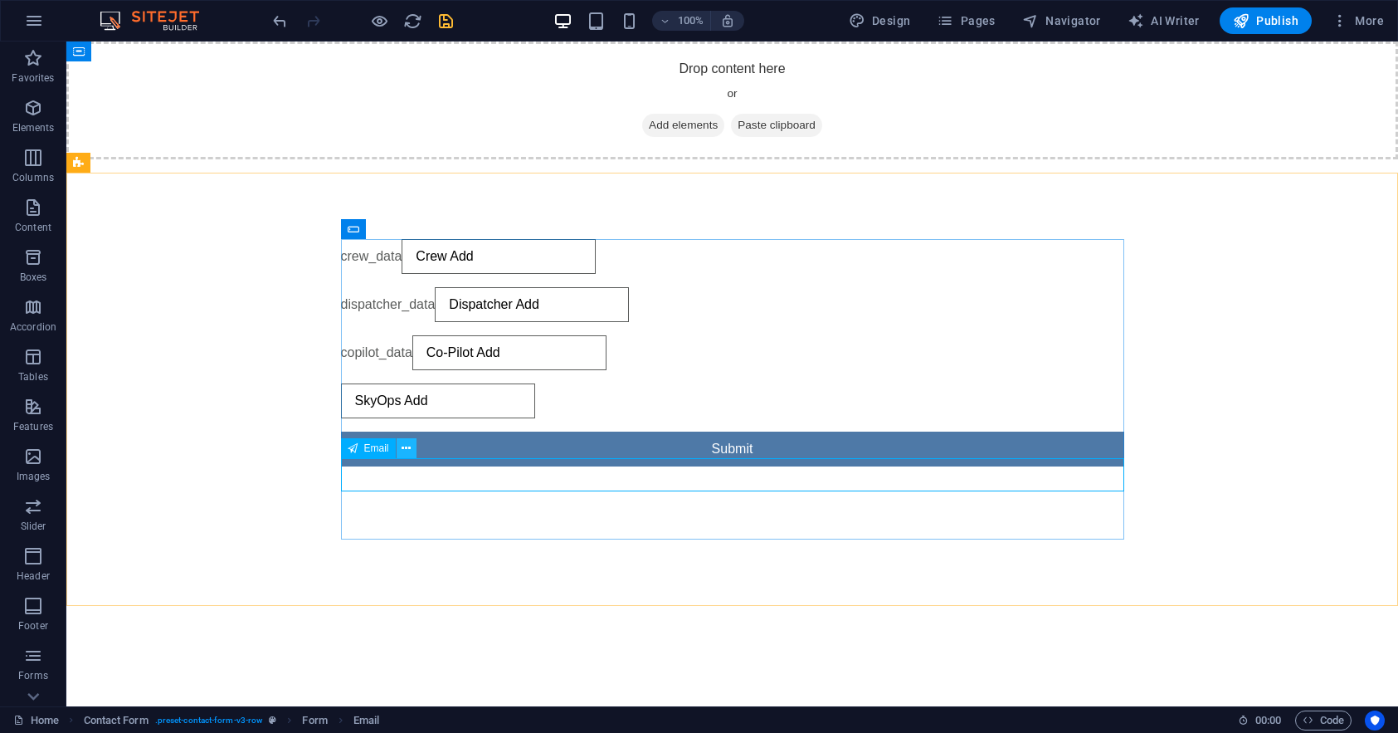
click at [406, 446] on icon at bounding box center [406, 448] width 9 height 17
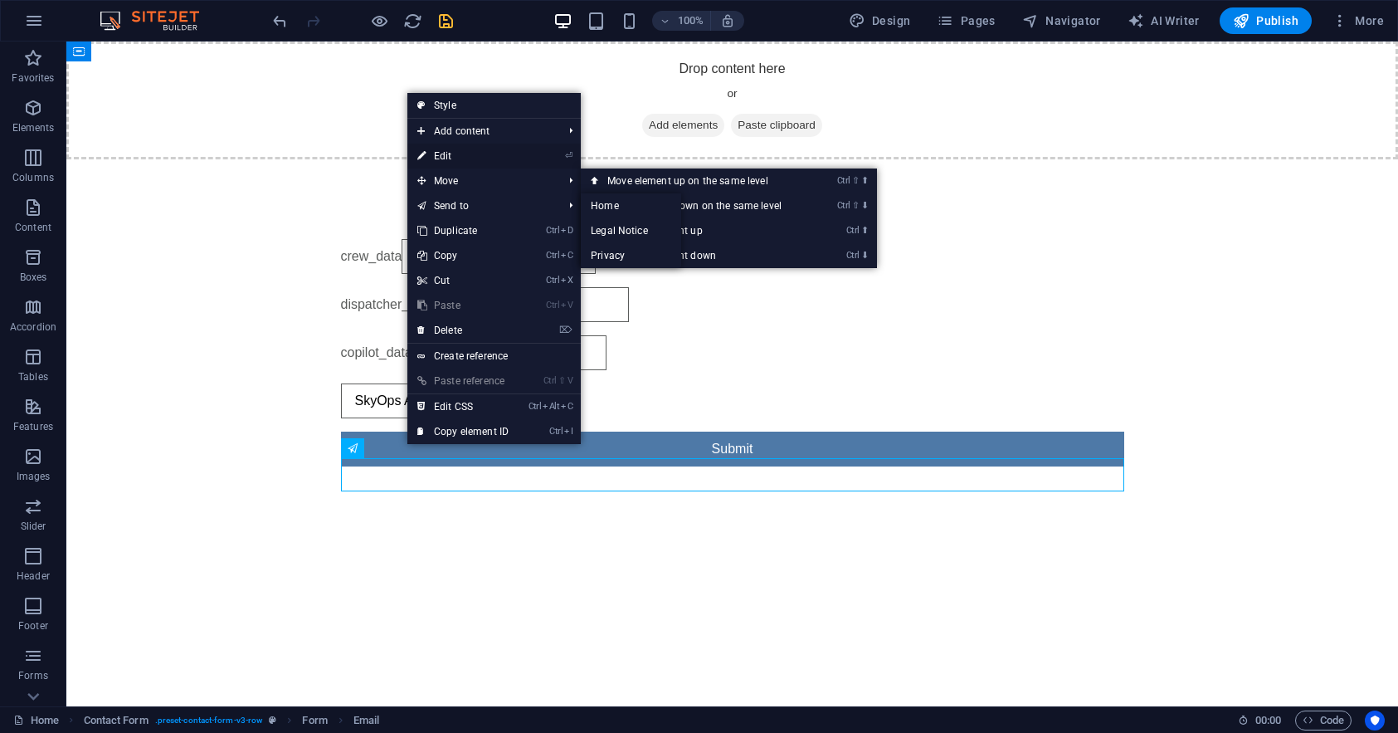
click at [453, 156] on link "⏎ Edit" at bounding box center [462, 156] width 111 height 25
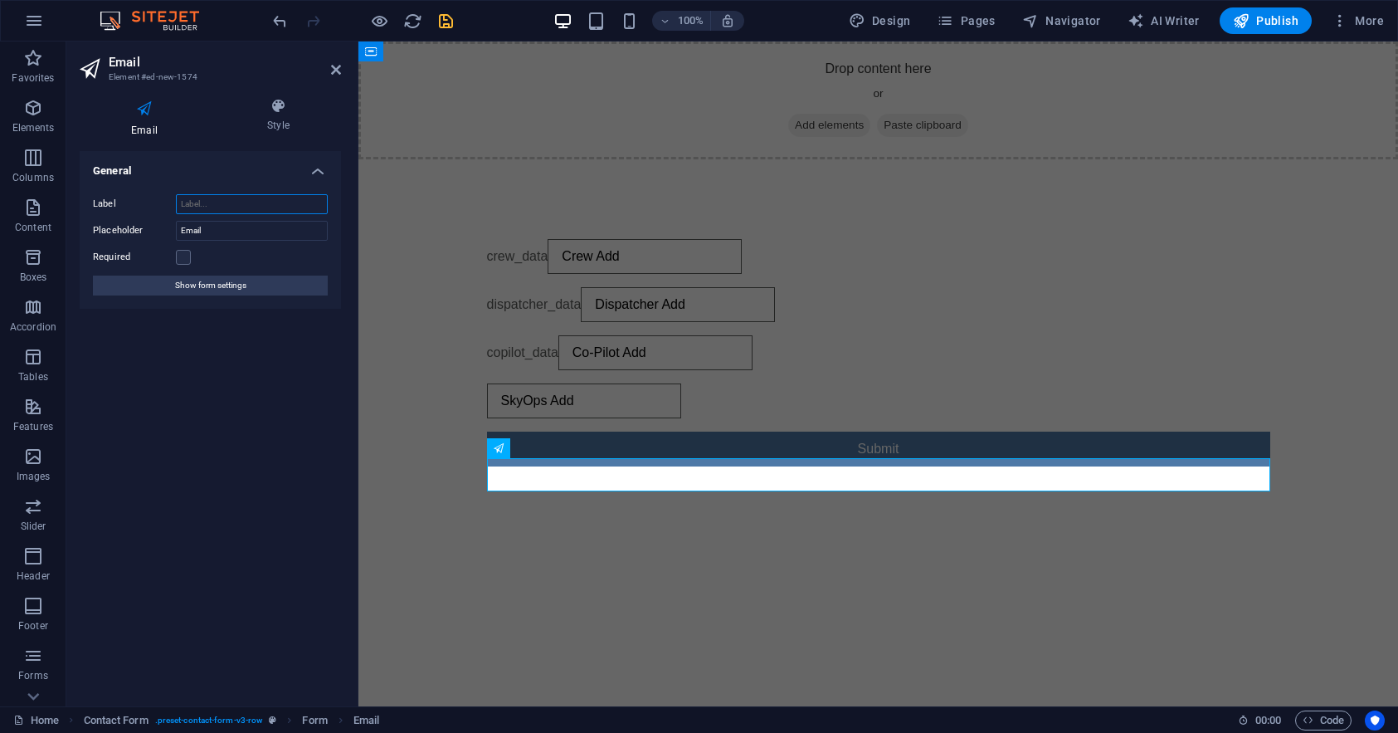
click at [217, 207] on input "Label" at bounding box center [252, 204] width 152 height 20
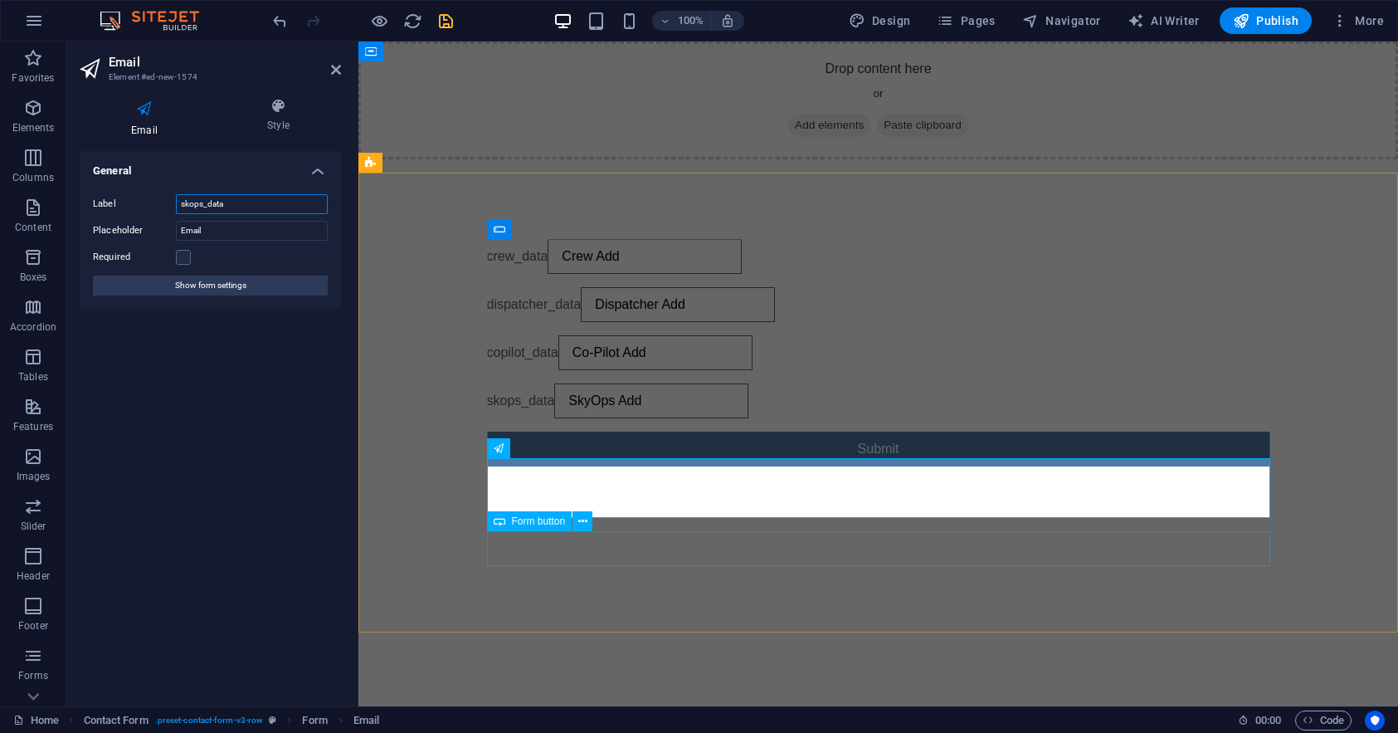
type input "skops_data"
click at [694, 466] on div "Submit" at bounding box center [878, 448] width 783 height 35
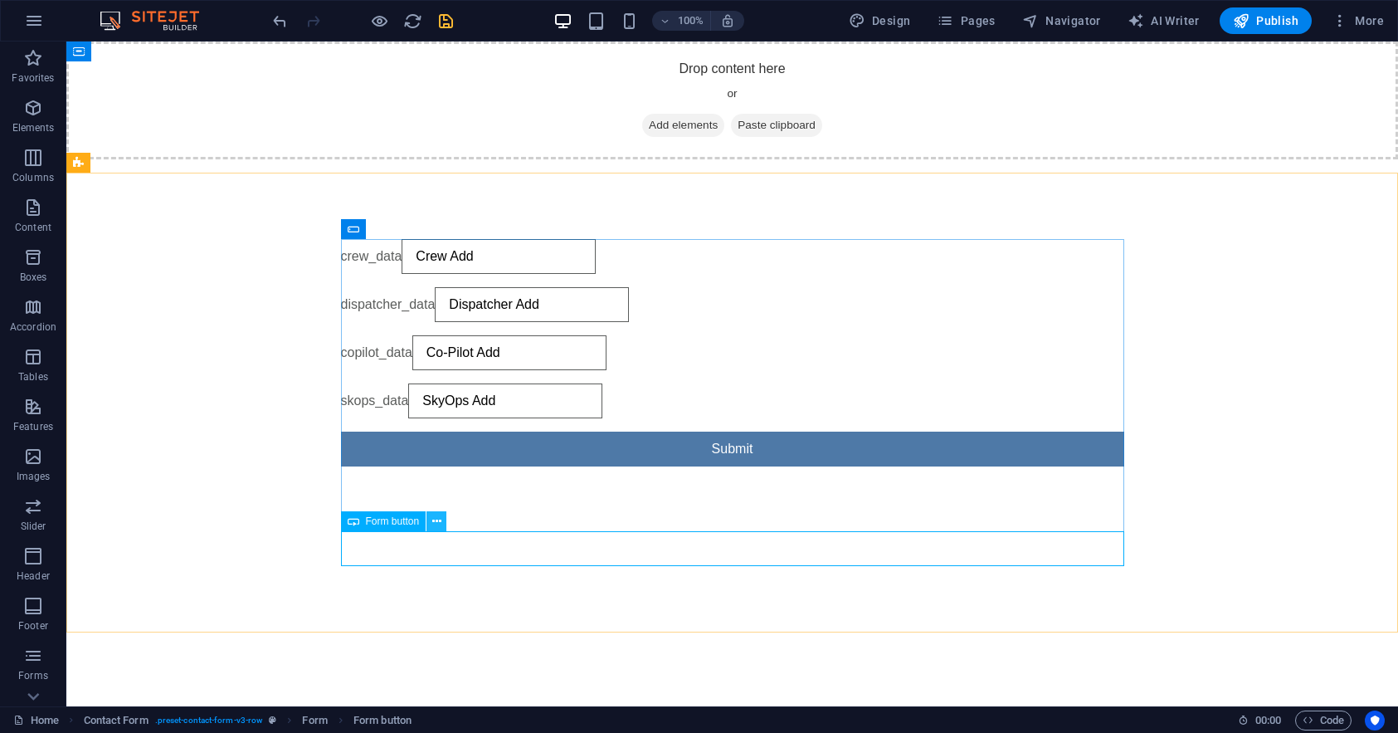
click at [441, 524] on icon at bounding box center [436, 521] width 9 height 17
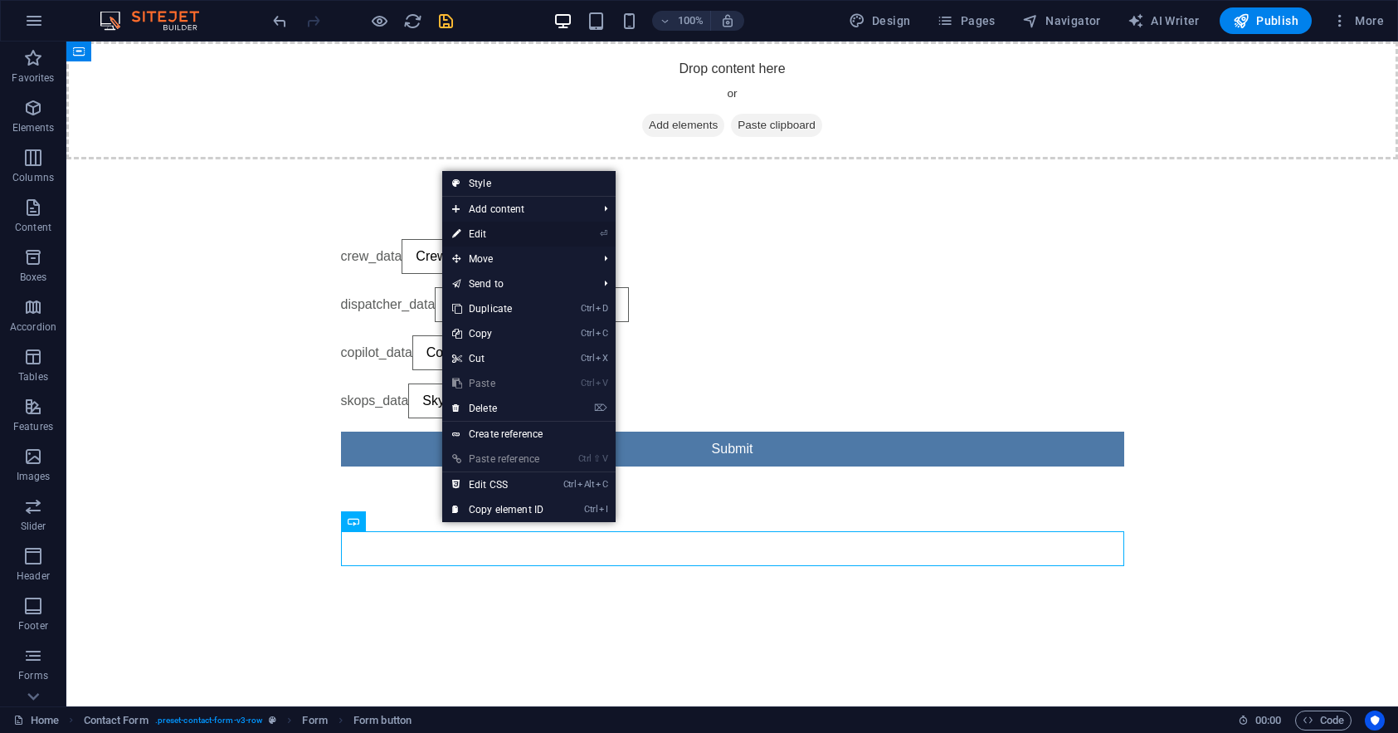
click at [486, 231] on link "⏎ Edit" at bounding box center [497, 234] width 111 height 25
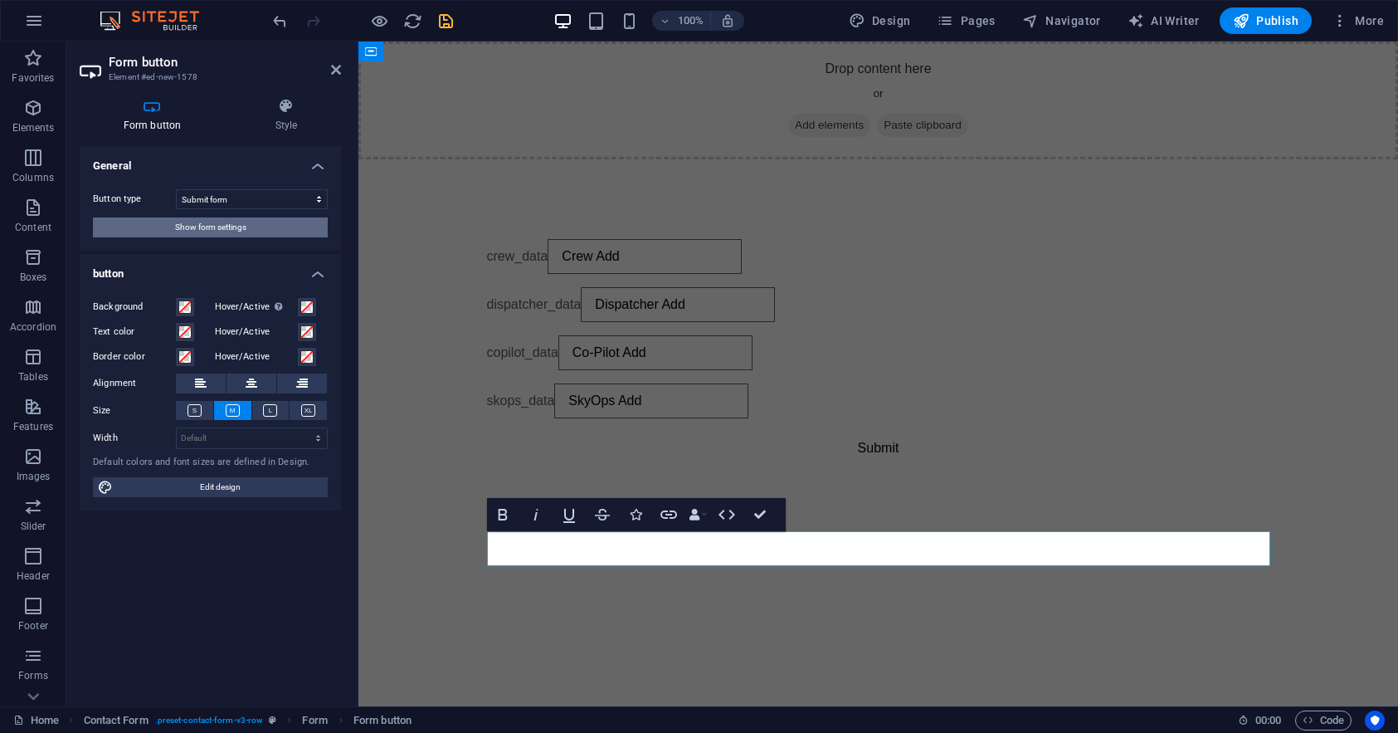
click at [222, 225] on span "Show form settings" at bounding box center [210, 227] width 71 height 20
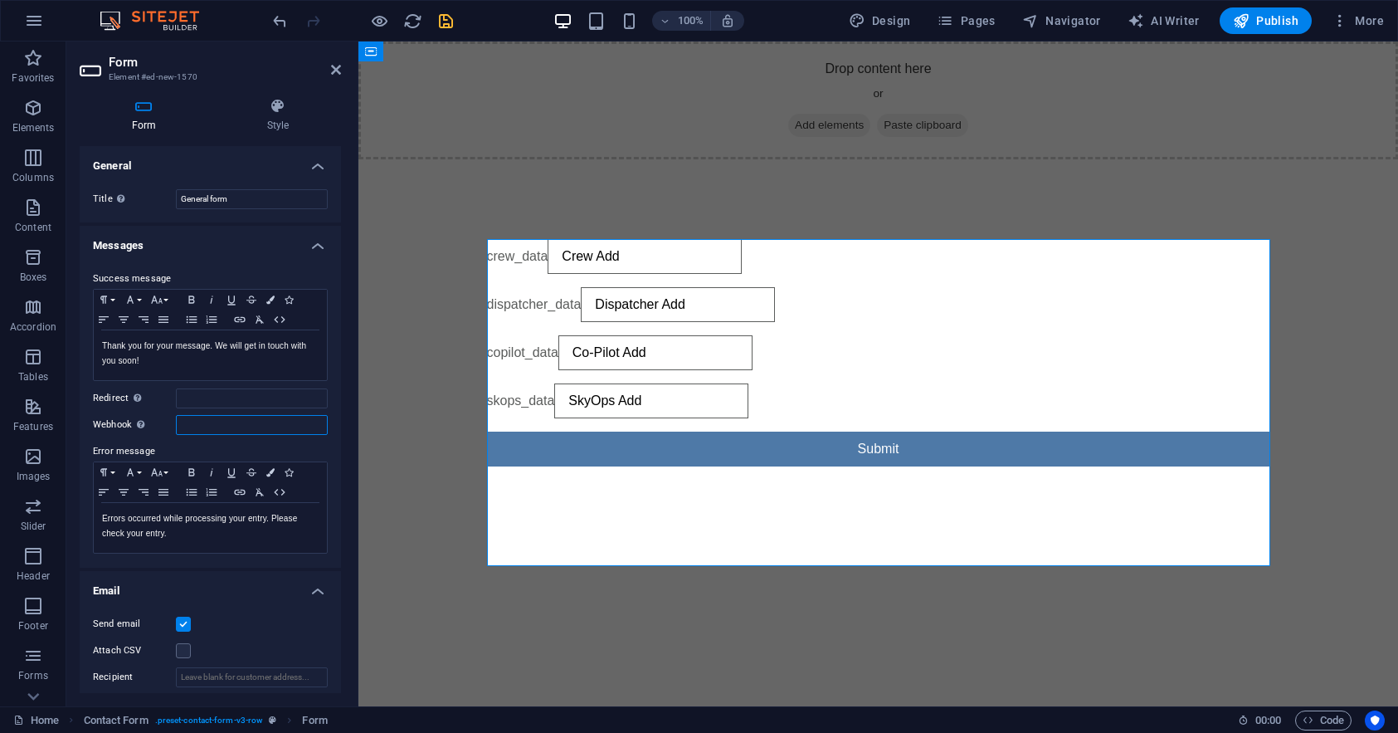
click at [202, 425] on input "Webhook A webhook is a push notification from this form to another server. Ever…" at bounding box center [252, 425] width 152 height 20
click at [224, 425] on input "Webhook A webhook is a push notification from this form to another server. Ever…" at bounding box center [252, 425] width 152 height 20
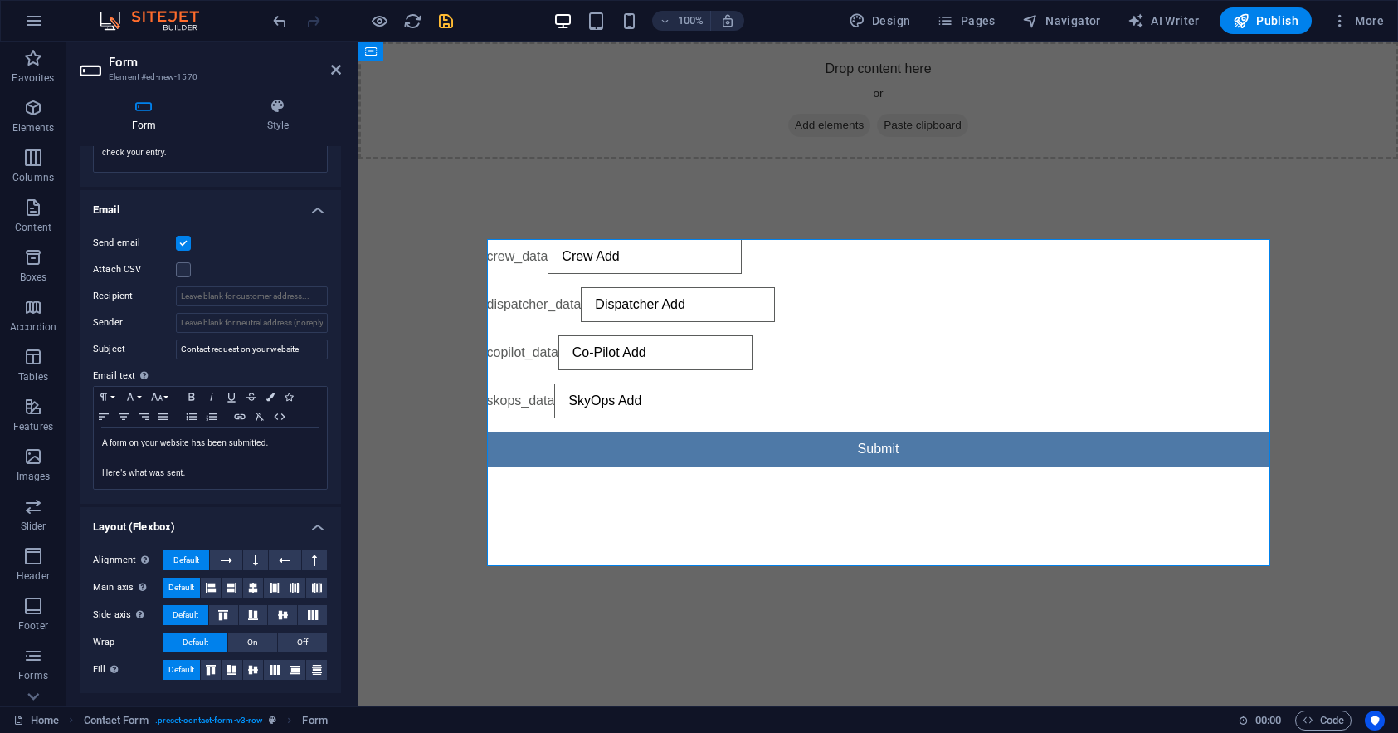
scroll to position [381, 0]
click at [24, 11] on icon "button" at bounding box center [34, 21] width 20 height 20
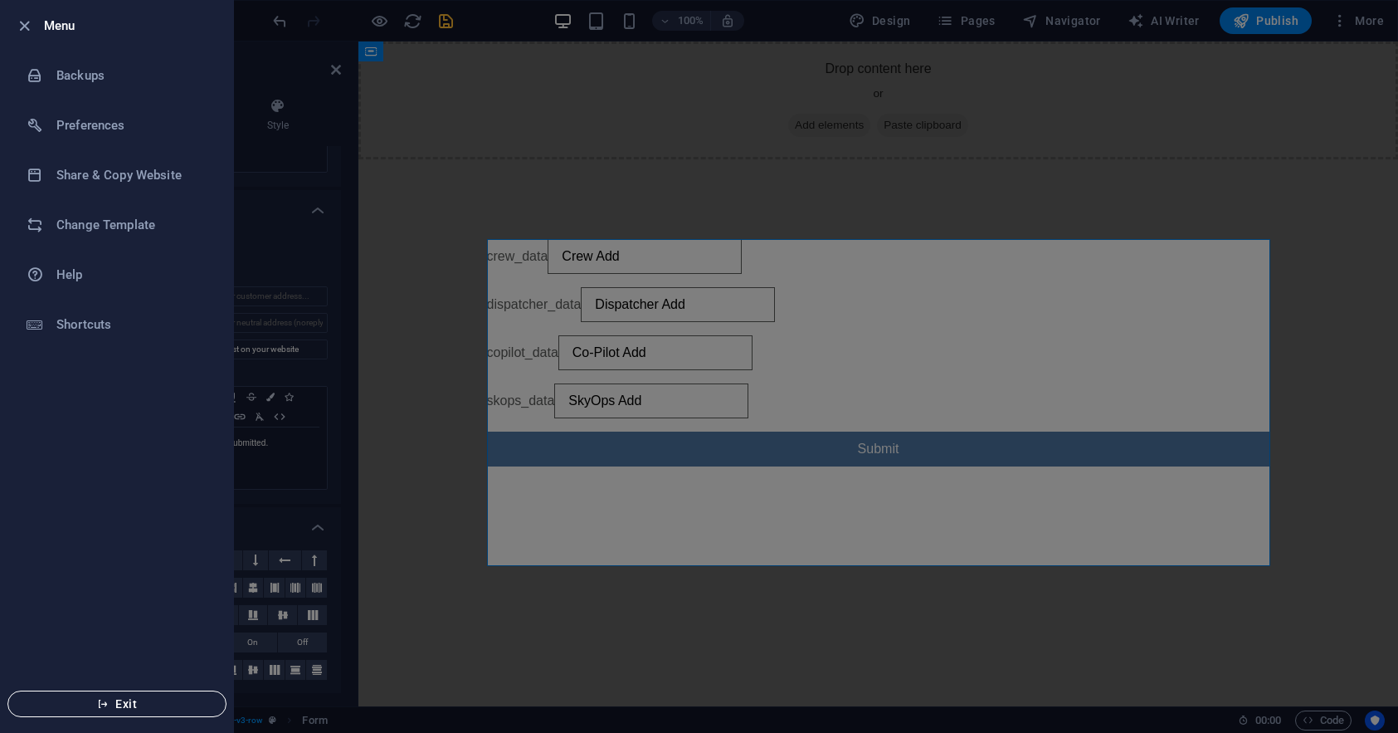
click at [130, 707] on span "Exit" at bounding box center [117, 703] width 191 height 13
